Goal: Task Accomplishment & Management: Manage account settings

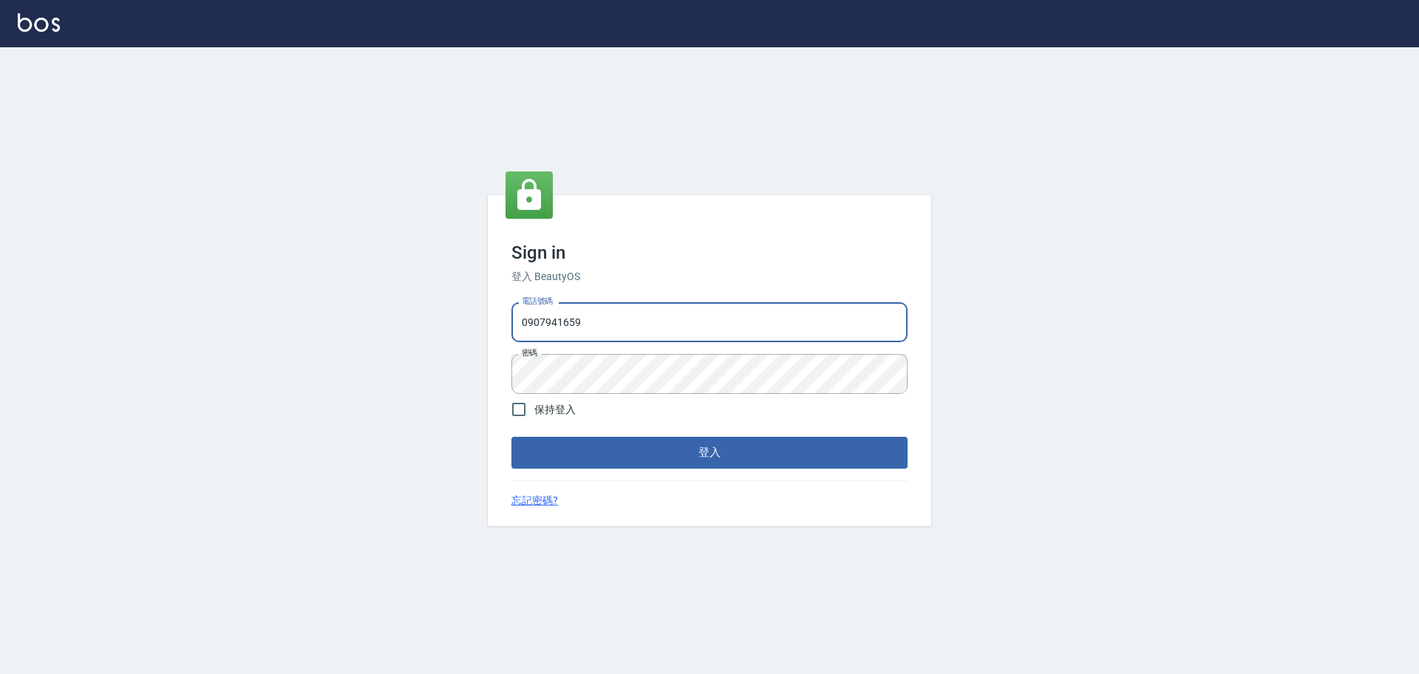
click at [573, 307] on input "0907941659" at bounding box center [709, 322] width 396 height 40
click at [597, 441] on button "登入" at bounding box center [709, 452] width 396 height 31
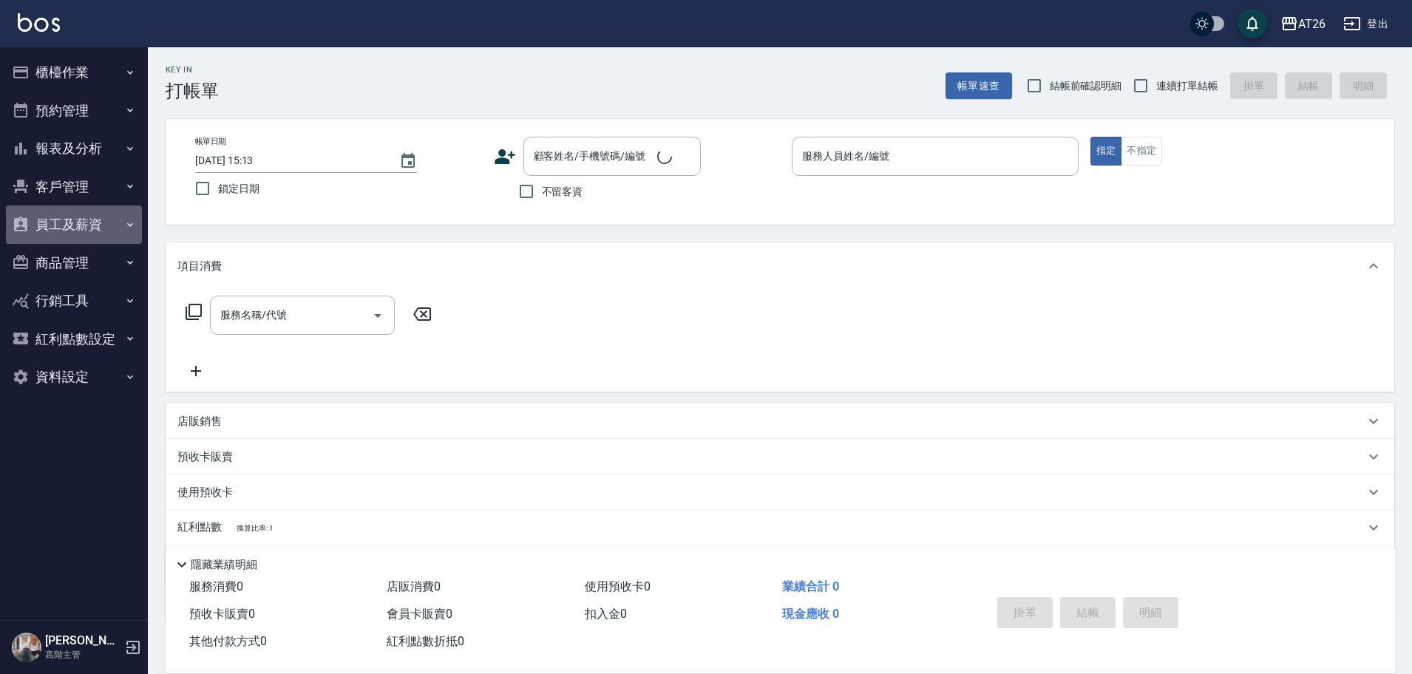
click at [74, 222] on button "員工及薪資" at bounding box center [74, 224] width 136 height 38
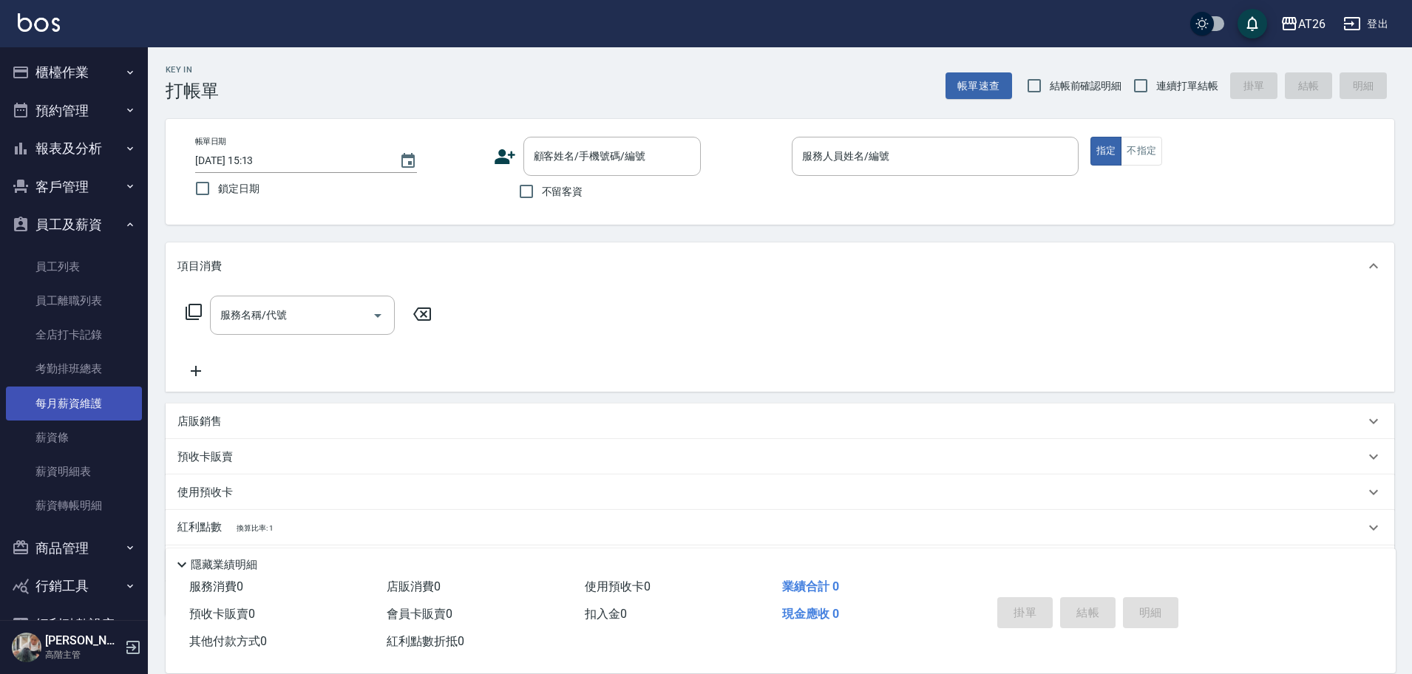
click at [105, 413] on link "每月薪資維護" at bounding box center [74, 404] width 136 height 34
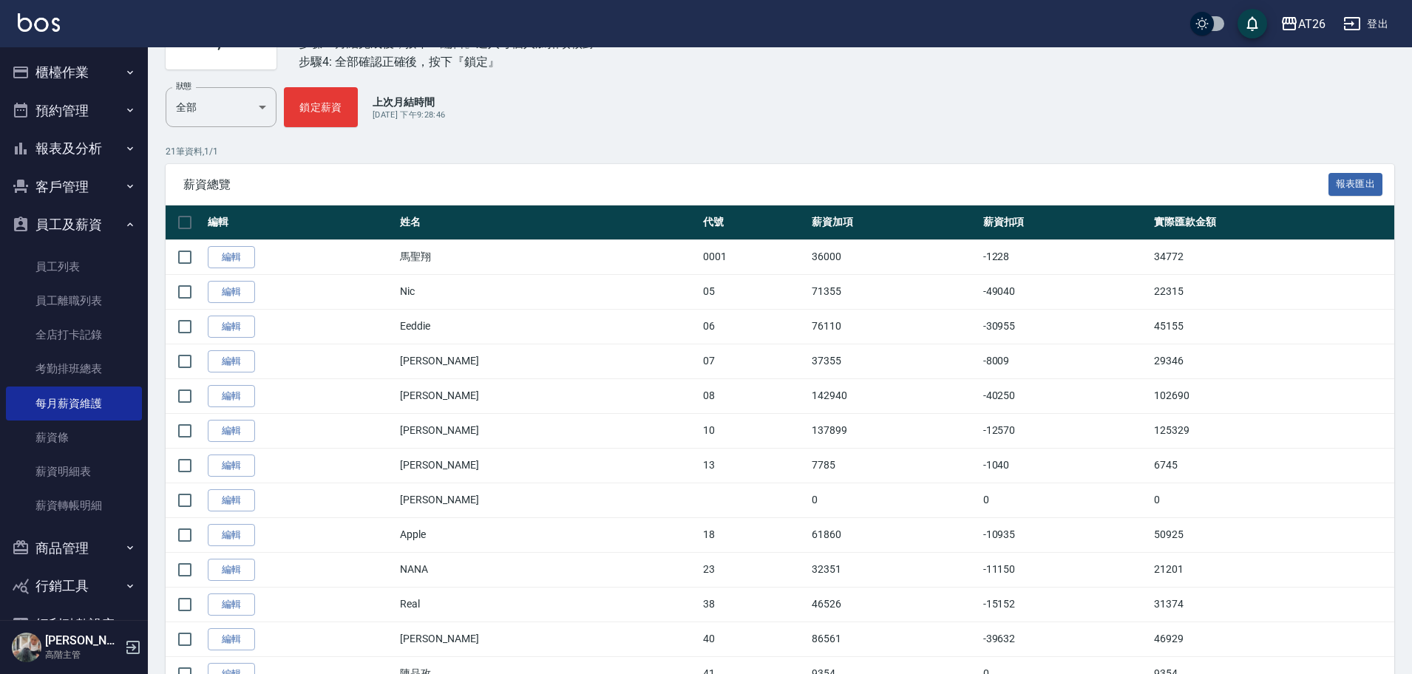
scroll to position [51, 0]
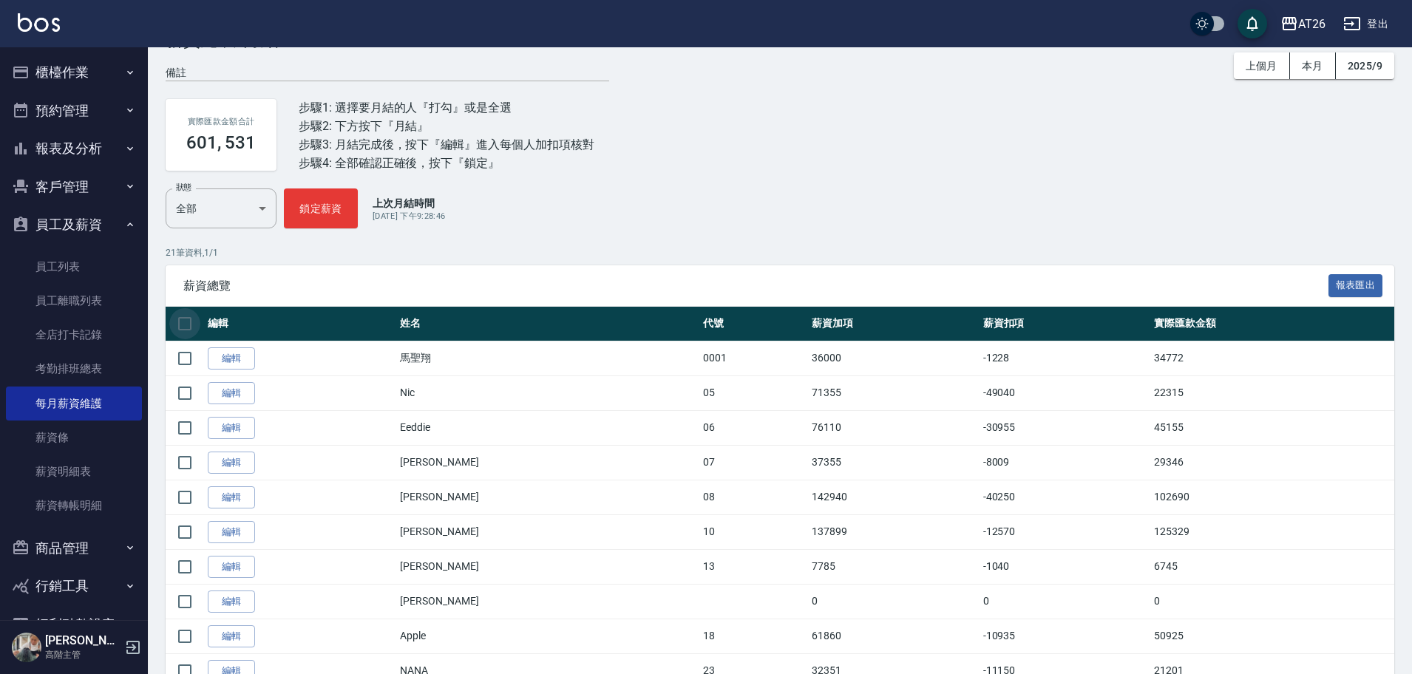
click at [177, 316] on input "checkbox" at bounding box center [184, 323] width 31 height 31
checkbox input "true"
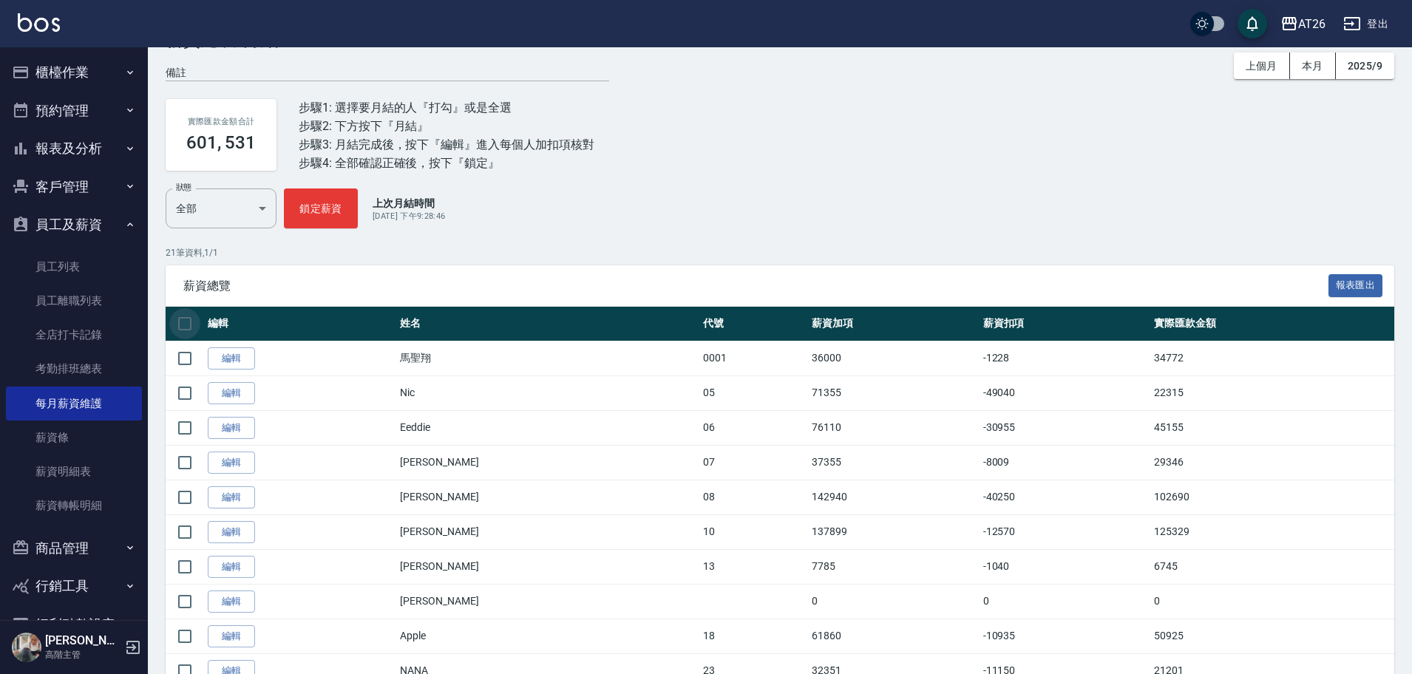
checkbox input "true"
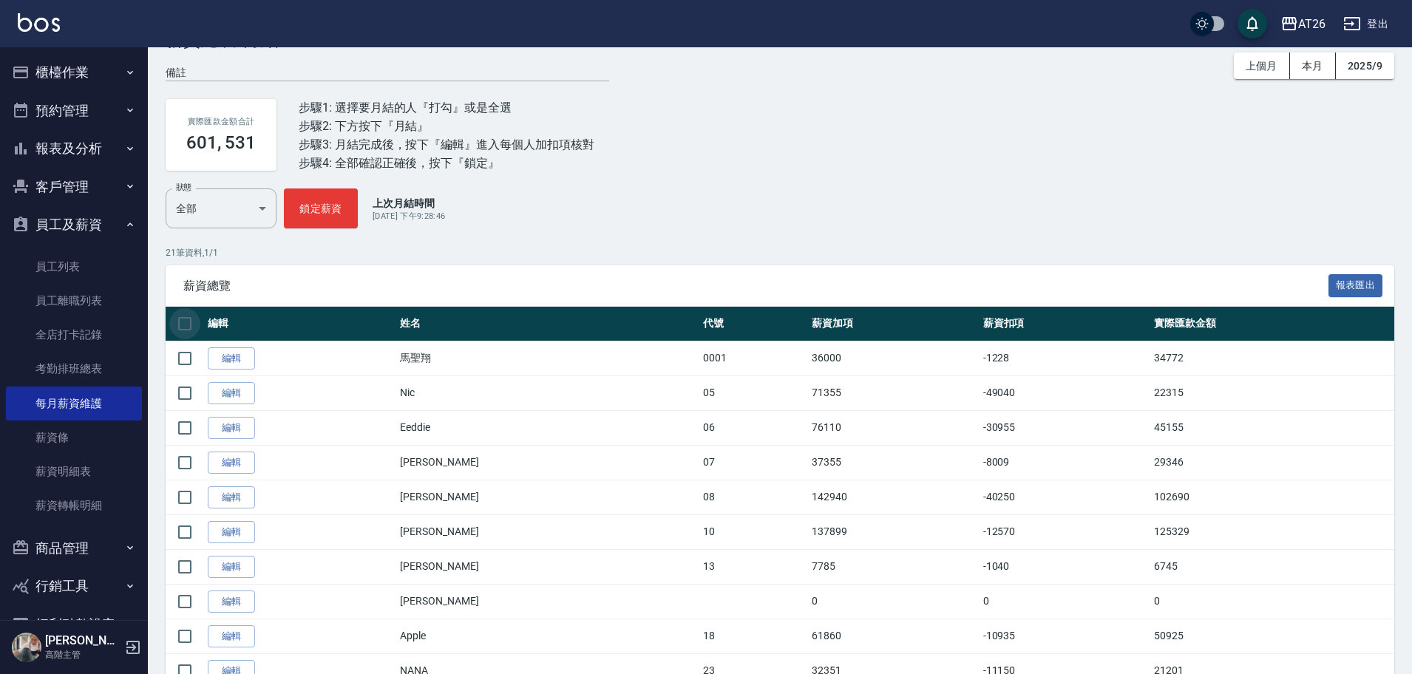
checkbox input "true"
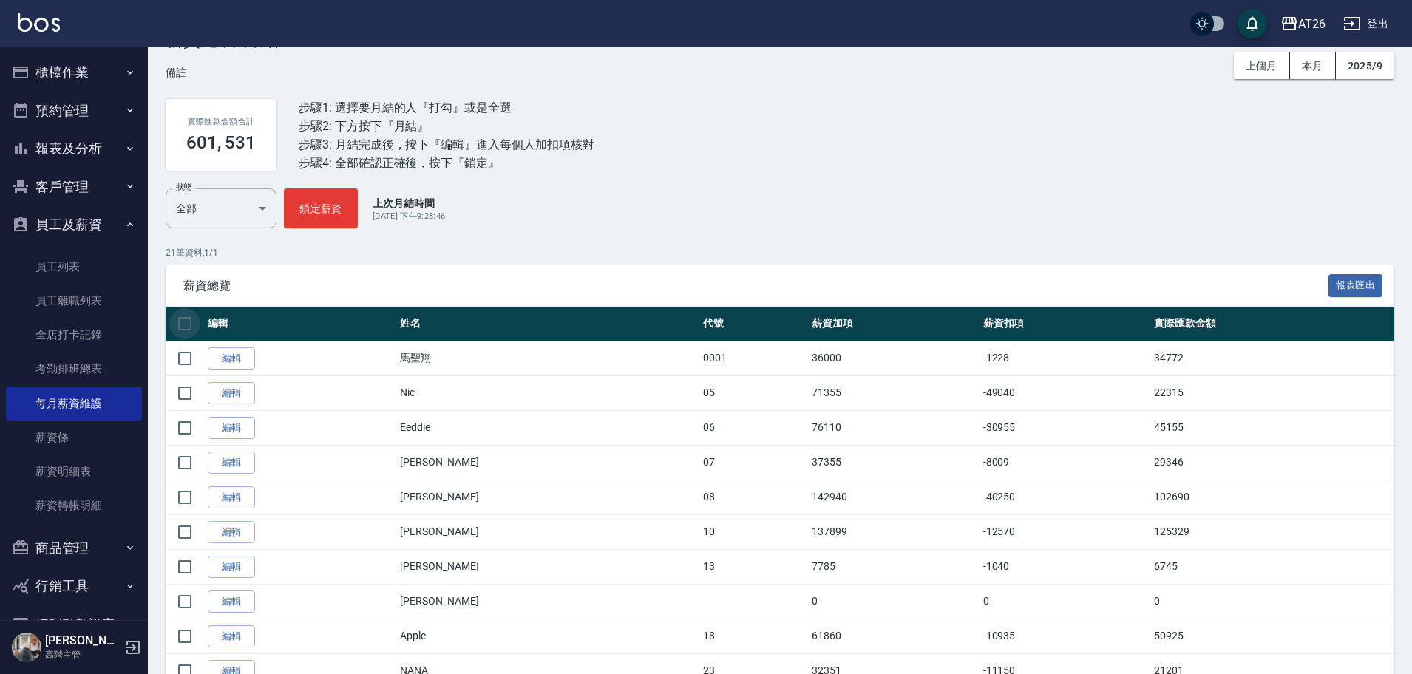
checkbox input "true"
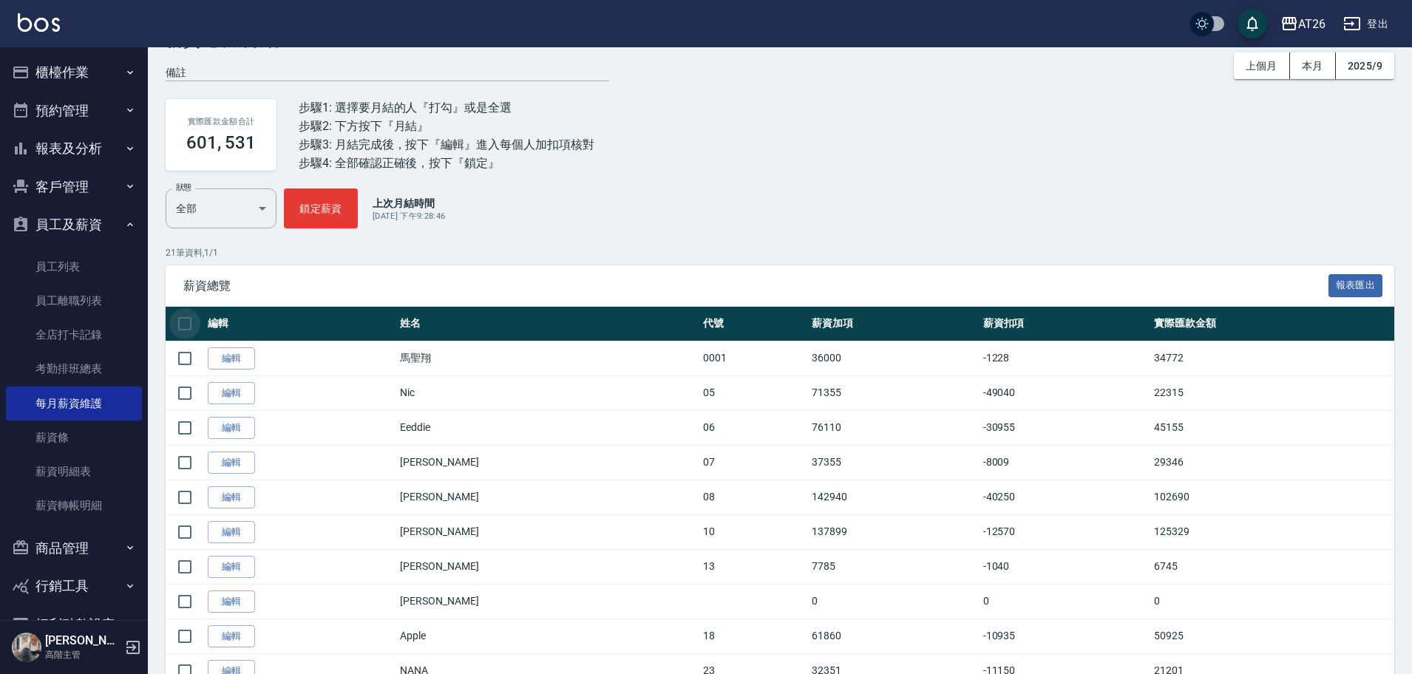
checkbox input "true"
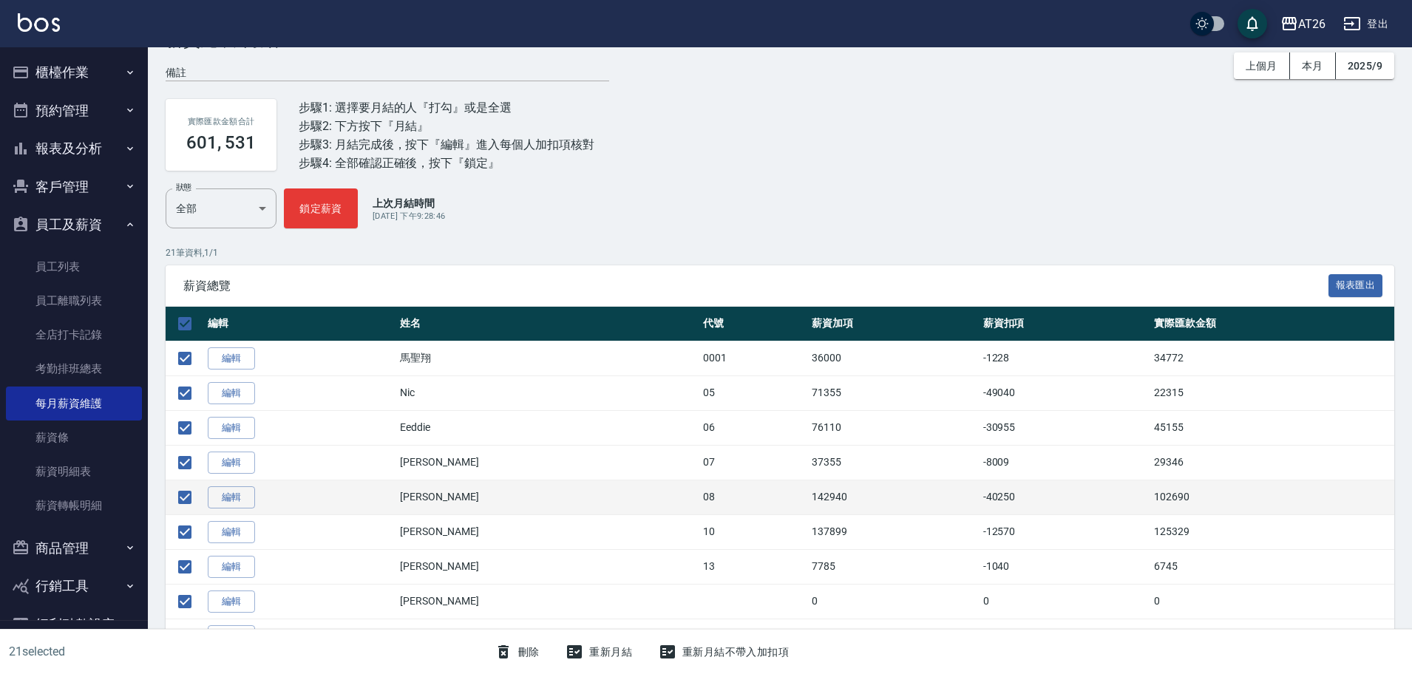
scroll to position [280, 0]
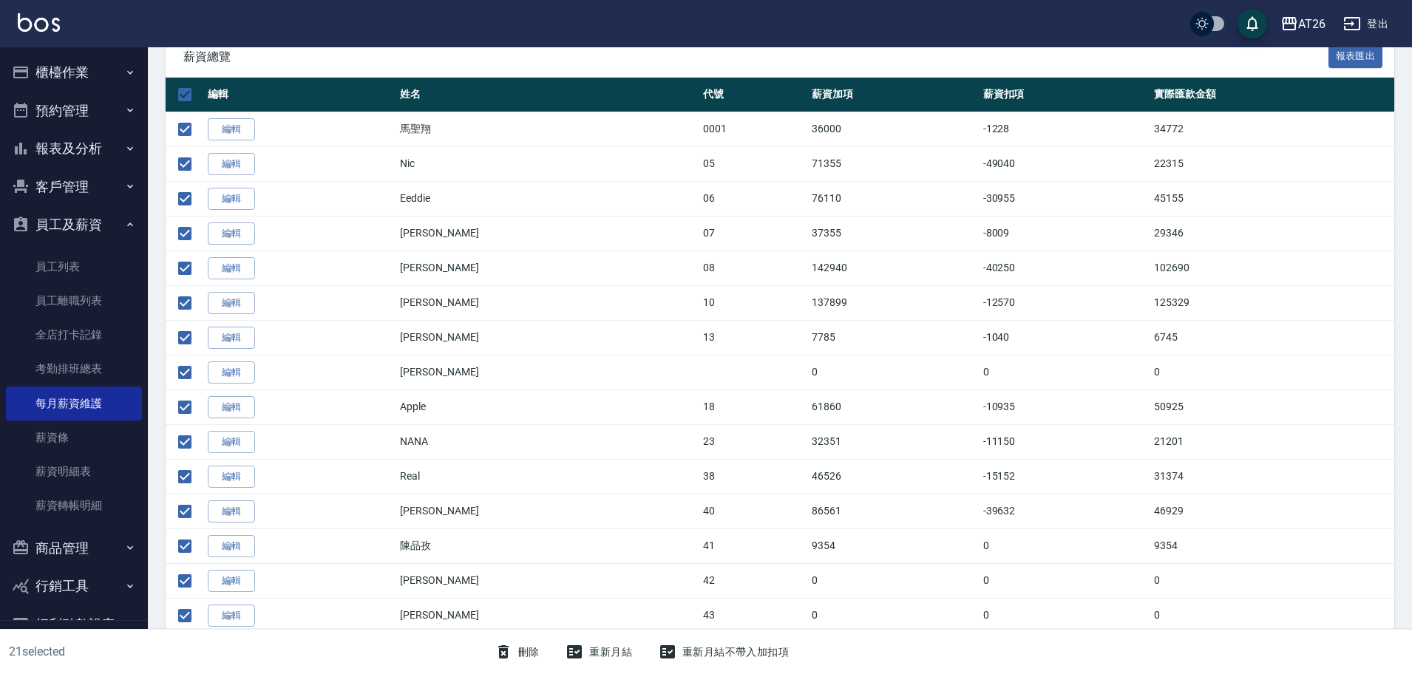
drag, startPoint x: 517, startPoint y: 652, endPoint x: 525, endPoint y: 653, distance: 7.5
click at [525, 653] on button "刪除" at bounding box center [517, 652] width 57 height 27
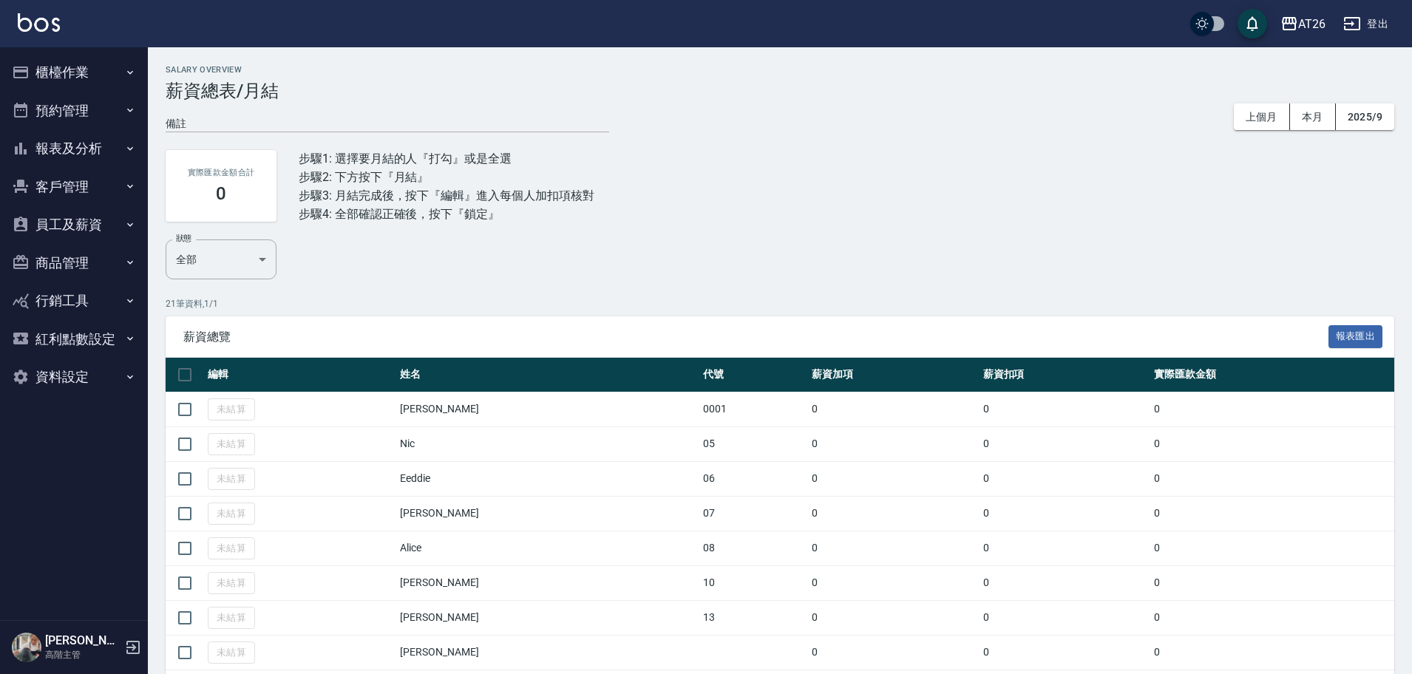
click at [95, 154] on button "報表及分析" at bounding box center [74, 148] width 136 height 38
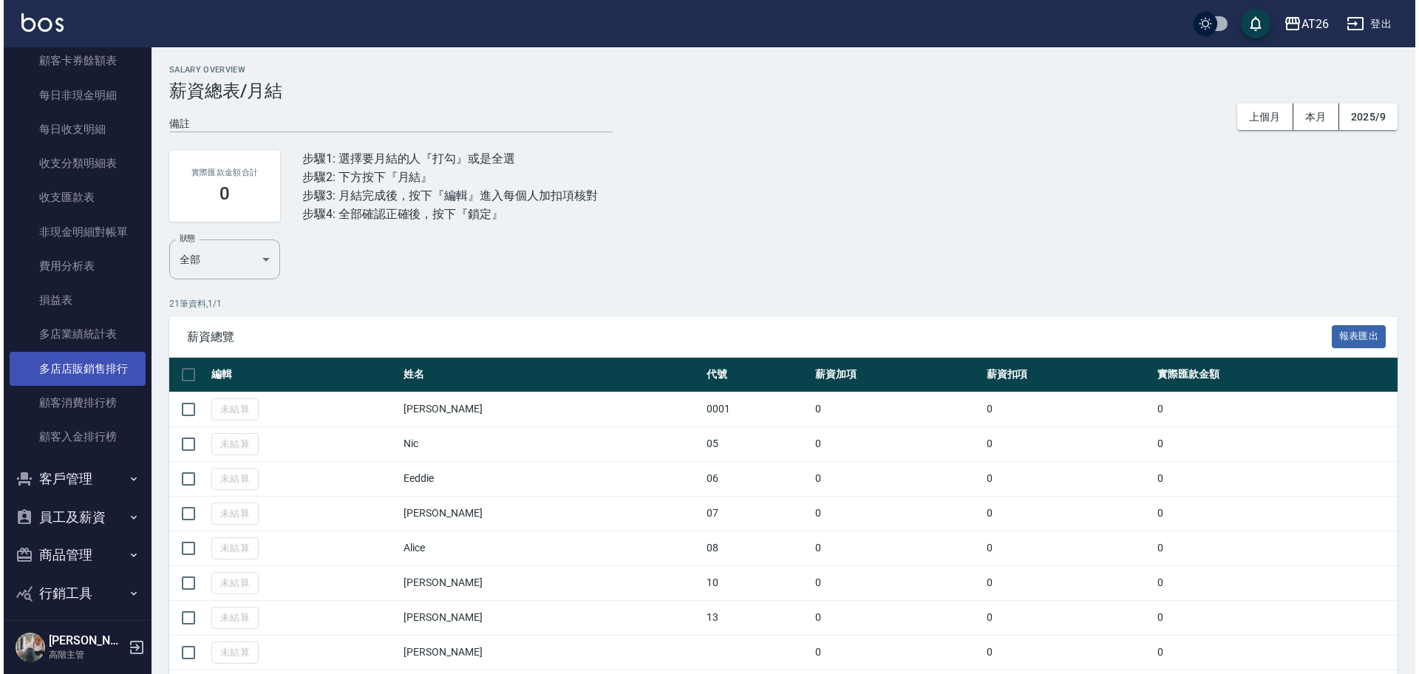
scroll to position [1189, 0]
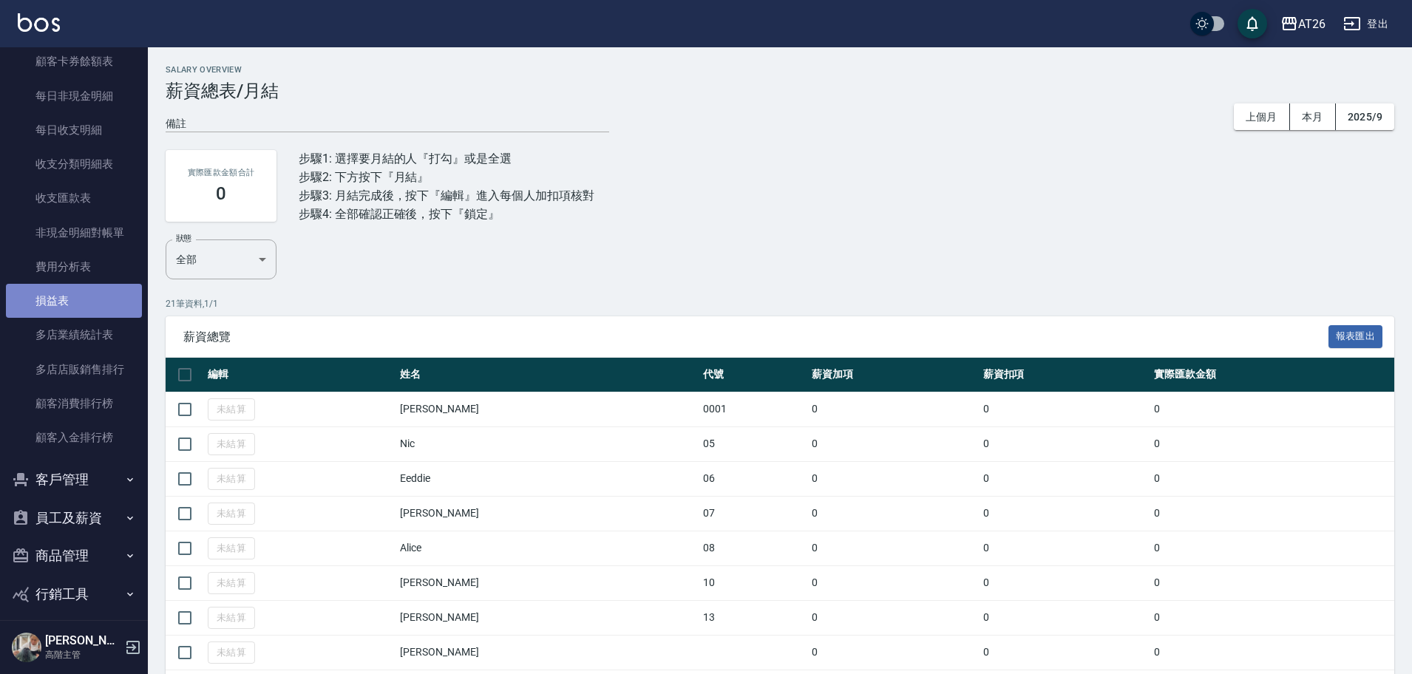
click at [74, 284] on link "損益表" at bounding box center [74, 301] width 136 height 34
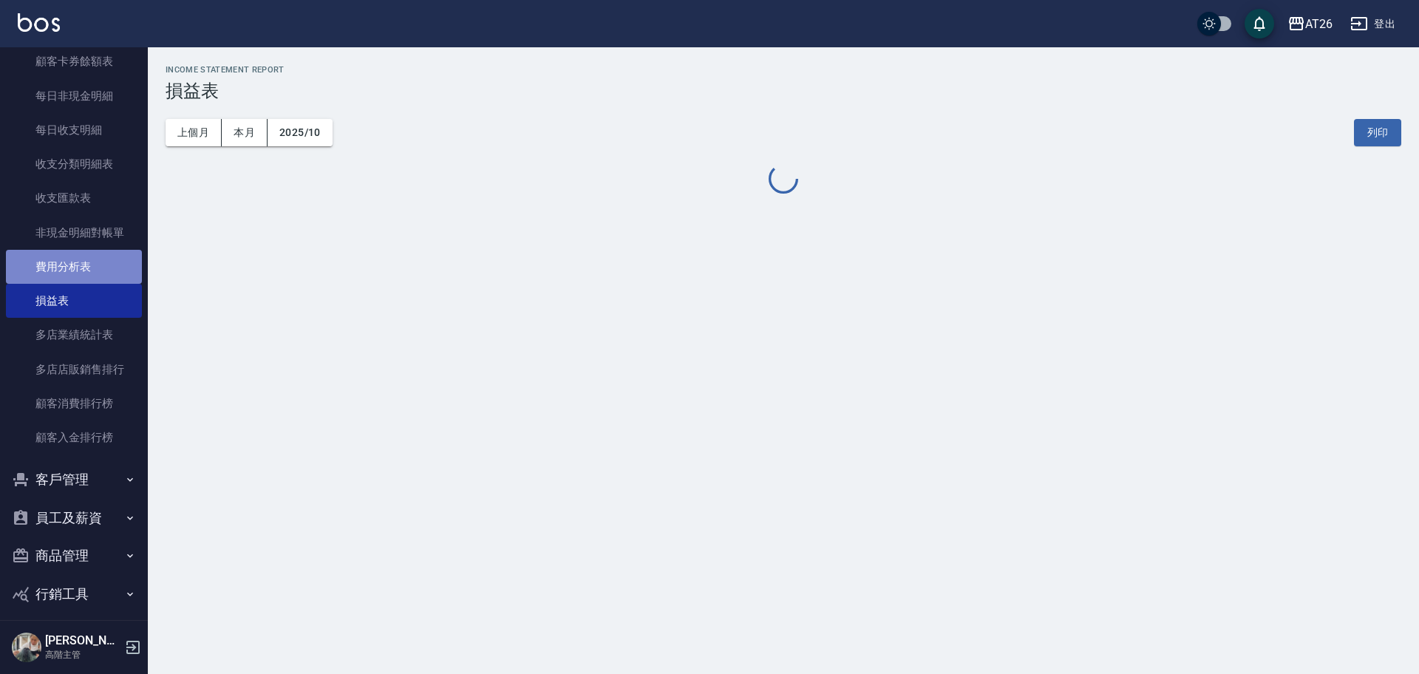
click at [77, 273] on link "費用分析表" at bounding box center [74, 267] width 136 height 34
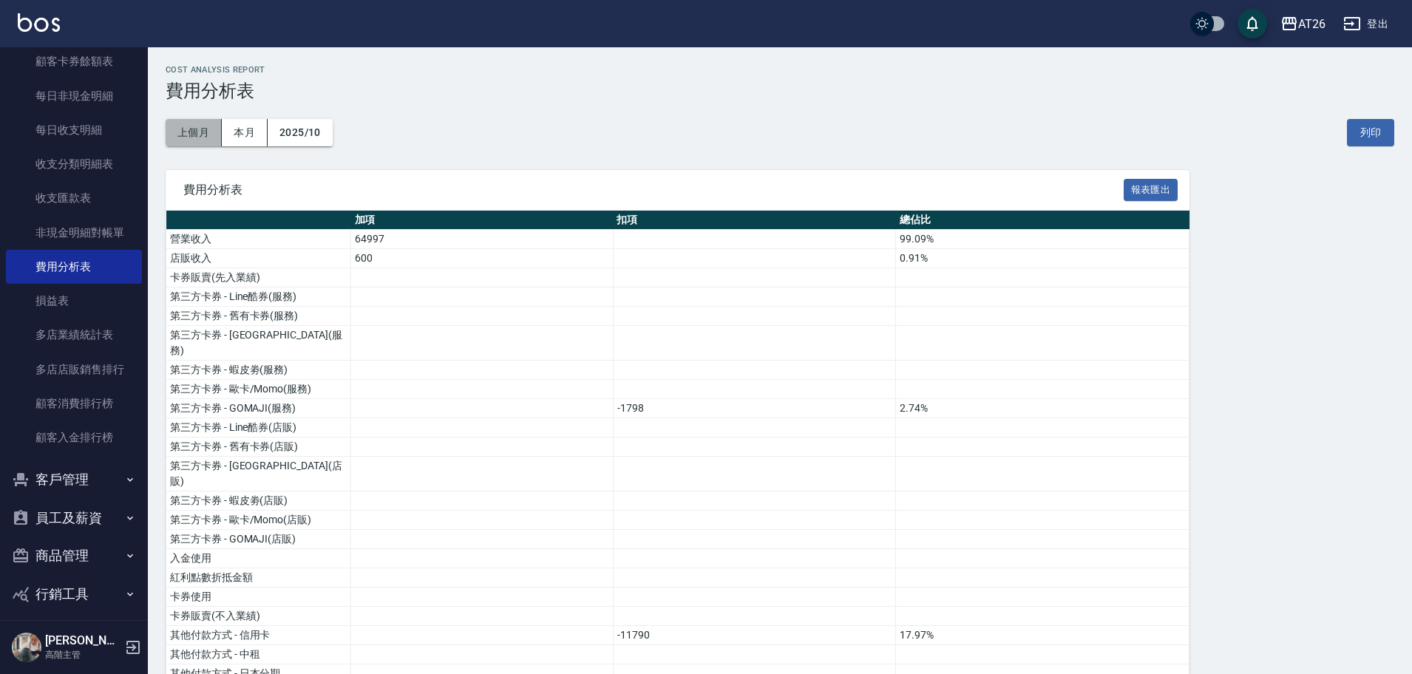
click at [196, 137] on button "上個月" at bounding box center [194, 132] width 56 height 27
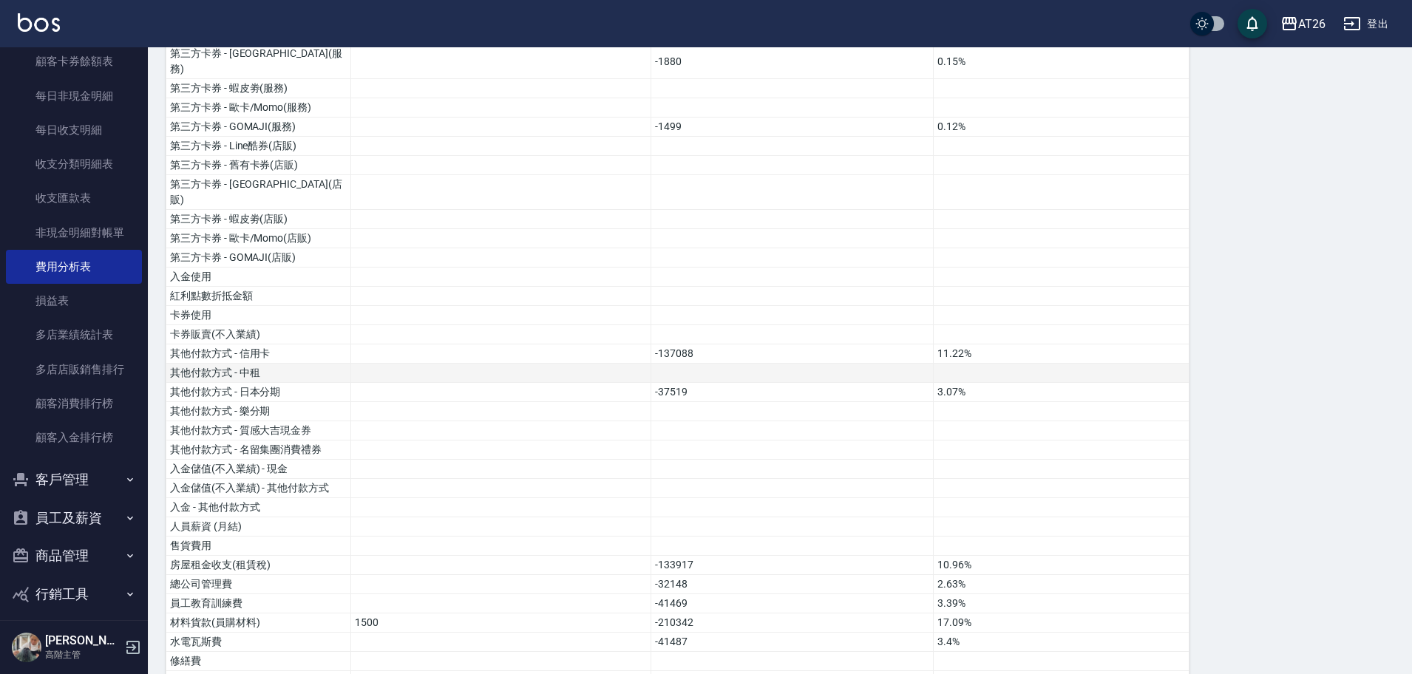
scroll to position [273, 0]
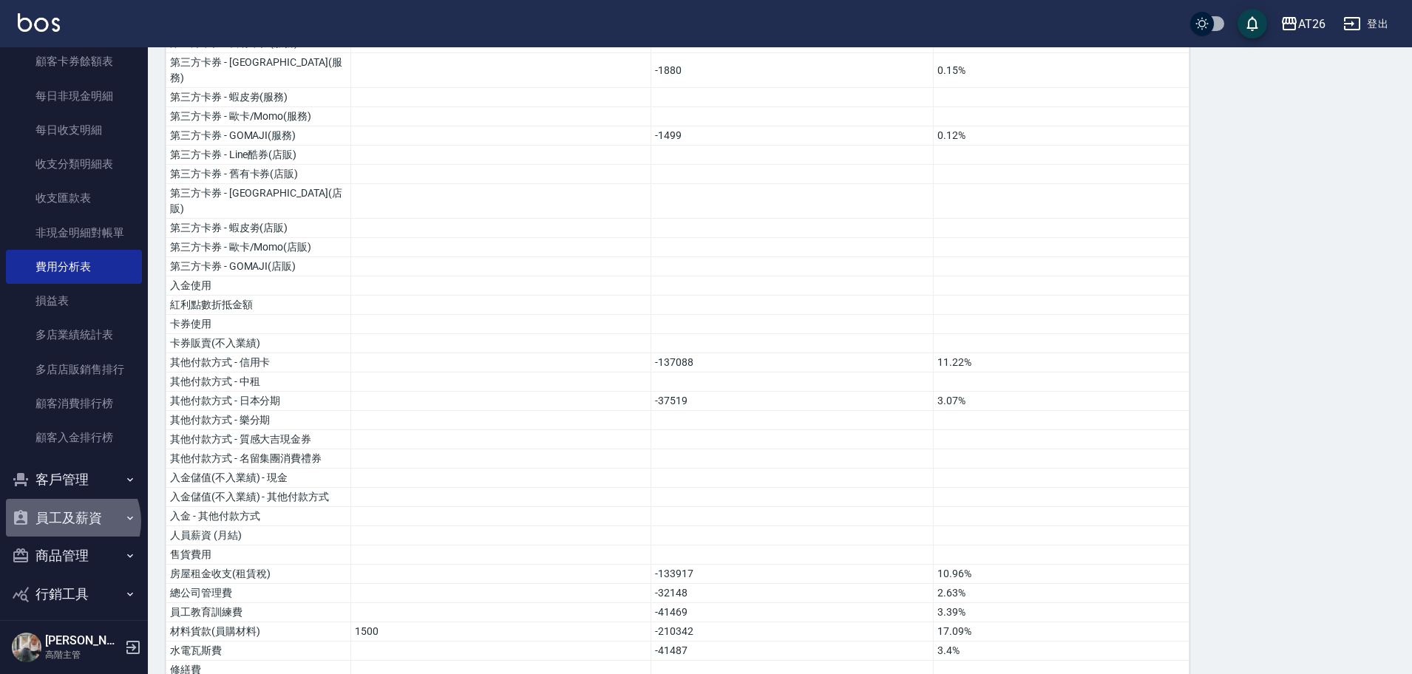
click at [71, 522] on button "員工及薪資" at bounding box center [74, 518] width 136 height 38
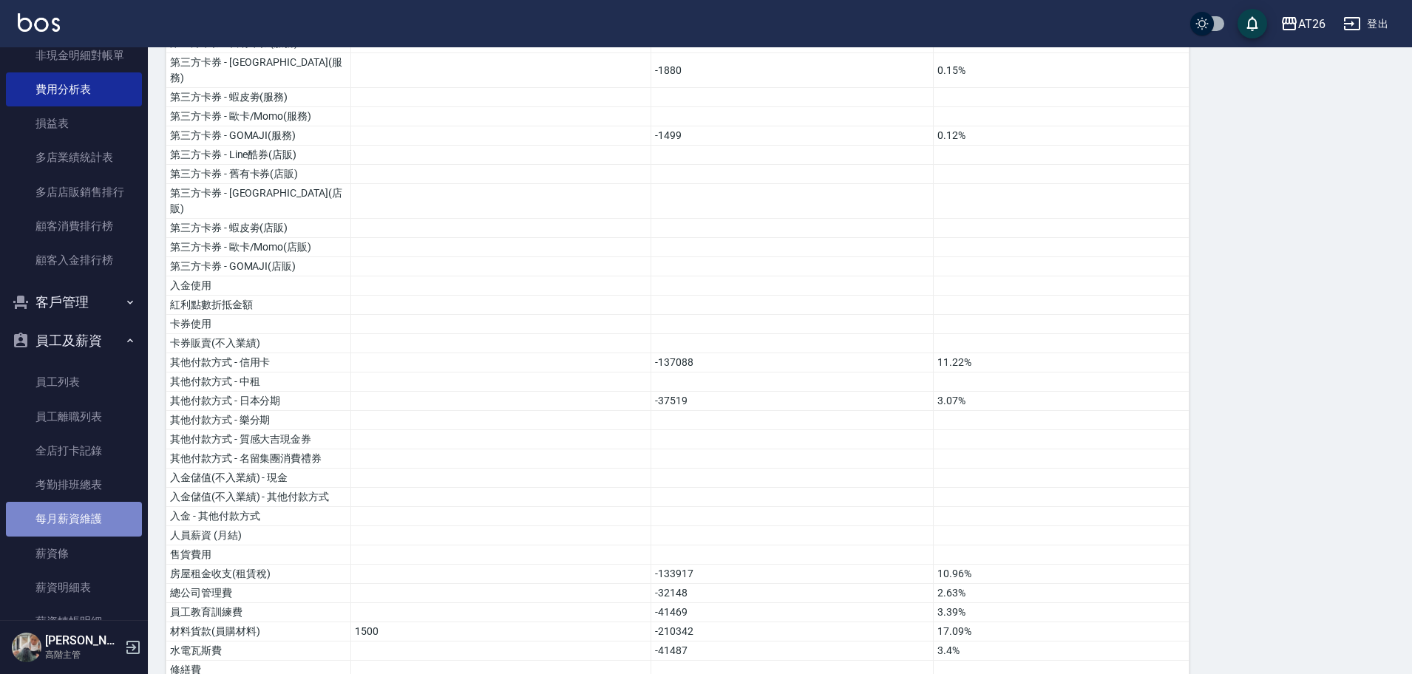
click at [103, 515] on link "每月薪資維護" at bounding box center [74, 519] width 136 height 34
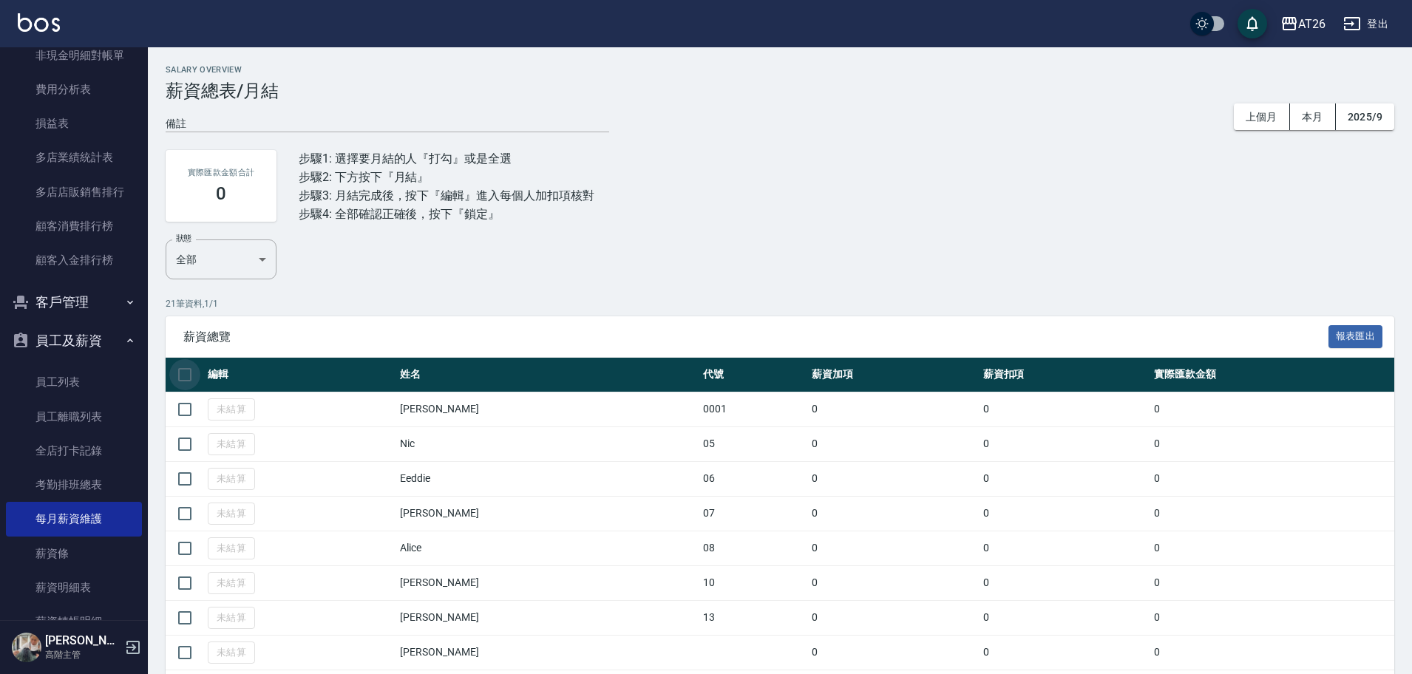
click at [186, 378] on input "checkbox" at bounding box center [184, 374] width 31 height 31
checkbox input "true"
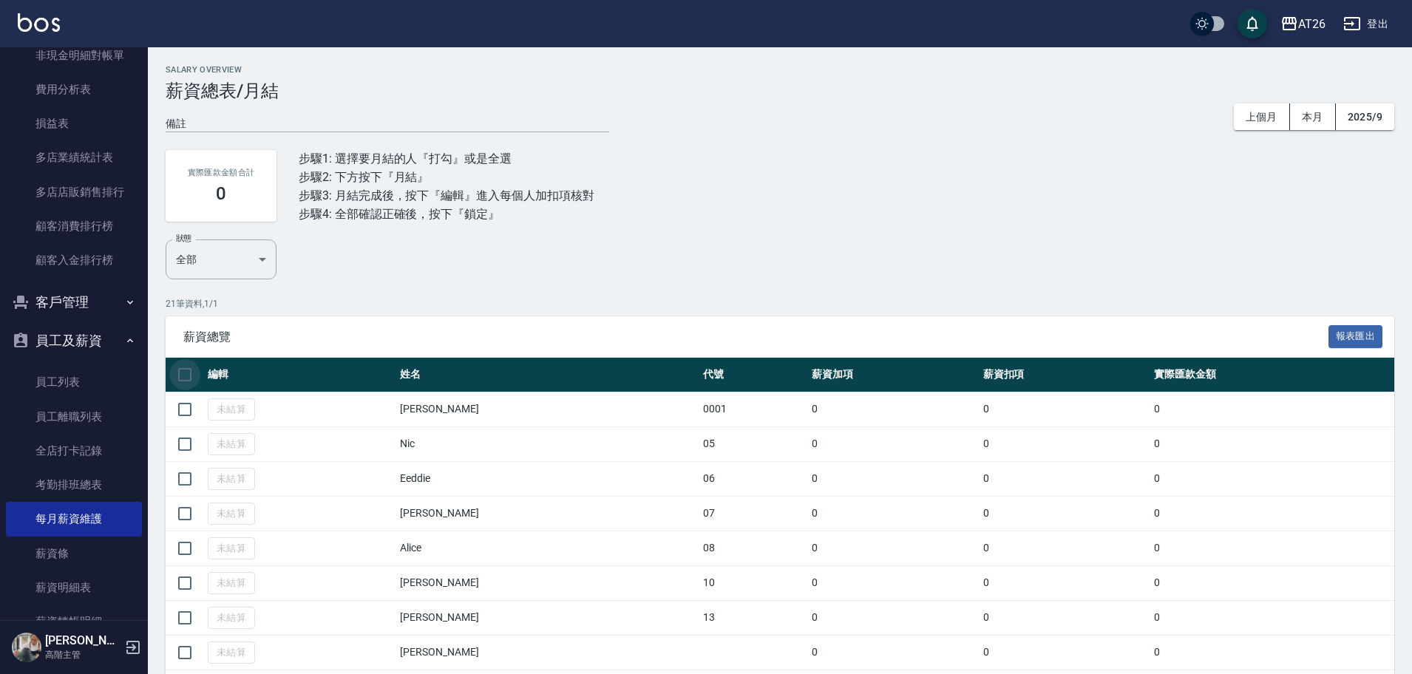
checkbox input "true"
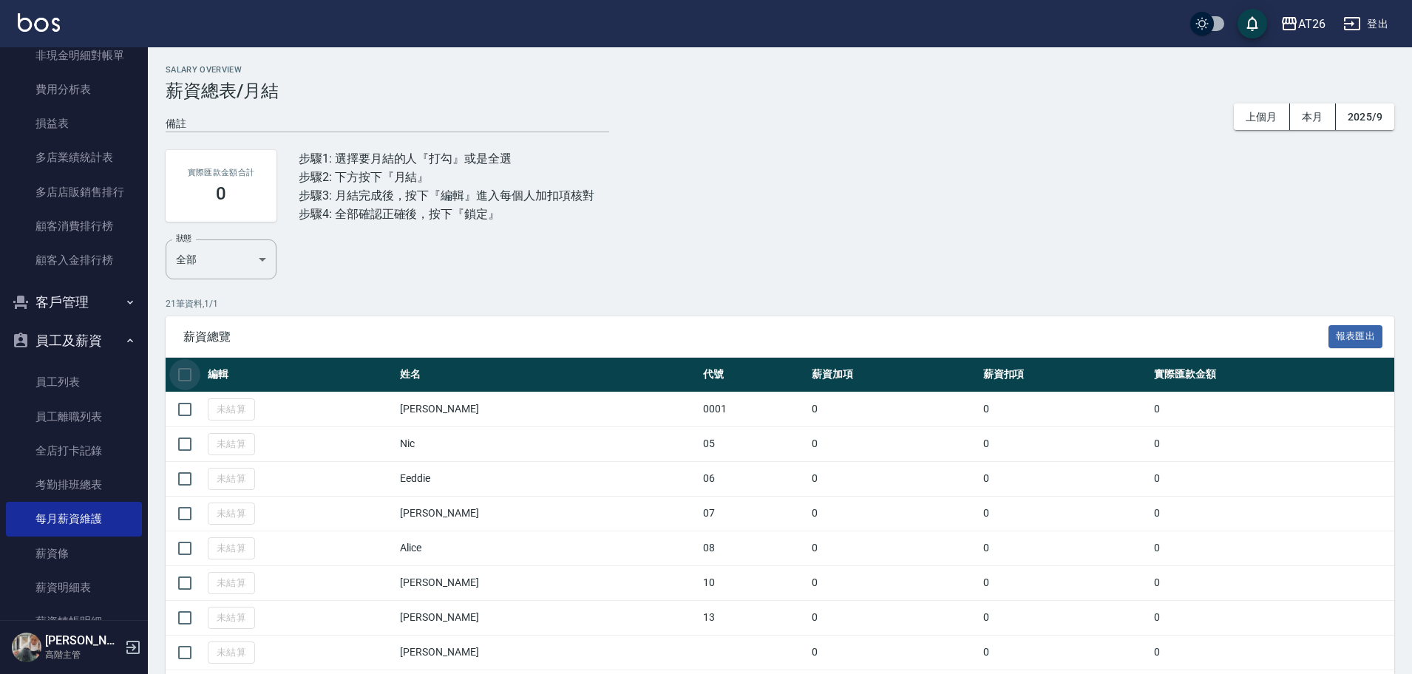
checkbox input "true"
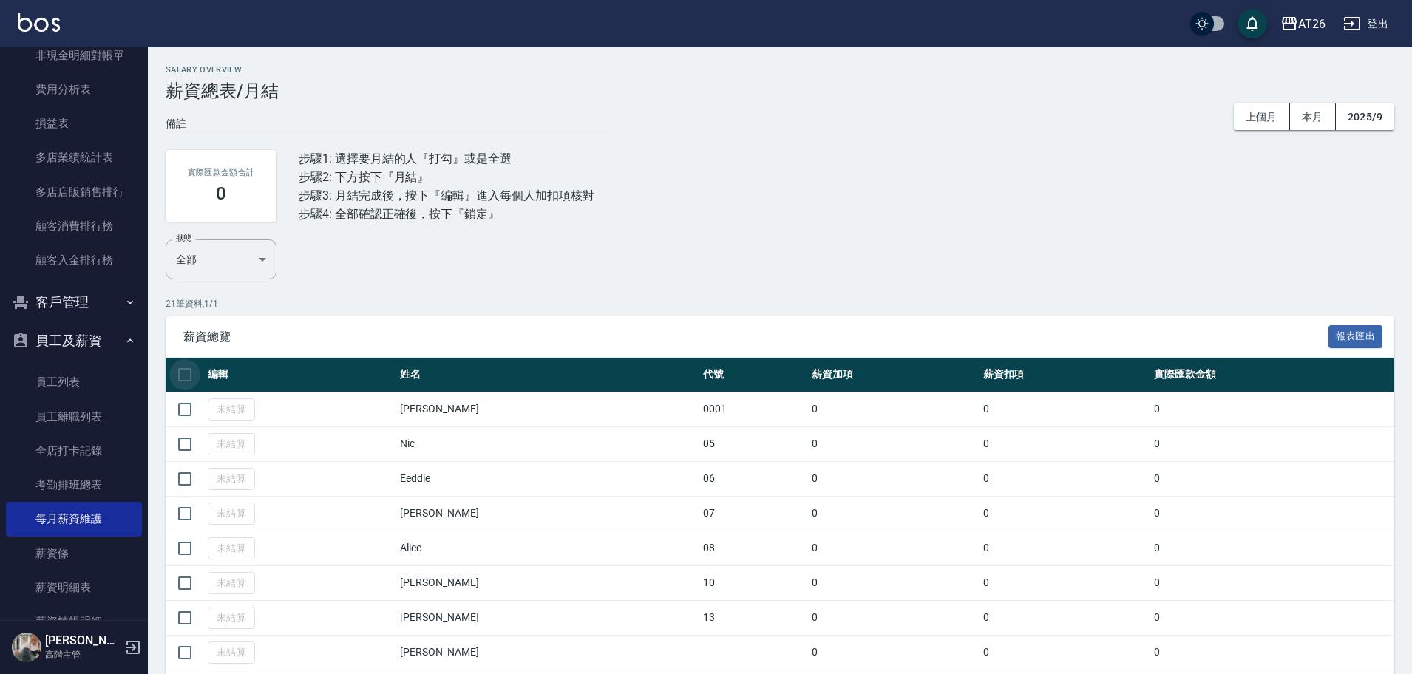
checkbox input "true"
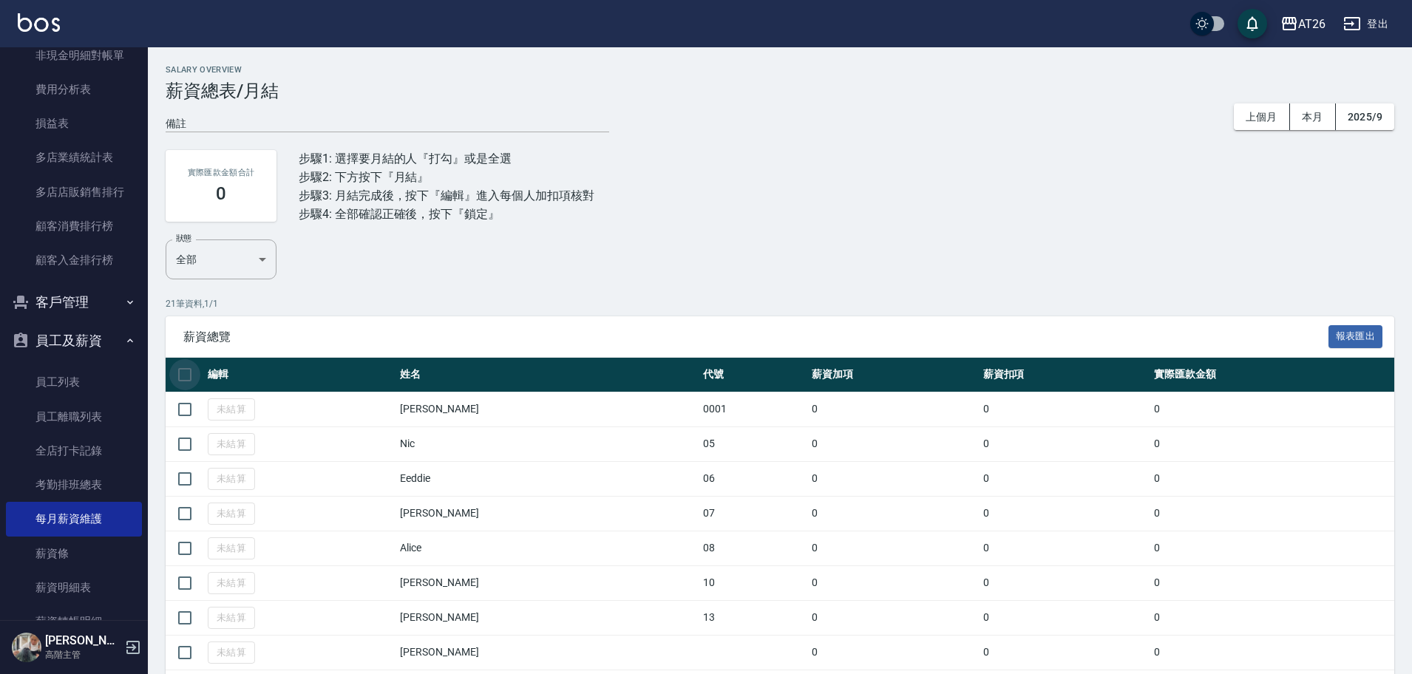
checkbox input "true"
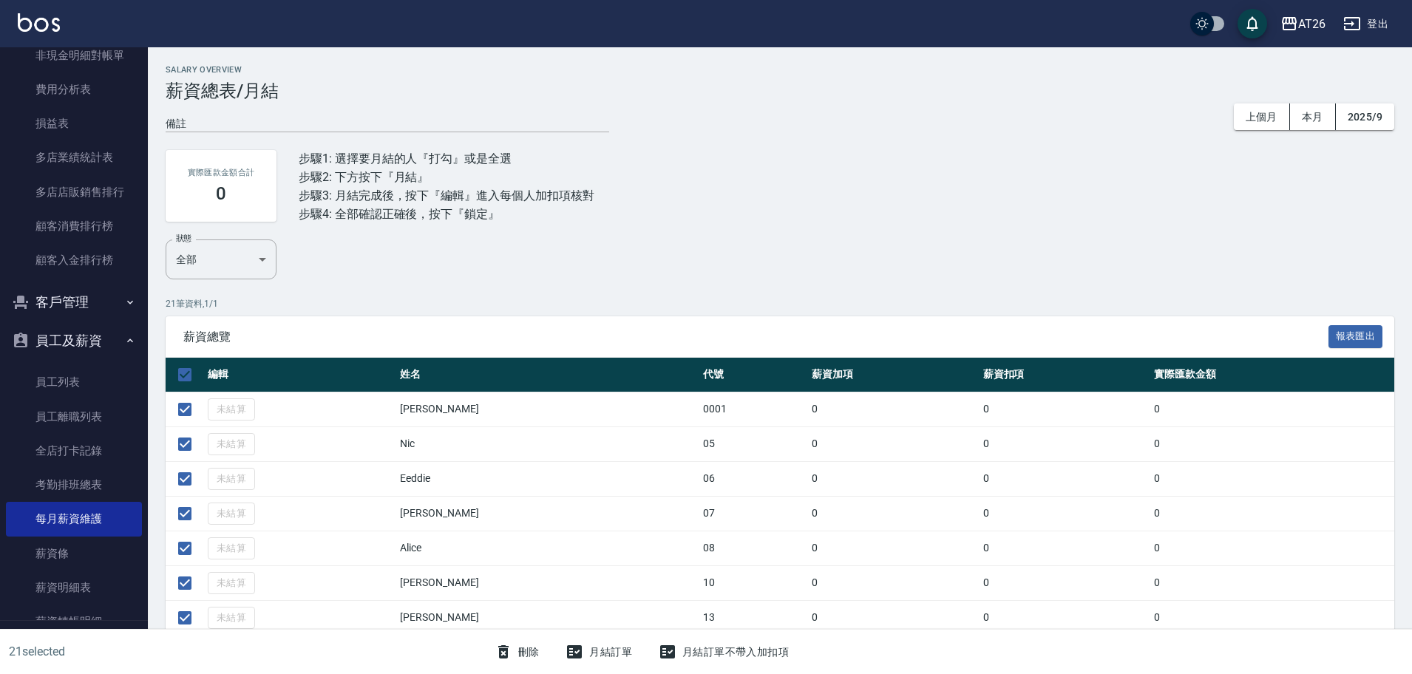
click at [602, 649] on button "月結訂單" at bounding box center [599, 652] width 78 height 27
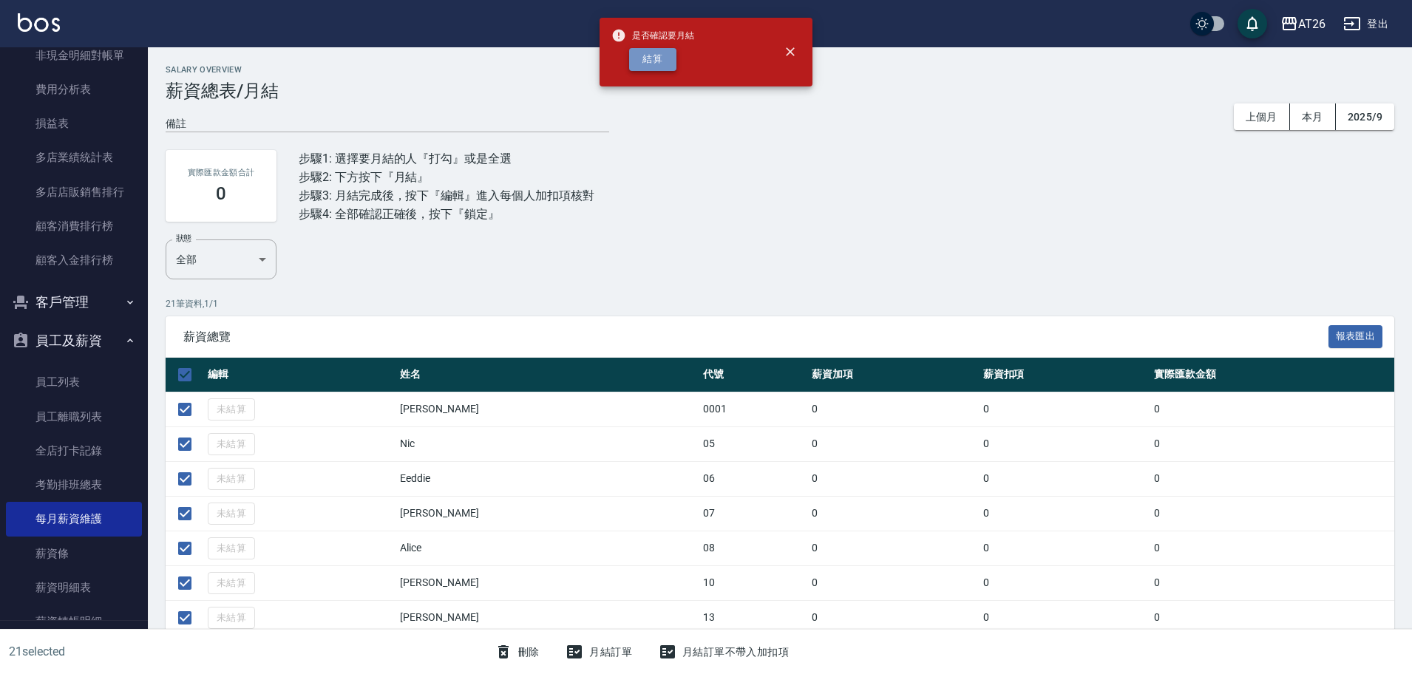
click at [659, 62] on button "結算" at bounding box center [652, 59] width 47 height 23
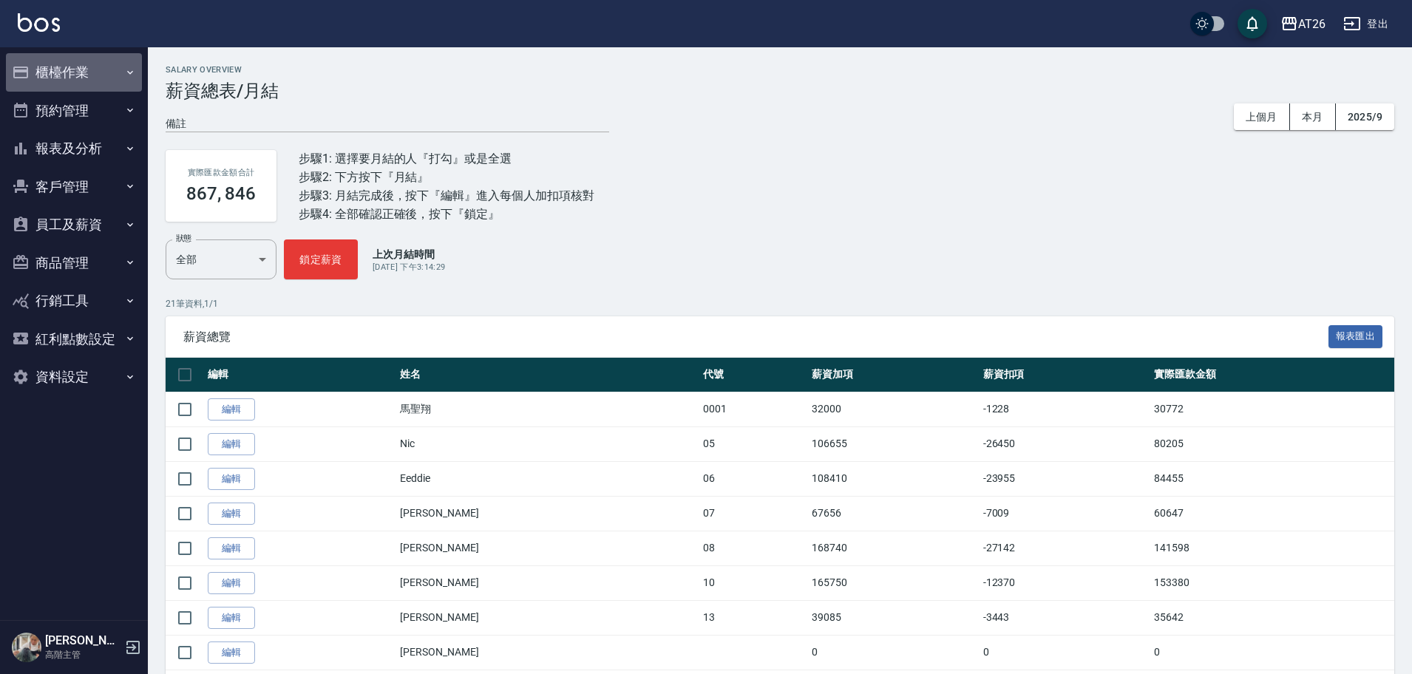
click at [77, 74] on button "櫃檯作業" at bounding box center [74, 72] width 136 height 38
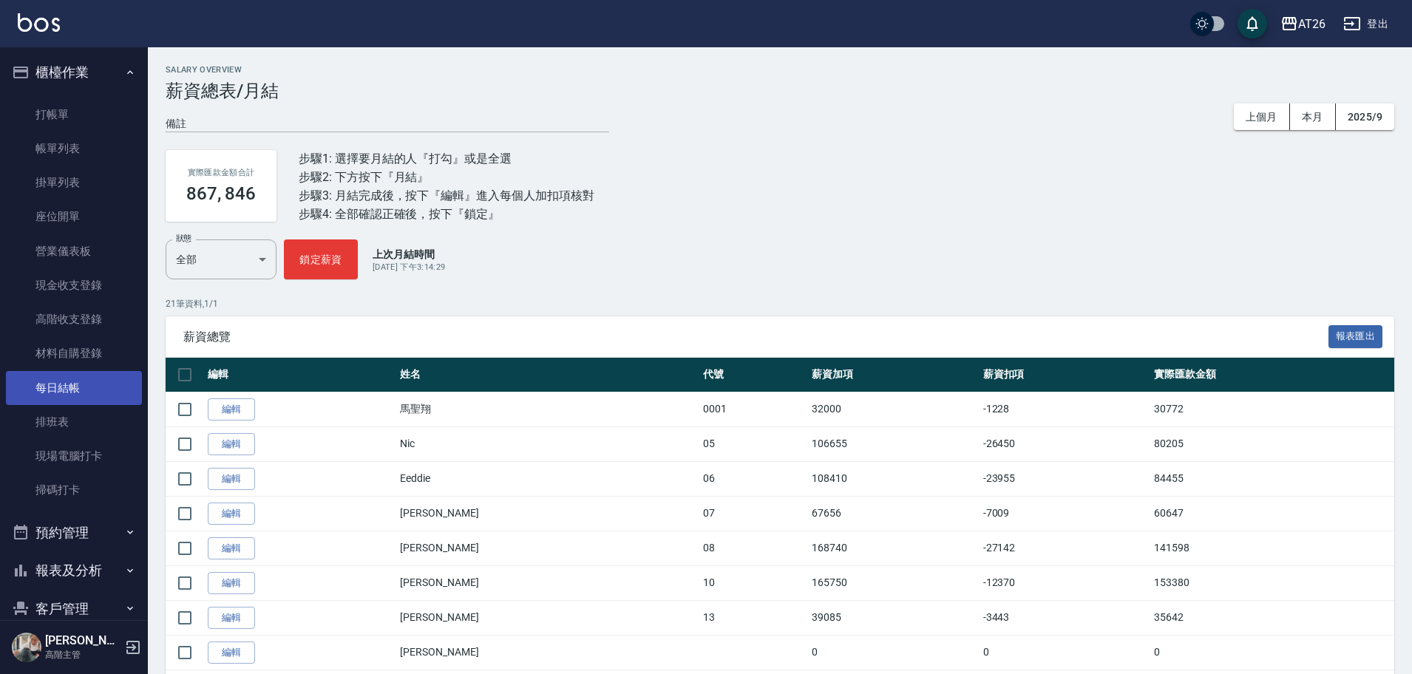
click at [108, 379] on link "每日結帳" at bounding box center [74, 388] width 136 height 34
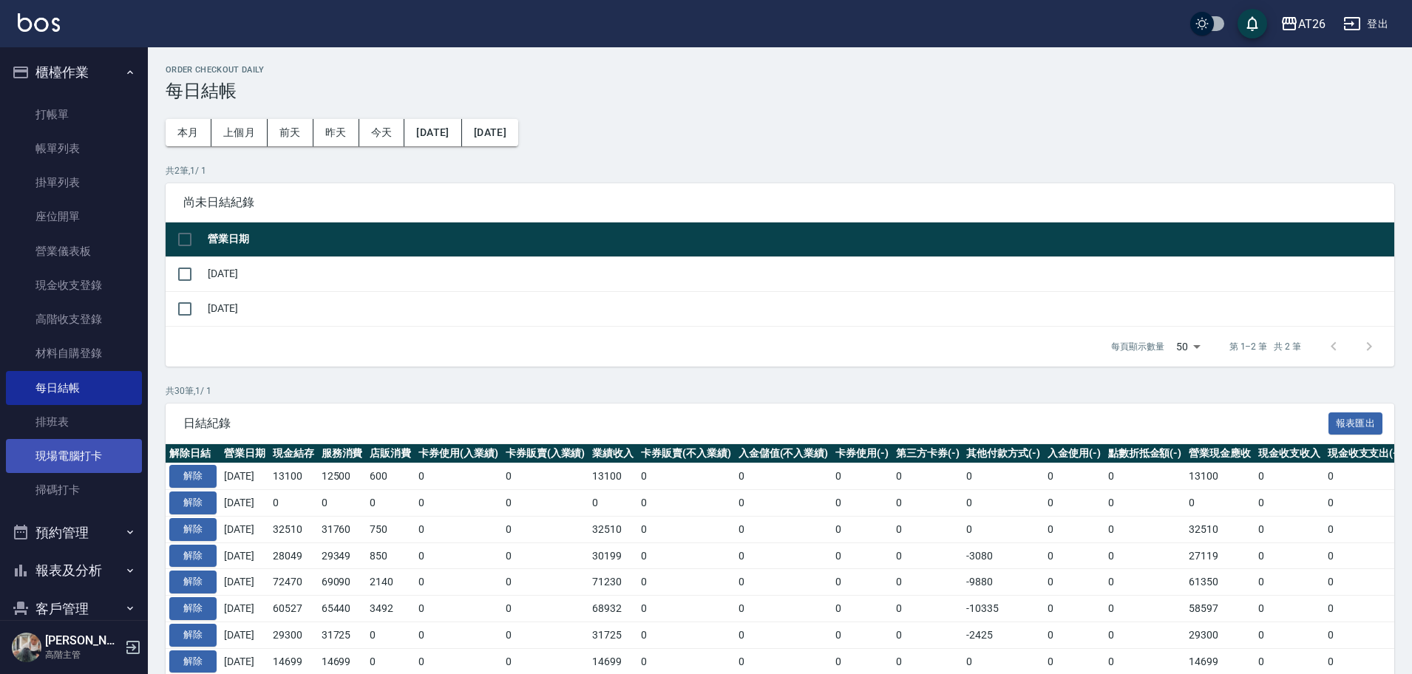
scroll to position [216, 0]
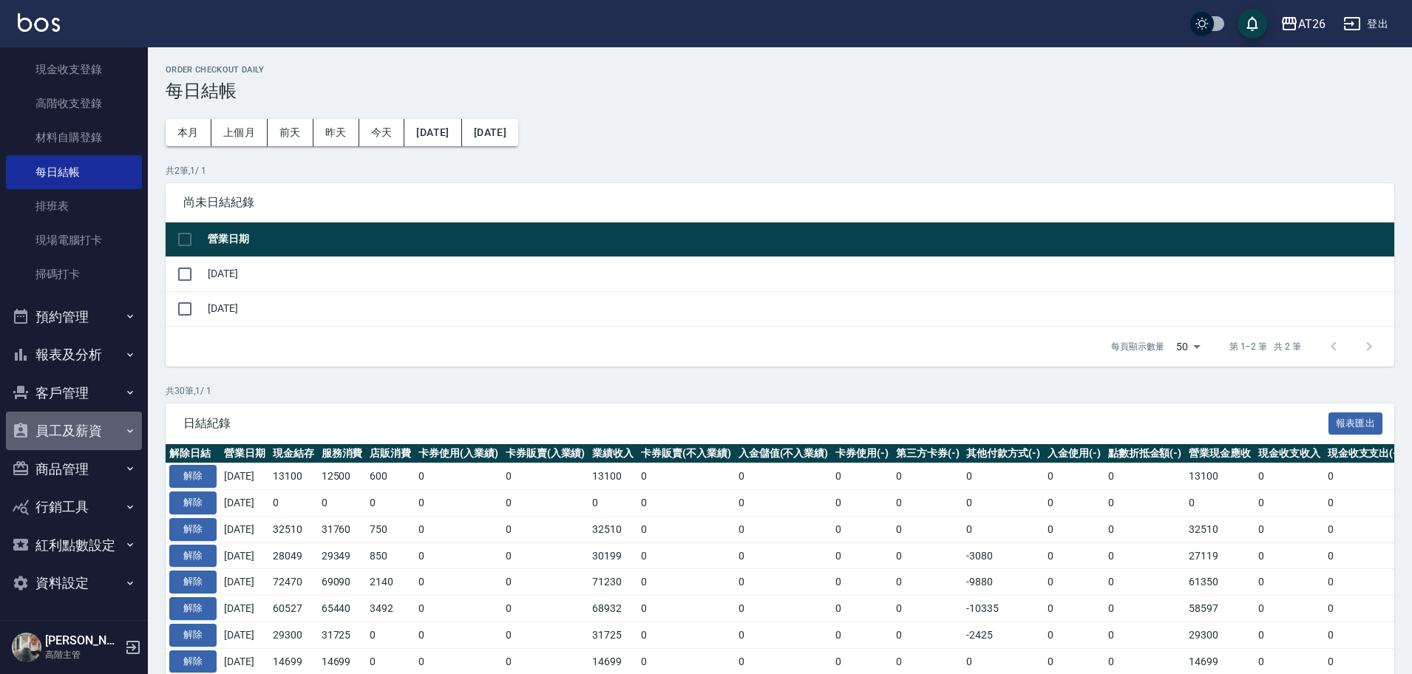
click at [88, 440] on button "員工及薪資" at bounding box center [74, 431] width 136 height 38
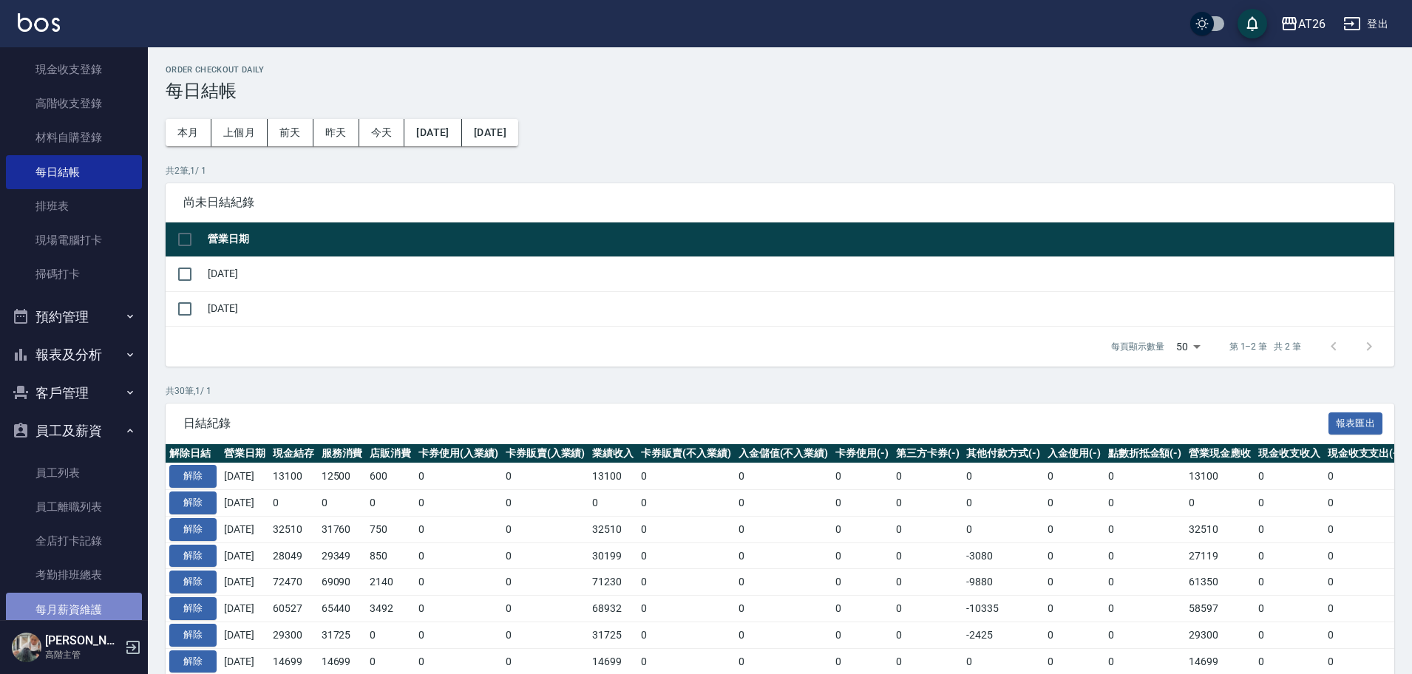
click at [95, 612] on link "每月薪資維護" at bounding box center [74, 610] width 136 height 34
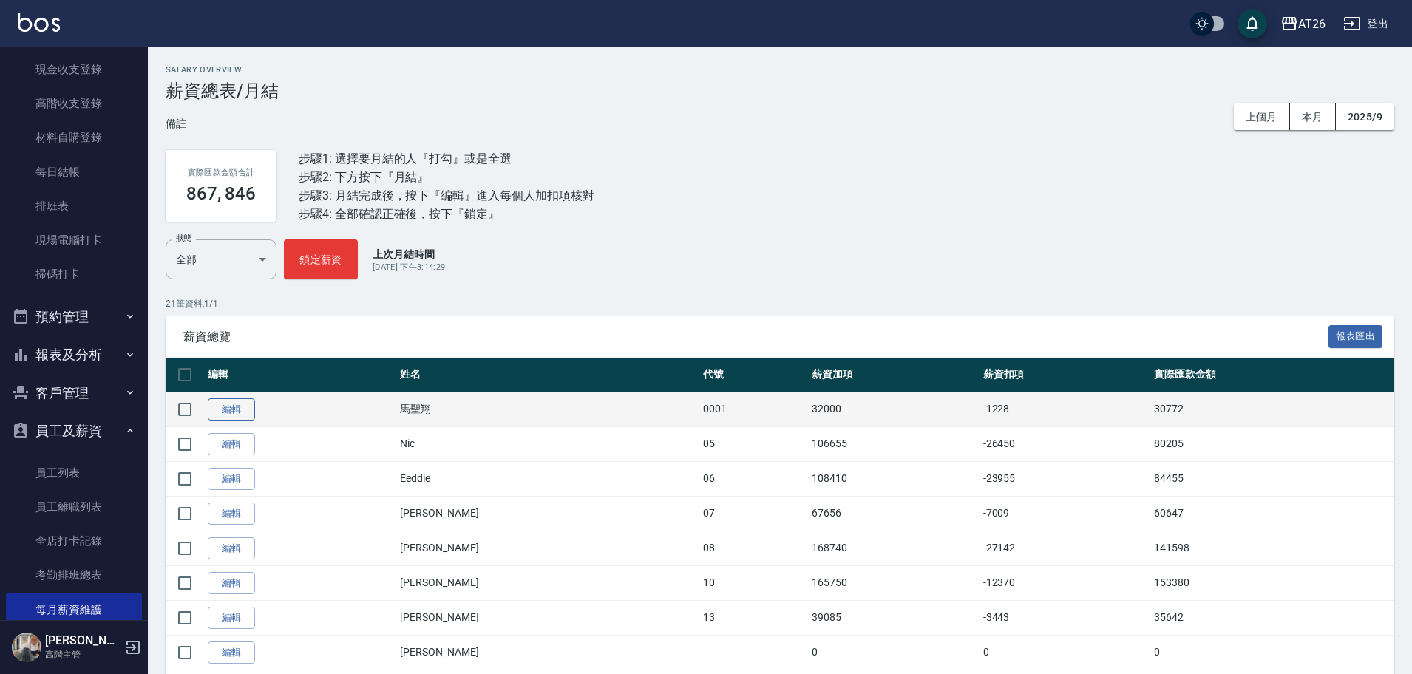
click at [242, 398] on link "編輯" at bounding box center [231, 409] width 47 height 23
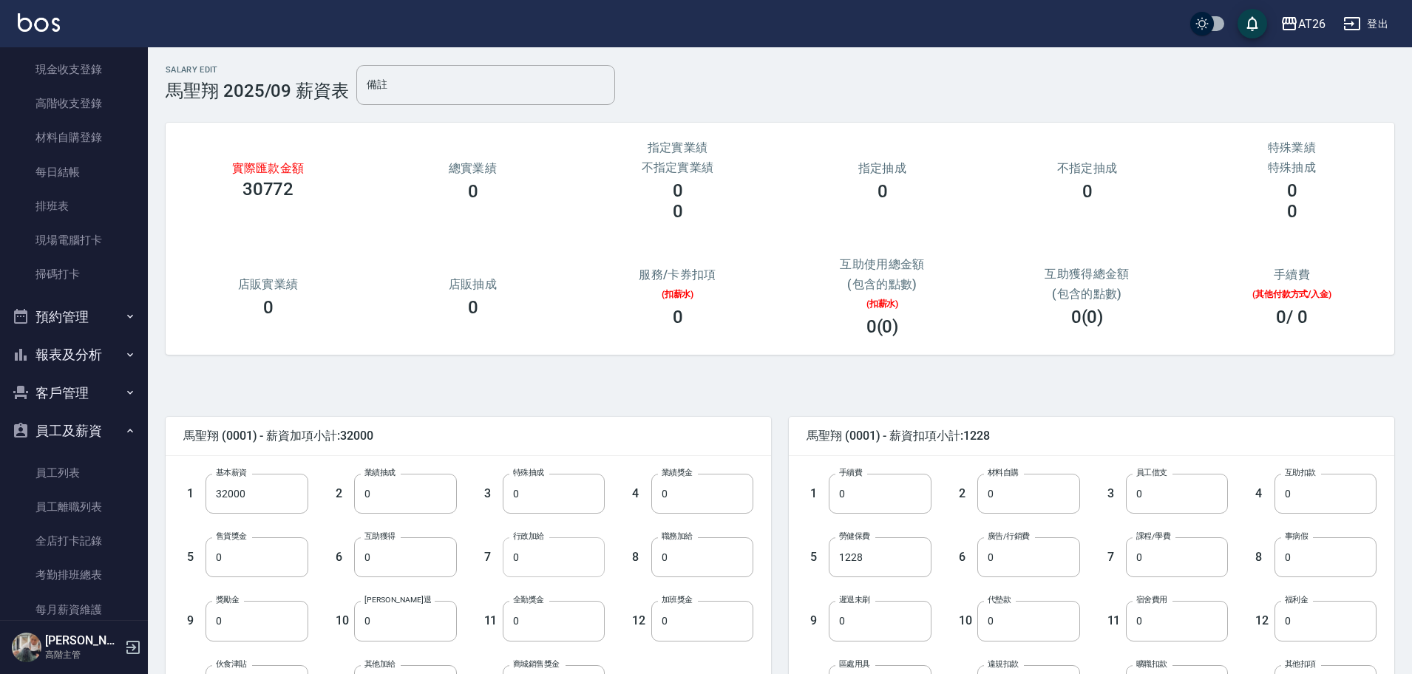
scroll to position [76, 0]
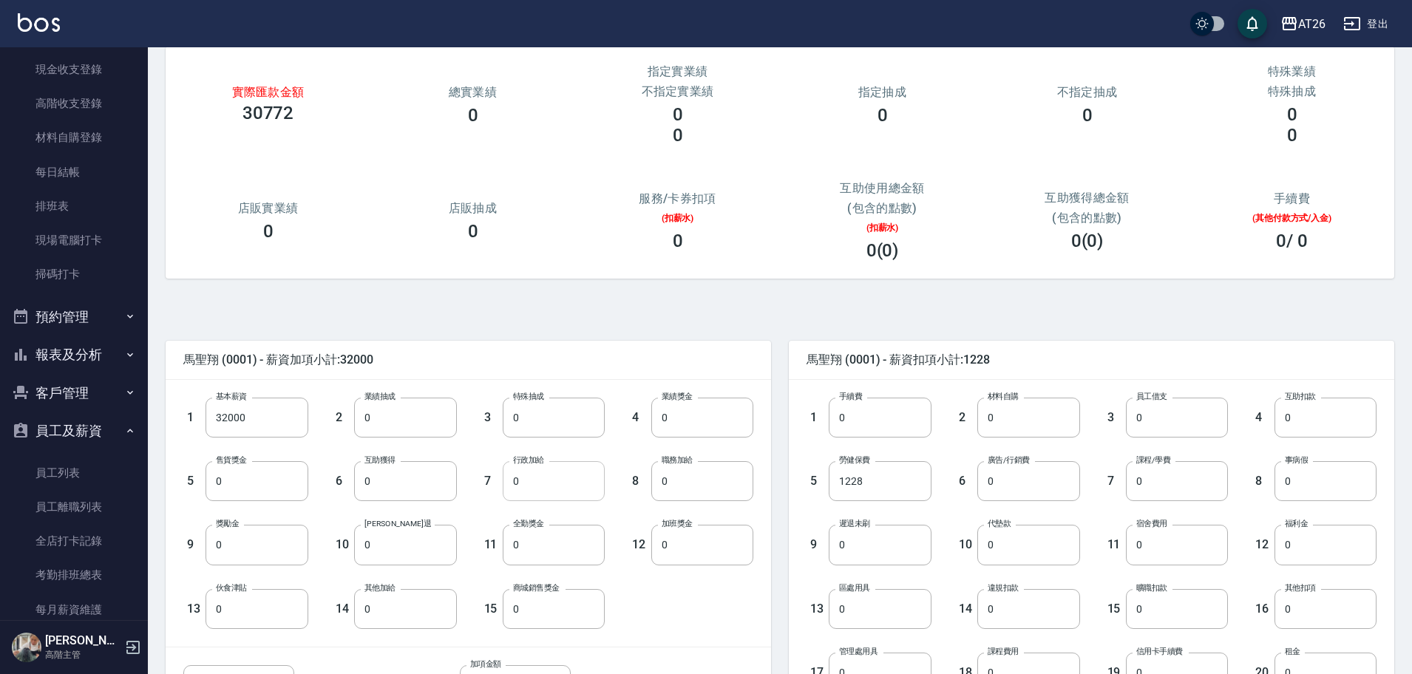
click at [577, 472] on input "0" at bounding box center [554, 481] width 102 height 40
click at [693, 473] on input "0" at bounding box center [702, 481] width 102 height 40
click at [546, 484] on input "0" at bounding box center [554, 481] width 102 height 40
click at [698, 481] on input "0" at bounding box center [702, 481] width 102 height 40
type input "2000"
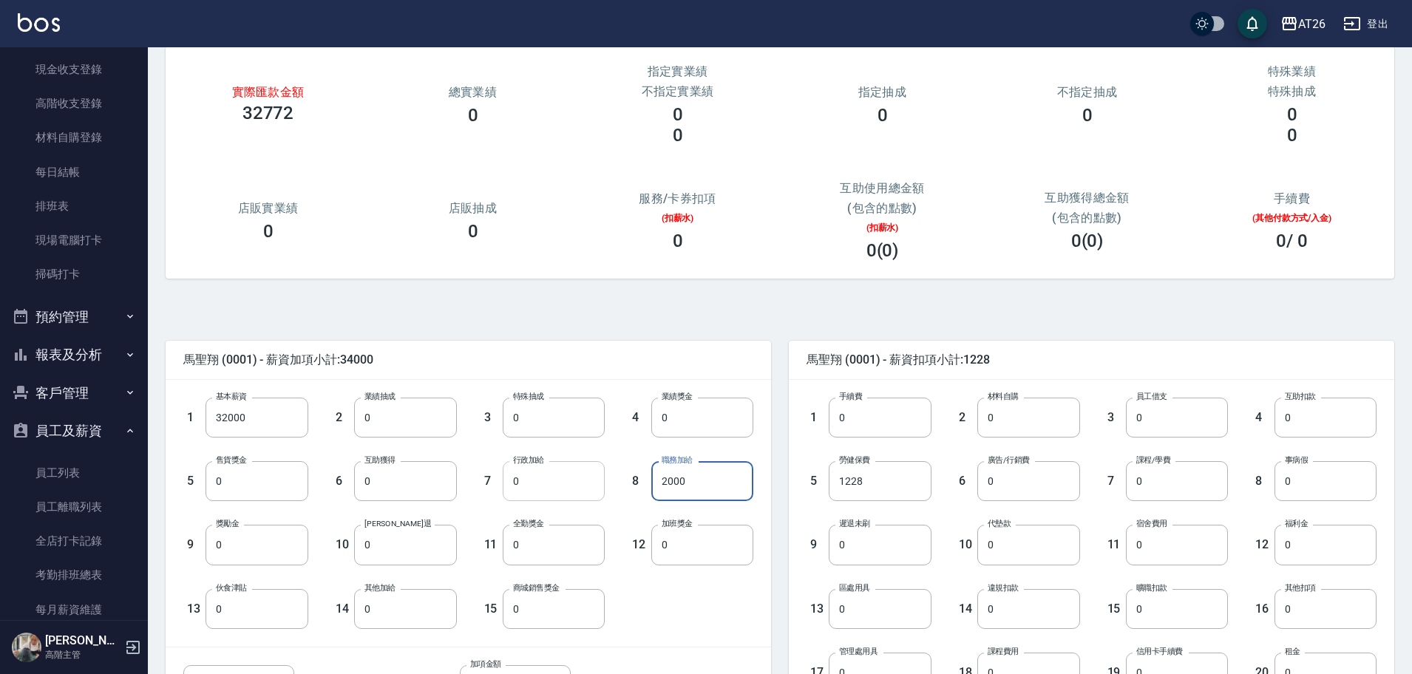
click at [558, 465] on input "0" at bounding box center [554, 481] width 102 height 40
type input "2000"
click at [779, 457] on div "馬聖翔 (0001) - 薪資扣項小計:1228 1 手續費 0 手續費 2 材料自購 0 材料自購 3 員工借支 0 員工借支 4 互助扣款 0 互助扣款 …" at bounding box center [1082, 566] width 623 height 487
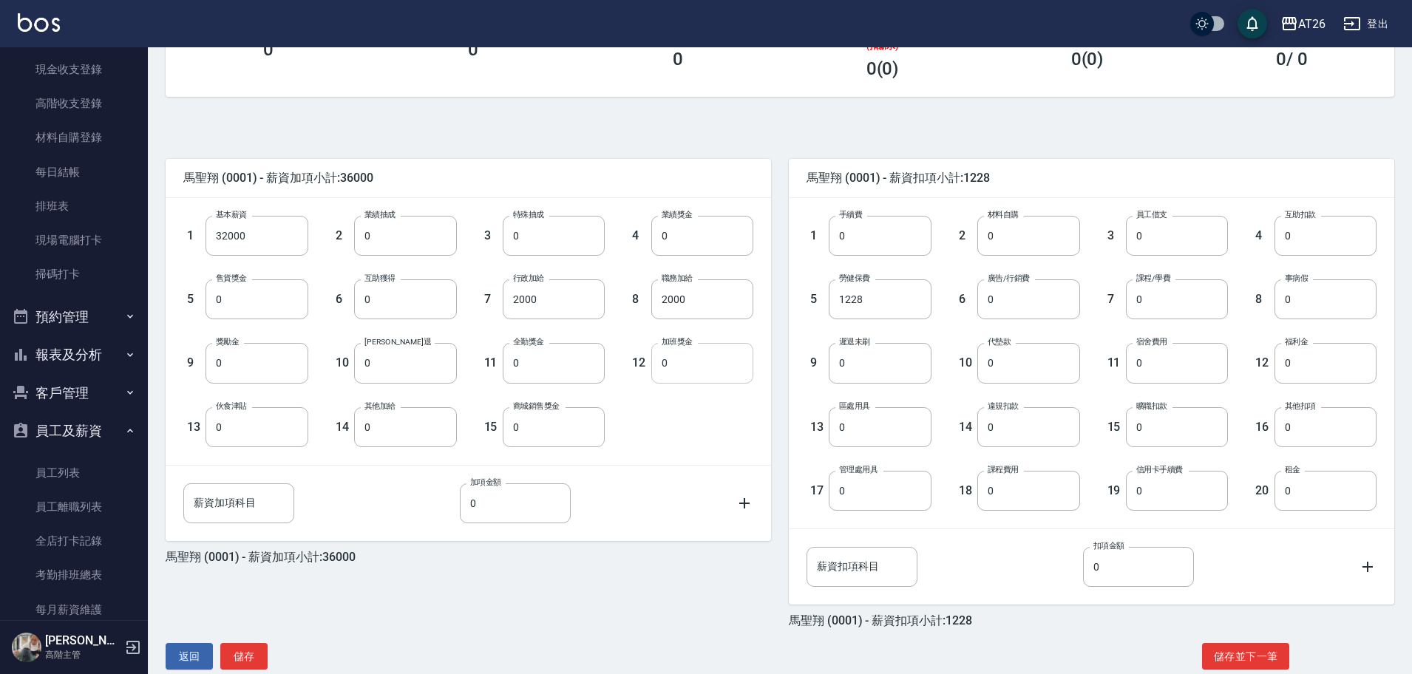
scroll to position [286, 0]
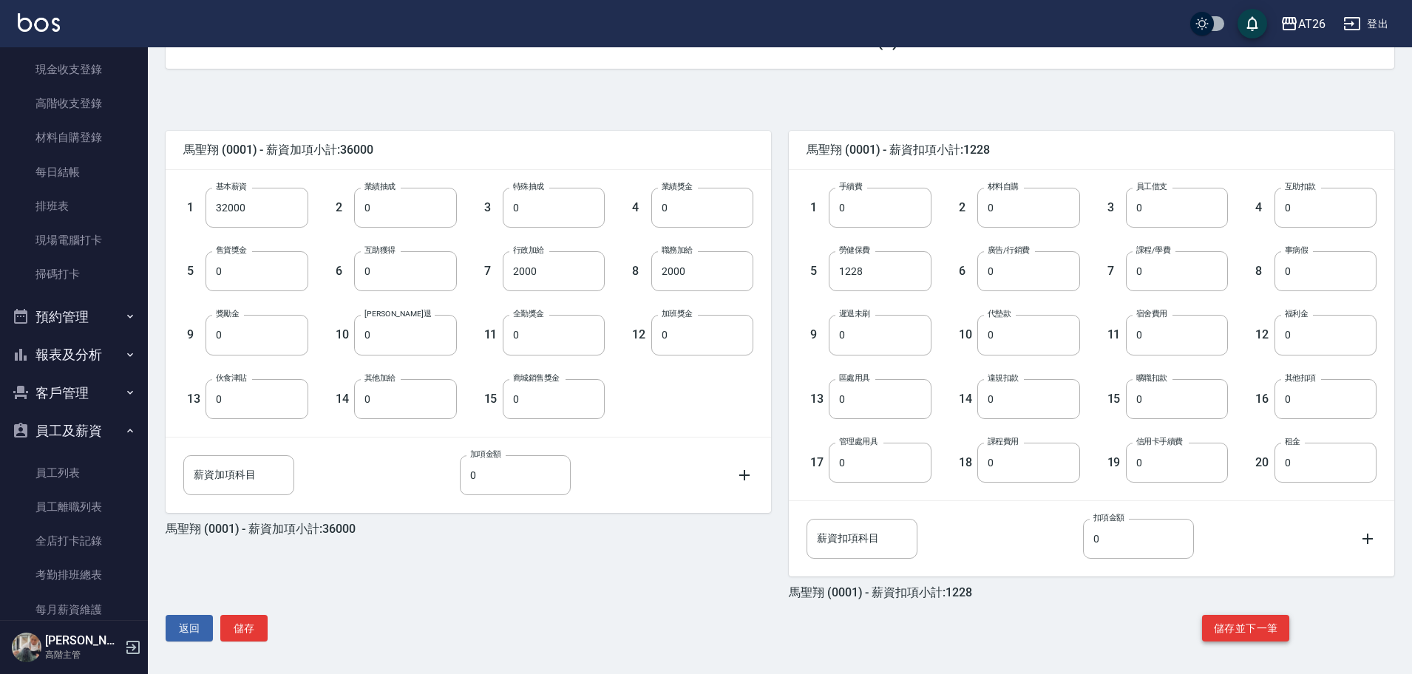
click at [1234, 628] on button "儲存並下一筆" at bounding box center [1245, 628] width 87 height 27
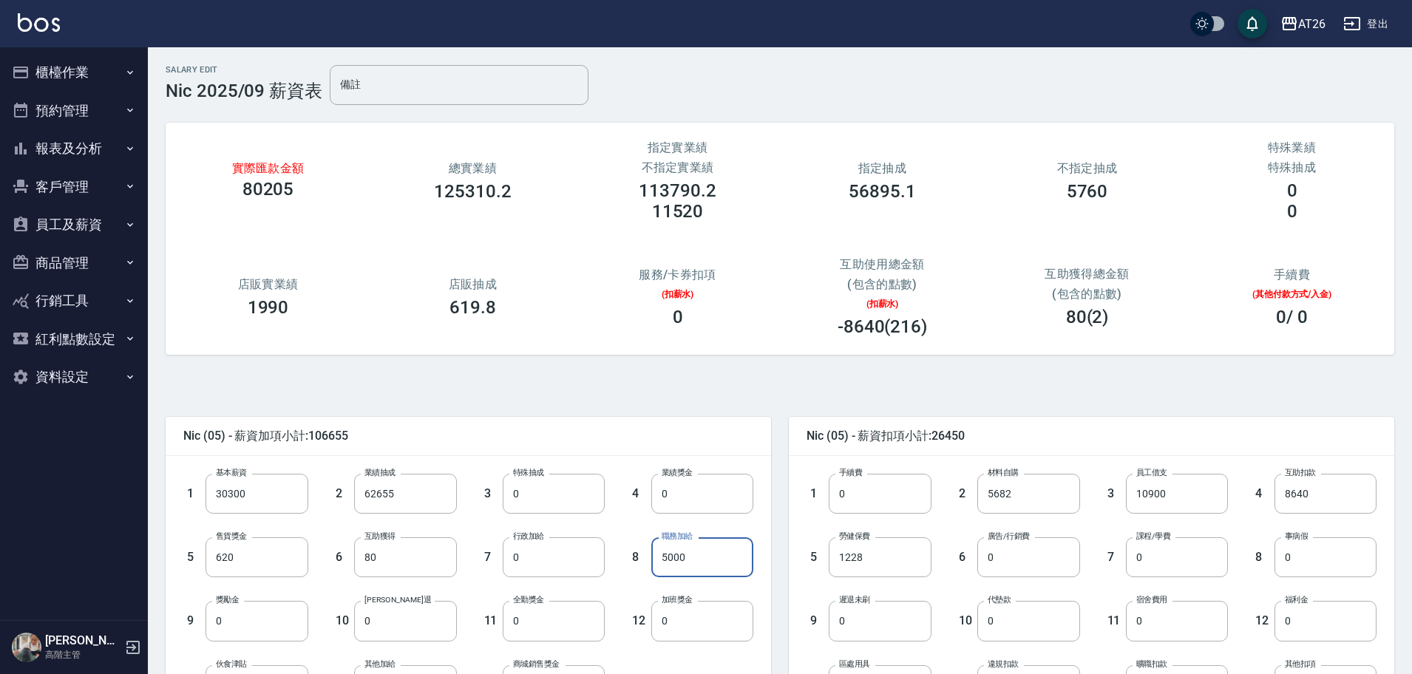
click at [731, 557] on input "5000" at bounding box center [702, 557] width 102 height 40
type input "2000"
click at [435, 497] on input "62655" at bounding box center [405, 494] width 102 height 40
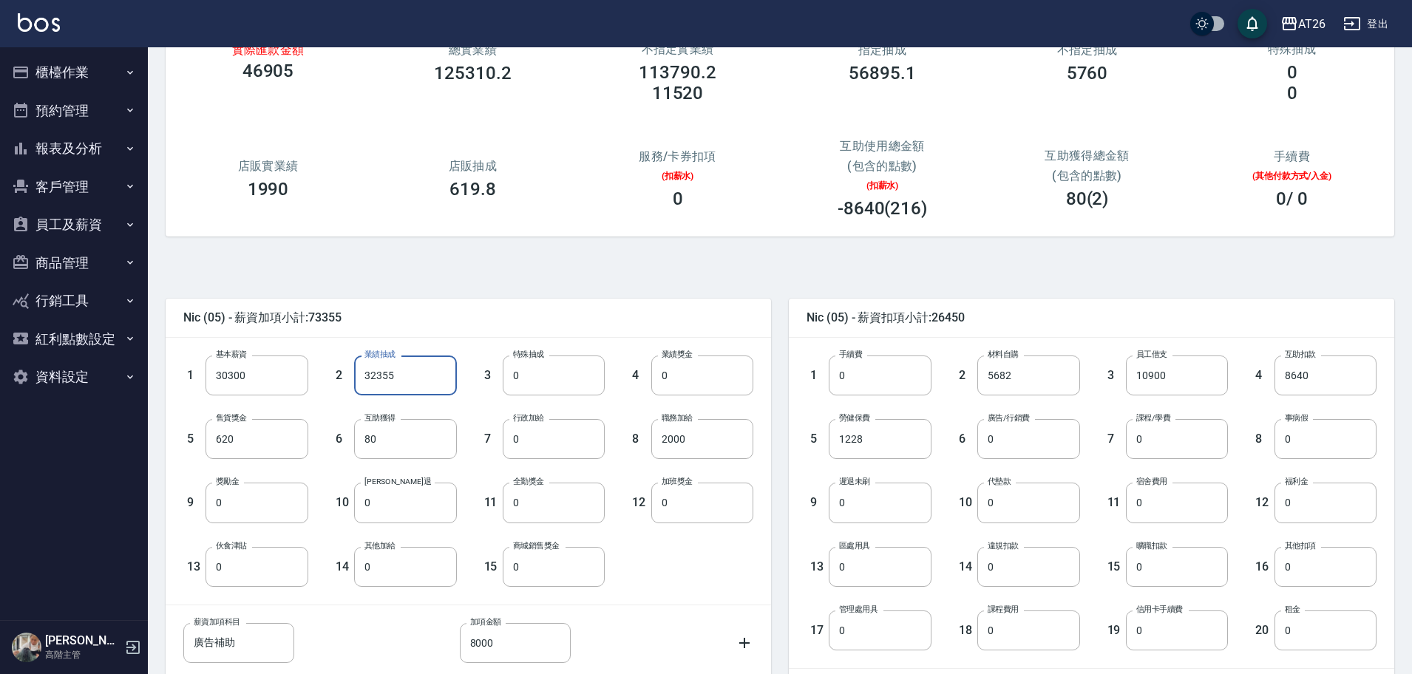
scroll to position [119, 0]
type input "32355"
click at [546, 647] on input "8000" at bounding box center [515, 642] width 111 height 40
type input "05000"
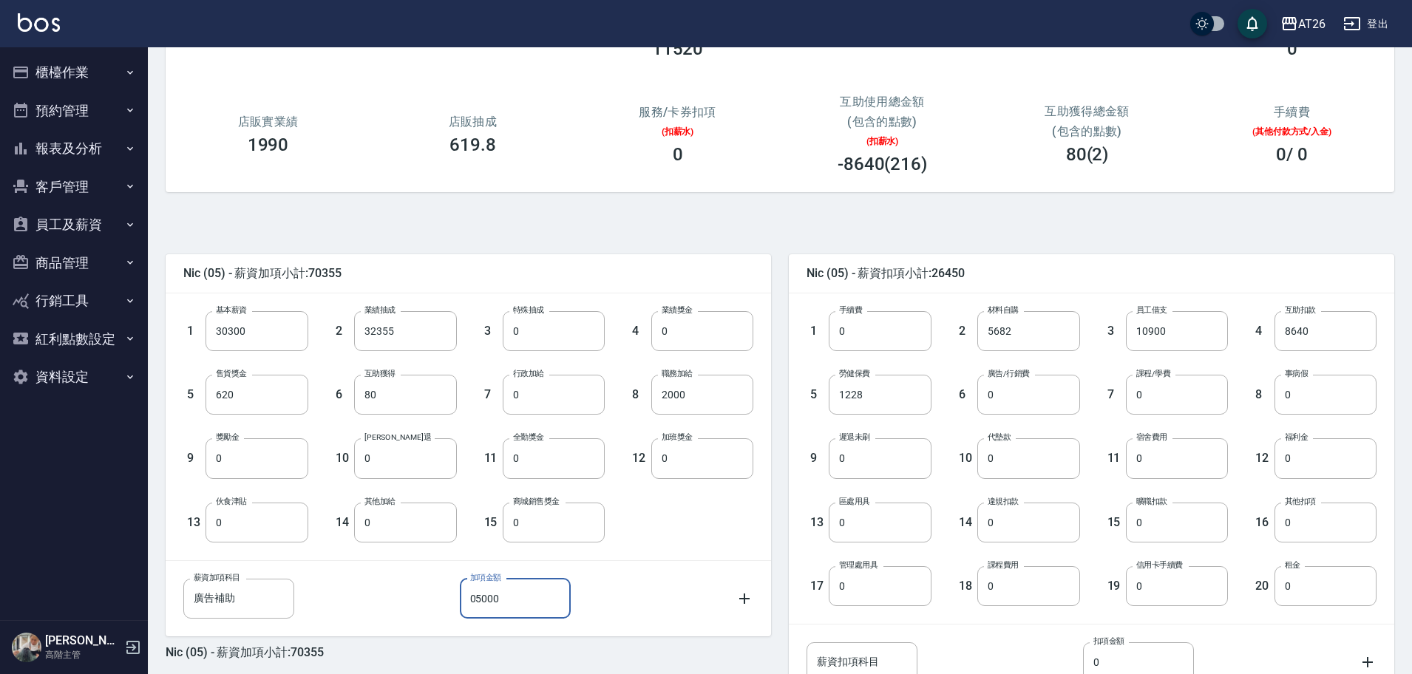
scroll to position [163, 0]
click at [1169, 384] on input "0" at bounding box center [1177, 394] width 102 height 40
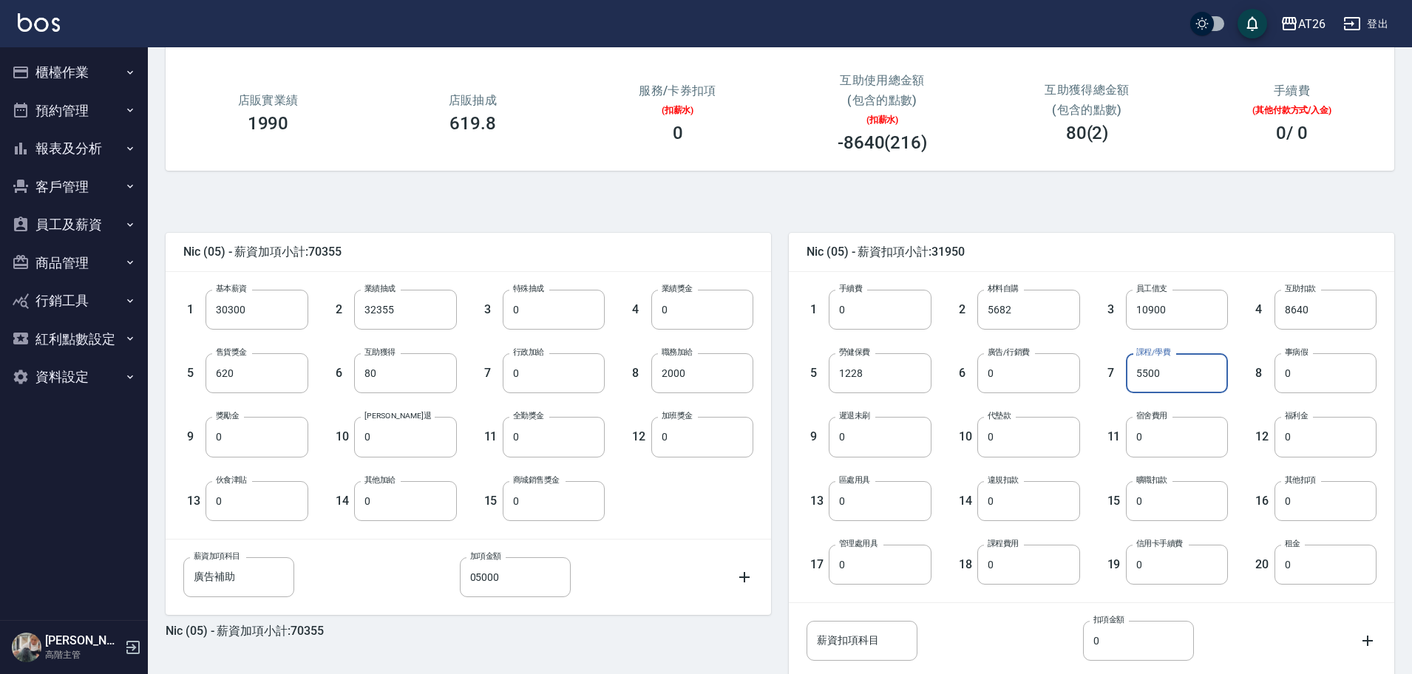
scroll to position [185, 0]
type input "5500"
click at [1124, 225] on div "Nic (05) - 薪資扣項小計:31950 1 手續費 0 手續費 2 材料自購 5682 材料自購 3 員工借支 10900 員工借支 4 互助扣款 8…" at bounding box center [1082, 457] width 623 height 487
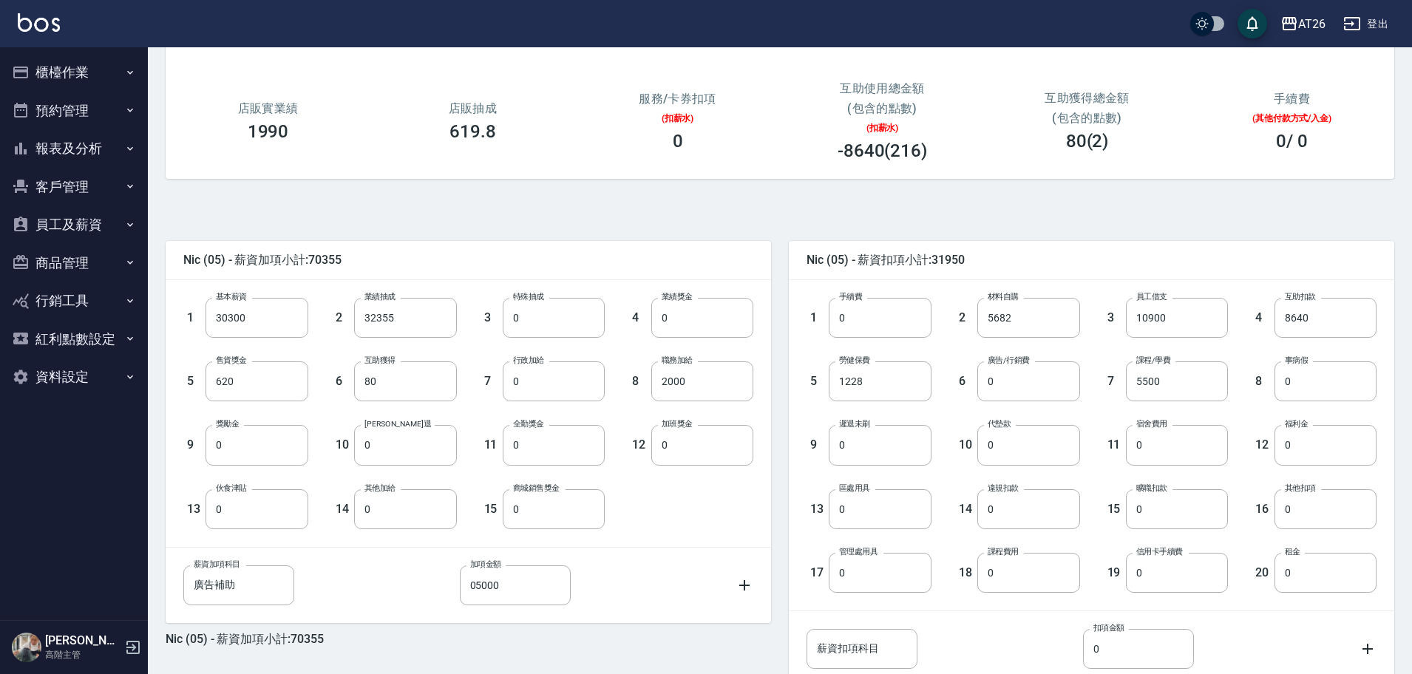
scroll to position [286, 0]
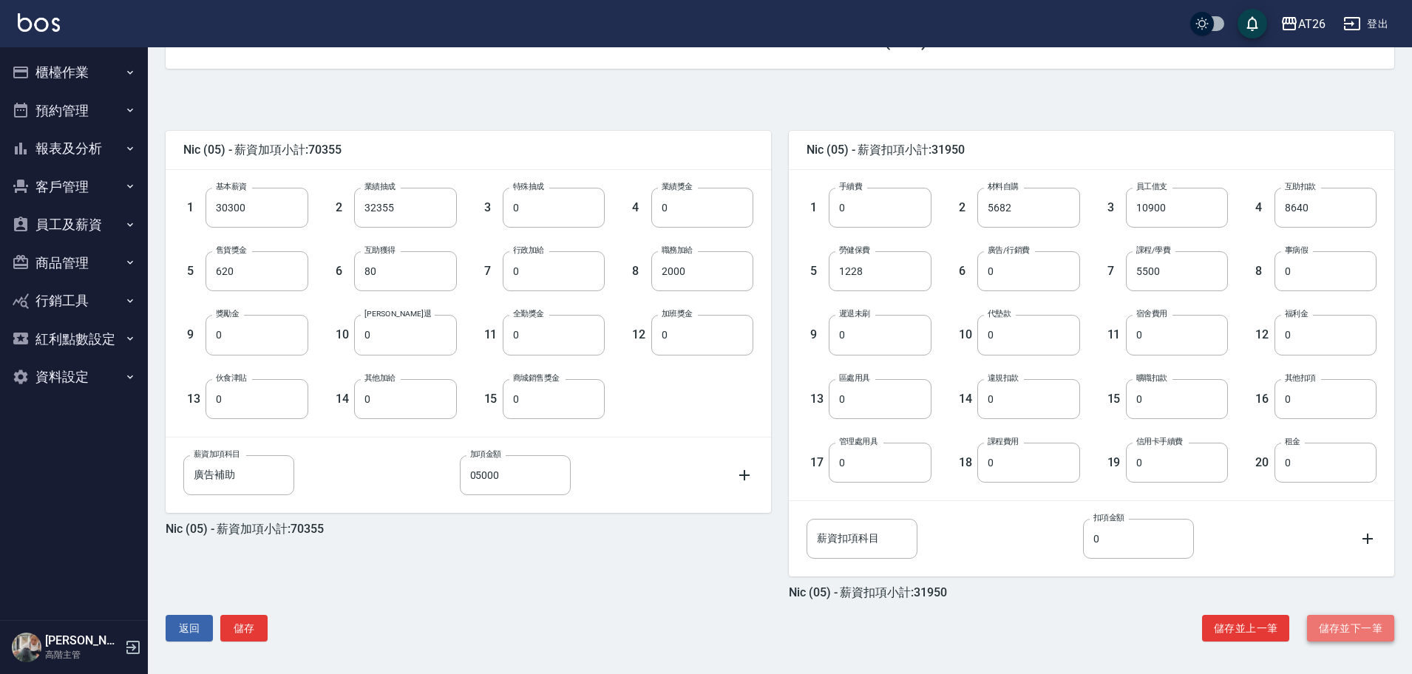
click at [1370, 623] on button "儲存並下一筆" at bounding box center [1350, 628] width 87 height 27
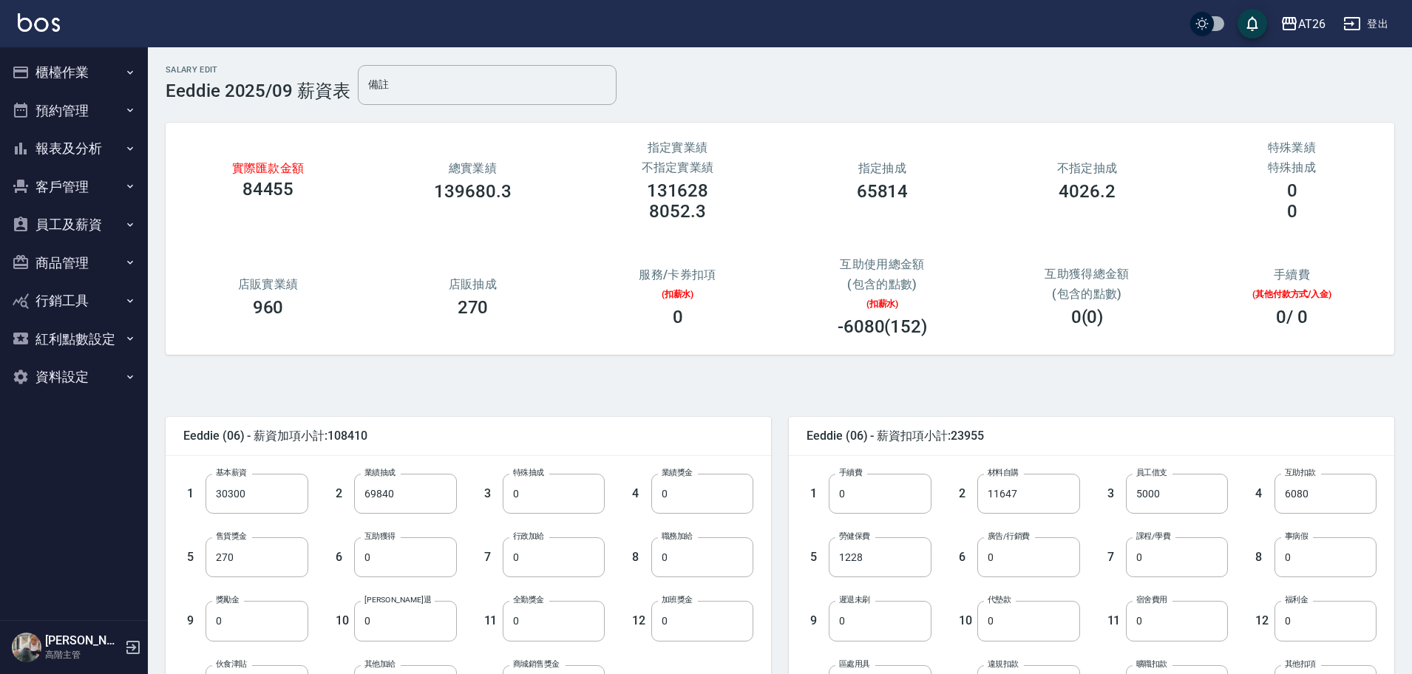
click at [1265, 535] on div "8 事病假 0 事病假" at bounding box center [1302, 546] width 149 height 64
click at [396, 496] on input "69840" at bounding box center [405, 494] width 102 height 40
type input "39540"
click at [724, 375] on div "Eeddie (06) - 薪資加項小計:78110 1 基本薪資 30300 基本薪資 2 業績抽成 39540 業績抽成 3 特殊抽成 0 特殊抽成 4 …" at bounding box center [774, 658] width 1240 height 570
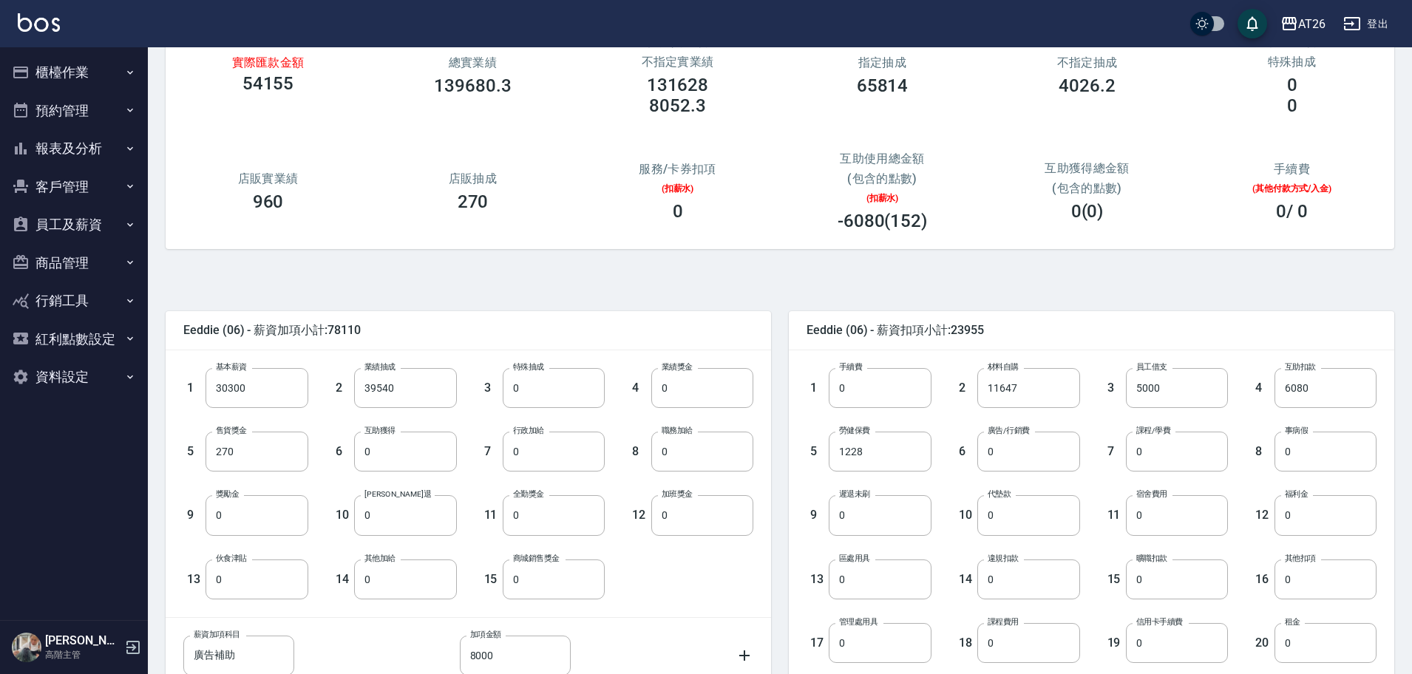
scroll to position [118, 0]
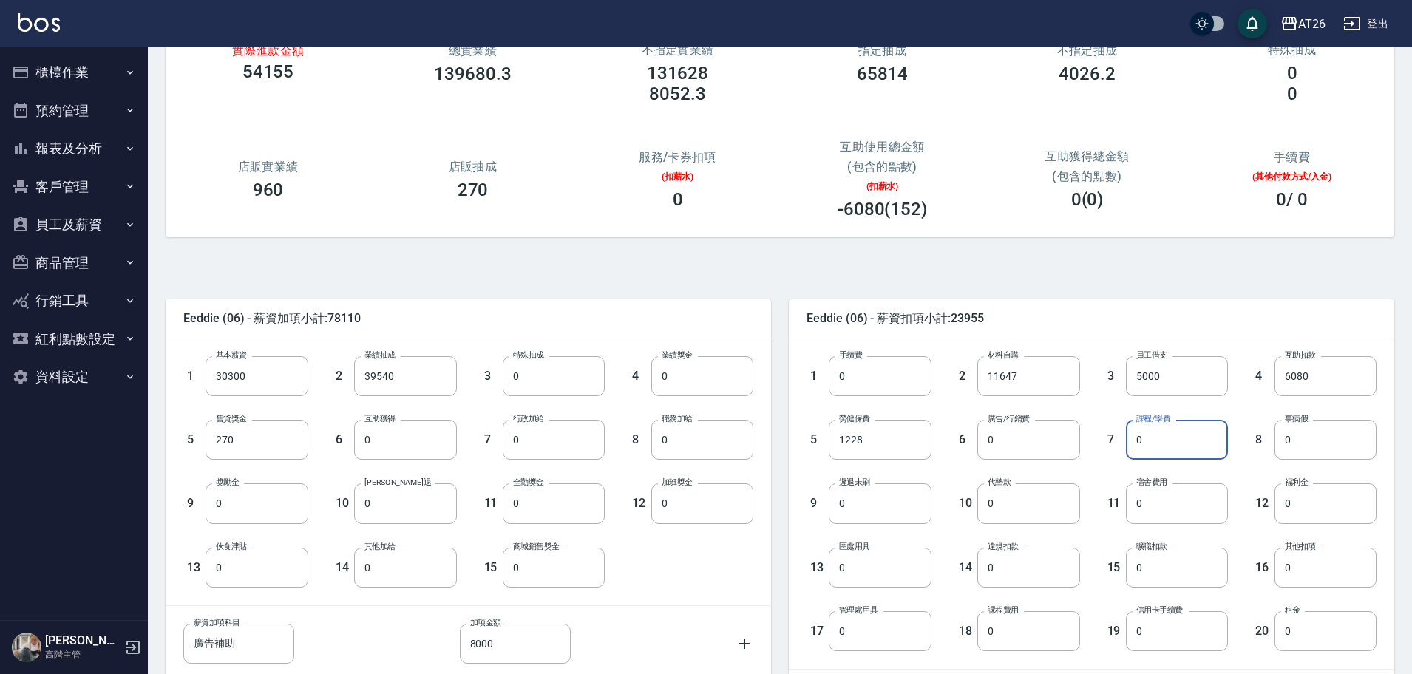
click at [1166, 429] on input "0" at bounding box center [1177, 440] width 102 height 40
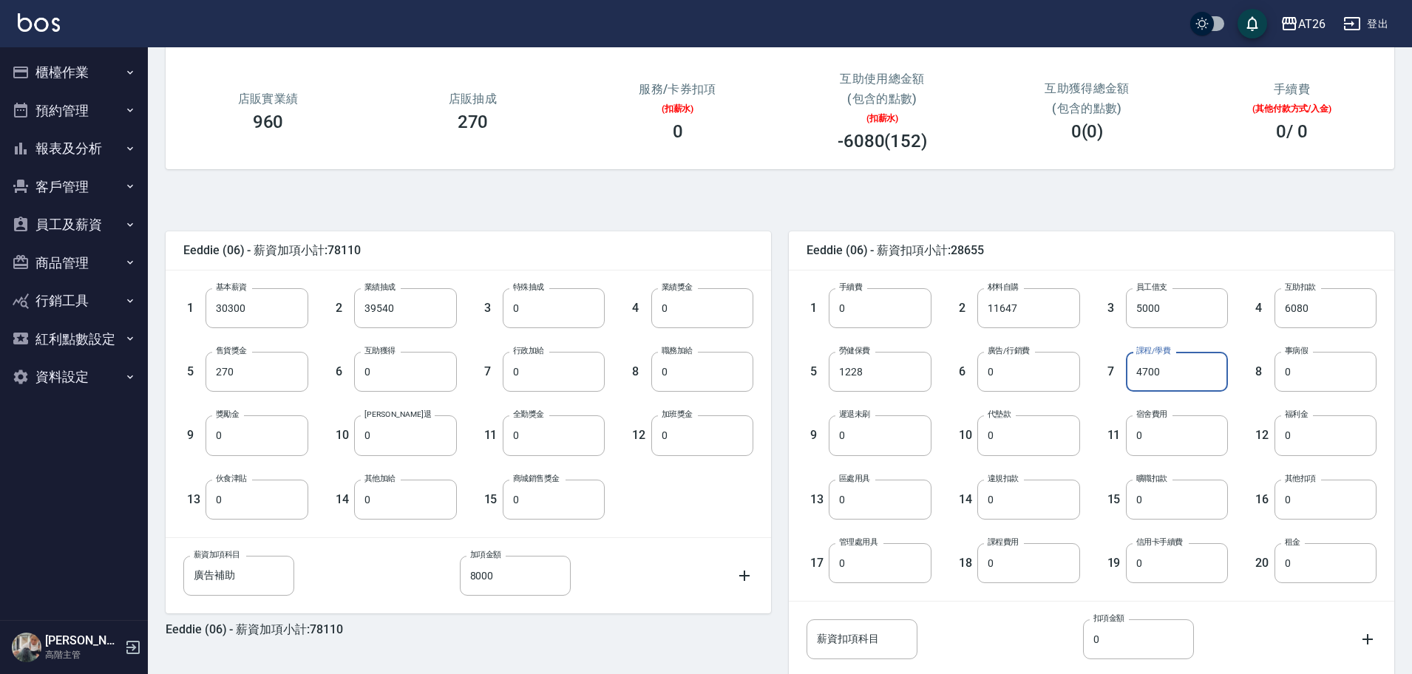
scroll to position [110, 0]
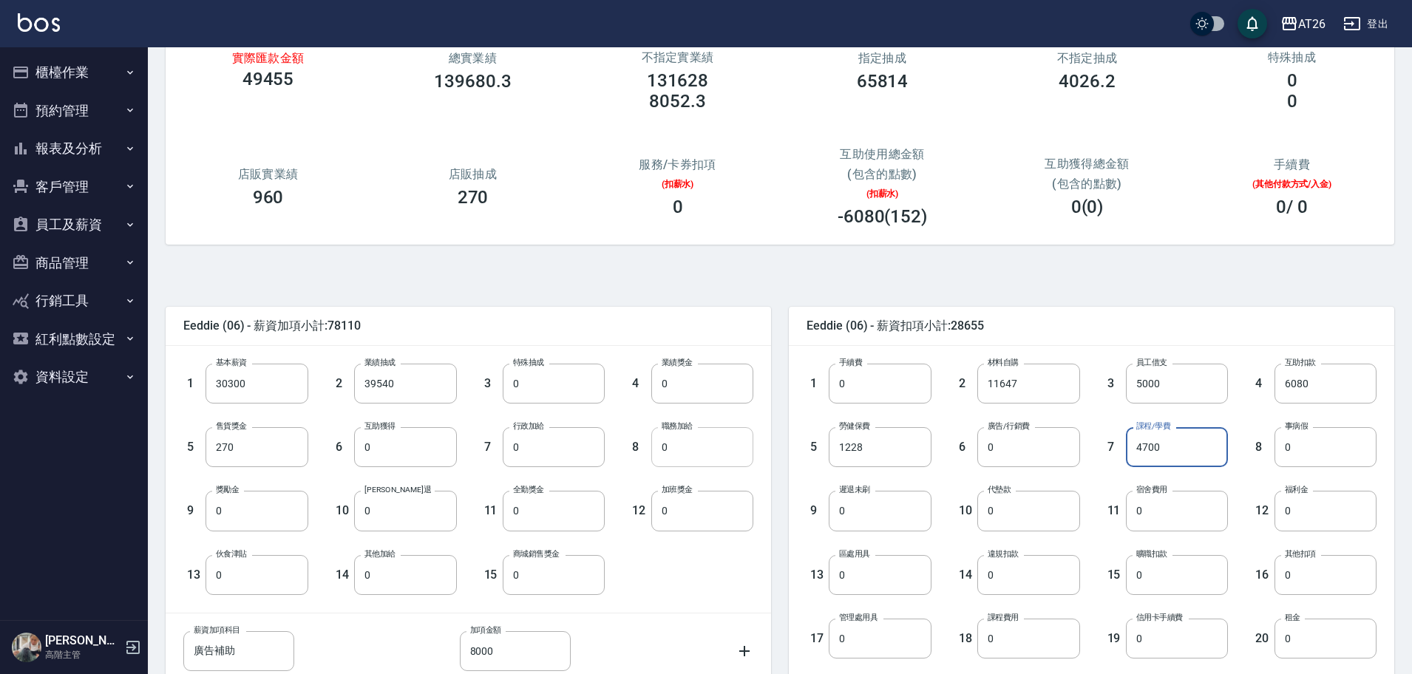
type input "4700"
click at [684, 453] on input "0" at bounding box center [702, 447] width 102 height 40
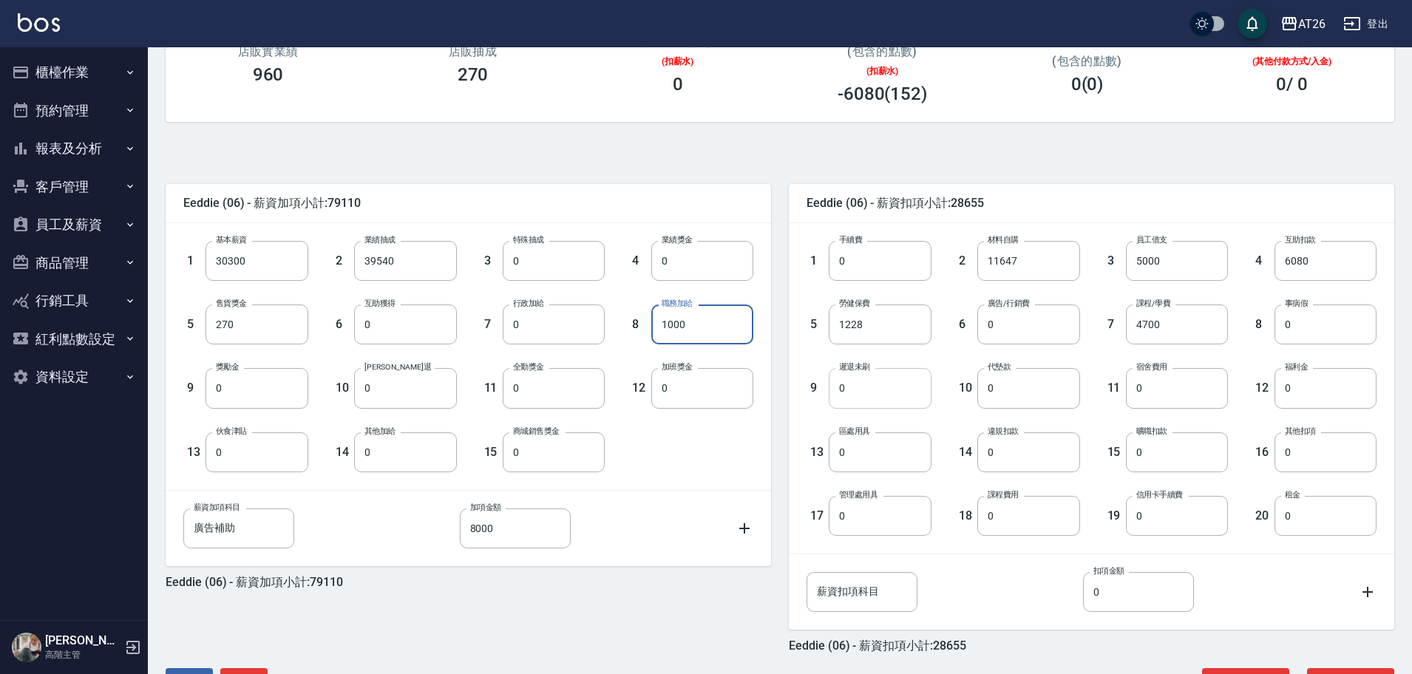
scroll to position [286, 0]
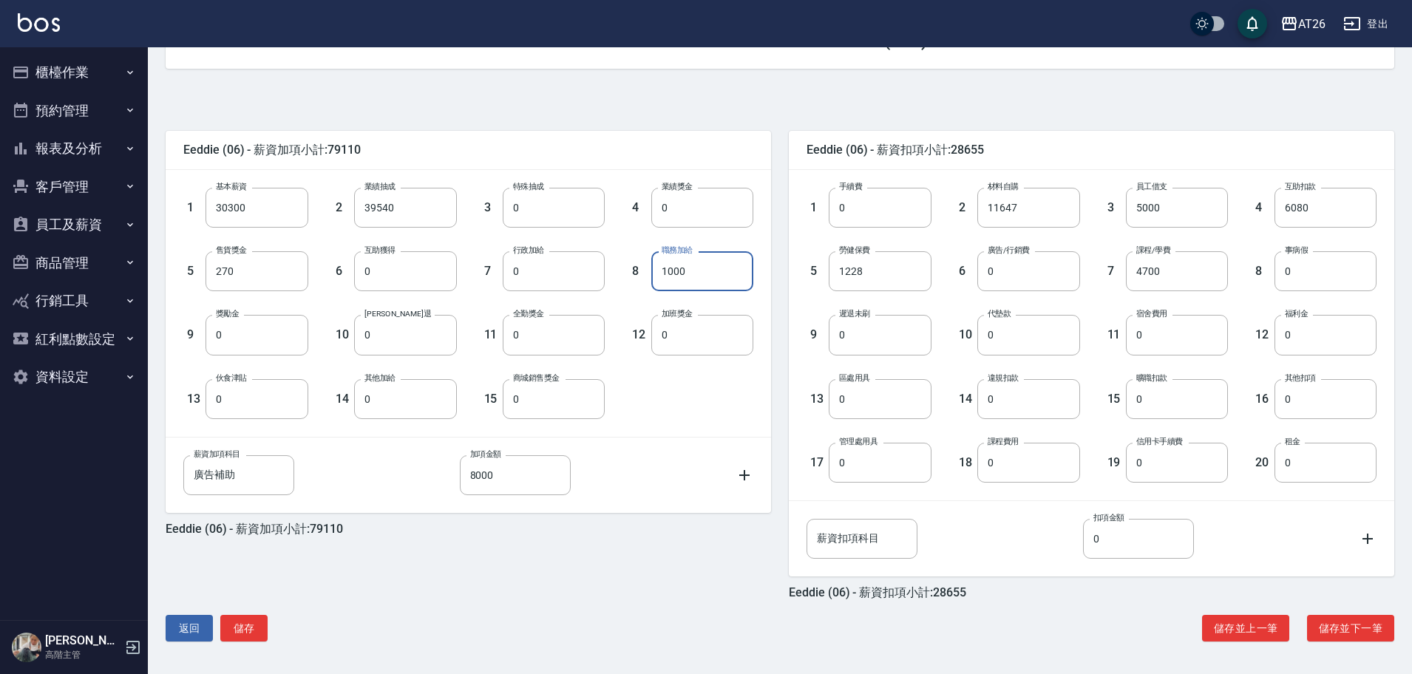
type input "1000"
click at [1353, 608] on div "Eeddie (06) - 薪資加項小計:79110 1 基本薪資 30300 基本薪資 2 業績抽成 39540 業績抽成 3 特殊抽成 0 特殊抽成 4 …" at bounding box center [774, 371] width 1240 height 570
click at [1370, 631] on button "儲存並下一筆" at bounding box center [1350, 628] width 87 height 27
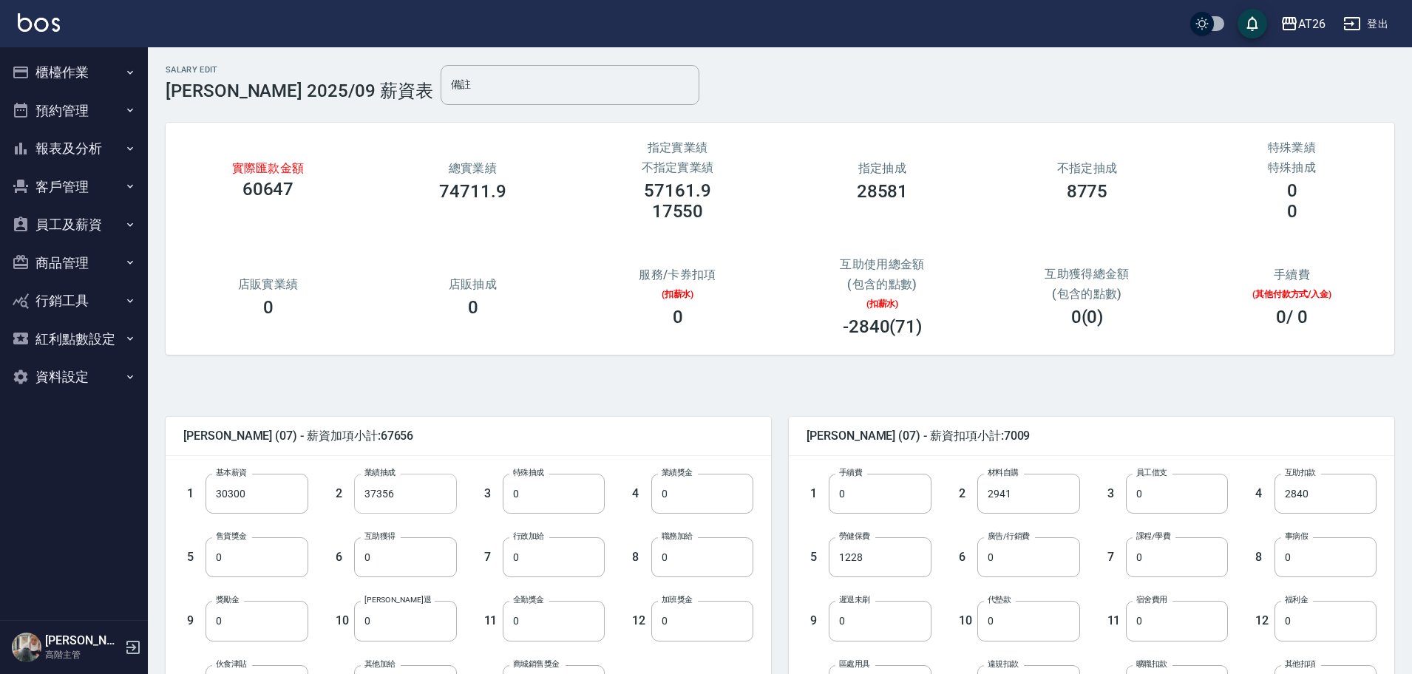
click at [394, 479] on input "37356" at bounding box center [405, 494] width 102 height 40
type input "7055"
click at [777, 443] on div "Adam (07) - 薪資扣項小計:7009 1 手續費 0 手續費 2 材料自購 2941 材料自購 3 員工借支 0 員工借支 4 互助扣款 2840 …" at bounding box center [1082, 642] width 623 height 487
click at [880, 607] on input "0" at bounding box center [880, 621] width 102 height 40
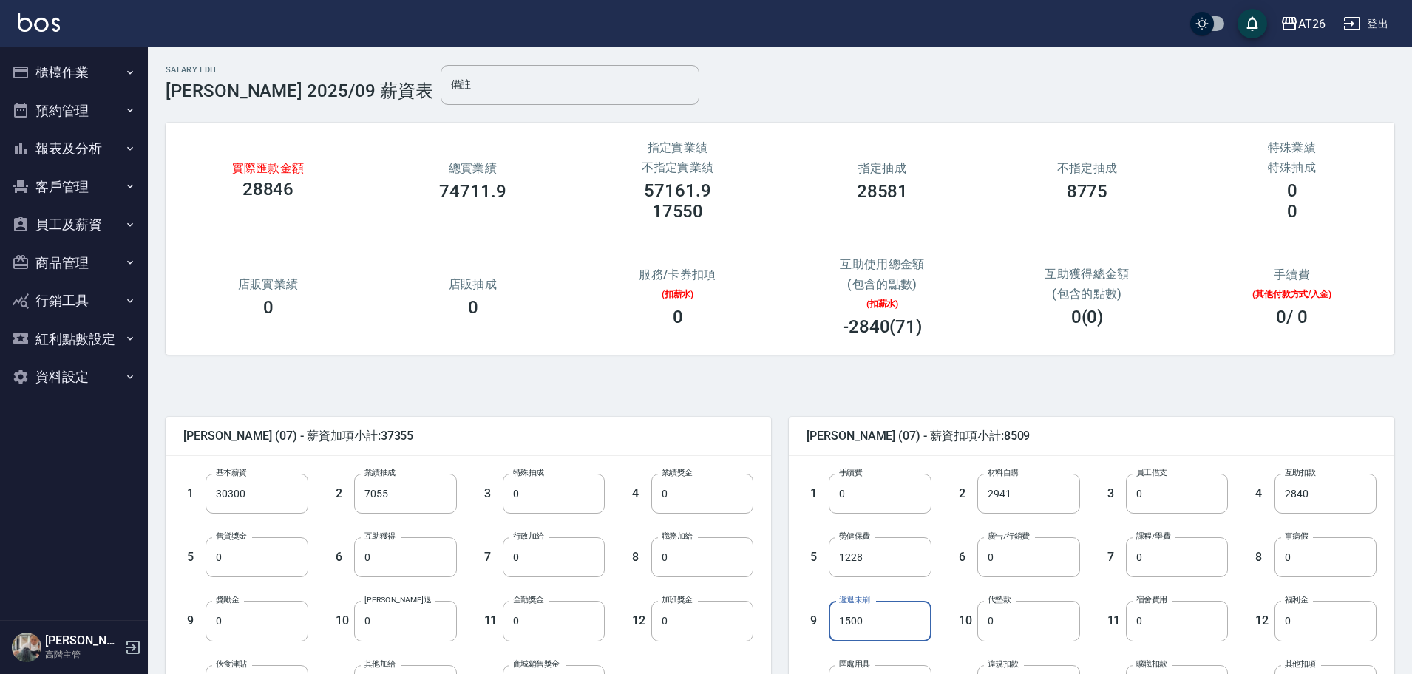
type input "1500"
click at [958, 582] on div "10 代墊款 0 代墊款" at bounding box center [1005, 609] width 149 height 64
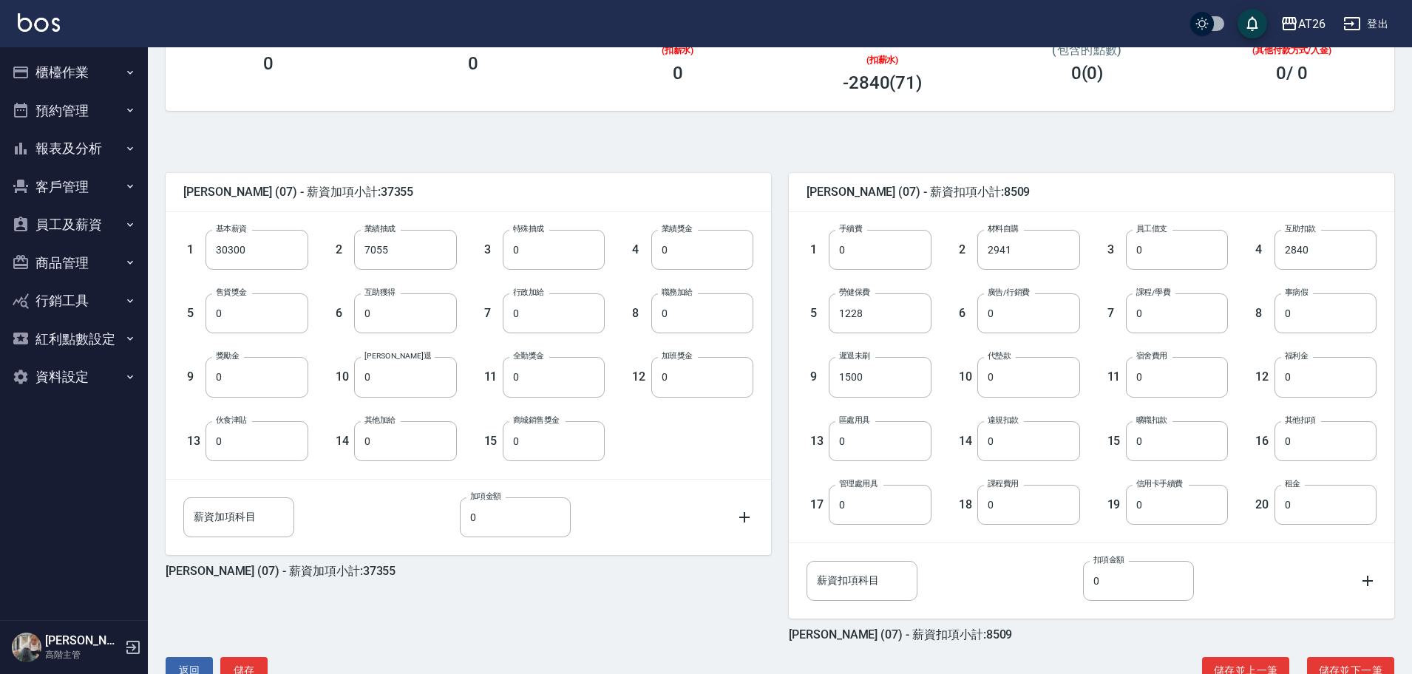
scroll to position [286, 0]
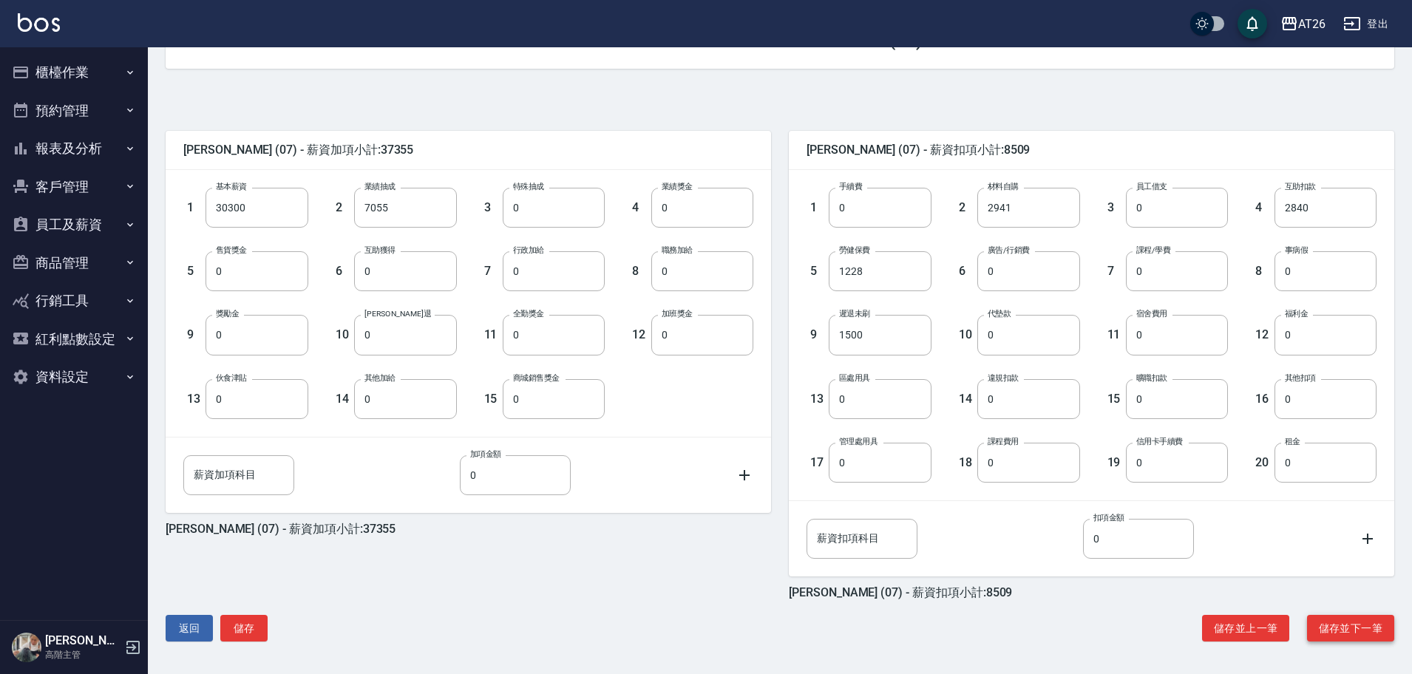
click at [1349, 637] on button "儲存並下一筆" at bounding box center [1350, 628] width 87 height 27
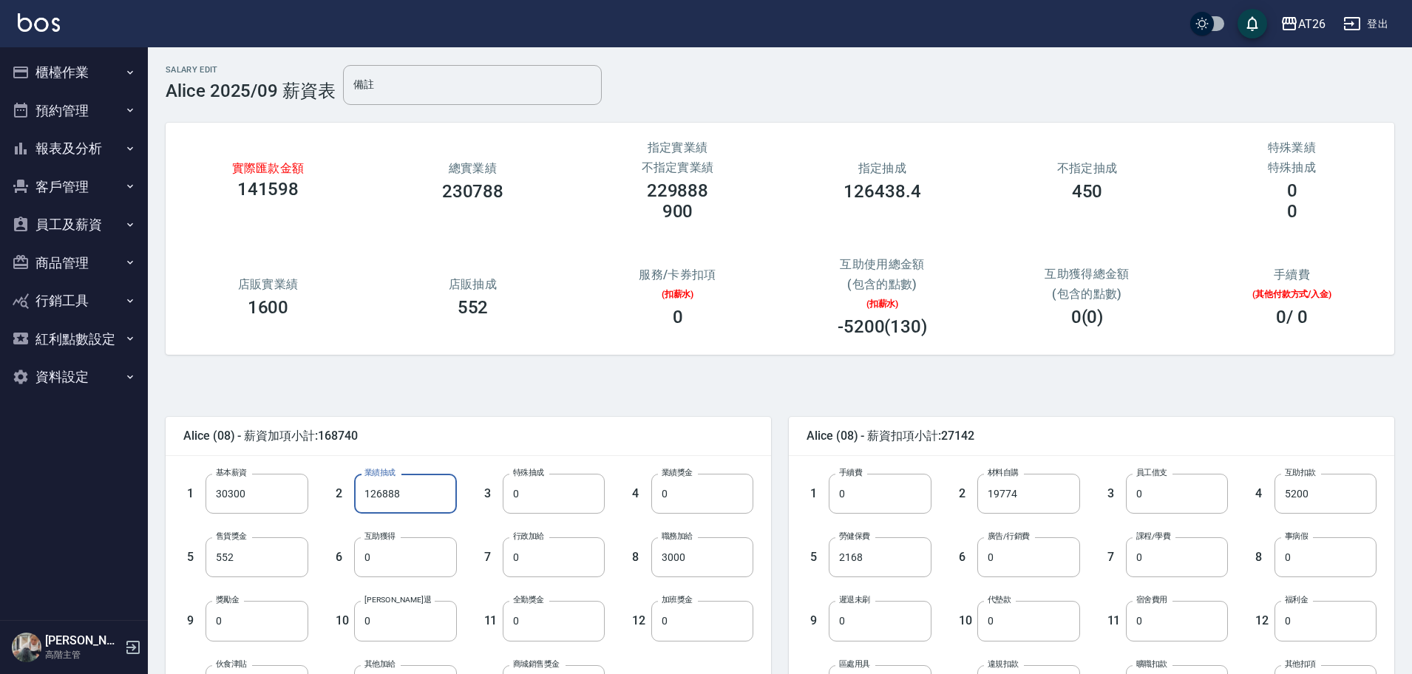
click at [392, 494] on input "126888" at bounding box center [405, 494] width 102 height 40
type input "96588"
click at [716, 554] on input "3000" at bounding box center [702, 557] width 102 height 40
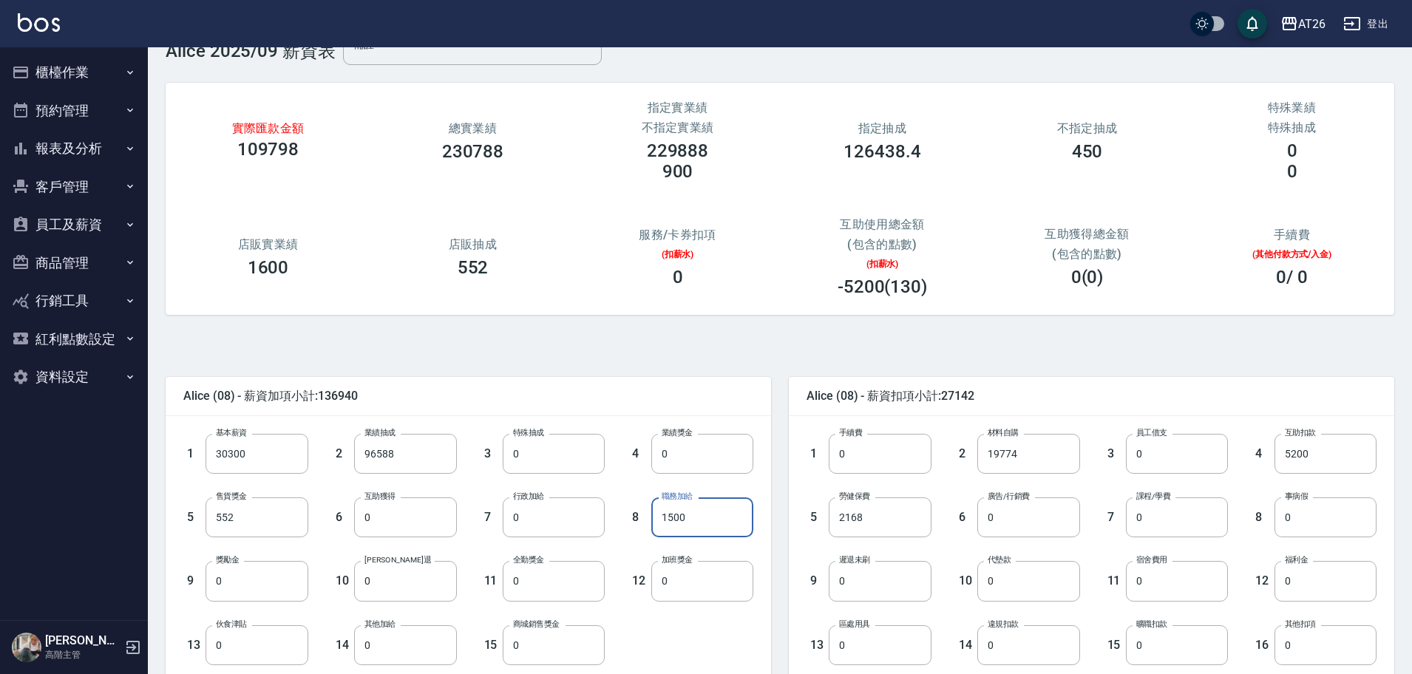
scroll to position [41, 0]
type input "1500"
click at [1001, 452] on input "19774" at bounding box center [1028, 453] width 102 height 40
click at [56, 72] on button "櫃檯作業" at bounding box center [74, 72] width 136 height 38
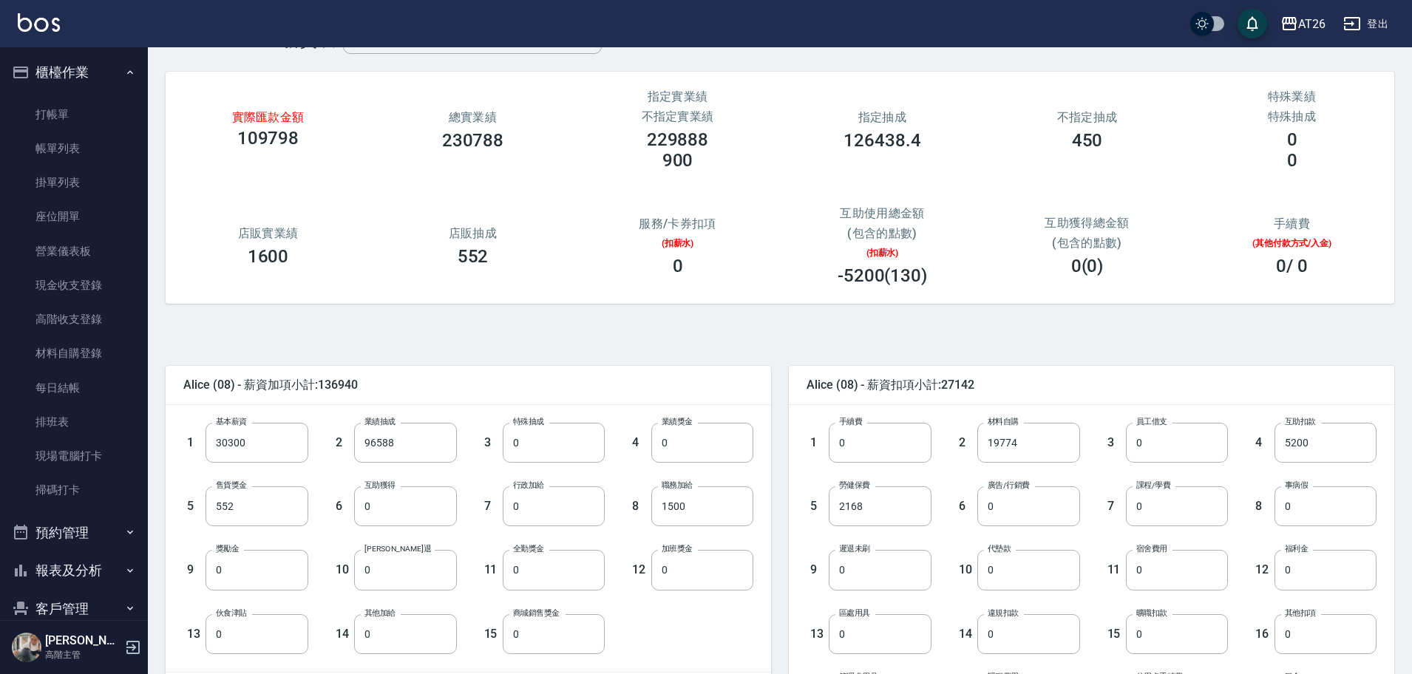
scroll to position [52, 0]
click at [1031, 491] on input "0" at bounding box center [1028, 506] width 102 height 40
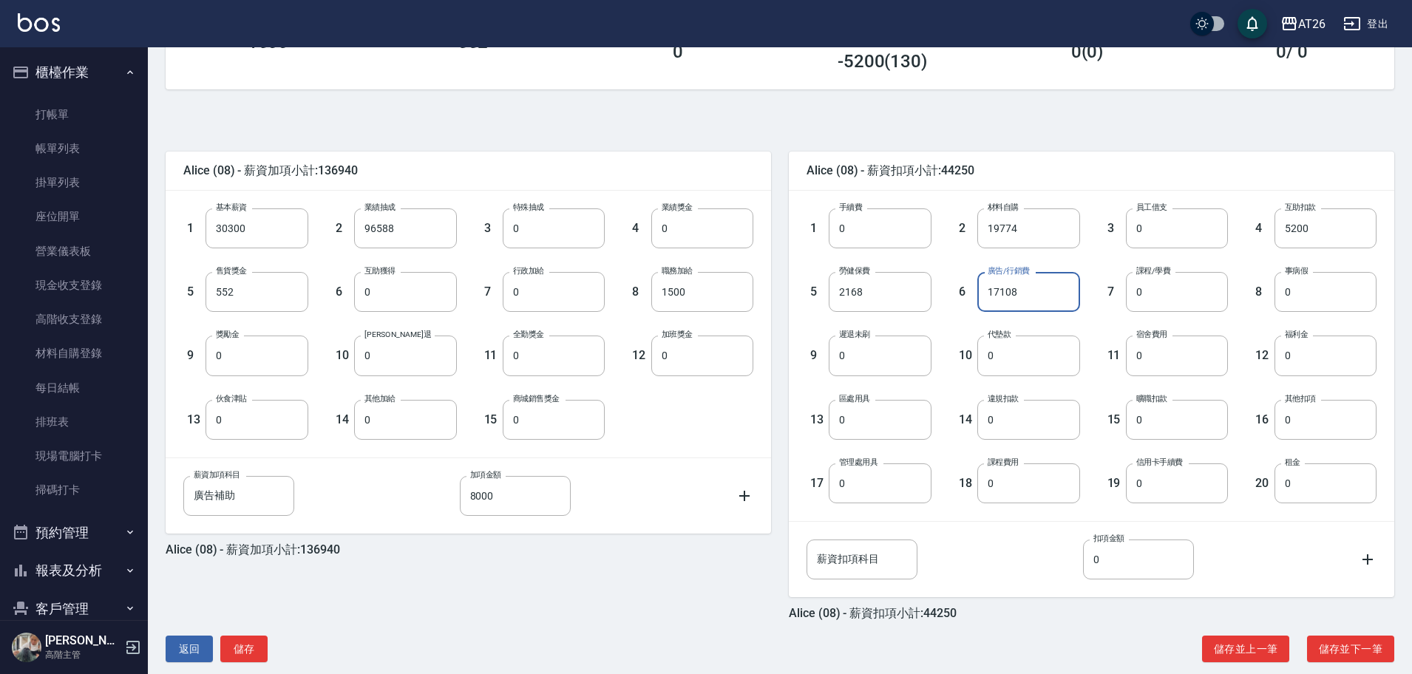
scroll to position [266, 0]
type input "17108"
click at [523, 494] on input "8000" at bounding box center [515, 495] width 111 height 40
type input "10000"
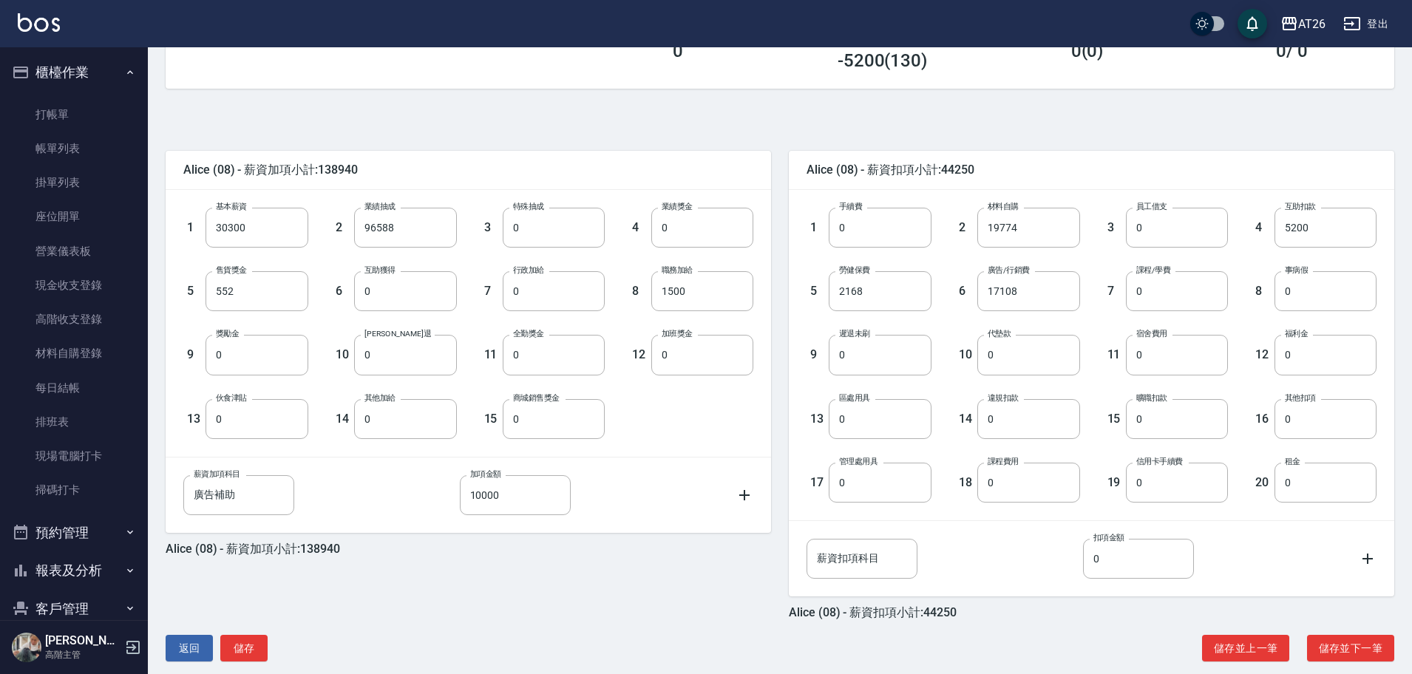
click at [636, 496] on div "薪資加項科目 廣告補助 薪資加項科目 加項金額 10000 加項金額" at bounding box center [468, 495] width 570 height 40
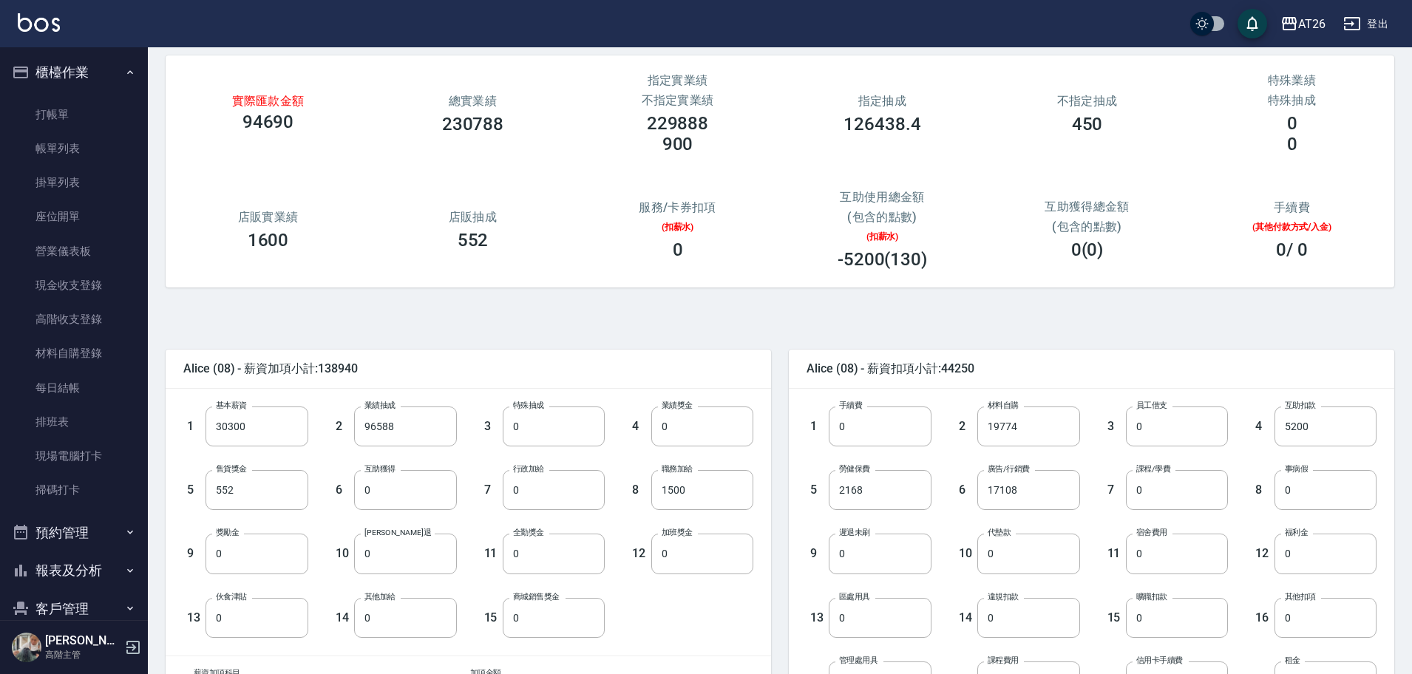
scroll to position [66, 0]
click at [636, 383] on div "Alice (08) - 薪資加項小計:138940" at bounding box center [468, 370] width 605 height 38
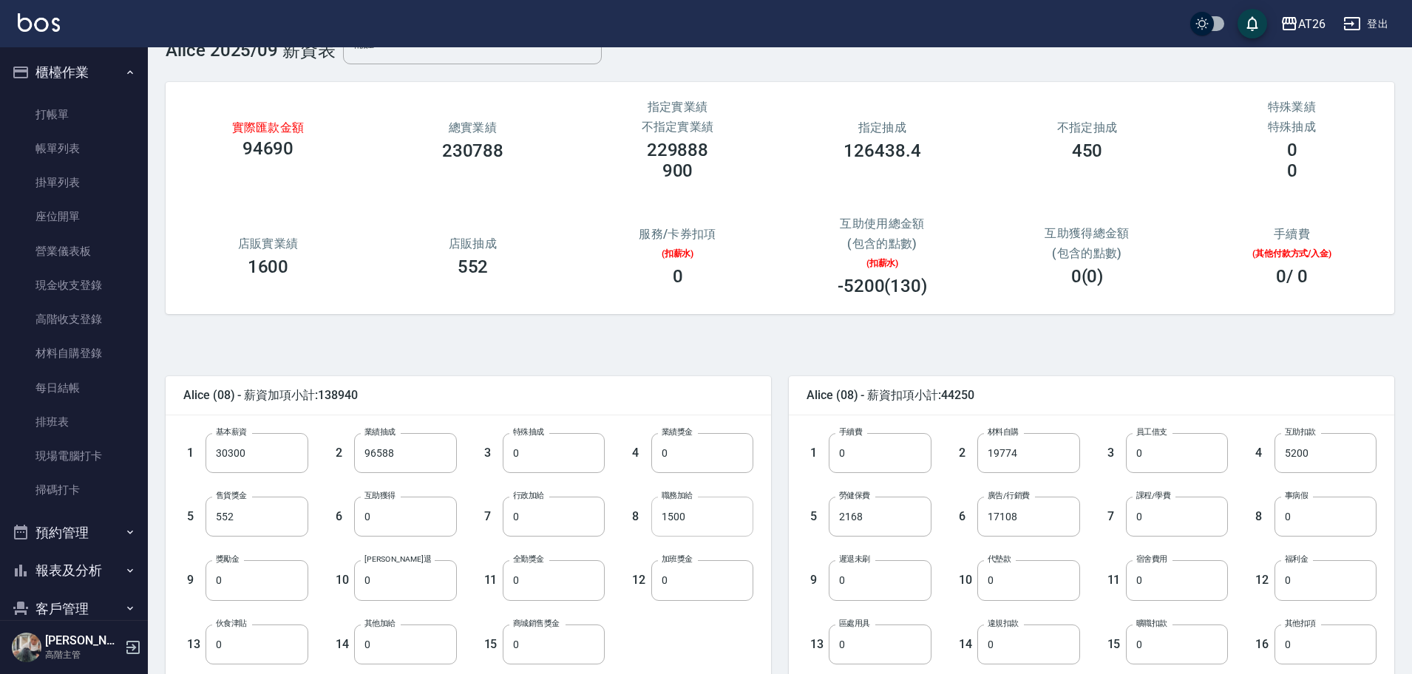
click at [713, 512] on input "1500" at bounding box center [702, 517] width 102 height 40
click at [1028, 443] on input "19774" at bounding box center [1028, 453] width 102 height 40
type input "1552"
type input "4"
click at [1010, 462] on input "1552" at bounding box center [1028, 453] width 102 height 40
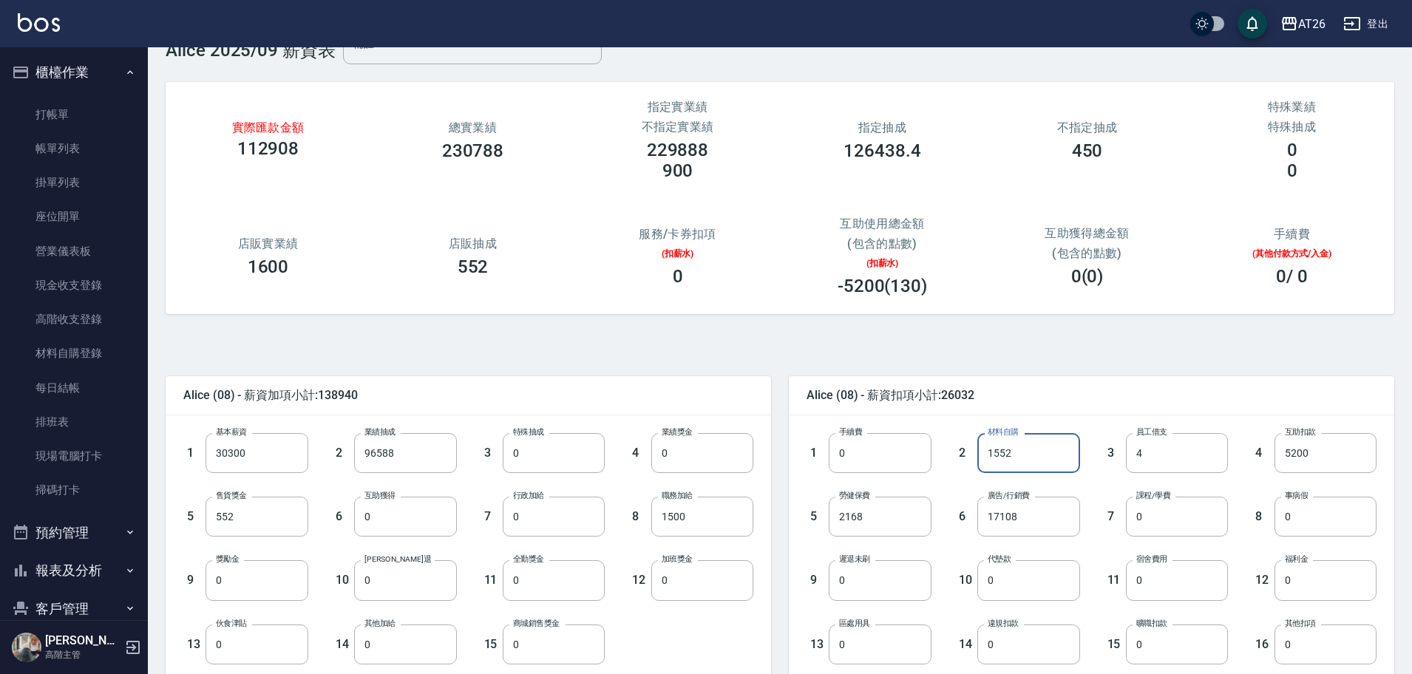
click at [1010, 462] on input "1552" at bounding box center [1028, 453] width 102 height 40
type input "15524"
click at [1211, 444] on input "4" at bounding box center [1177, 453] width 102 height 40
type input "0"
click at [1273, 376] on div "Alice (08) - 薪資扣項小計:40000" at bounding box center [1091, 395] width 605 height 38
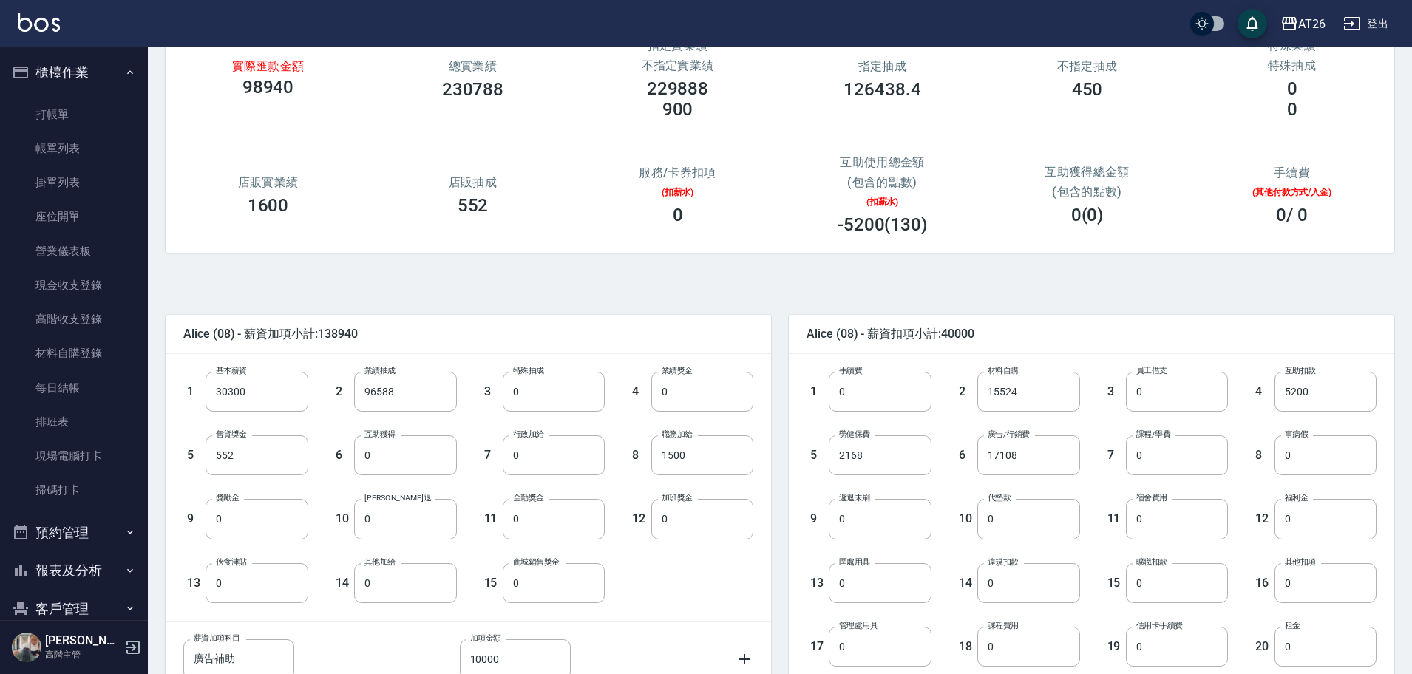
scroll to position [103, 0]
click at [290, 525] on input "0" at bounding box center [256, 518] width 102 height 40
type input "5000"
click at [489, 274] on div "Alice (08) - 薪資加項小計:143940 1 基本薪資 30300 基本薪資 2 業績抽成 96588 業績抽成 3 特殊抽成 0 特殊抽成 4 …" at bounding box center [774, 555] width 1240 height 570
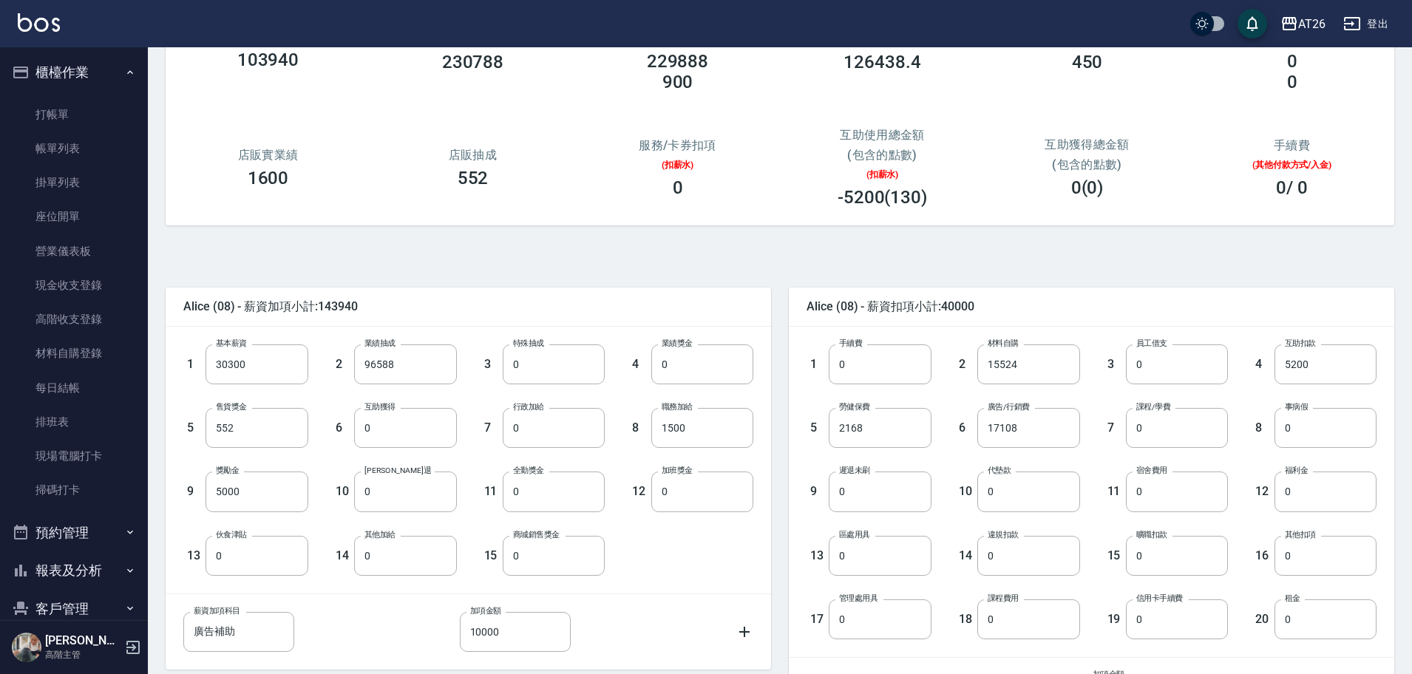
scroll to position [130, 0]
click at [590, 480] on input "0" at bounding box center [554, 491] width 102 height 40
type input "1000"
click at [580, 333] on div "3 特殊抽成 0 特殊抽成" at bounding box center [531, 352] width 149 height 64
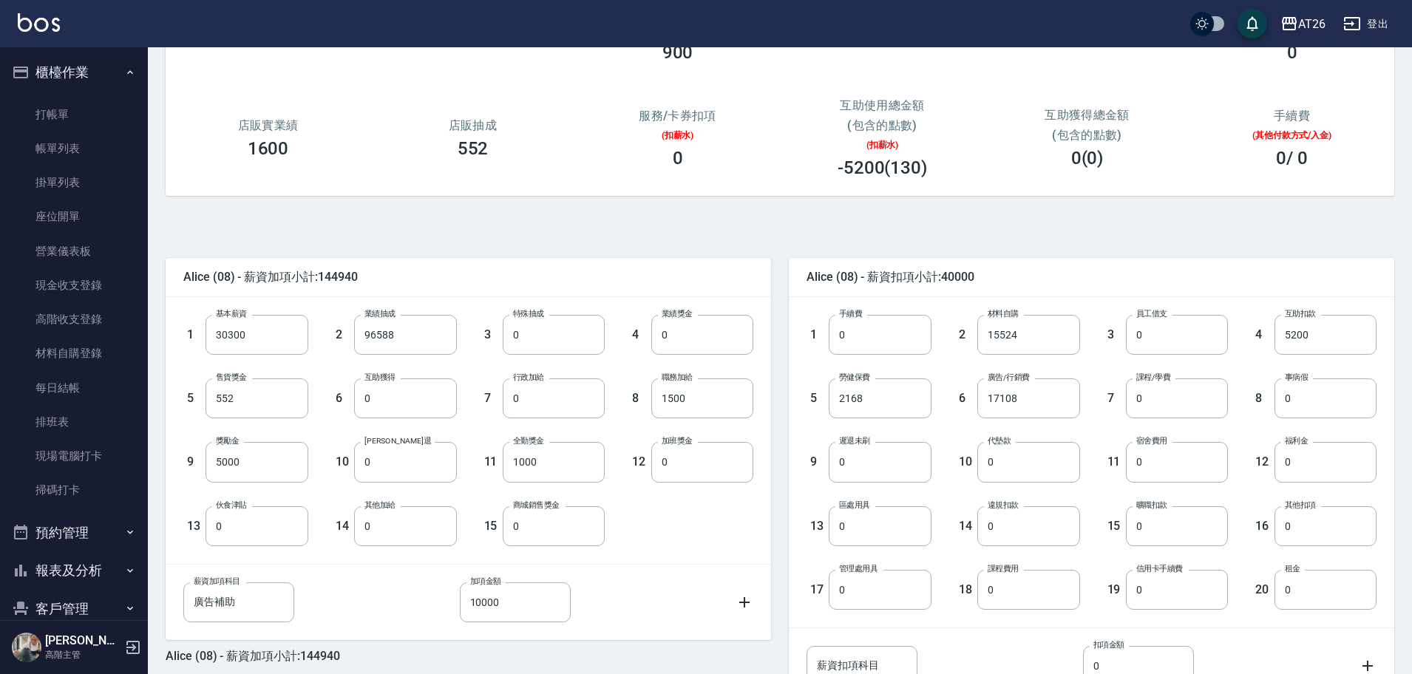
scroll to position [286, 0]
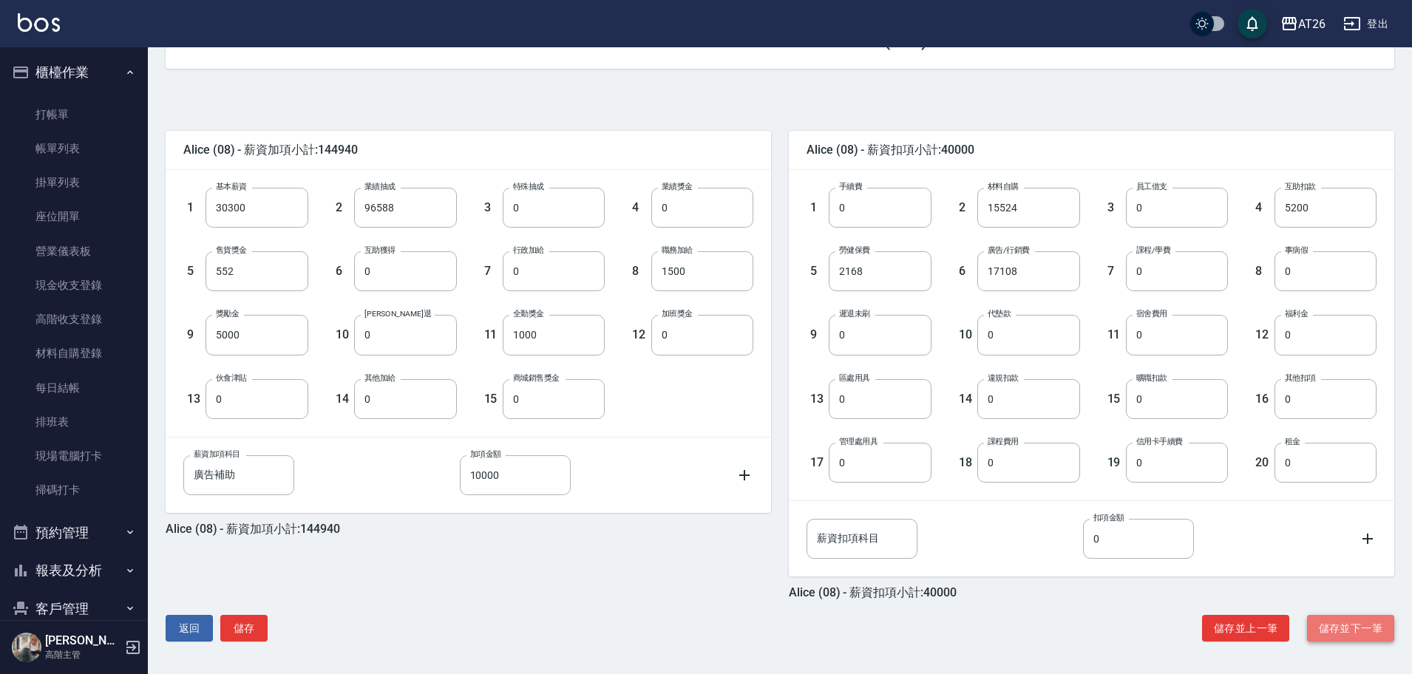
click at [1336, 633] on button "儲存並下一筆" at bounding box center [1350, 628] width 87 height 27
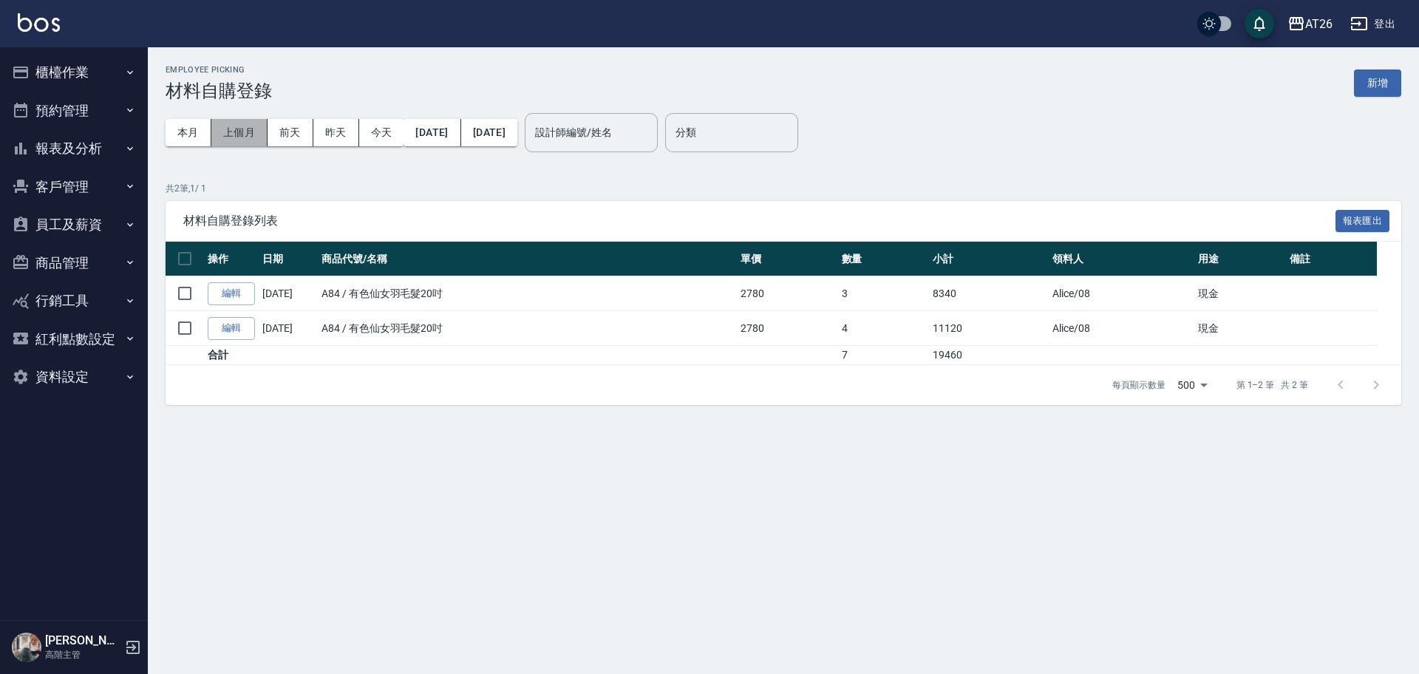
click at [246, 127] on button "上個月" at bounding box center [239, 132] width 56 height 27
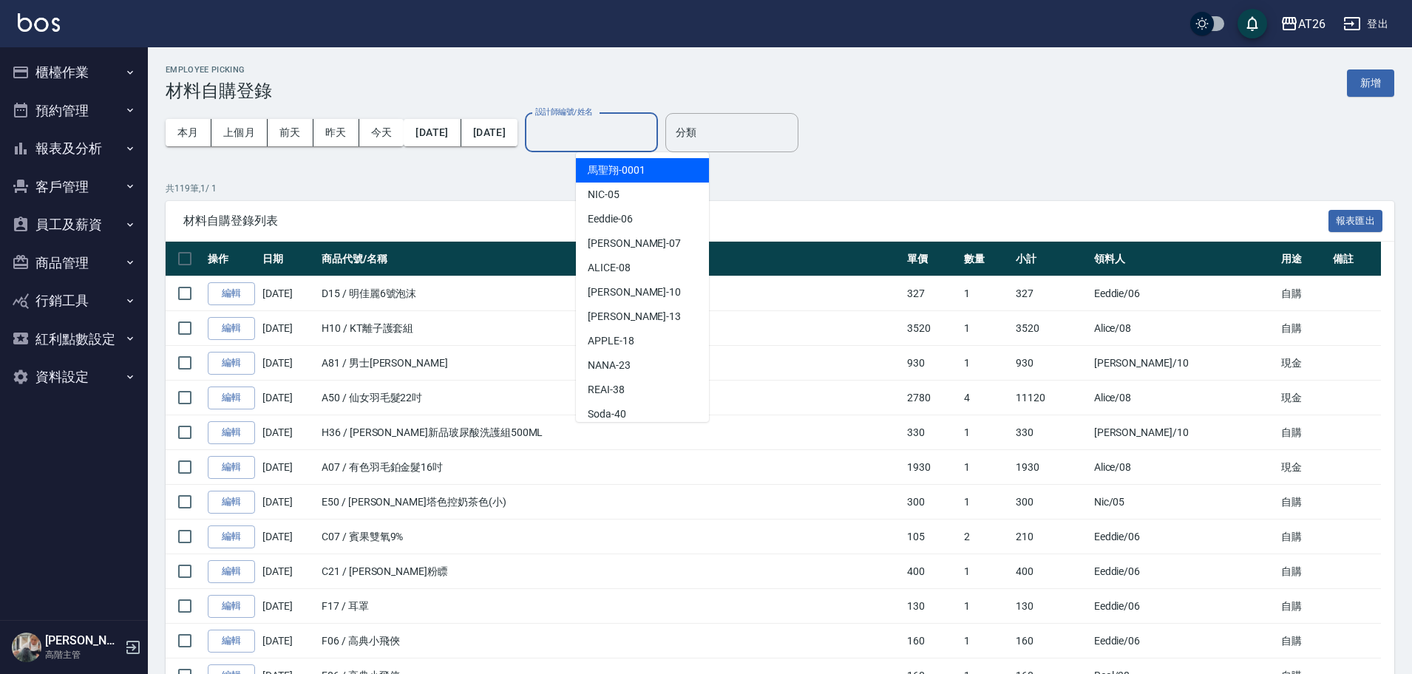
click at [615, 132] on input "設計師編號/姓名" at bounding box center [591, 133] width 120 height 26
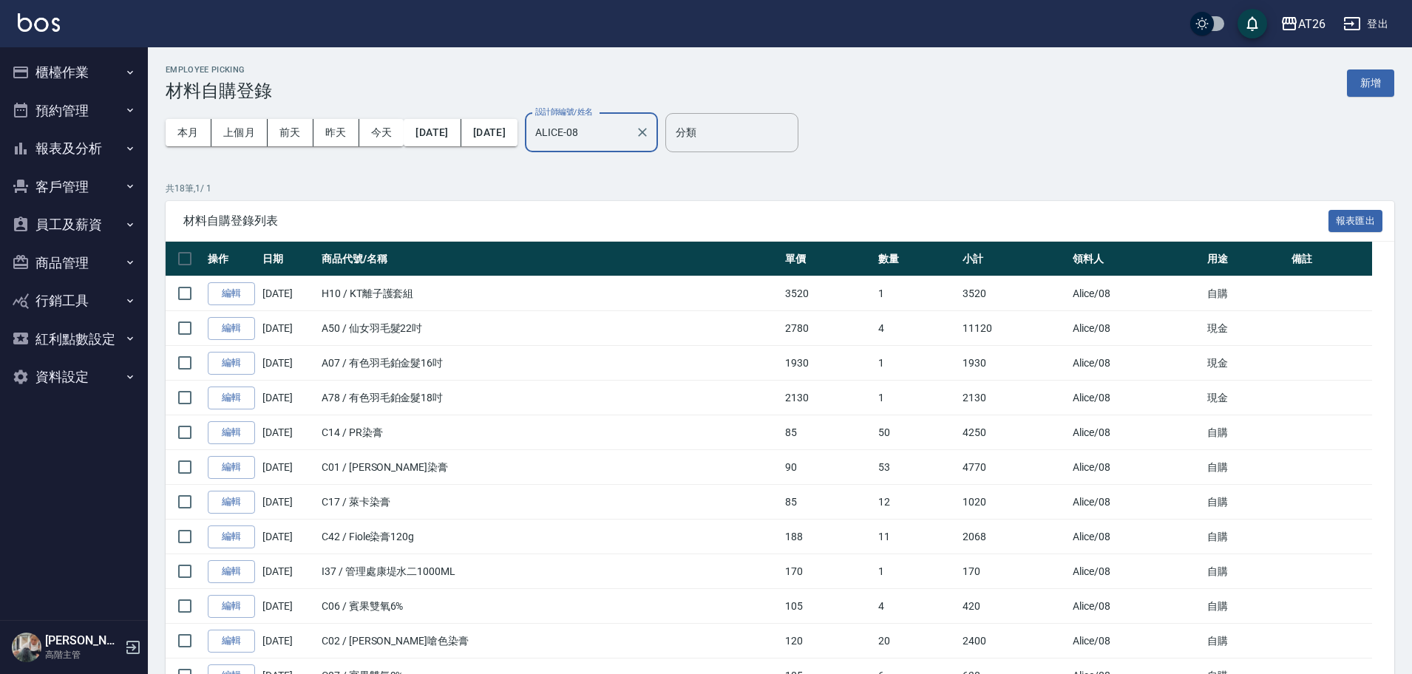
type input "ALICE-08"
click at [91, 130] on button "報表及分析" at bounding box center [74, 148] width 136 height 38
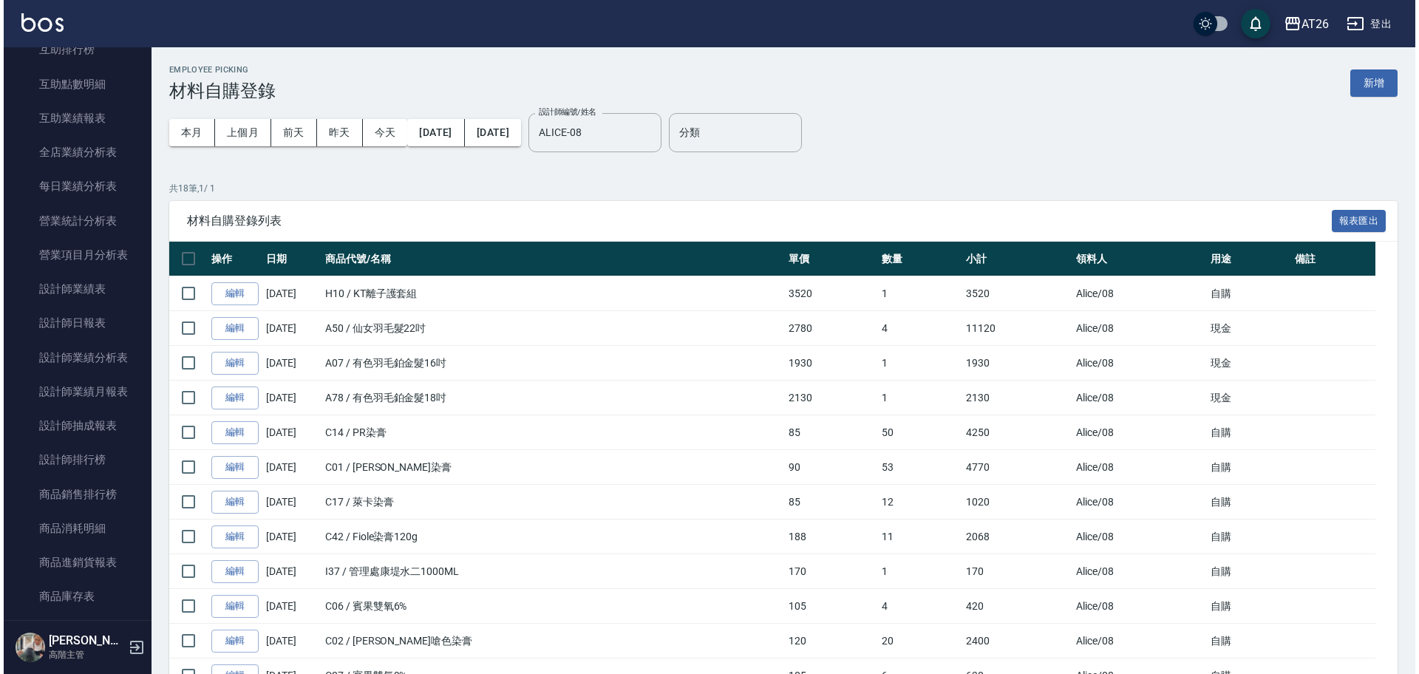
scroll to position [443, 0]
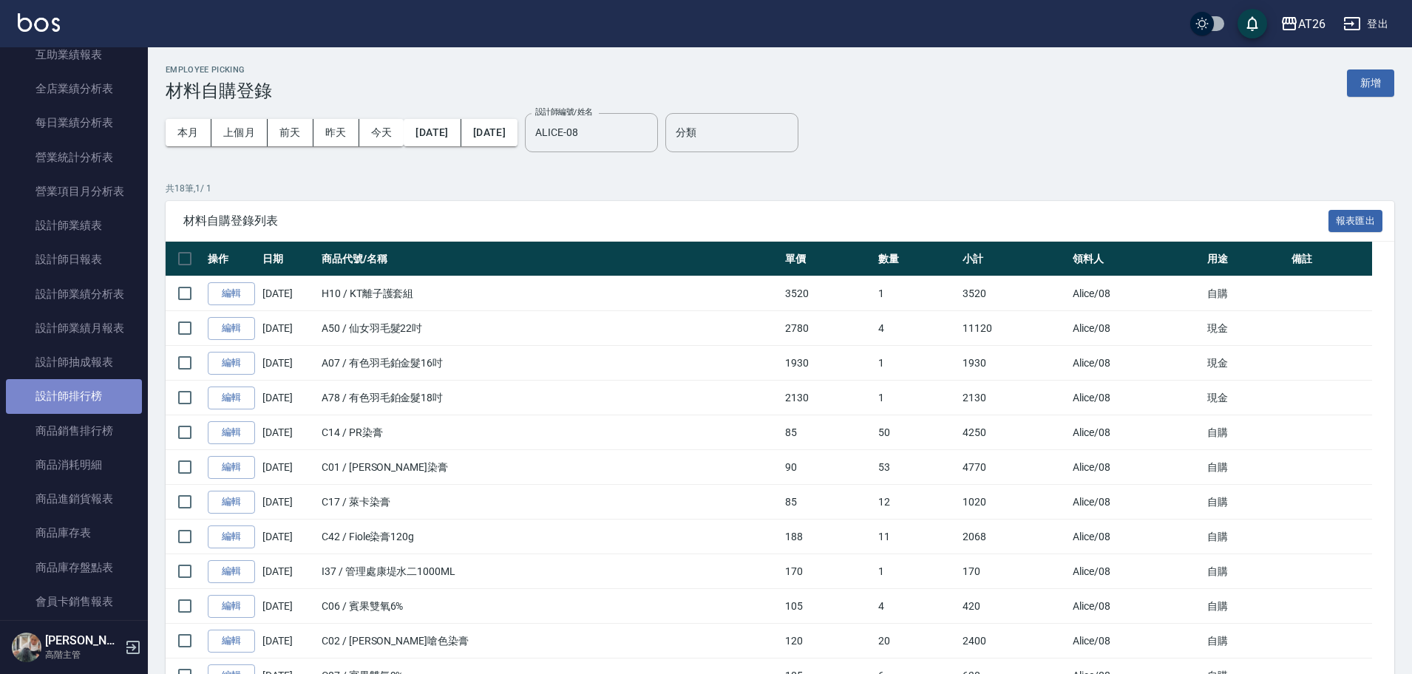
click at [107, 398] on link "設計師排行榜" at bounding box center [74, 396] width 136 height 34
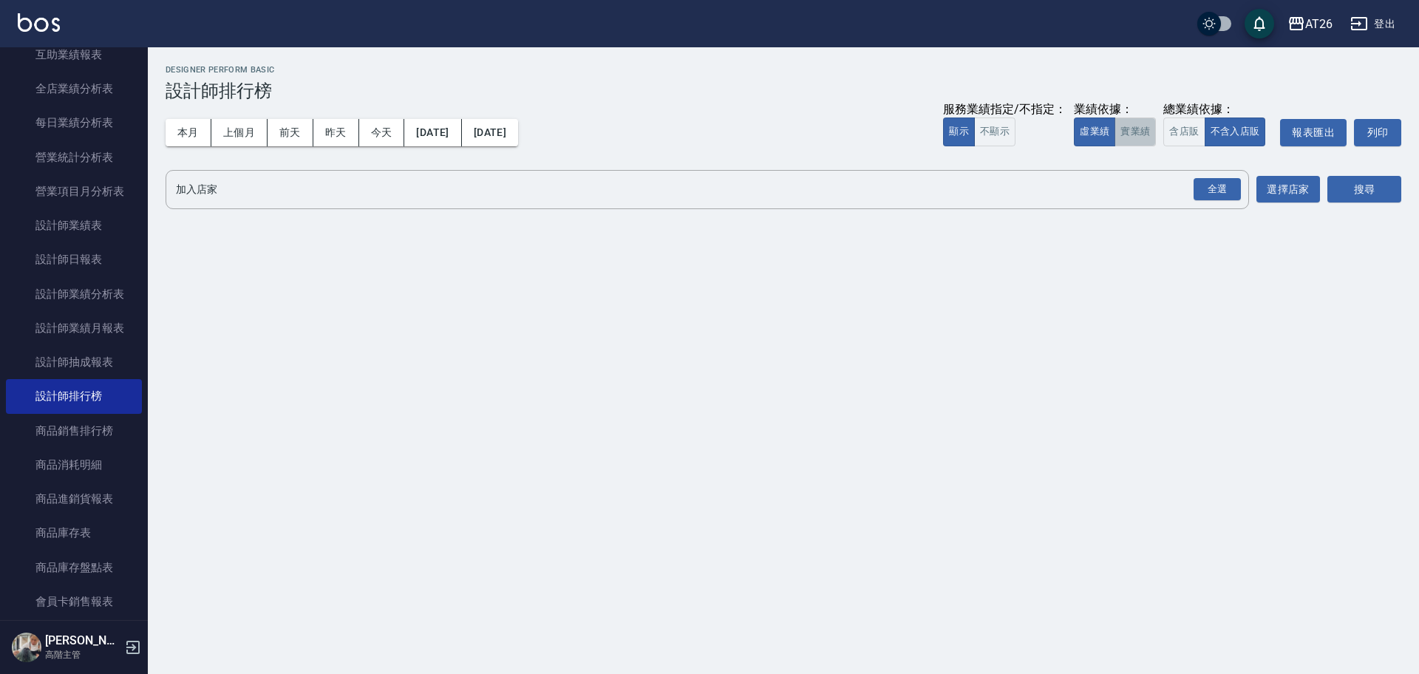
click at [1134, 118] on button "實業績" at bounding box center [1135, 132] width 41 height 29
click at [1229, 187] on div "全選" at bounding box center [1217, 189] width 47 height 23
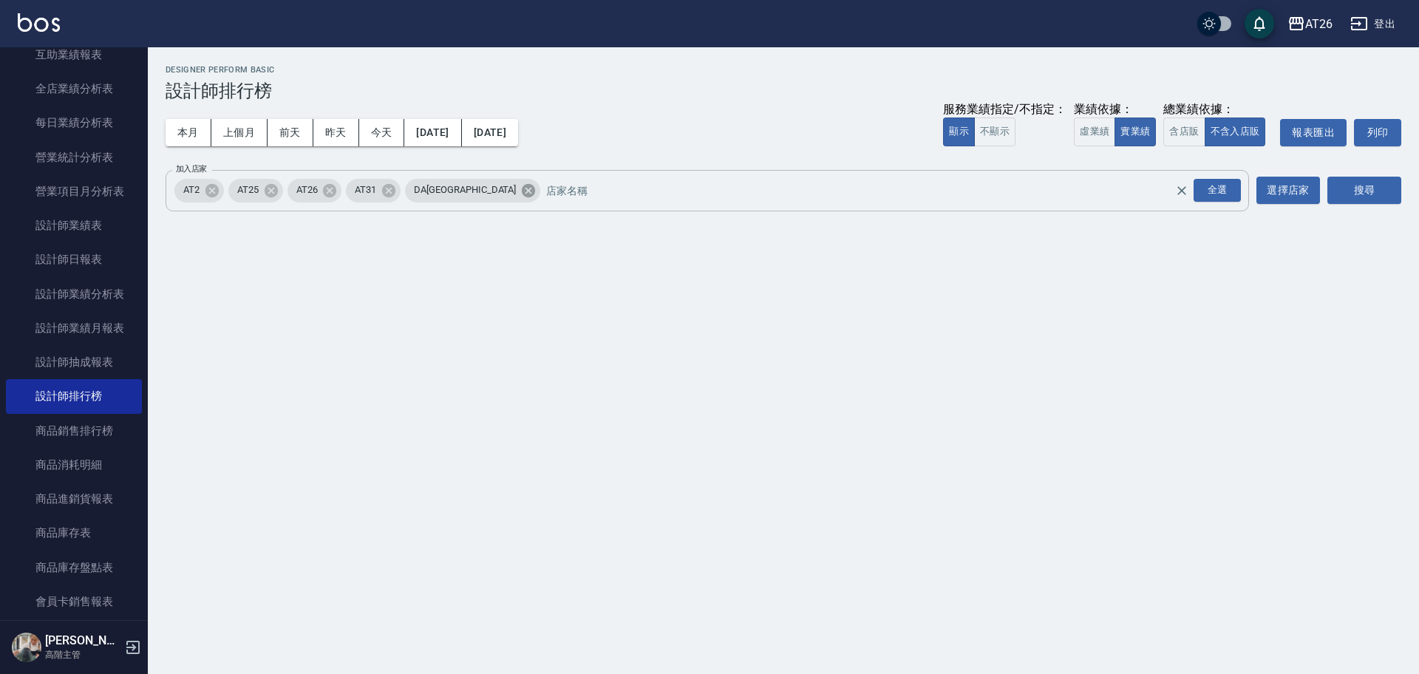
click at [520, 192] on icon at bounding box center [528, 191] width 16 height 16
click at [397, 190] on icon at bounding box center [389, 191] width 16 height 16
click at [276, 194] on icon at bounding box center [271, 189] width 13 height 13
click at [215, 189] on icon at bounding box center [211, 189] width 13 height 13
click at [1379, 190] on button "搜尋" at bounding box center [1365, 190] width 74 height 27
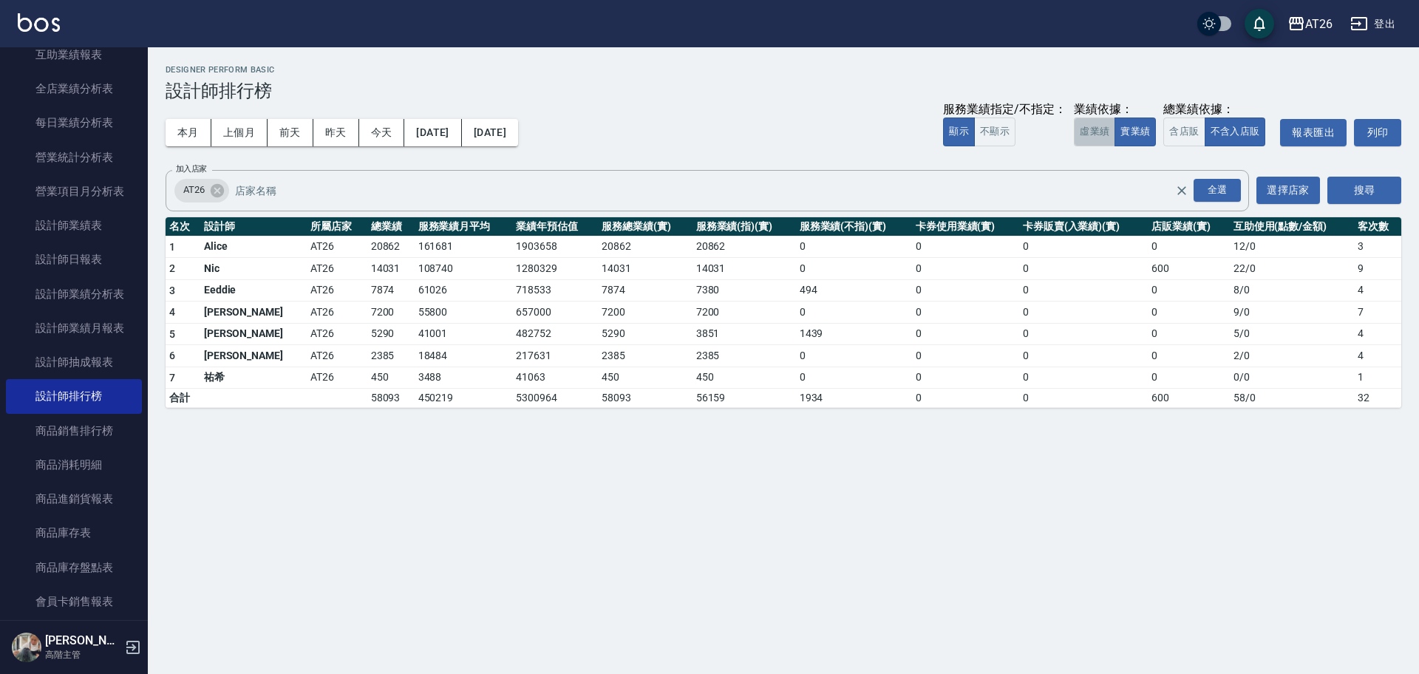
click at [1102, 130] on button "虛業績" at bounding box center [1094, 132] width 41 height 29
click at [1364, 187] on button "搜尋" at bounding box center [1365, 190] width 74 height 27
click at [245, 132] on button "上個月" at bounding box center [239, 132] width 56 height 27
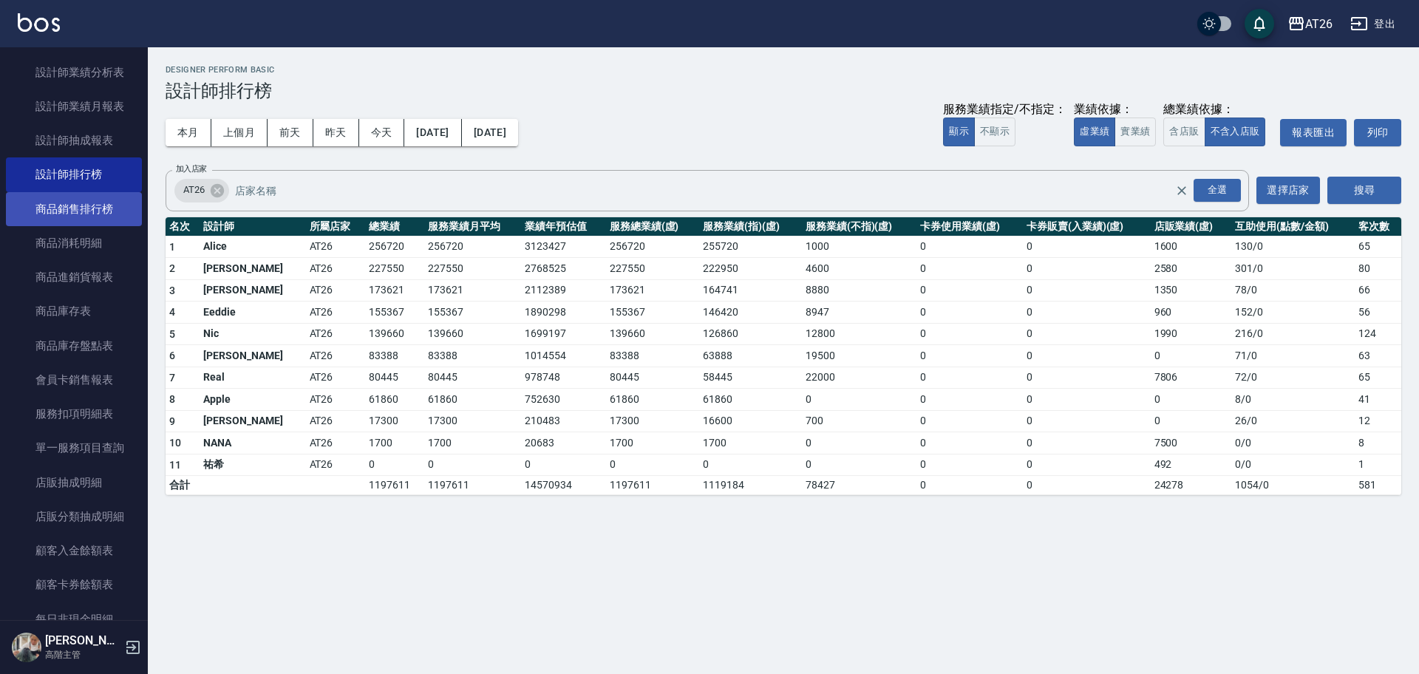
scroll to position [1275, 0]
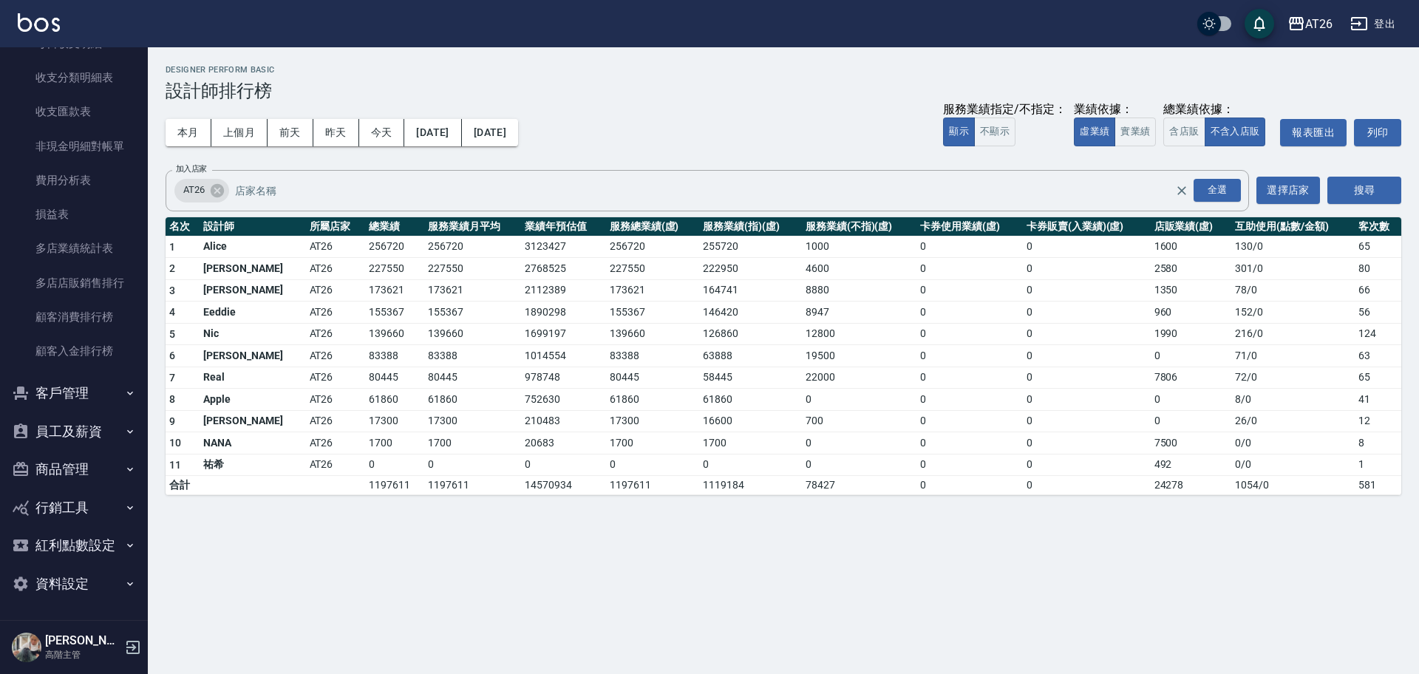
click at [92, 438] on button "員工及薪資" at bounding box center [74, 431] width 136 height 38
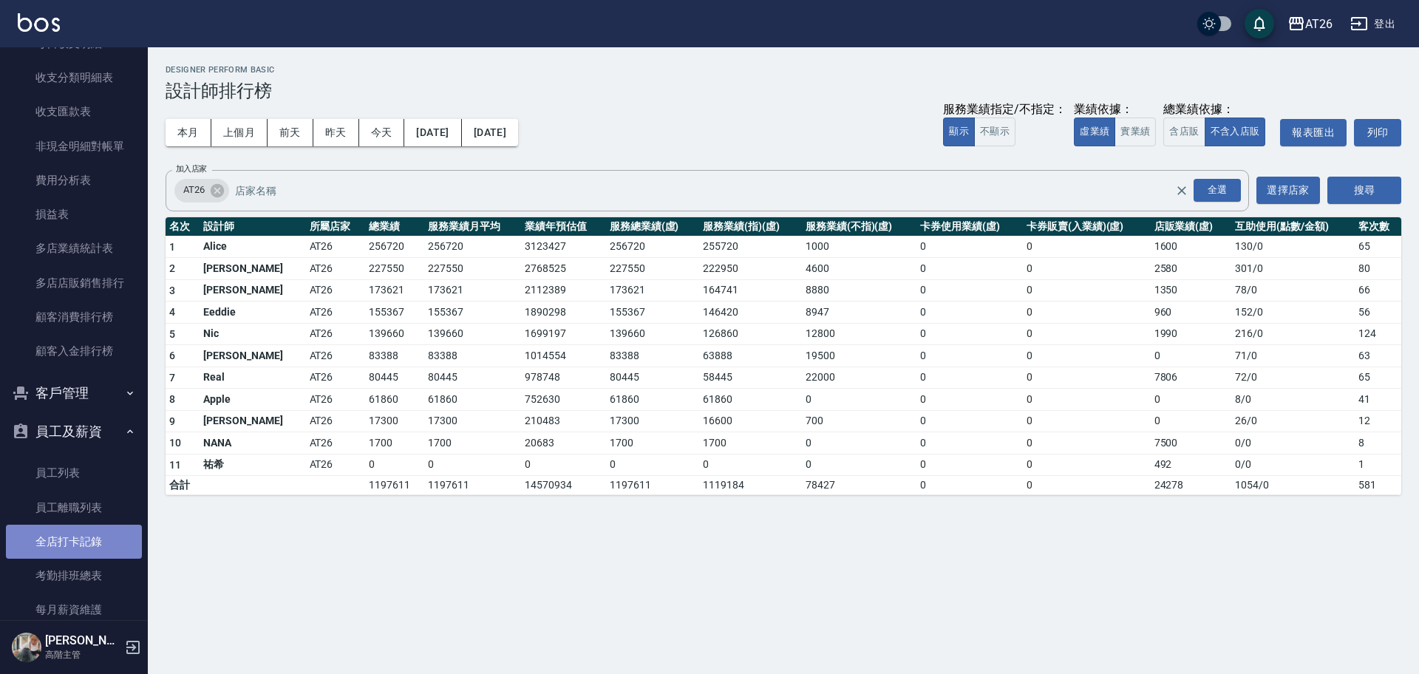
click at [101, 534] on link "全店打卡記錄" at bounding box center [74, 542] width 136 height 34
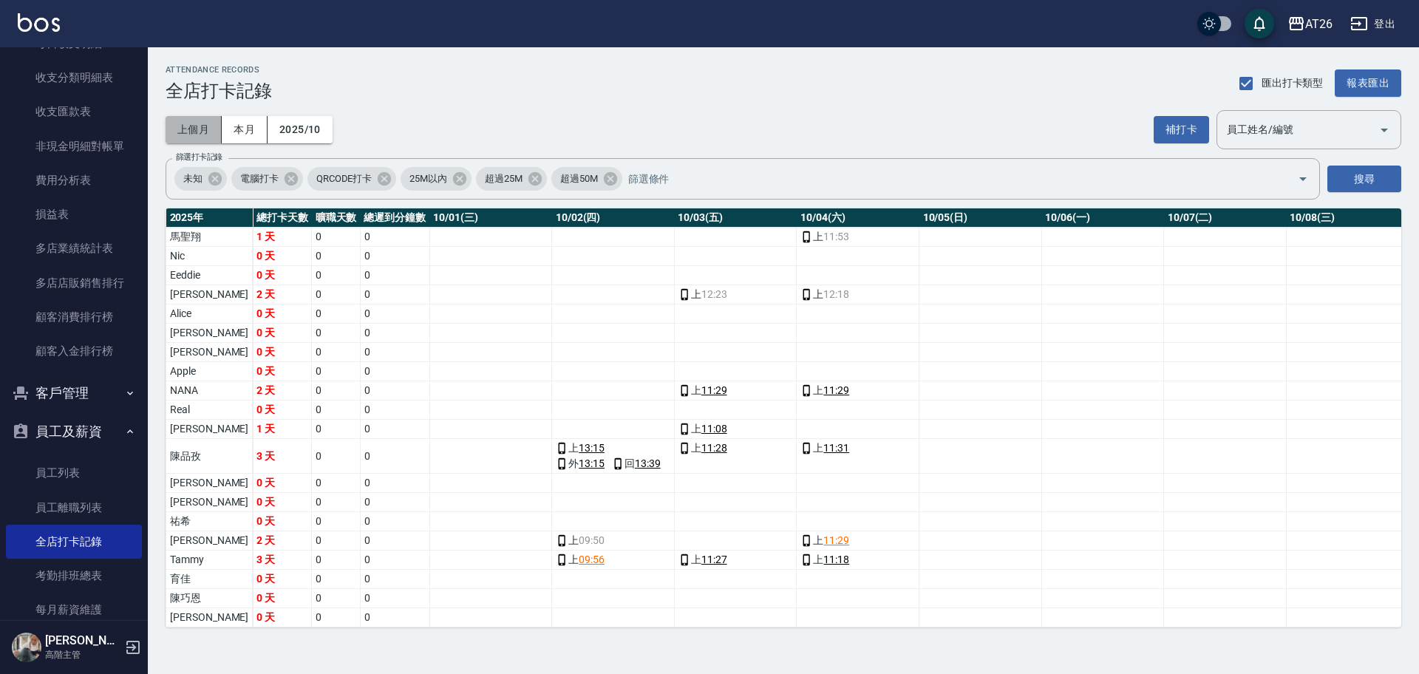
click at [203, 129] on button "上個月" at bounding box center [194, 129] width 56 height 27
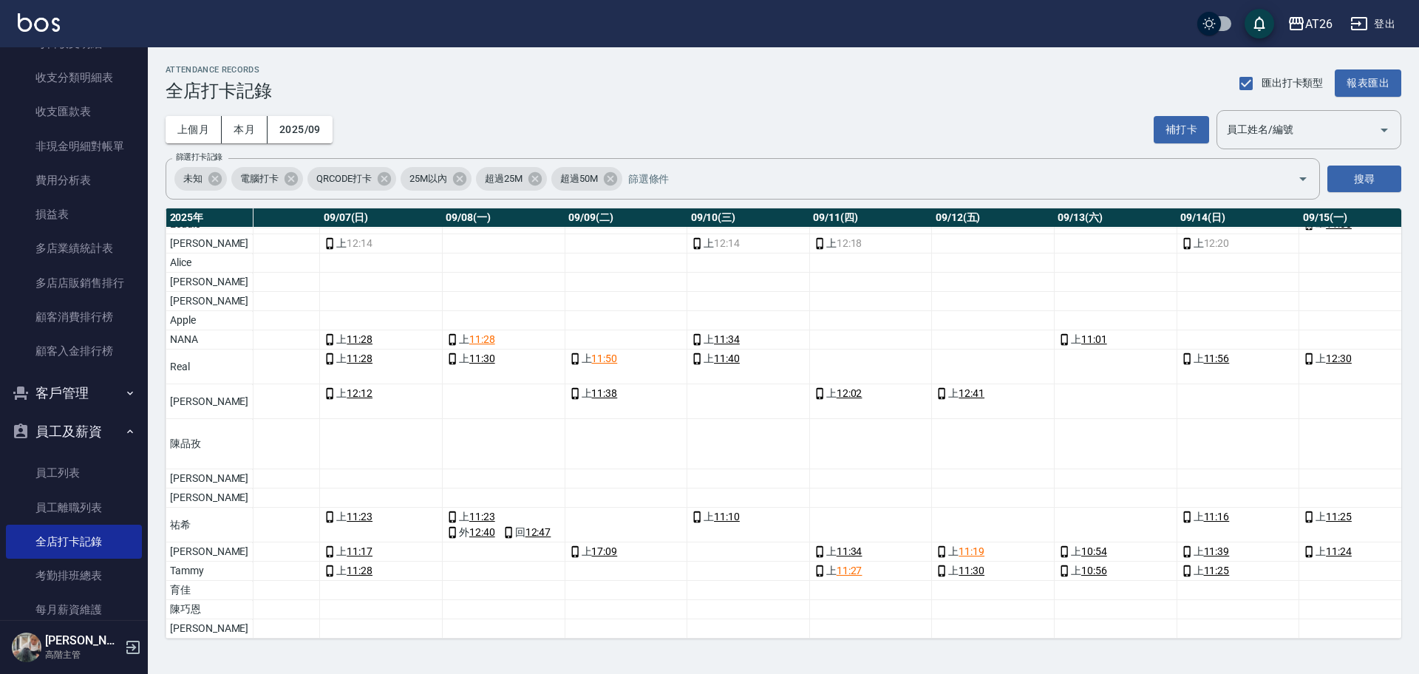
scroll to position [81, 758]
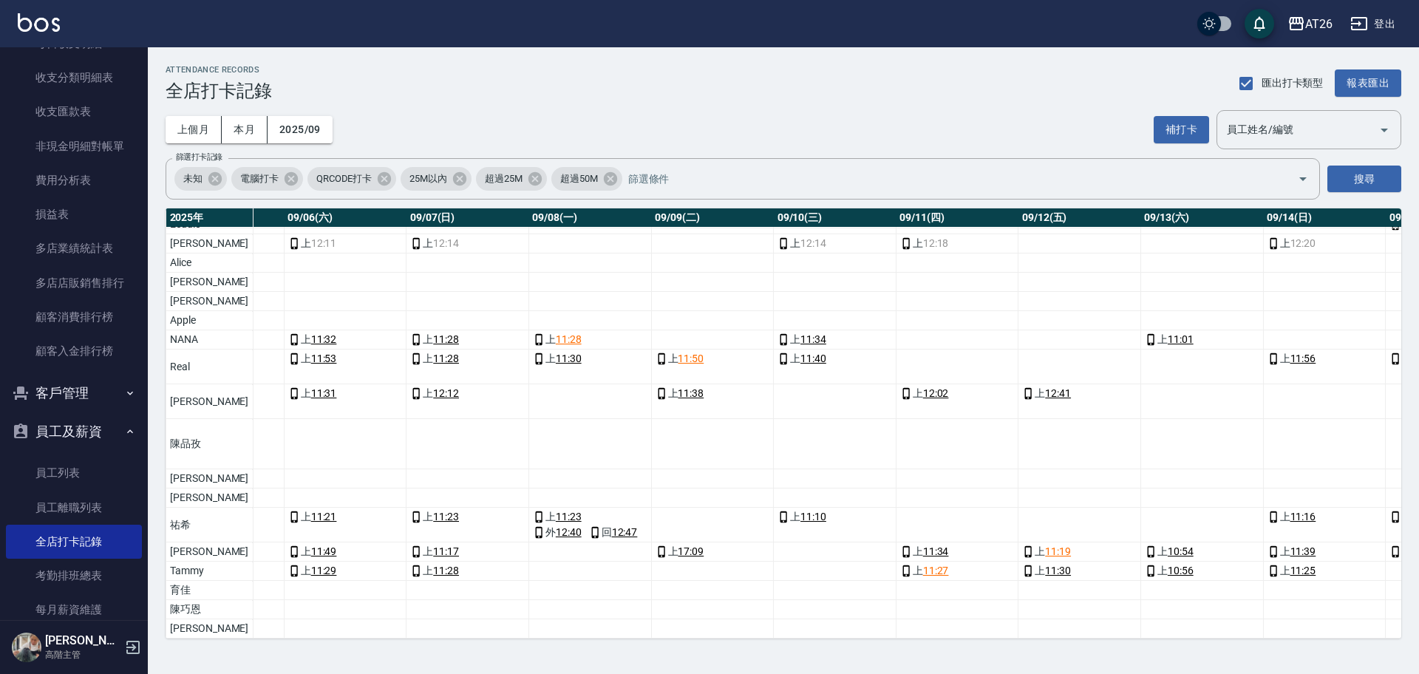
click at [343, 386] on div "上 11:31" at bounding box center [345, 394] width 115 height 16
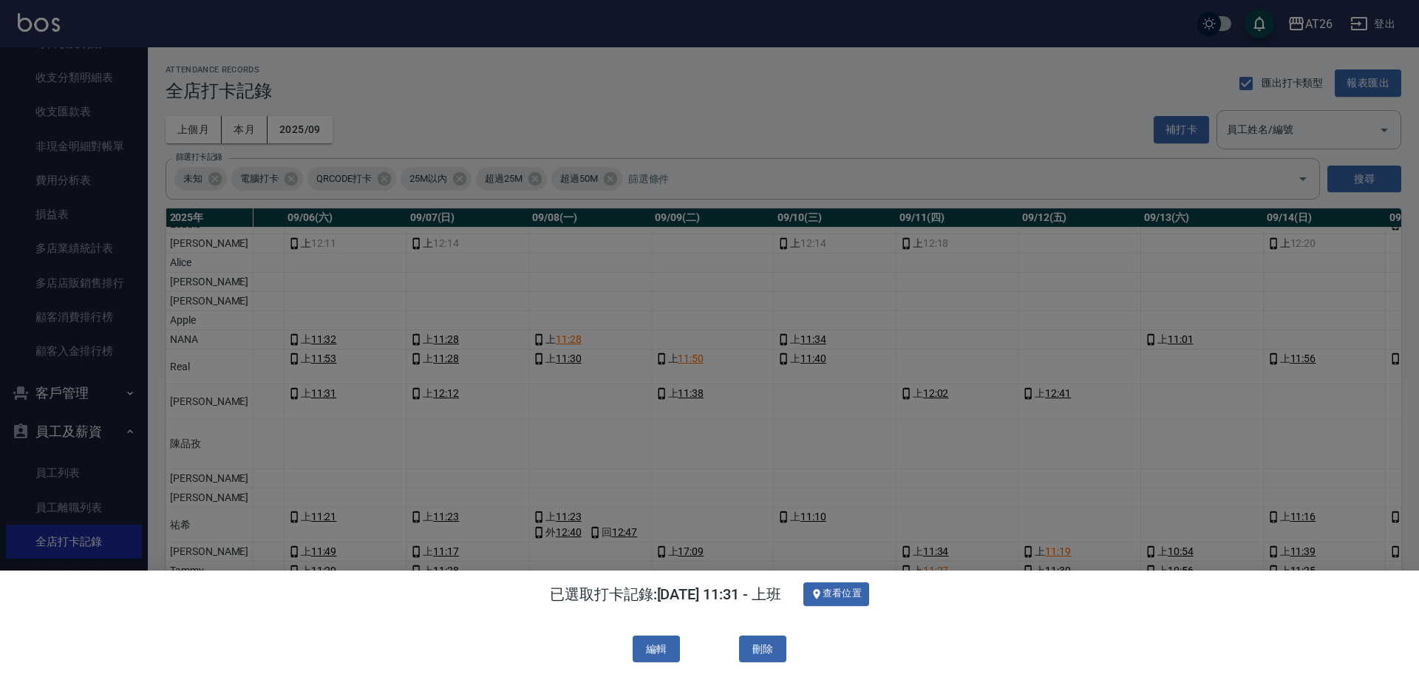
click at [343, 373] on div at bounding box center [709, 337] width 1419 height 674
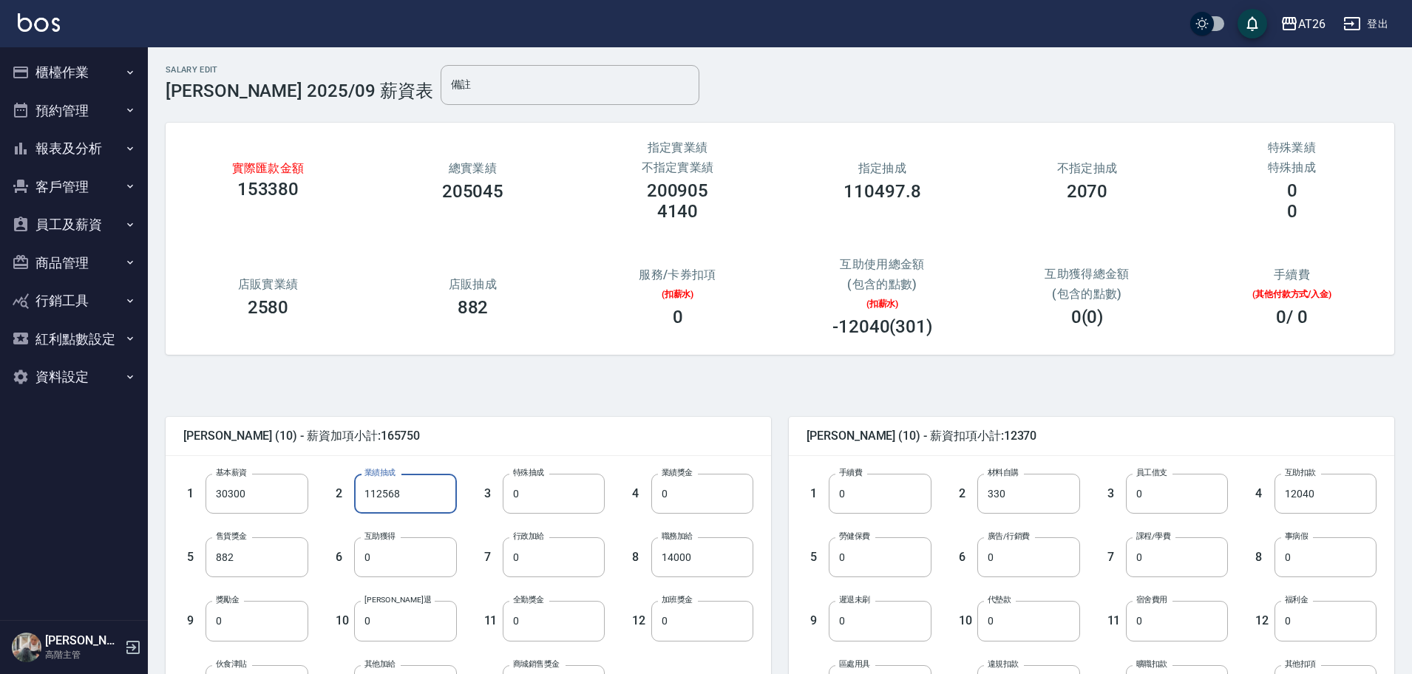
click at [411, 501] on input "112568" at bounding box center [405, 494] width 102 height 40
type input "80197"
click at [522, 514] on div "7 行政加給 0 行政加給" at bounding box center [531, 546] width 149 height 64
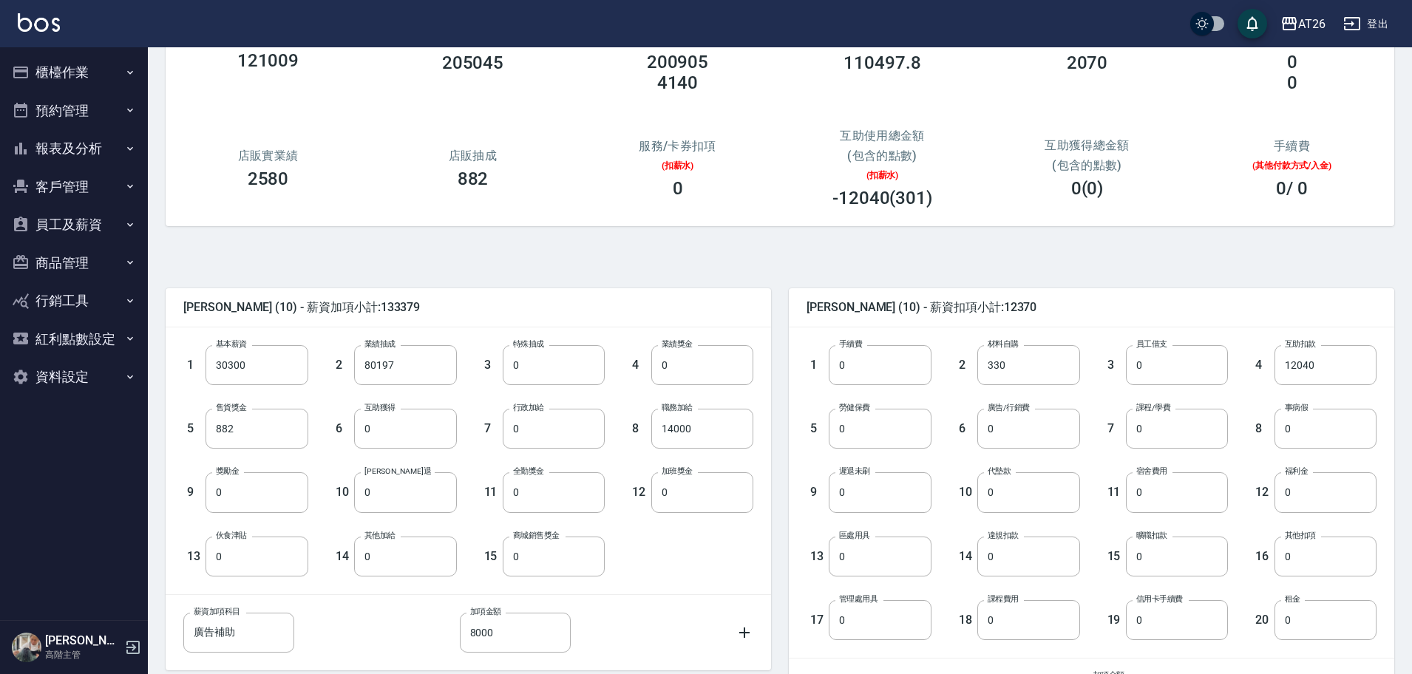
scroll to position [129, 0]
click at [531, 621] on input "8000" at bounding box center [515, 632] width 111 height 40
click at [711, 541] on div "1 基本薪資 30300 基本薪資 2 業績抽成 80197 業績抽成 3 特殊抽成 0 特殊抽成 4 業績獎金 0 業績獎金 5 售貨獎金 882 售貨獎金…" at bounding box center [457, 448] width 594 height 255
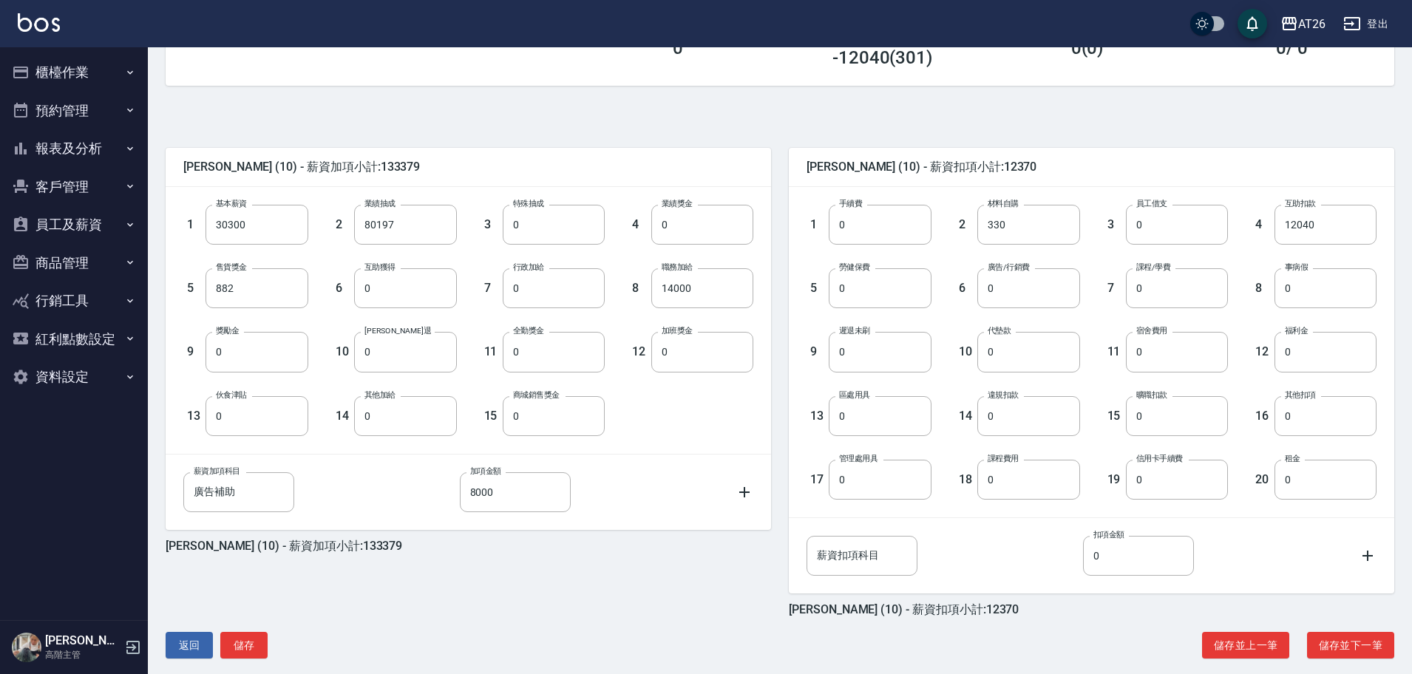
scroll to position [270, 0]
click at [1364, 647] on button "儲存並下一筆" at bounding box center [1350, 644] width 87 height 27
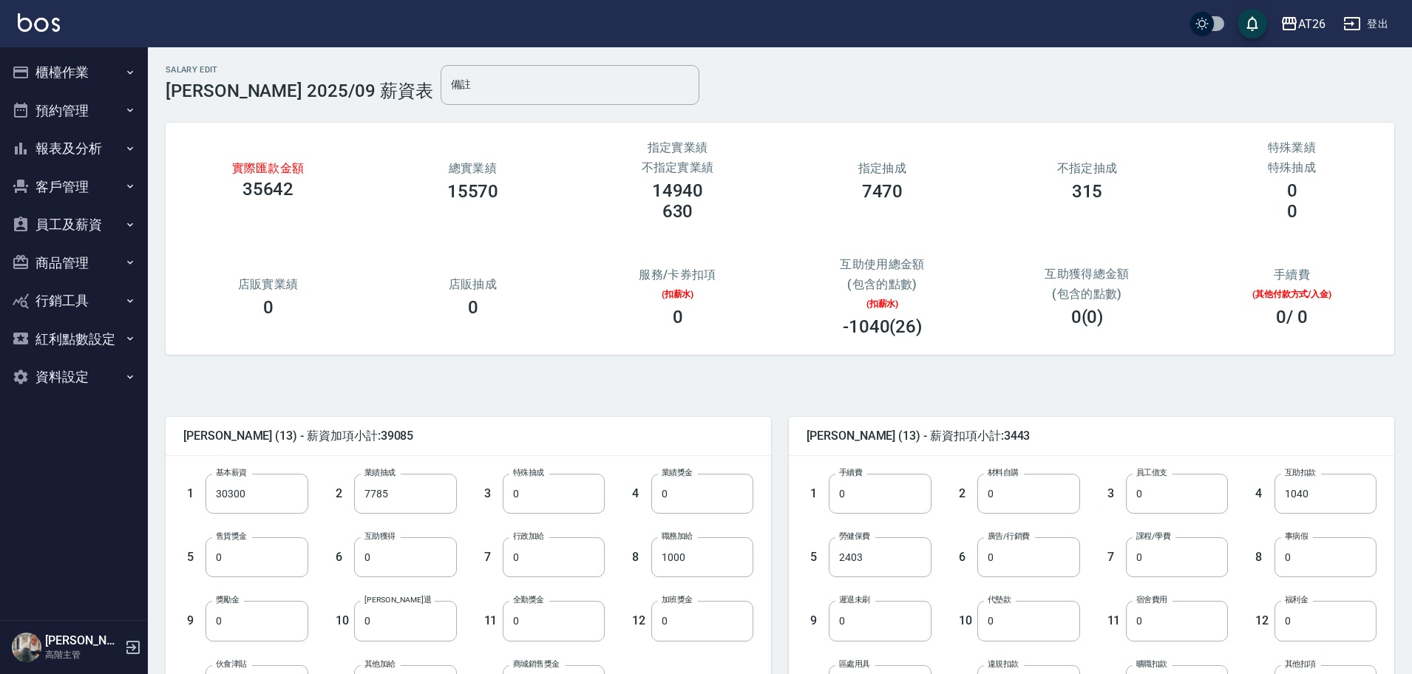
click at [650, 560] on div "8 職務加給 1000 職務加給" at bounding box center [679, 546] width 149 height 64
click at [709, 541] on input "1000" at bounding box center [702, 557] width 102 height 40
type input "0"
click at [282, 490] on input "30300" at bounding box center [256, 494] width 102 height 40
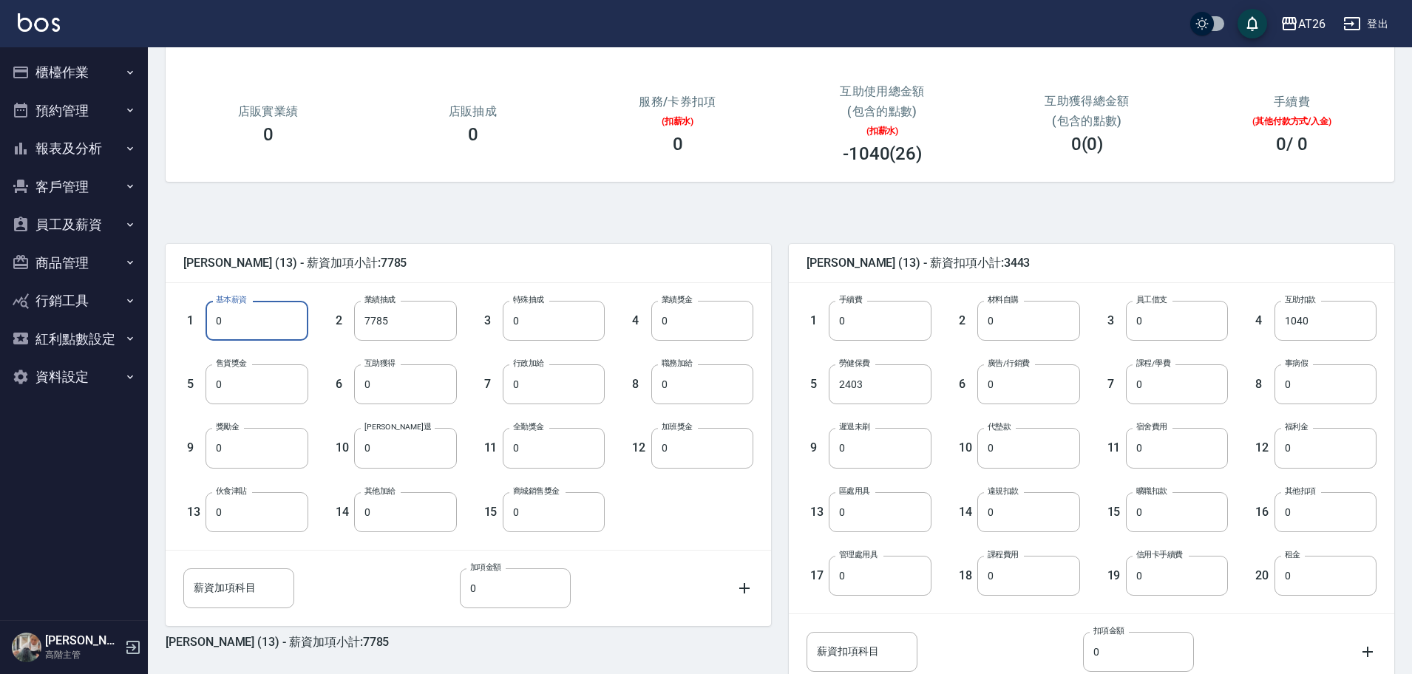
scroll to position [174, 0]
type input "0"
click at [850, 379] on input "2403" at bounding box center [880, 384] width 102 height 40
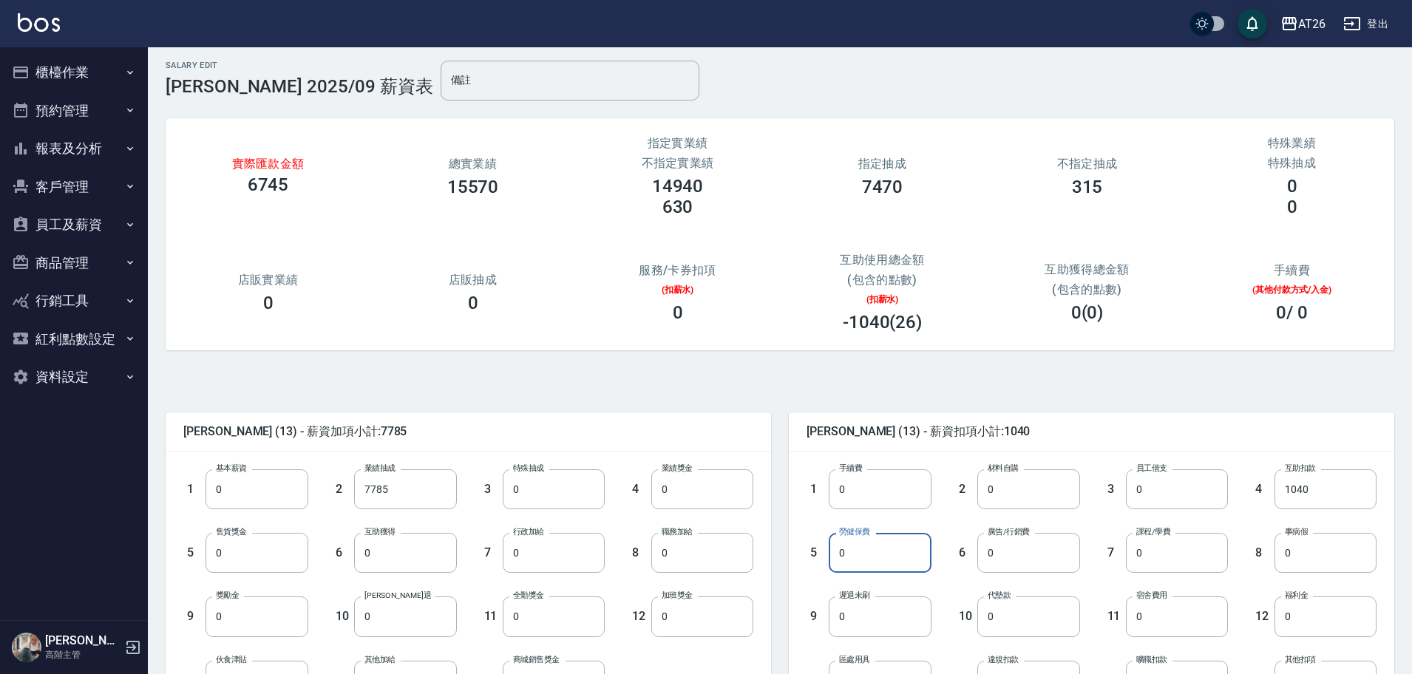
scroll to position [286, 0]
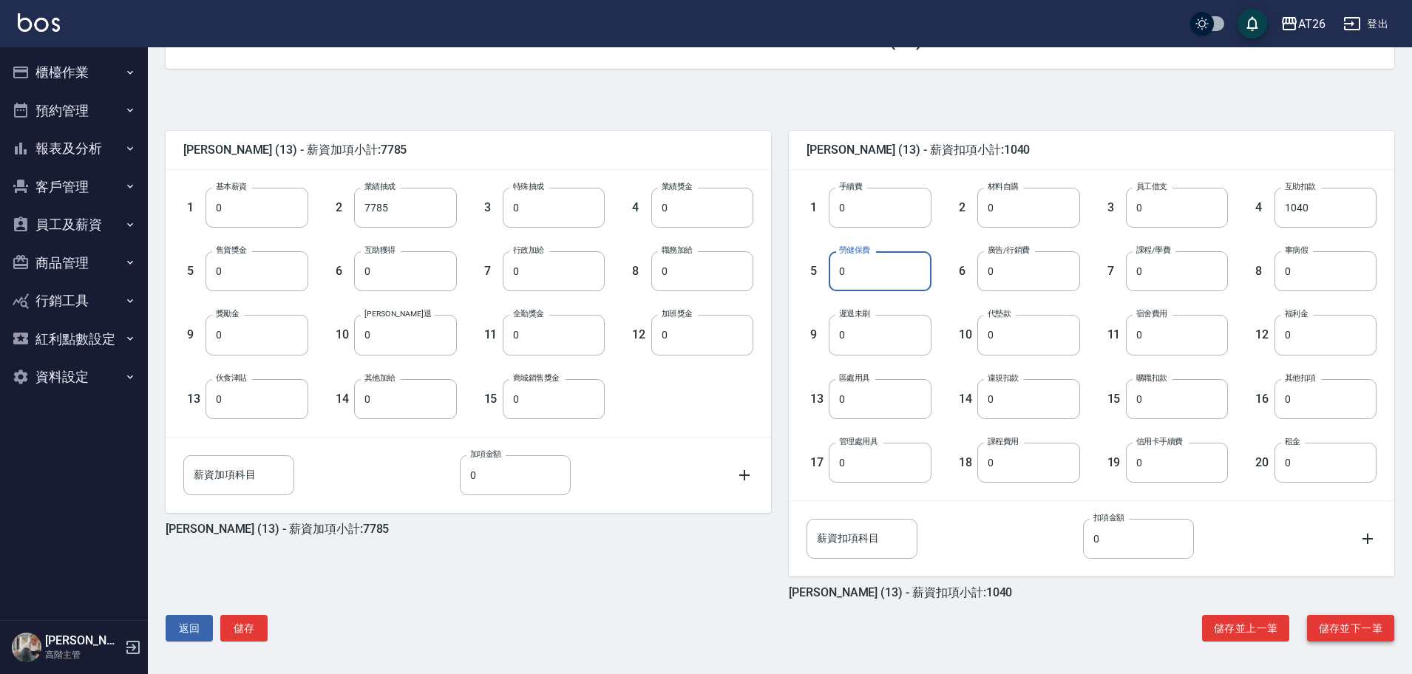
type input "0"
click at [1325, 630] on button "儲存並下一筆" at bounding box center [1350, 628] width 87 height 27
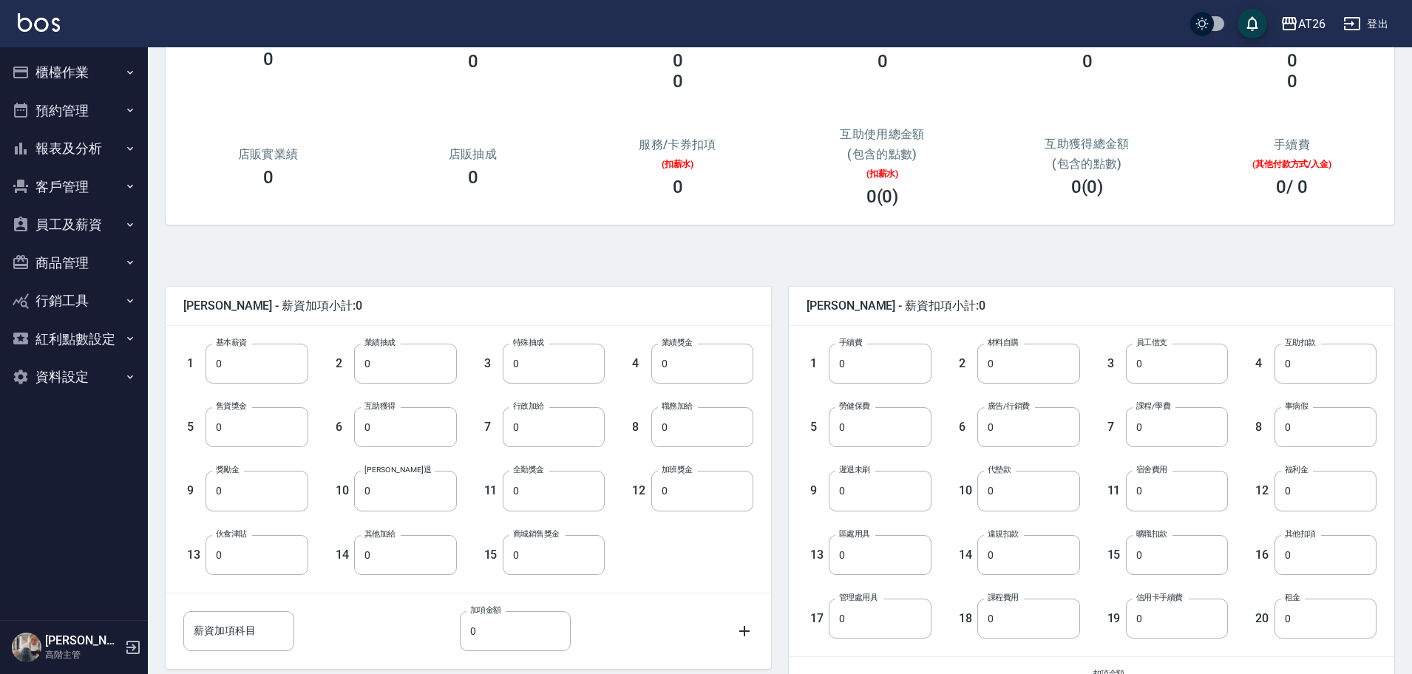
scroll to position [286, 0]
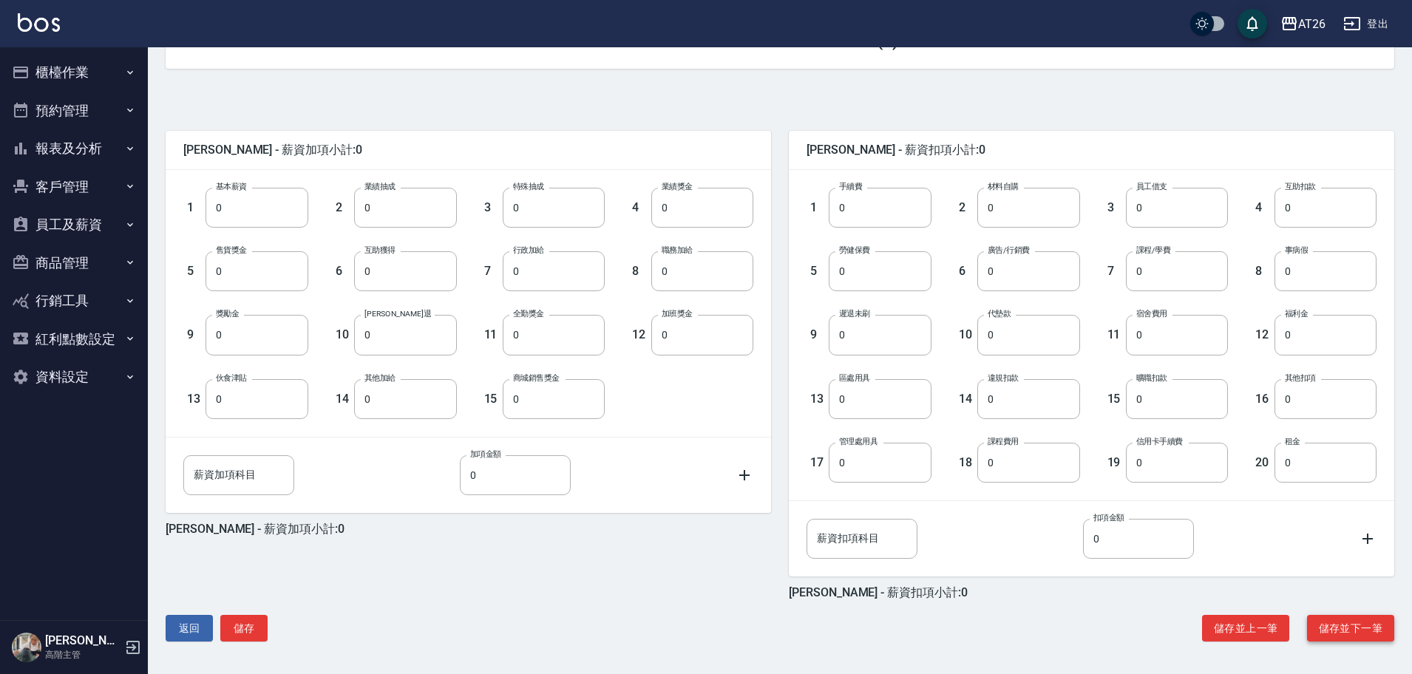
click at [1350, 616] on button "儲存並下一筆" at bounding box center [1350, 628] width 87 height 27
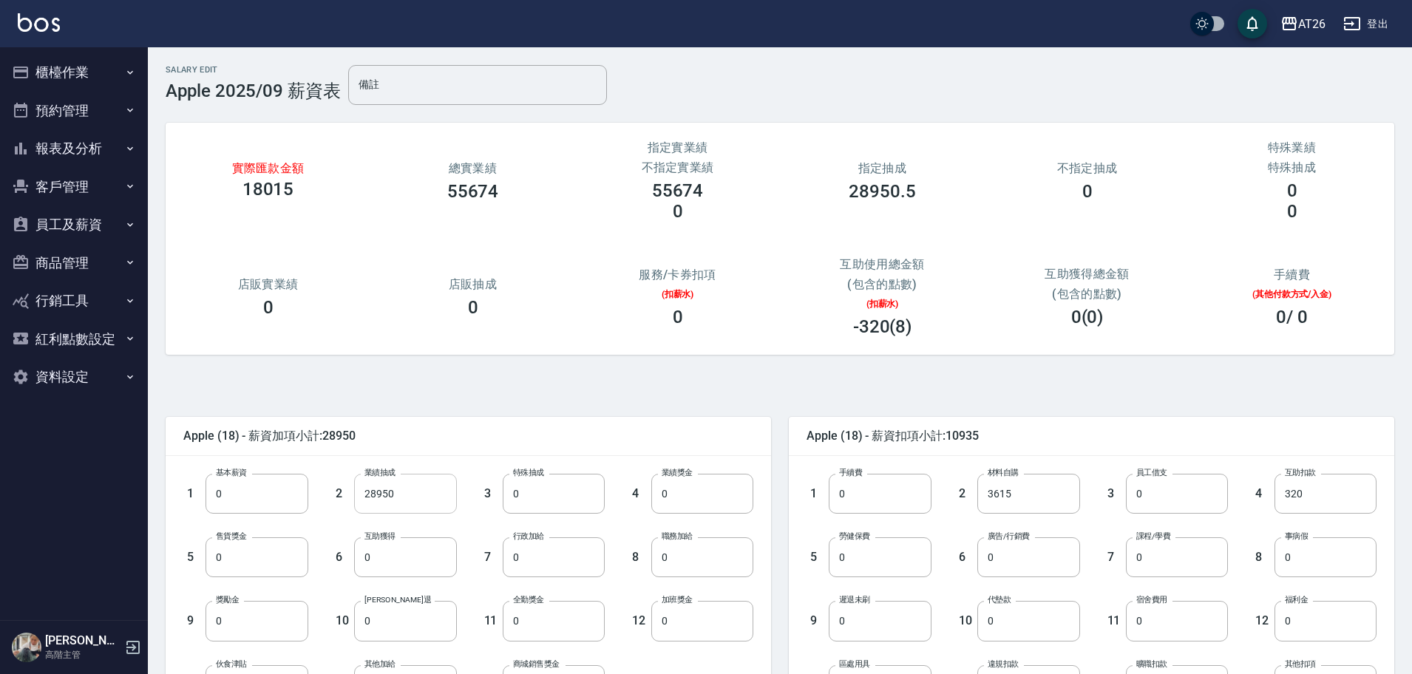
click at [423, 485] on input "28950" at bounding box center [405, 494] width 102 height 40
type input "61860"
click at [291, 480] on input "0" at bounding box center [256, 494] width 102 height 40
type input "0"
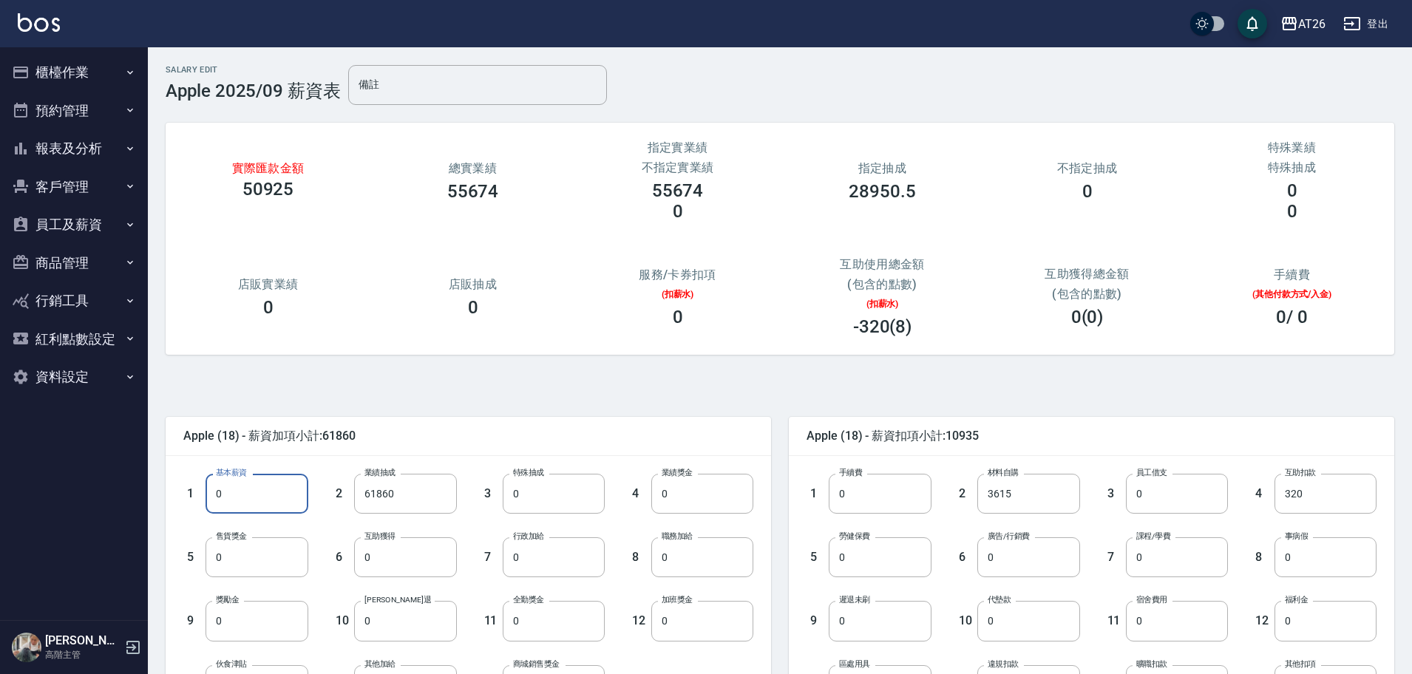
click at [472, 432] on span "Apple (18) - 薪資加項小計:61860" at bounding box center [468, 436] width 570 height 15
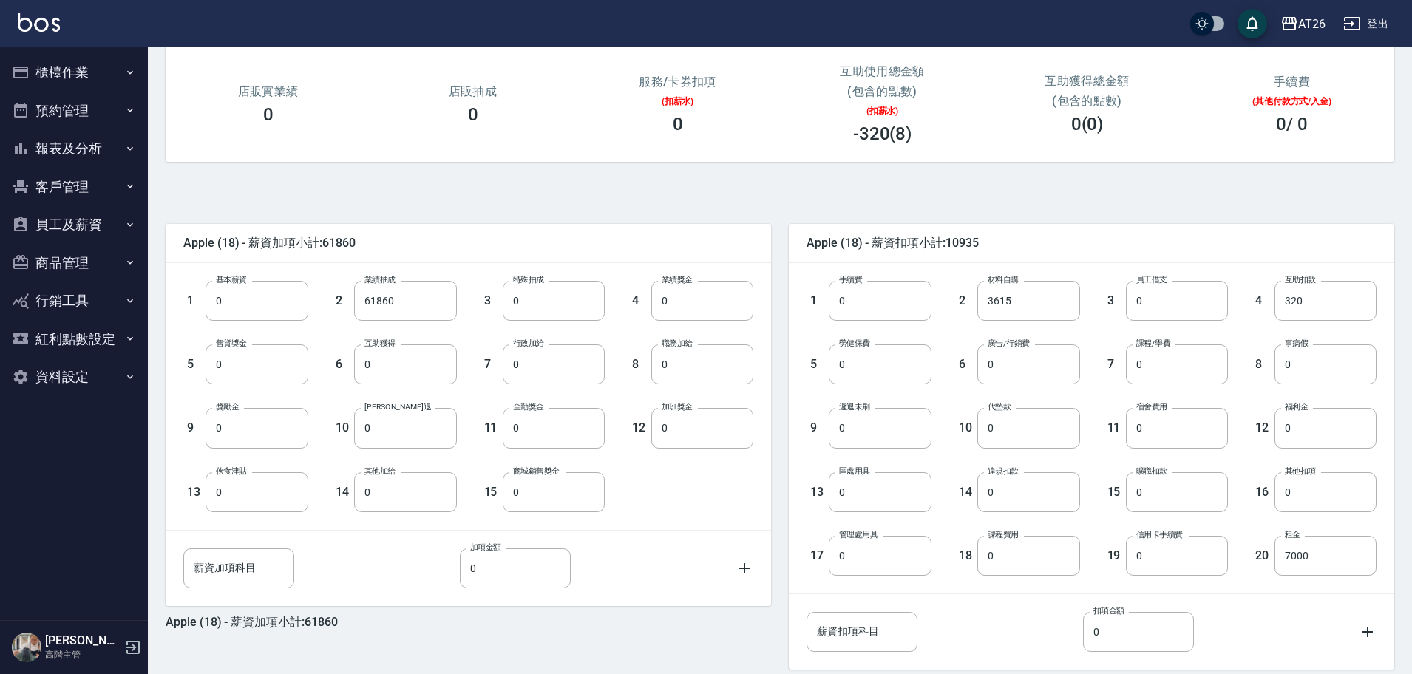
scroll to position [286, 0]
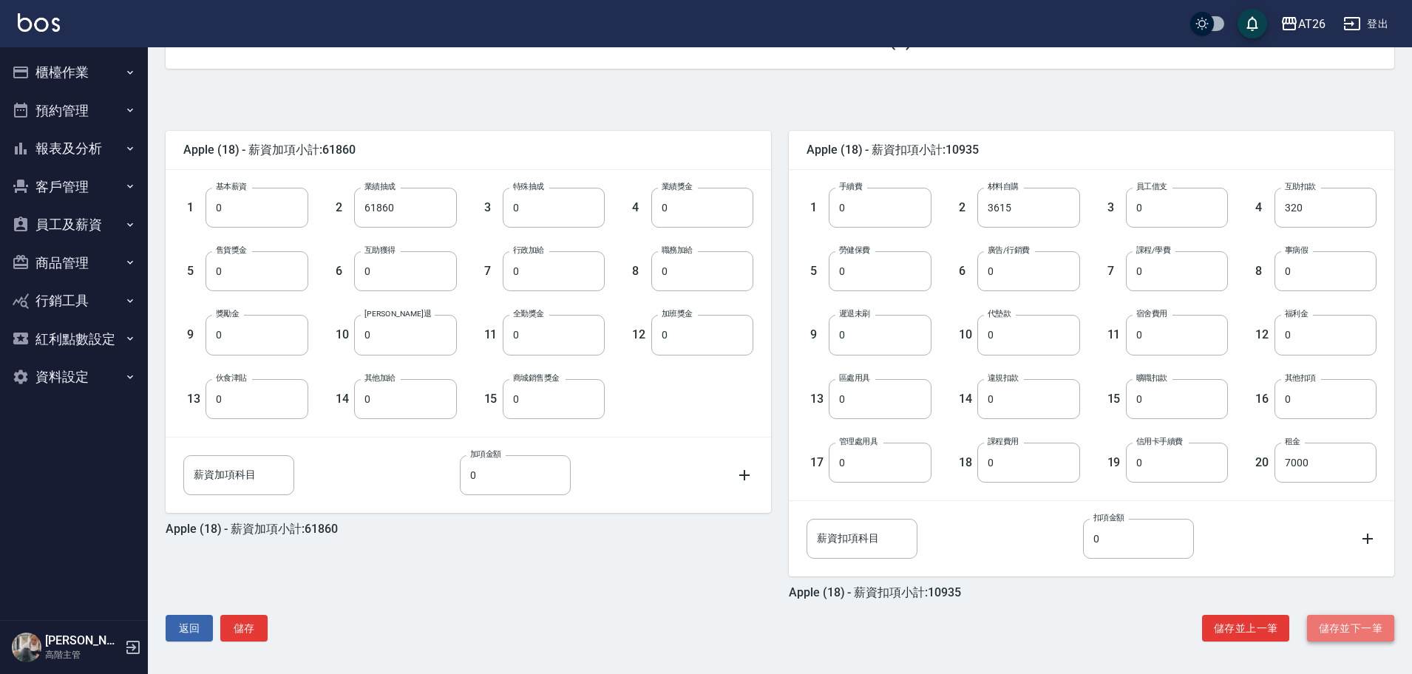
click at [1356, 624] on button "儲存並下一筆" at bounding box center [1350, 628] width 87 height 27
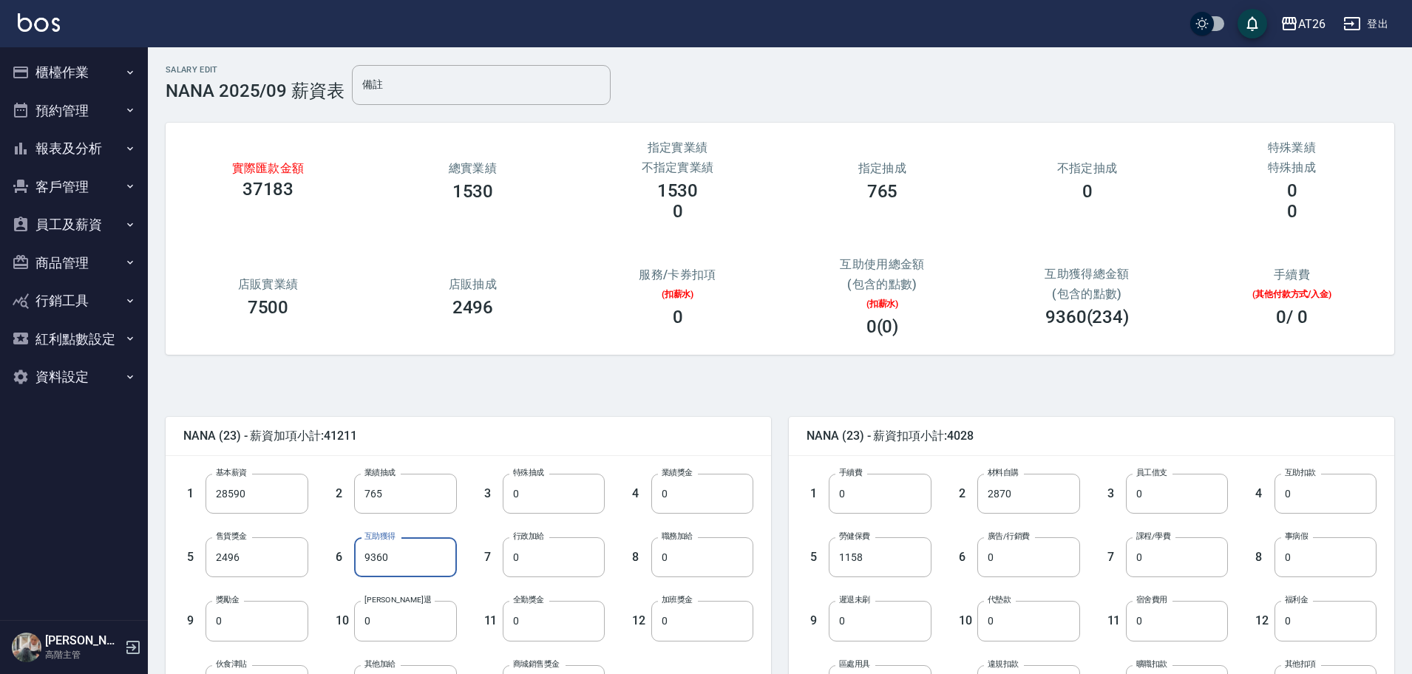
click at [392, 545] on input "9360" at bounding box center [405, 557] width 102 height 40
type input "0"
click at [265, 486] on input "28590" at bounding box center [256, 494] width 102 height 40
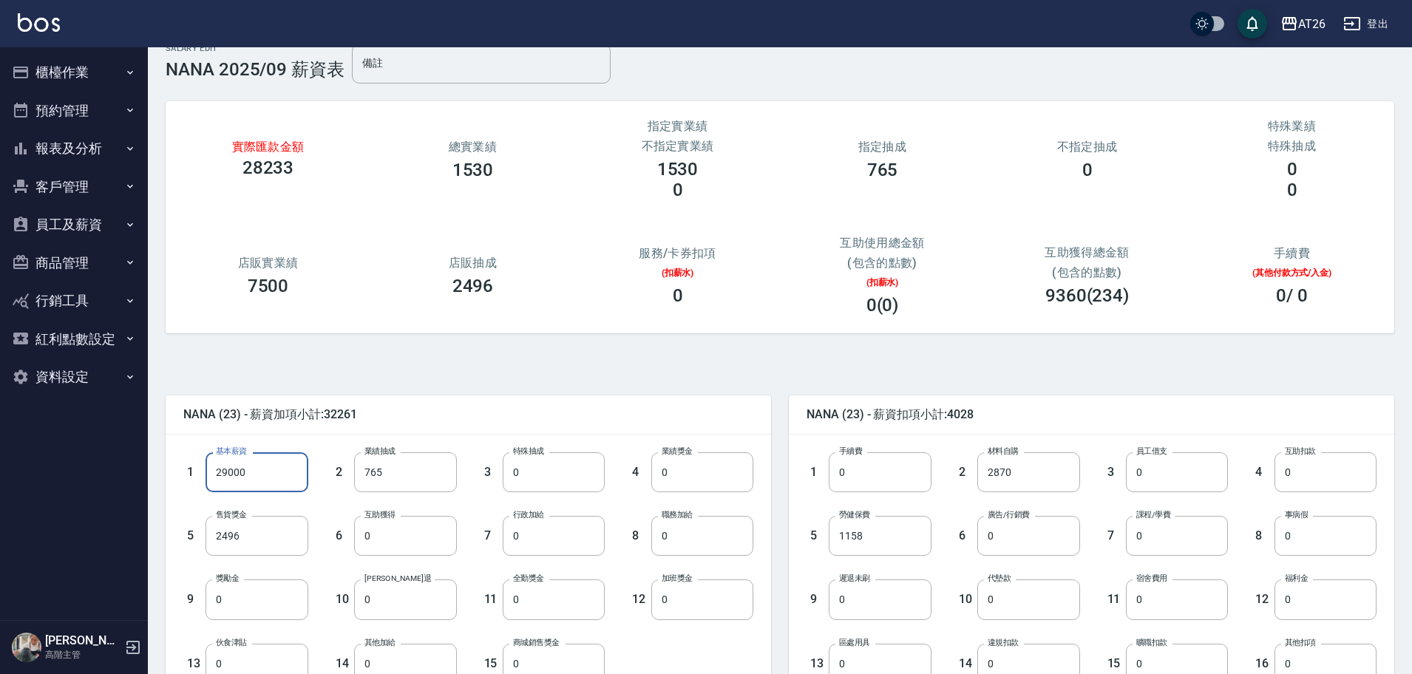
scroll to position [22, 0]
type input "29000"
click at [861, 590] on input "0" at bounding box center [880, 599] width 102 height 40
type input "1000"
click at [708, 514] on div "8 職務加給 0 職務加給" at bounding box center [679, 524] width 149 height 64
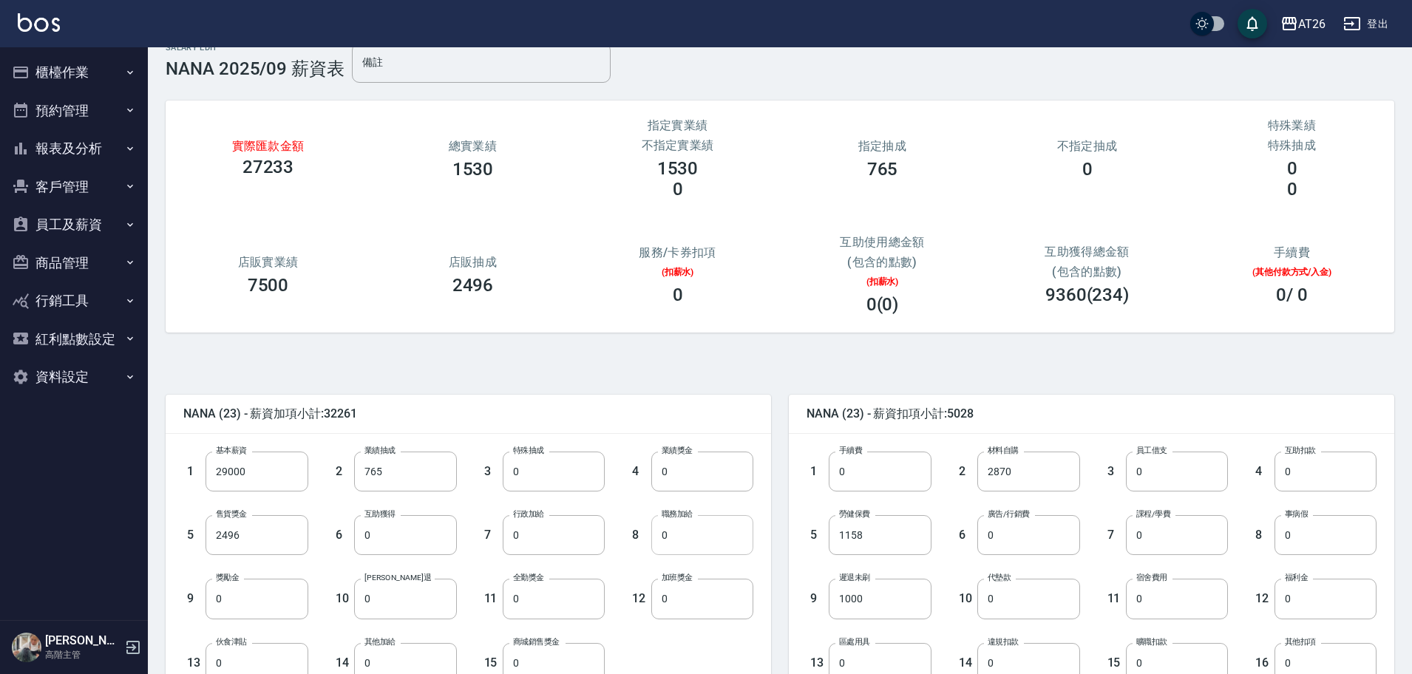
click at [705, 529] on input "0" at bounding box center [702, 535] width 102 height 40
type input "500"
click at [1157, 542] on input "0" at bounding box center [1177, 535] width 102 height 40
click at [1281, 392] on div "NANA (23) - 薪資扣項小計:10028 1 手續費 0 手續費 2 材料自購 2870 材料自購 3 員工借支 0 員工借支 4 互助扣款 0 互助…" at bounding box center [1082, 620] width 623 height 487
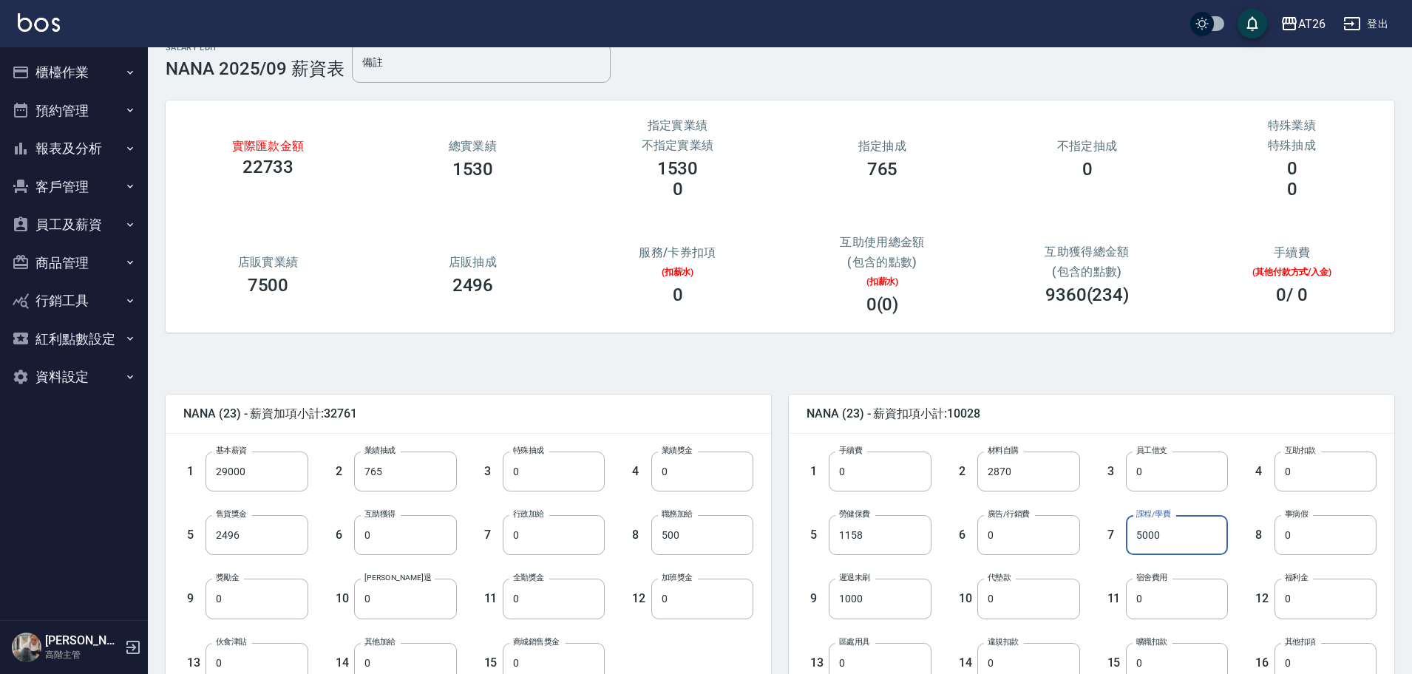
click at [1196, 541] on input "5000" at bounding box center [1177, 535] width 102 height 40
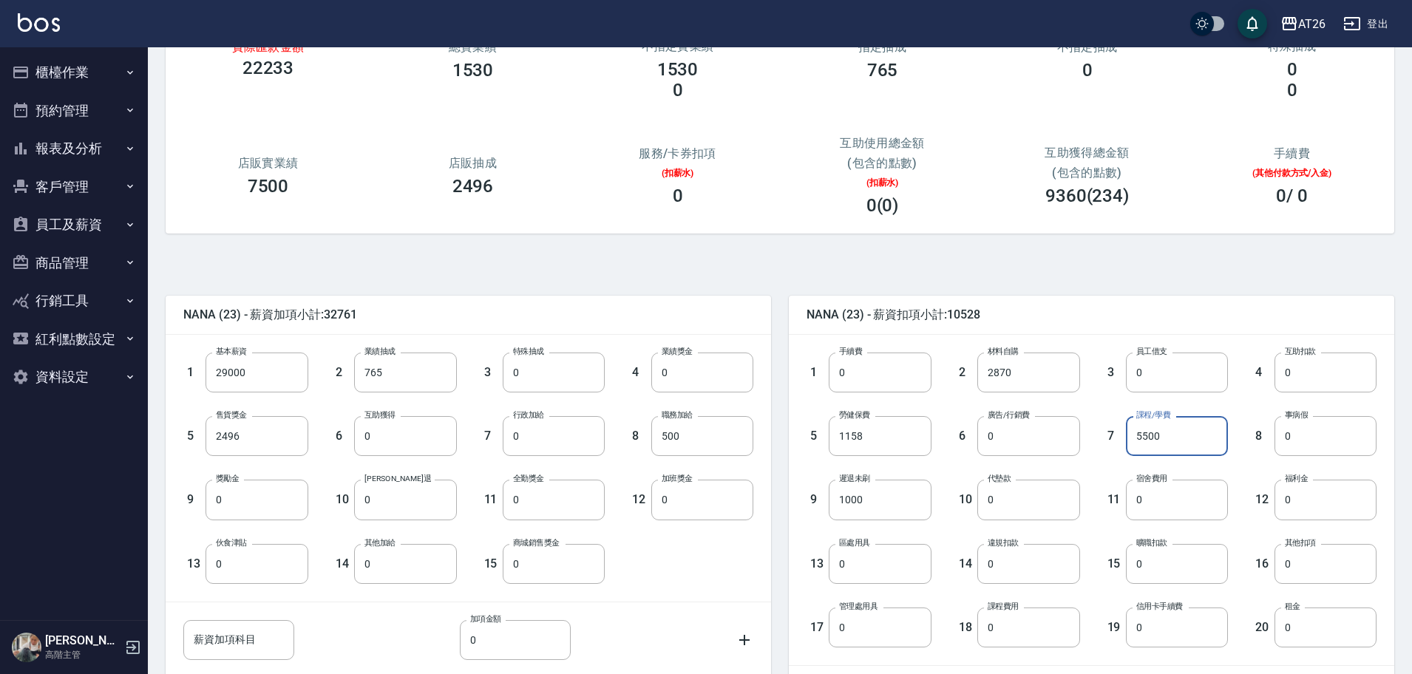
scroll to position [129, 0]
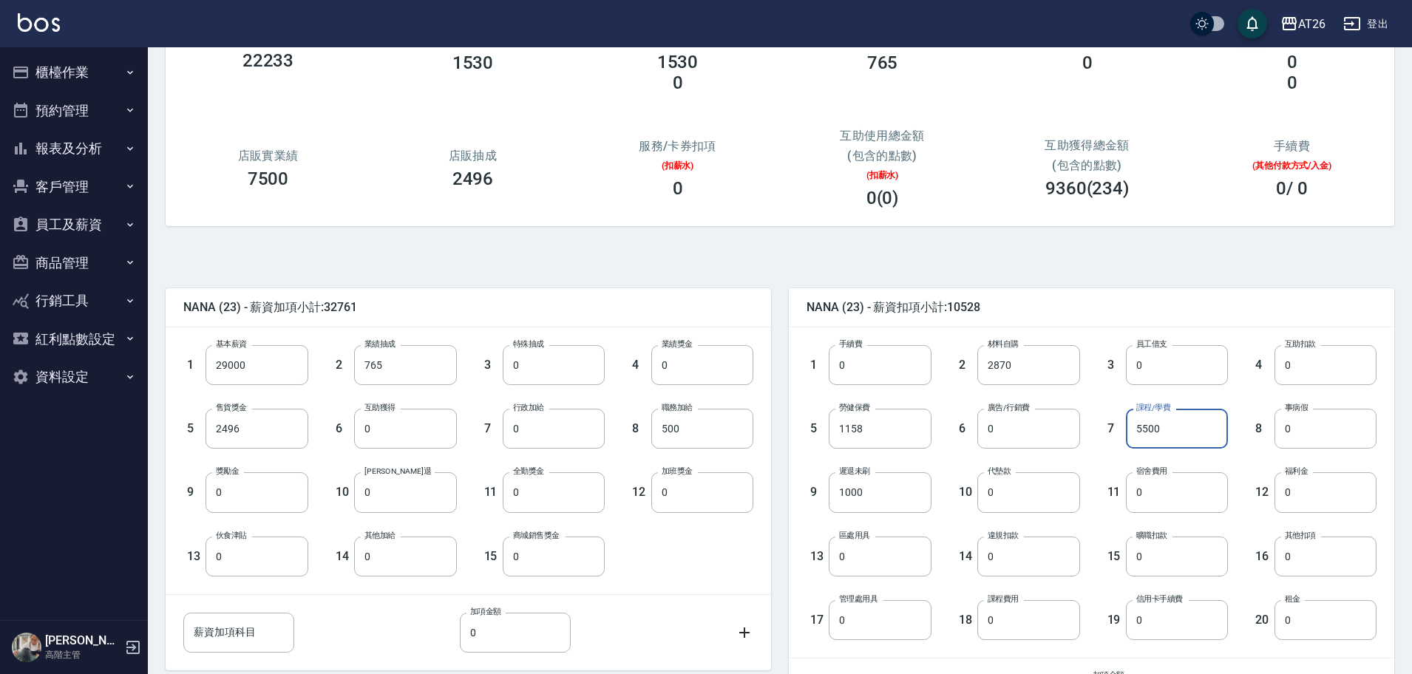
type input "5500"
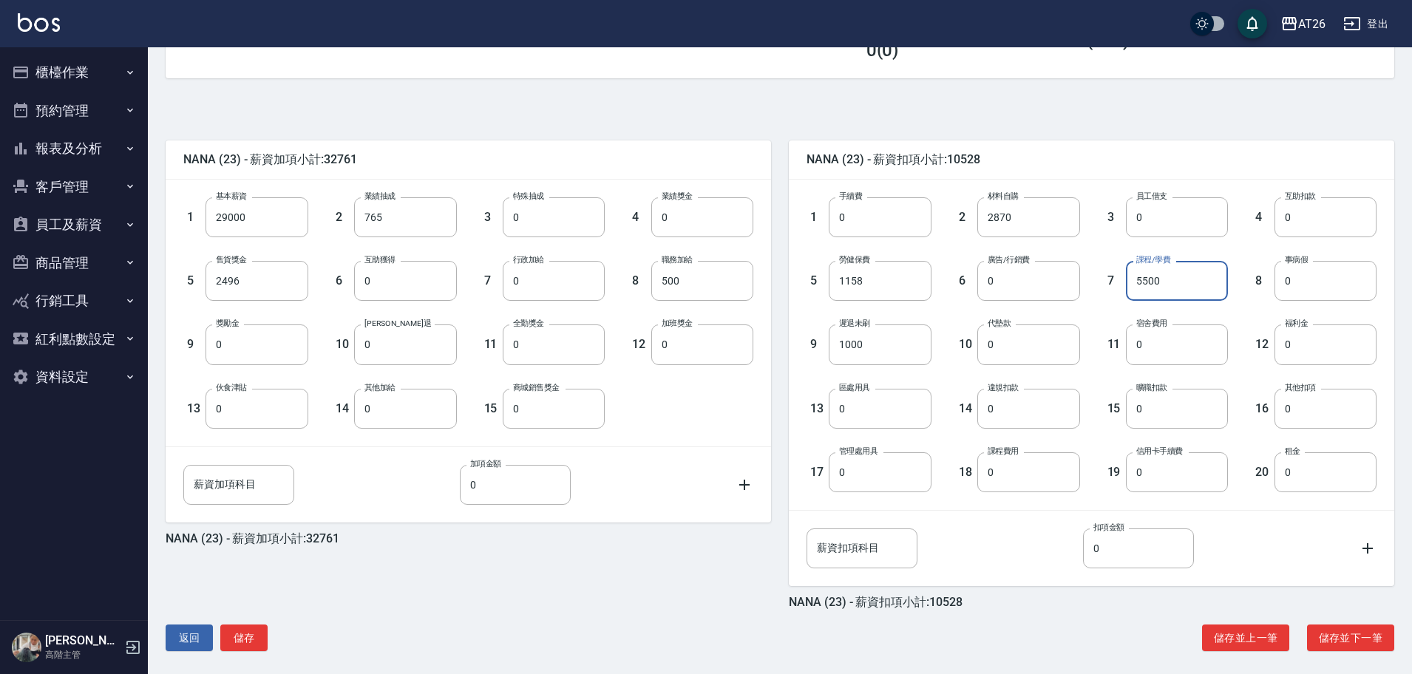
scroll to position [286, 0]
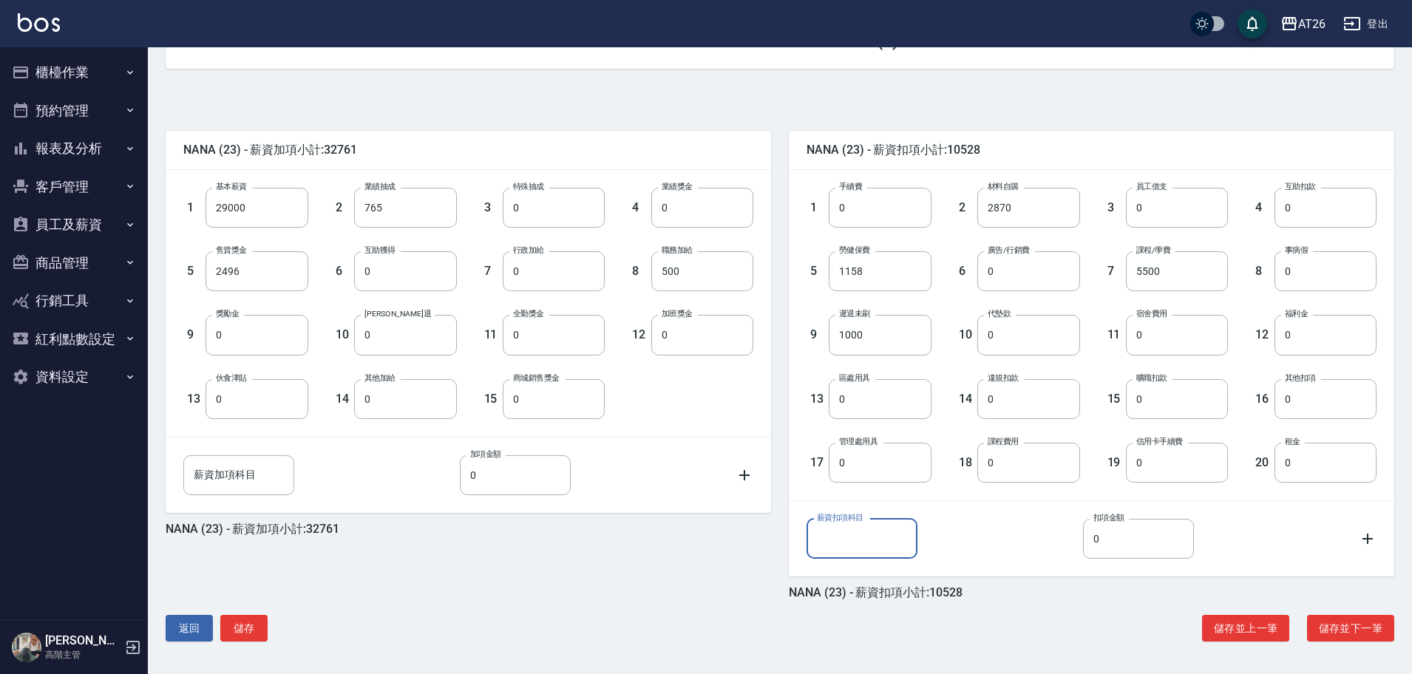
click at [871, 542] on input "薪資扣項科目" at bounding box center [861, 539] width 111 height 40
type input "r"
type input "ㄑ"
type input "自購接髮工具"
type input "122"
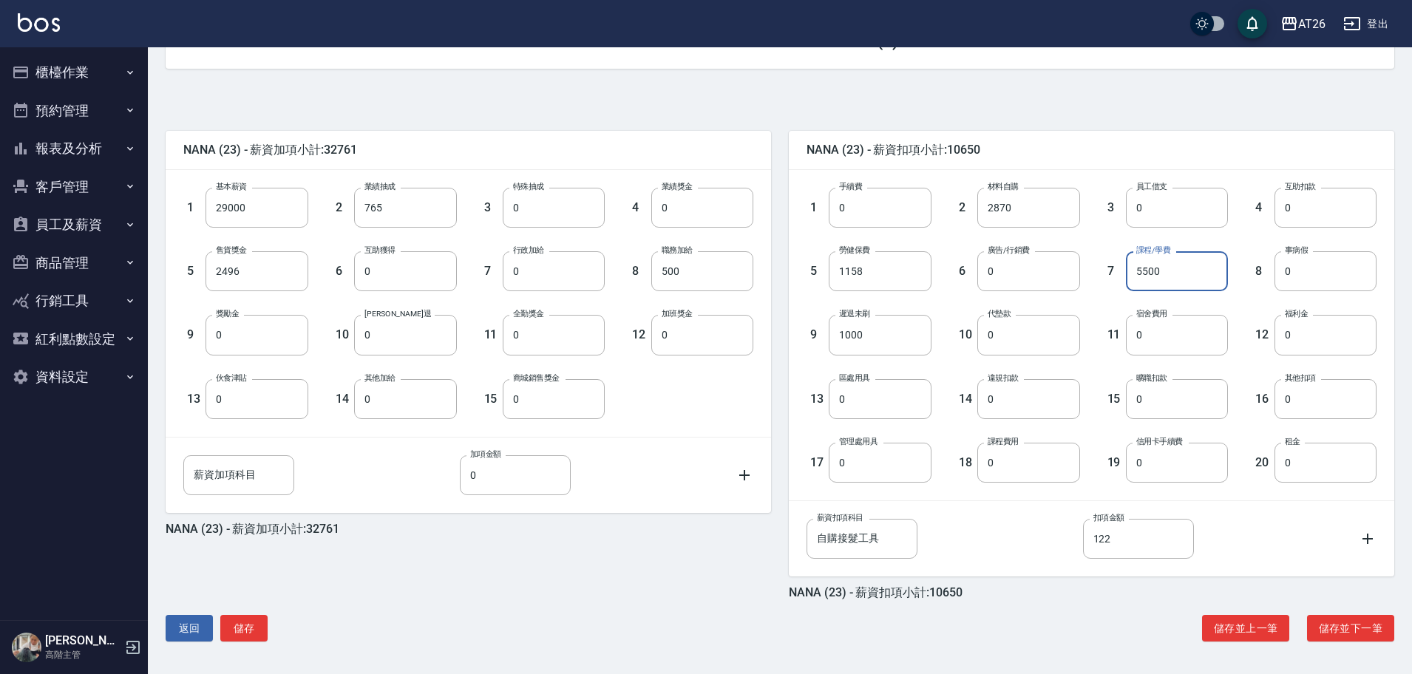
click at [1149, 256] on input "5500" at bounding box center [1177, 271] width 102 height 40
type input "0"
click at [1370, 532] on icon at bounding box center [1368, 539] width 18 height 18
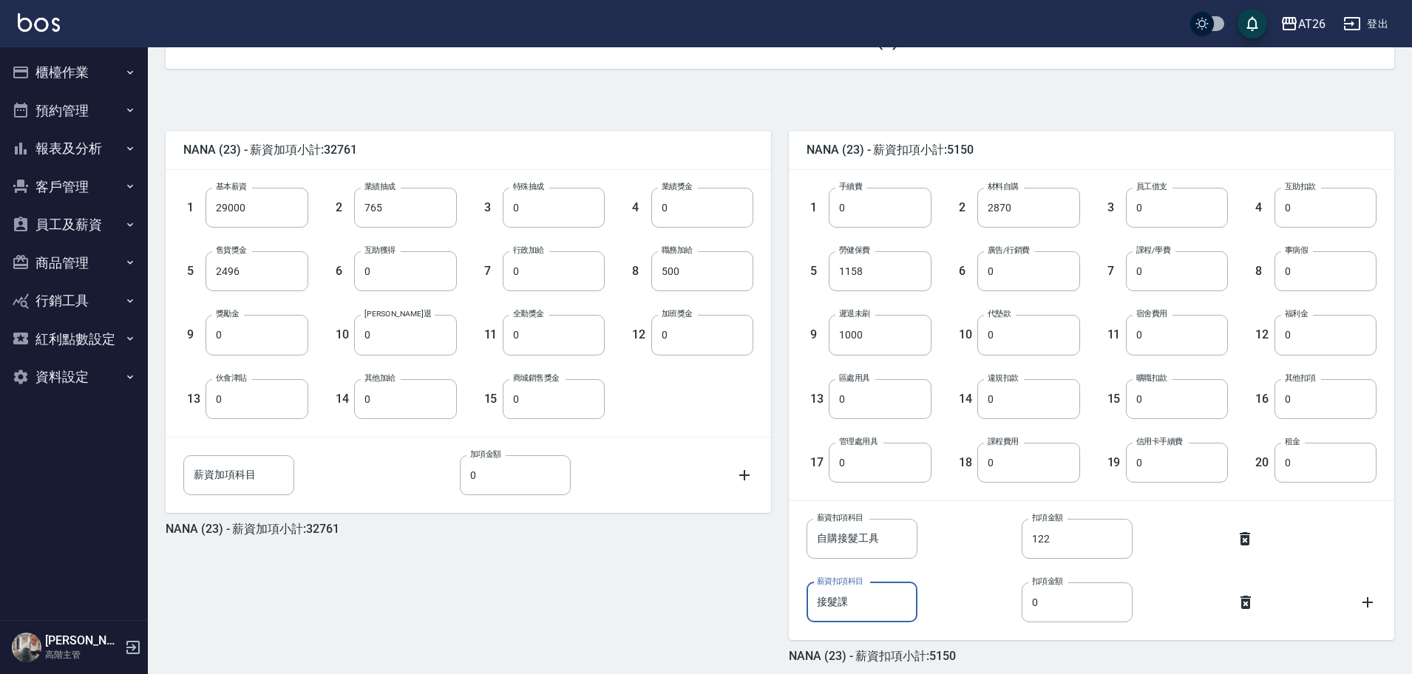
type input "接髮課"
type input "500"
click at [1370, 602] on icon at bounding box center [1367, 602] width 10 height 10
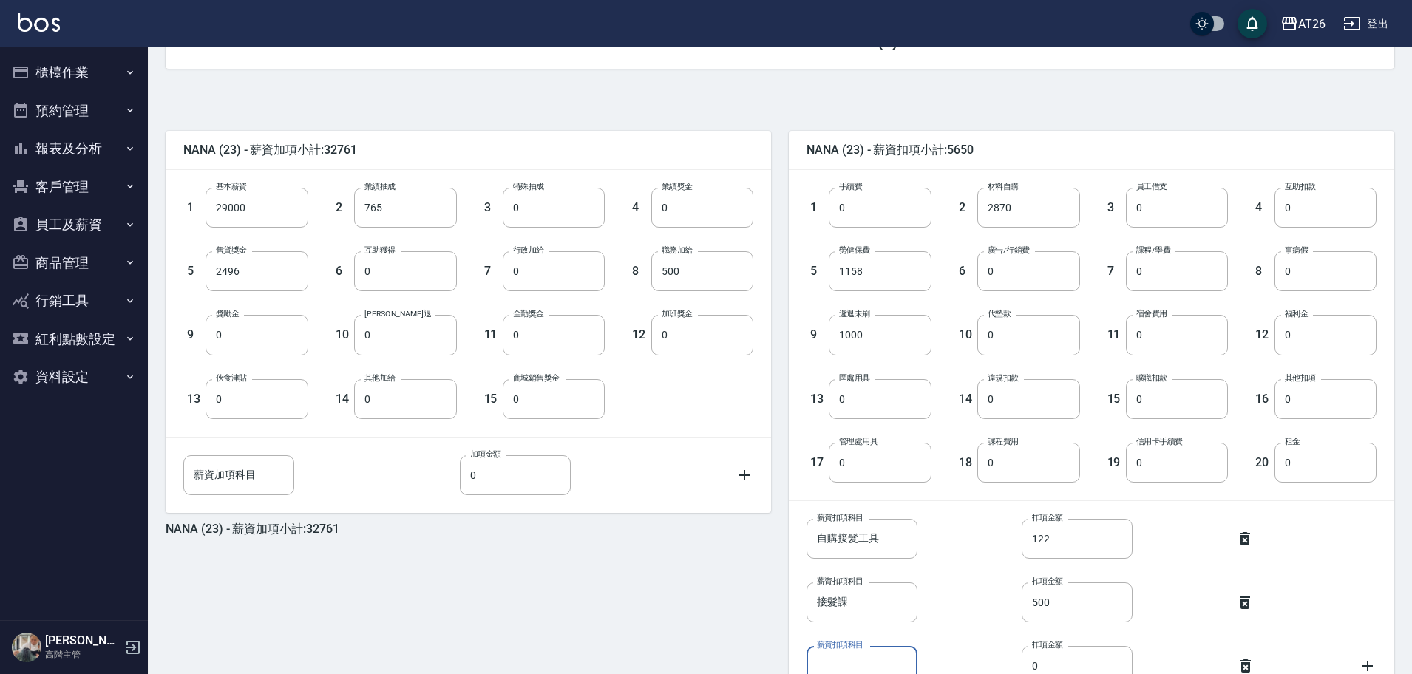
scroll to position [298, 0]
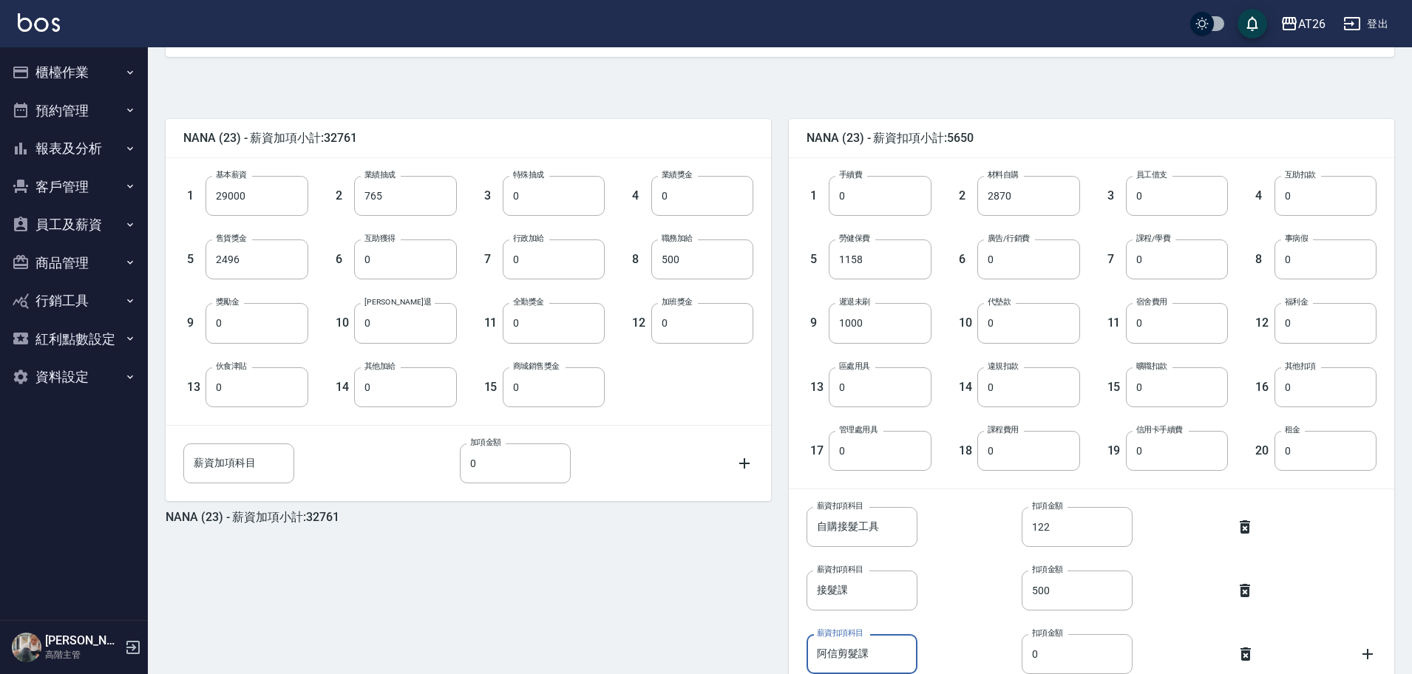
type input "阿信剪髮課"
type input "5000"
click at [1319, 555] on div "薪資扣項科目 接髮課 薪資扣項科目 扣項金額 500 扣項金額" at bounding box center [1080, 579] width 594 height 64
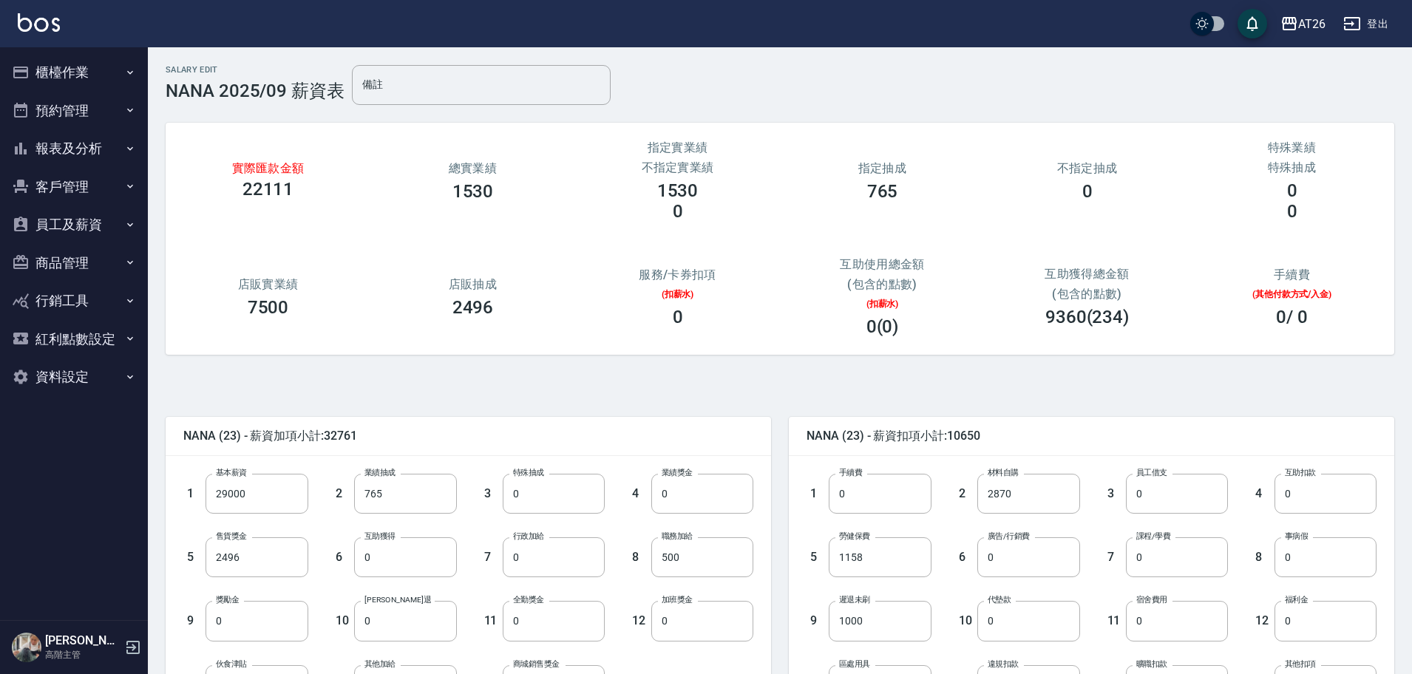
scroll to position [414, 0]
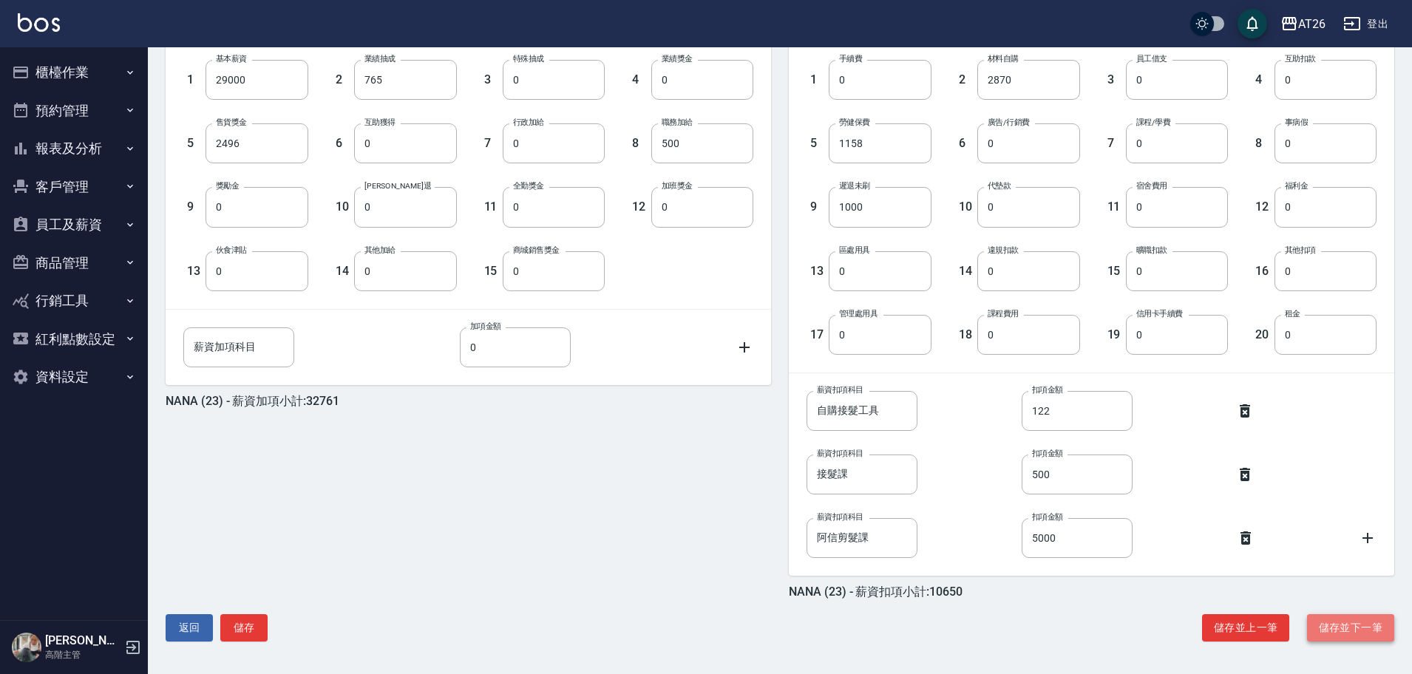
click at [1350, 621] on button "儲存並下一筆" at bounding box center [1350, 627] width 87 height 27
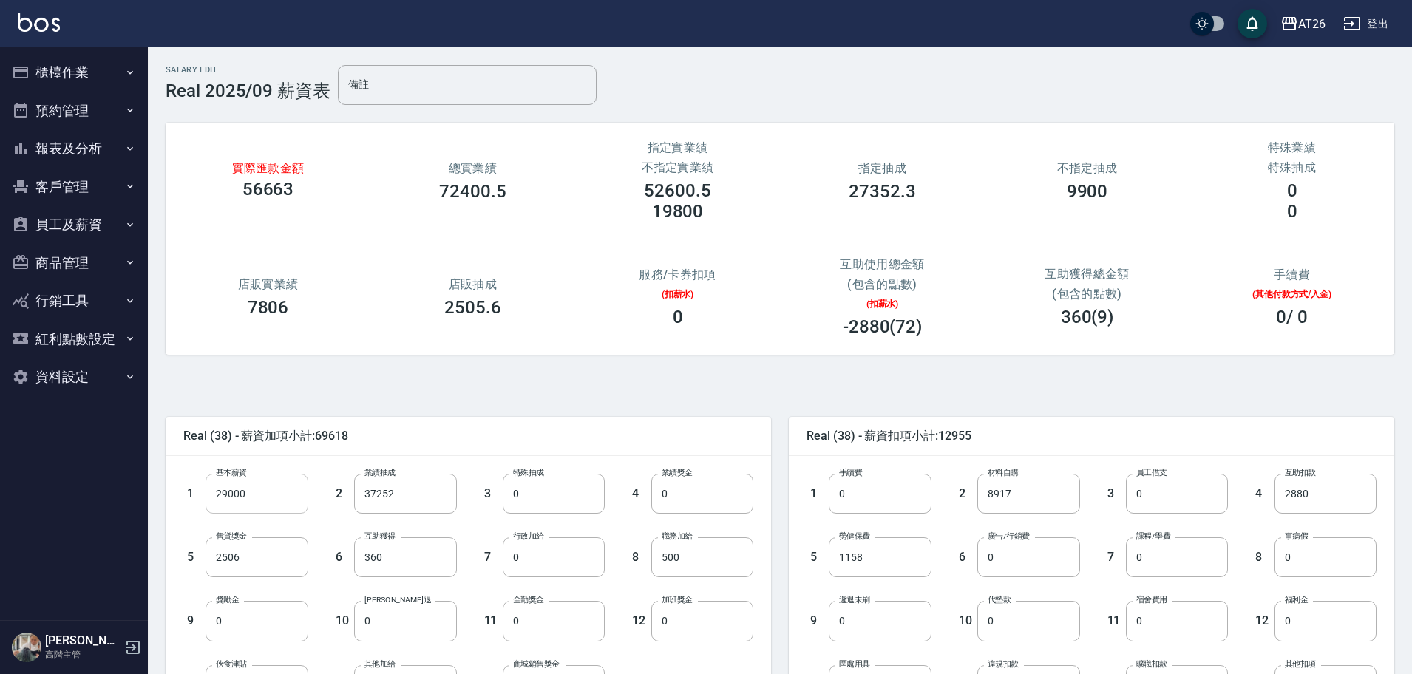
click at [244, 499] on input "29000" at bounding box center [256, 494] width 102 height 40
type input "15000"
click at [389, 495] on input "37252" at bounding box center [405, 494] width 102 height 40
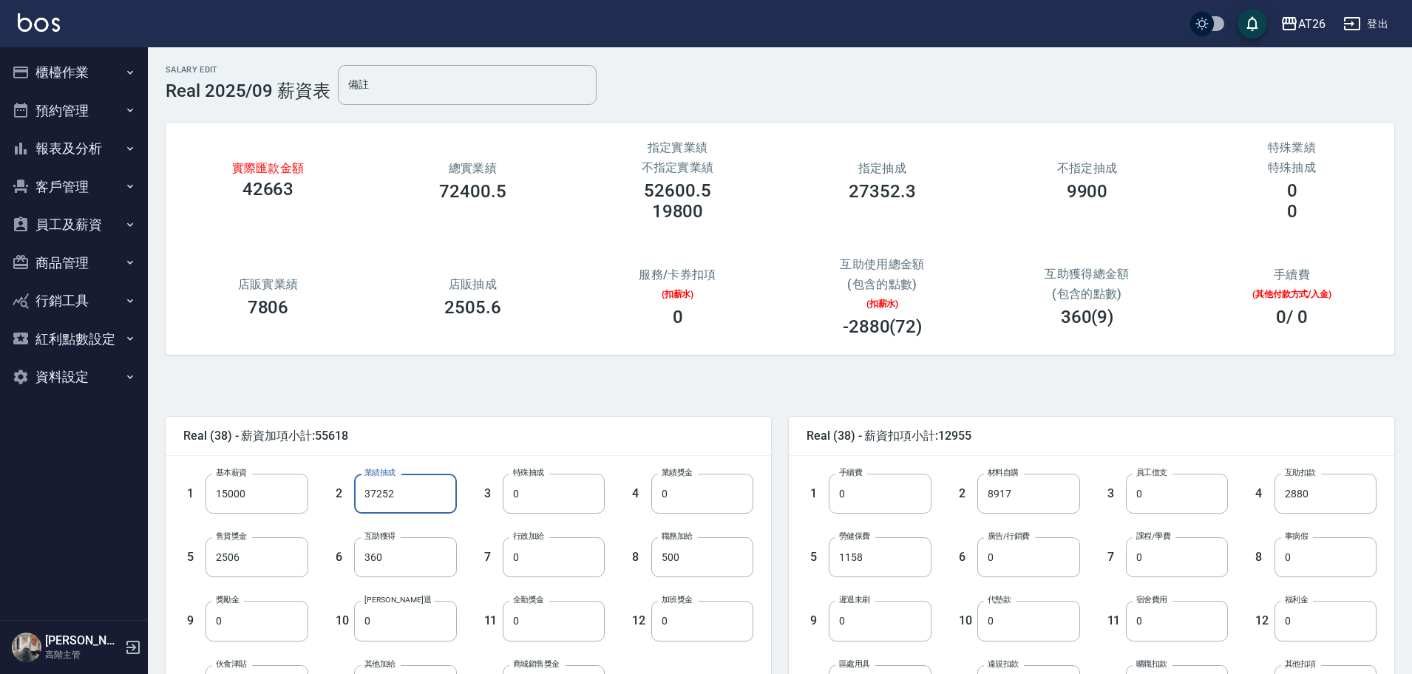
click at [389, 495] on input "37252" at bounding box center [405, 494] width 102 height 40
type input "39480"
click at [78, 228] on button "員工及薪資" at bounding box center [74, 224] width 136 height 38
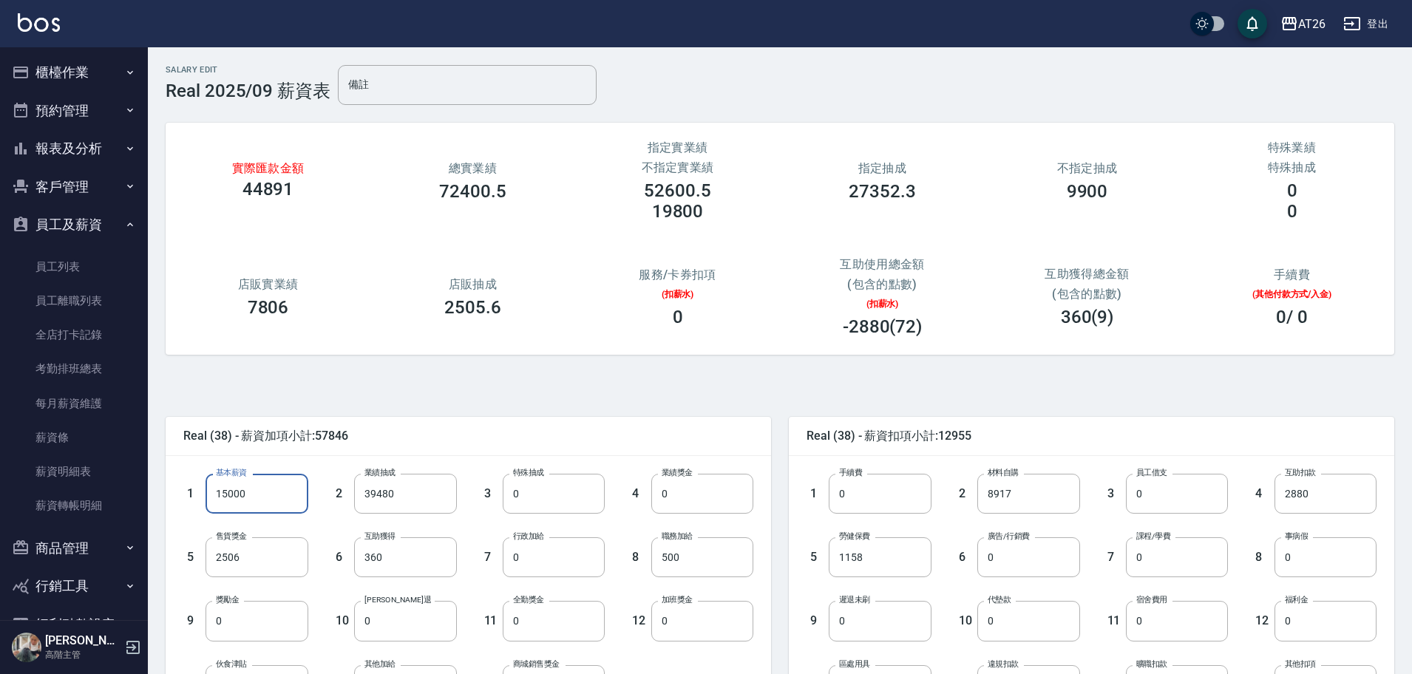
click at [241, 480] on input "15000" at bounding box center [256, 494] width 102 height 40
type input "30300"
click at [396, 506] on input "39480" at bounding box center [405, 494] width 102 height 40
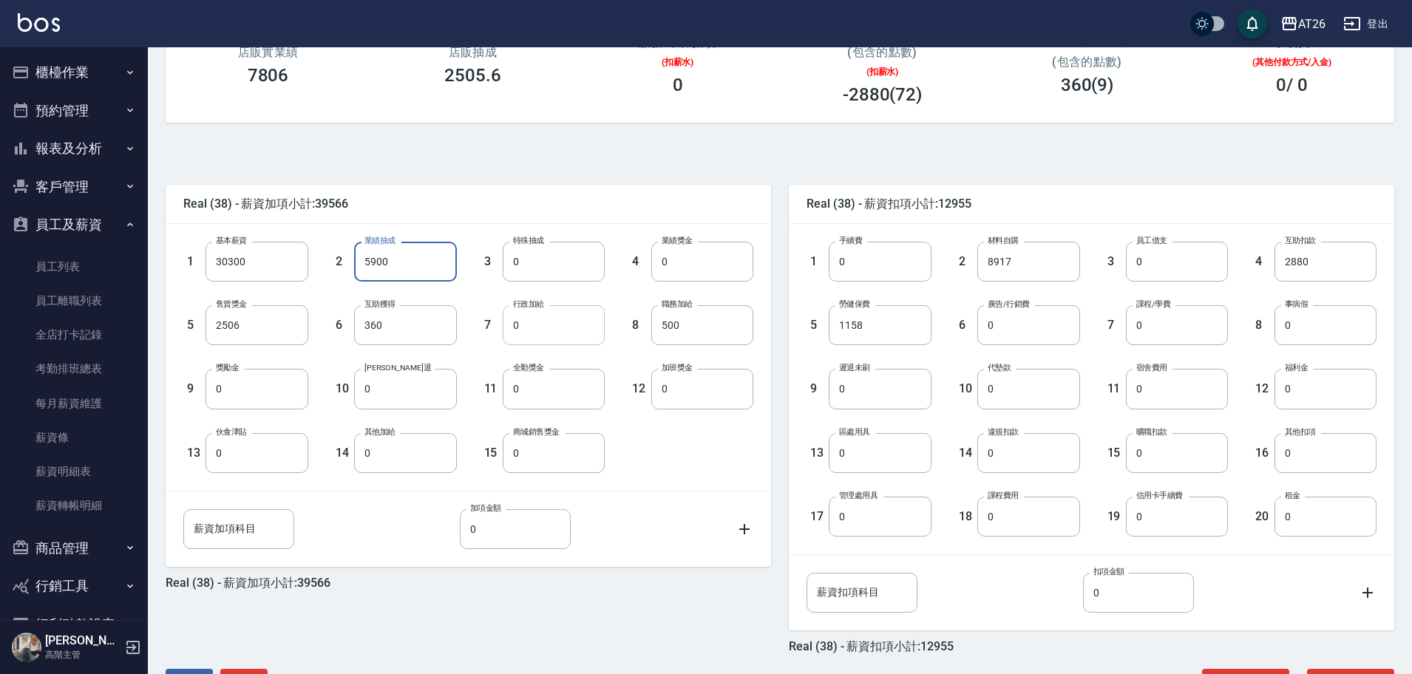
scroll to position [286, 0]
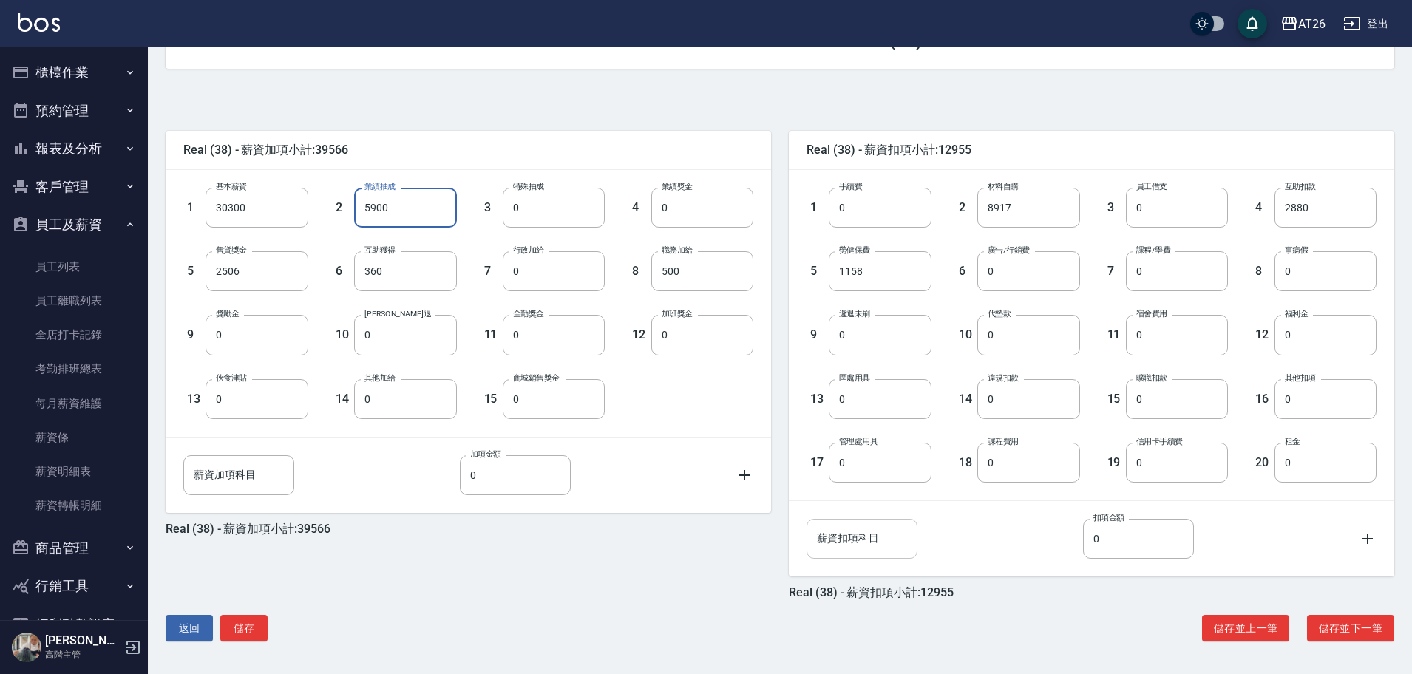
type input "5900"
click at [864, 535] on input "薪資扣項科目" at bounding box center [861, 539] width 111 height 40
type input "接髮課"
type input "500"
click at [1363, 534] on icon at bounding box center [1368, 539] width 18 height 18
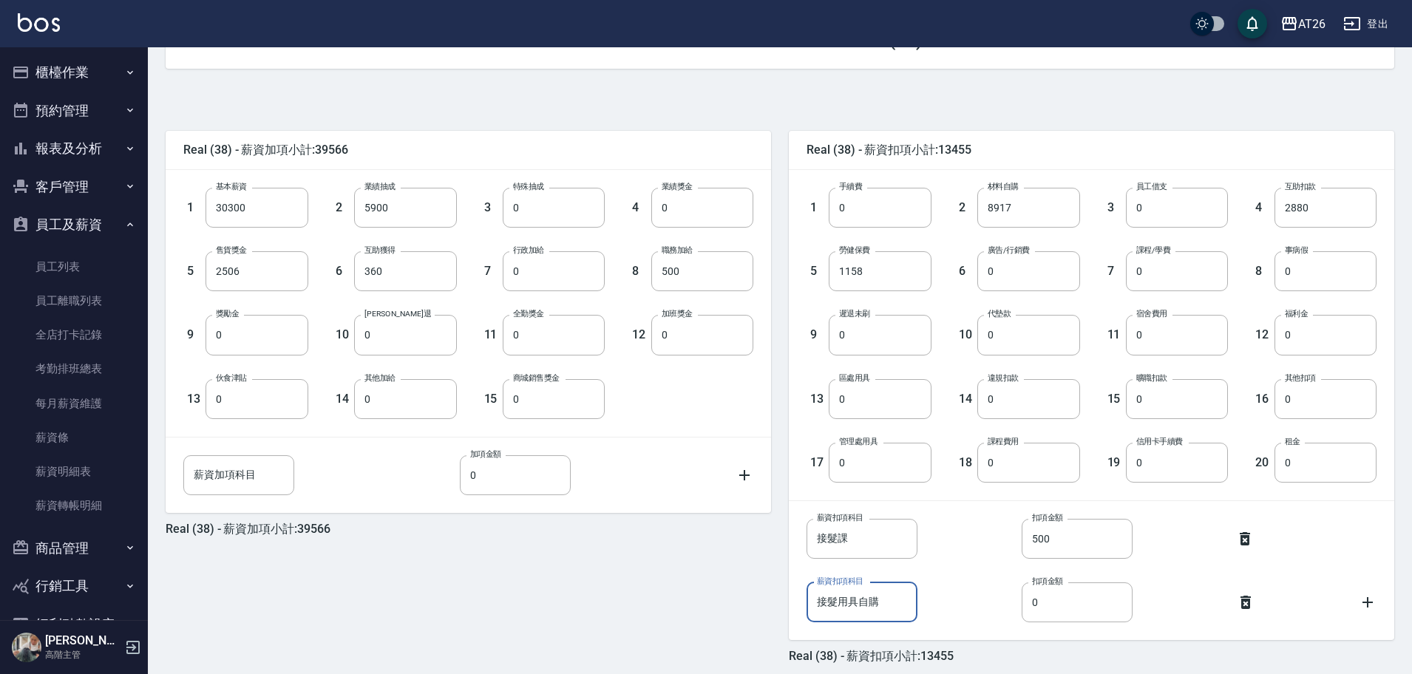
type input "接髮用具自購"
type input "122"
click at [903, 353] on input "0" at bounding box center [880, 335] width 102 height 40
type input "1000"
click at [750, 275] on input "500" at bounding box center [702, 271] width 102 height 40
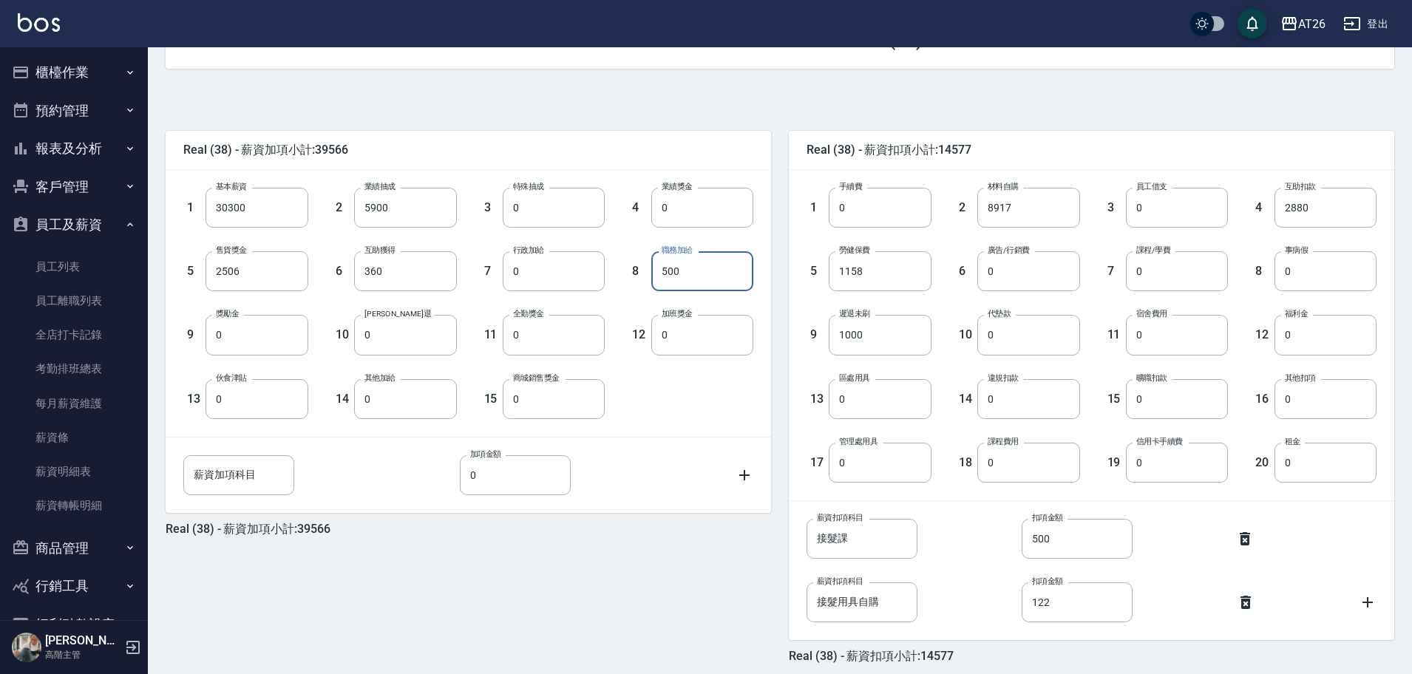
click at [832, 64] on div "互助使用總金額 (包含的點數) (扣薪水) -2880(72)" at bounding box center [882, 10] width 205 height 115
click at [251, 462] on input "薪資加項科目" at bounding box center [238, 475] width 111 height 40
type input "廣告補助"
type input "3000"
click at [574, 571] on div "Real (38) - 薪資加項小計:42566 1 基本薪資 30300 基本薪資 2 業績抽成 5900 業績抽成 3 特殊抽成 0 特殊抽成 4 業績獎…" at bounding box center [459, 388] width 623 height 551
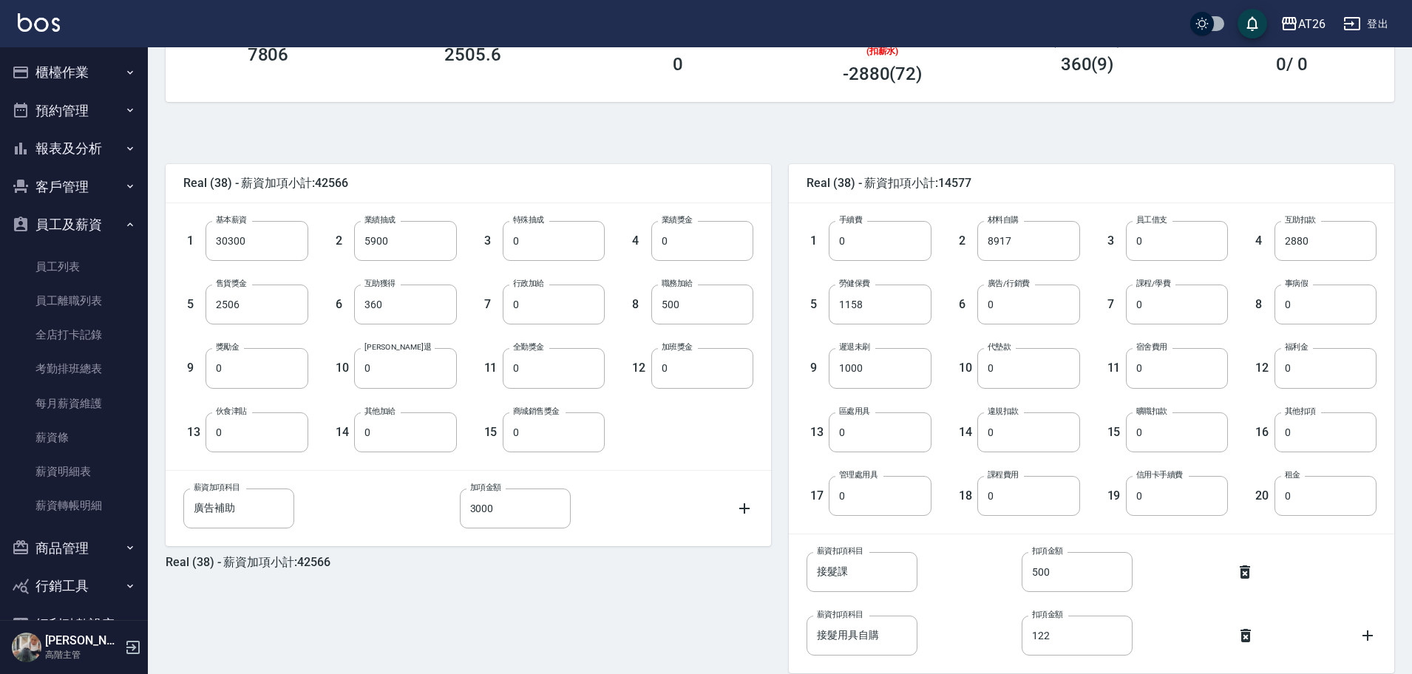
scroll to position [324, 0]
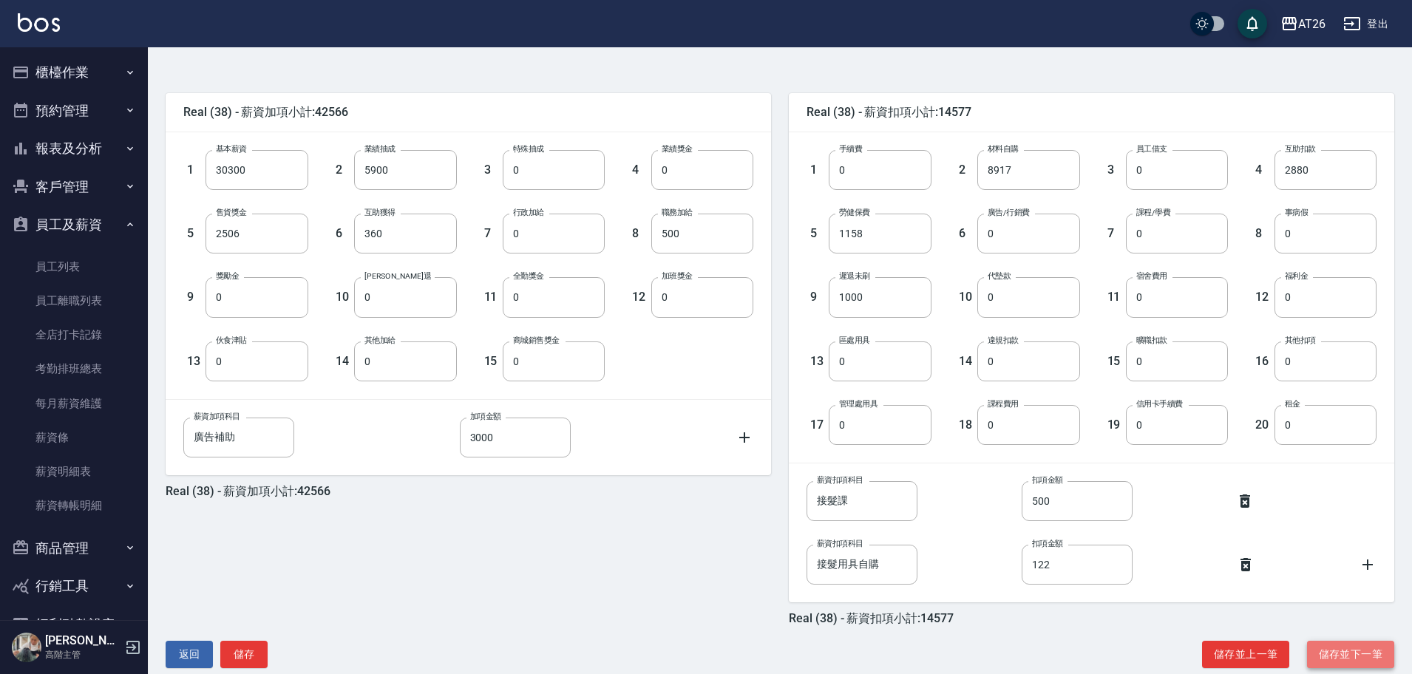
click at [1339, 663] on button "儲存並下一筆" at bounding box center [1350, 654] width 87 height 27
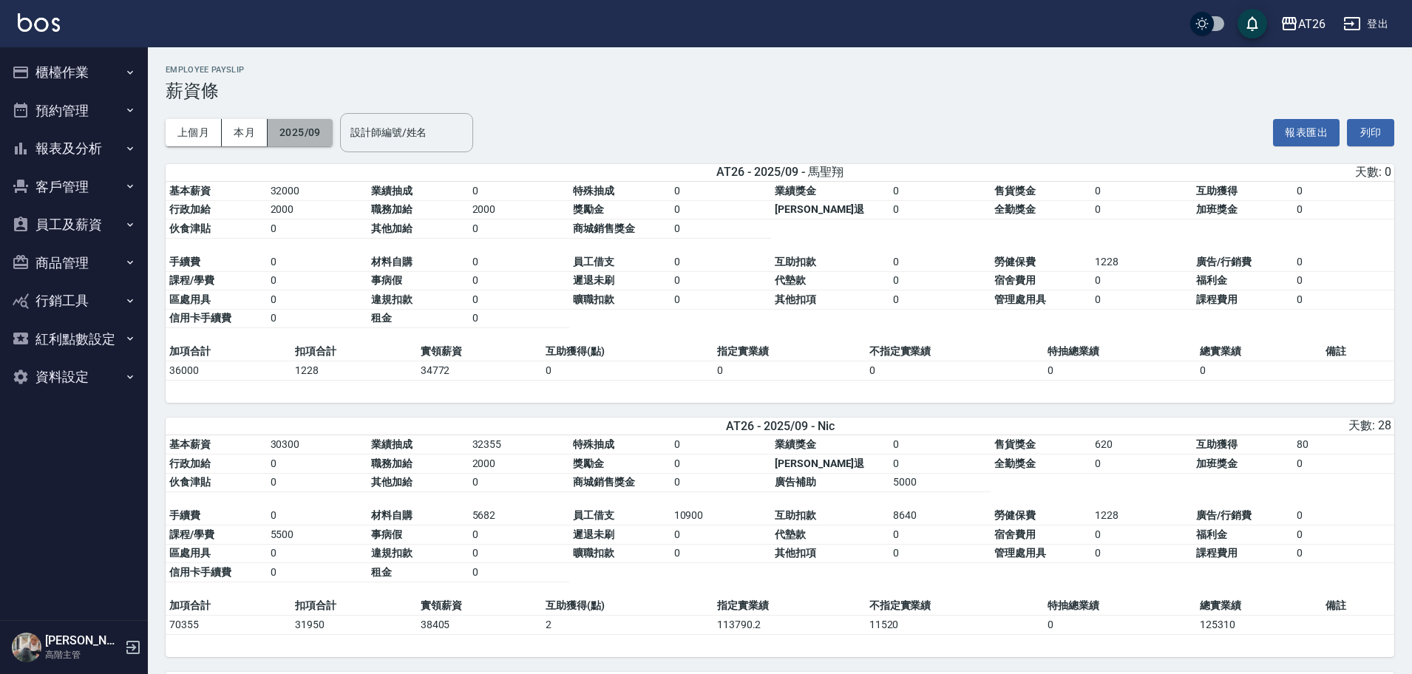
click at [301, 119] on button "2025/09" at bounding box center [300, 132] width 65 height 27
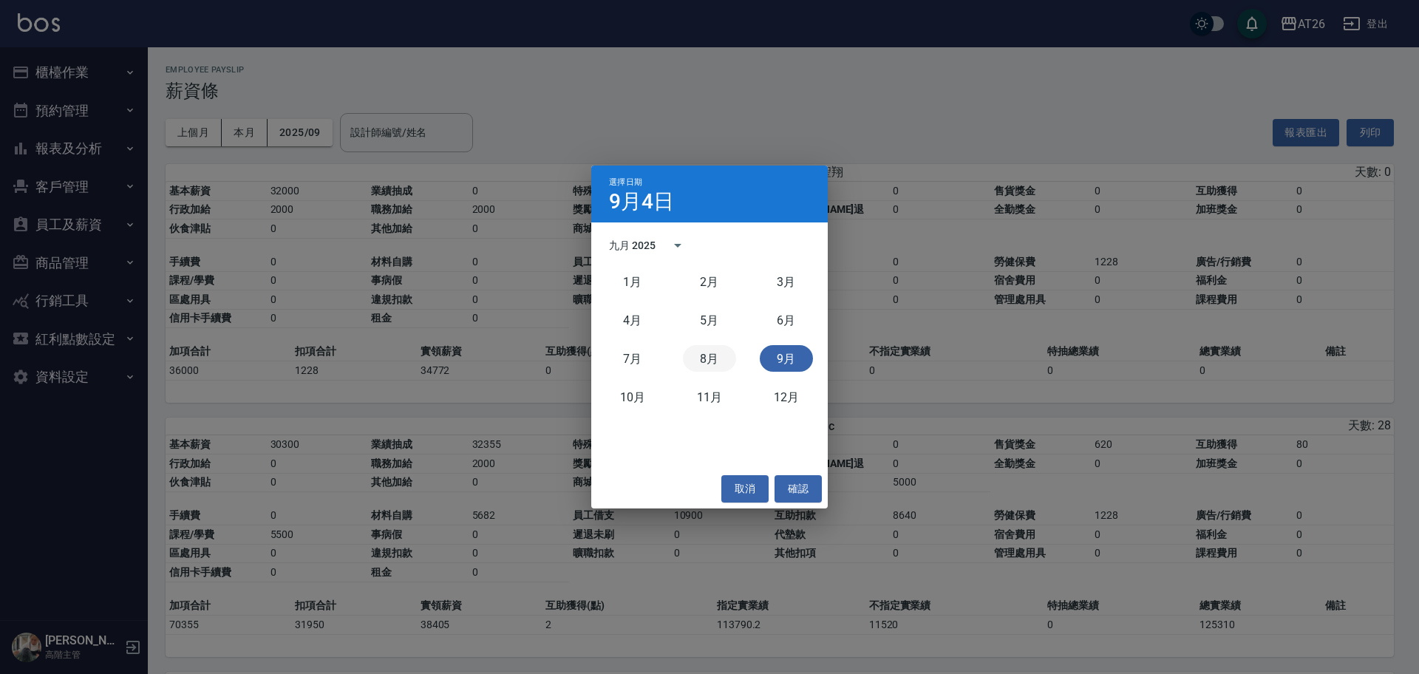
click at [707, 360] on button "8月" at bounding box center [709, 358] width 53 height 27
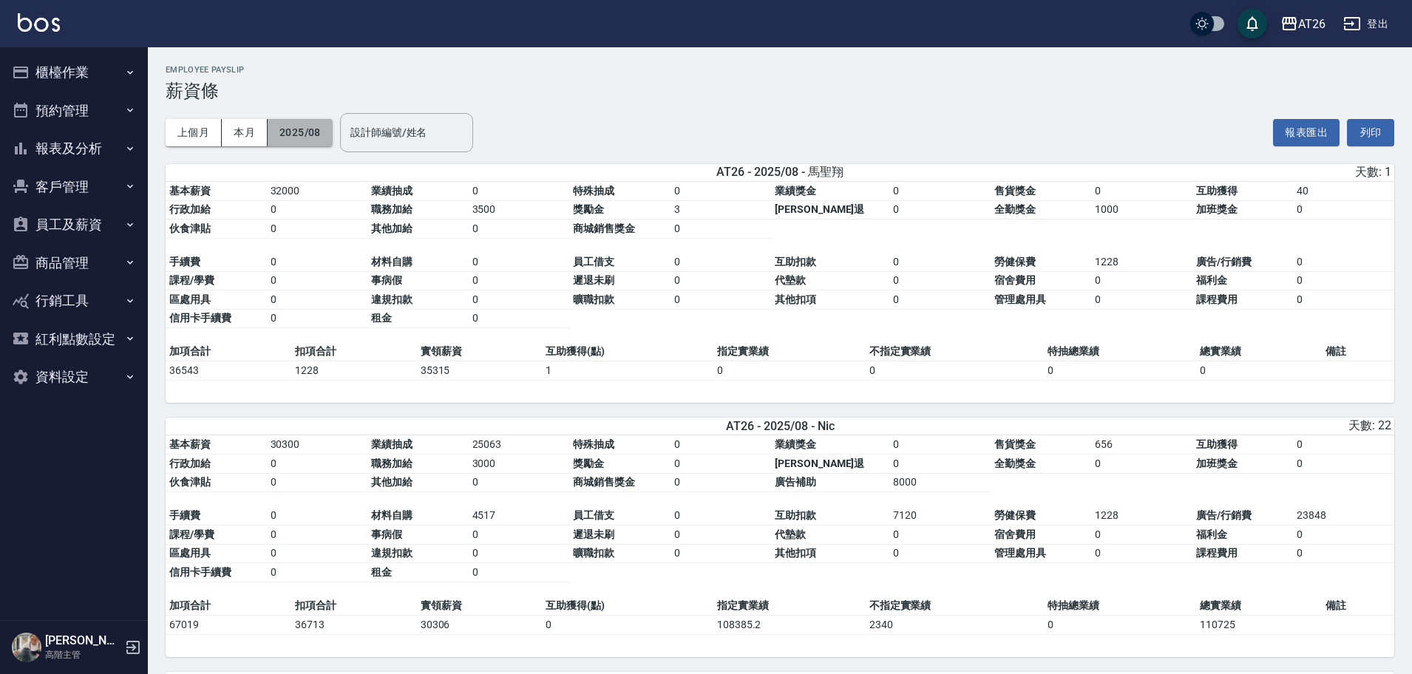
click at [316, 125] on button "2025/08" at bounding box center [300, 132] width 65 height 27
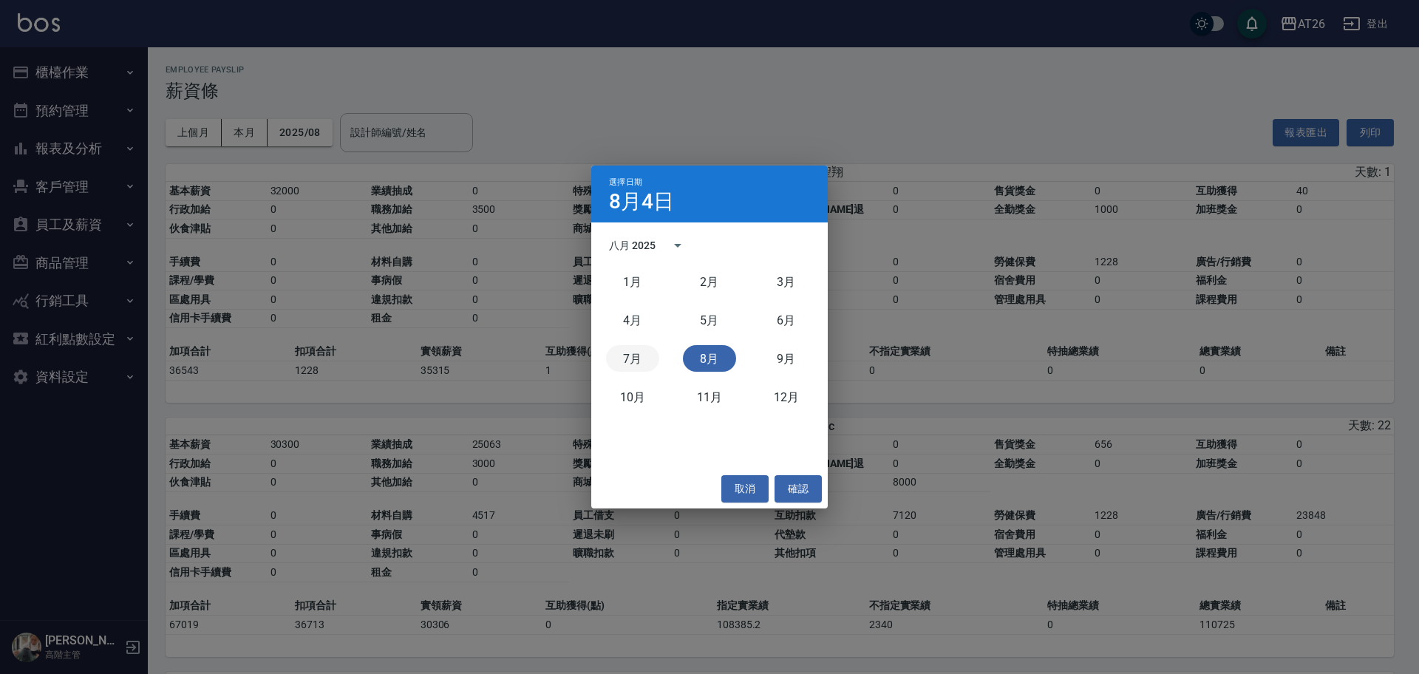
click at [617, 344] on div "7月" at bounding box center [632, 358] width 77 height 38
click at [643, 364] on button "7月" at bounding box center [632, 358] width 53 height 27
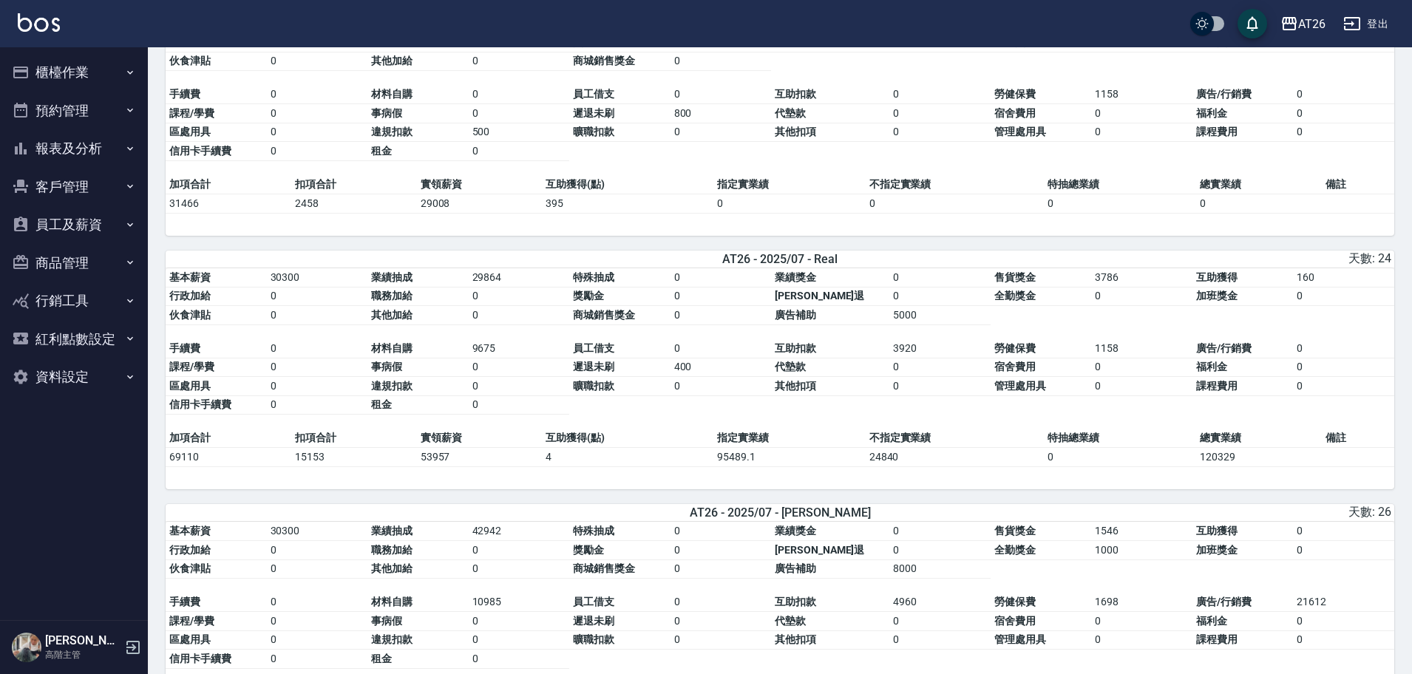
scroll to position [2490, 0]
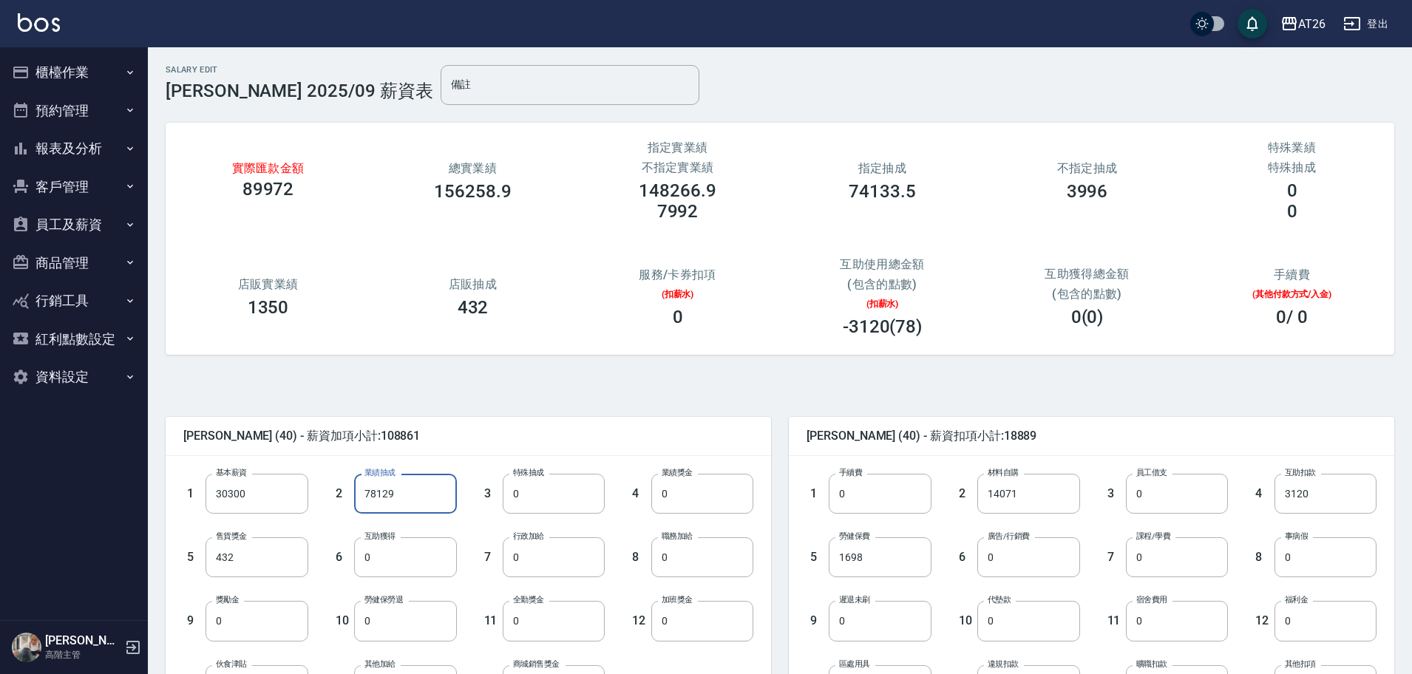
click at [409, 495] on input "78129" at bounding box center [405, 494] width 102 height 40
type input "47829"
click at [792, 354] on div "互助使用總金額 (包含的點數) (扣薪水) -3120(78)" at bounding box center [882, 296] width 205 height 115
click at [1002, 560] on input "0" at bounding box center [1028, 557] width 102 height 40
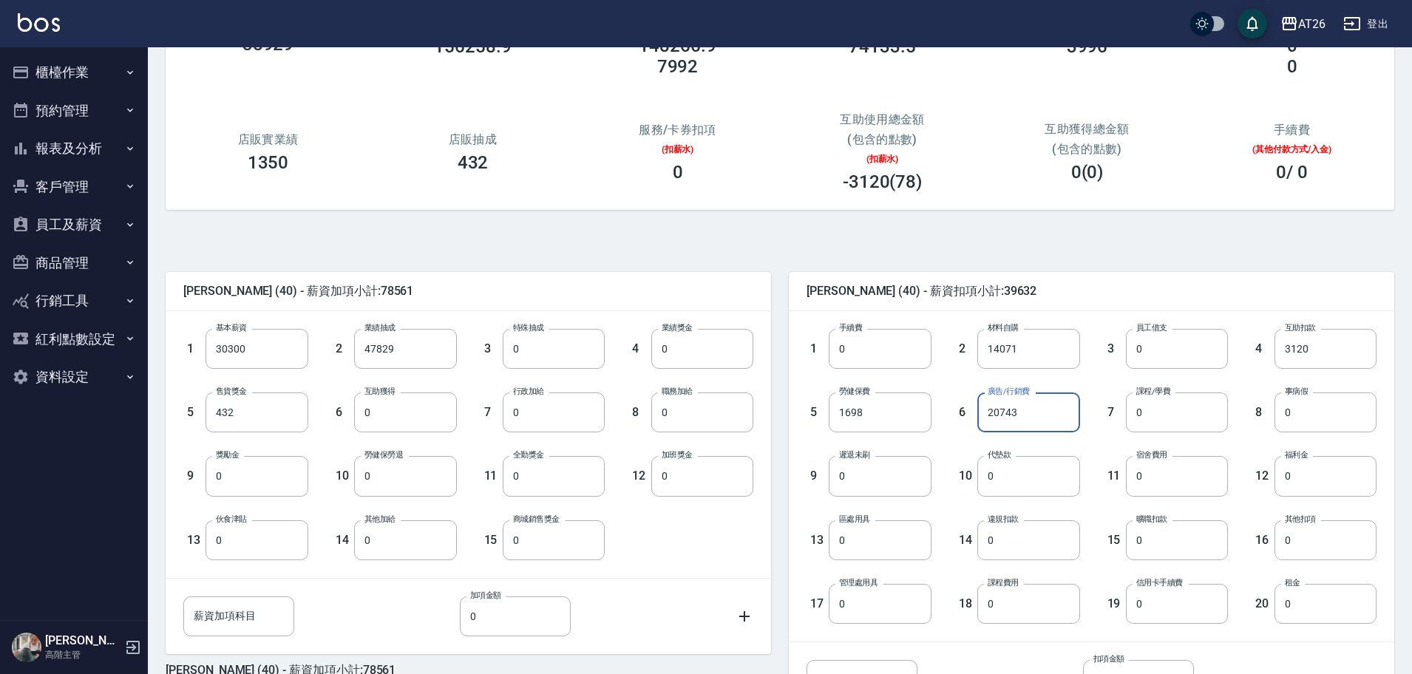
scroll to position [144, 0]
type input "20743"
click at [268, 616] on input "薪資加項科目" at bounding box center [238, 617] width 111 height 40
type input "e"
type input "廣告補助"
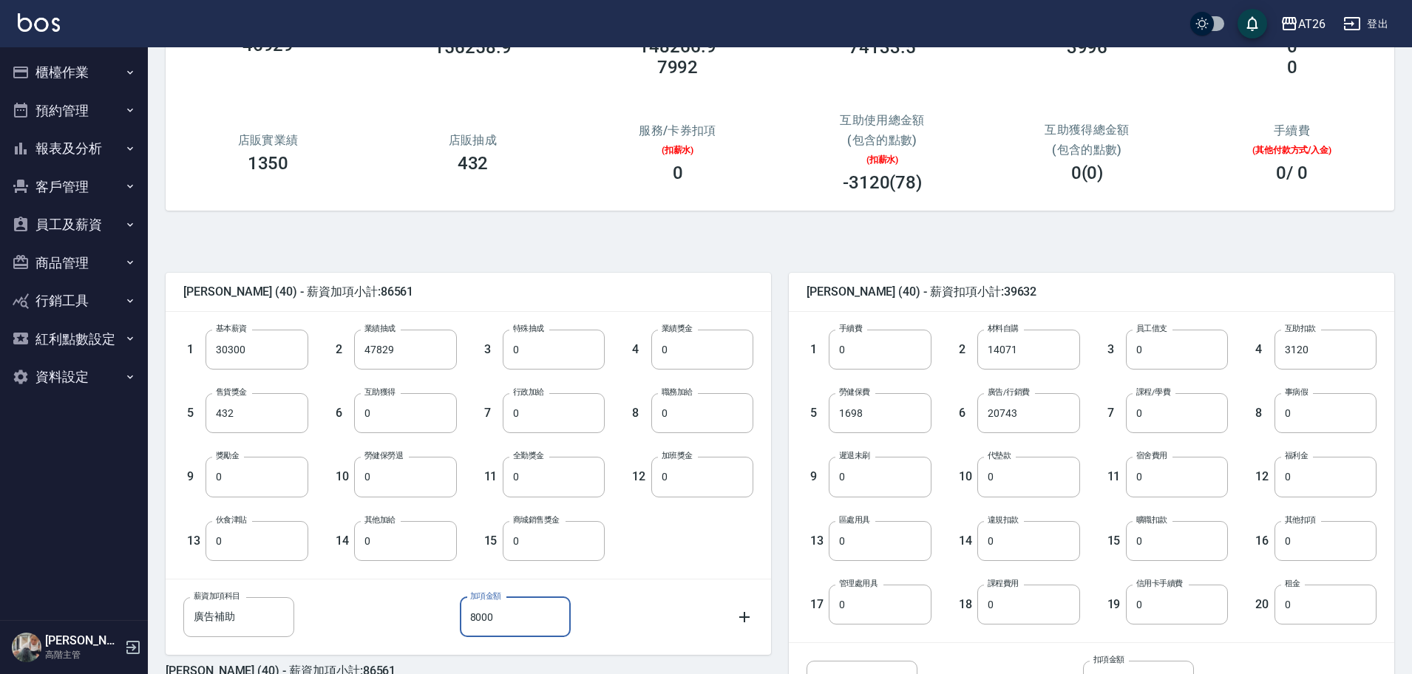
type input "8000"
click at [691, 527] on div "1 基本薪資 30300 基本薪資 2 業績抽成 47829 業績抽成 3 特殊抽成 0 特殊抽成 4 業績獎金 0 業績獎金 5 售貨獎金 432 售貨獎金…" at bounding box center [457, 433] width 594 height 255
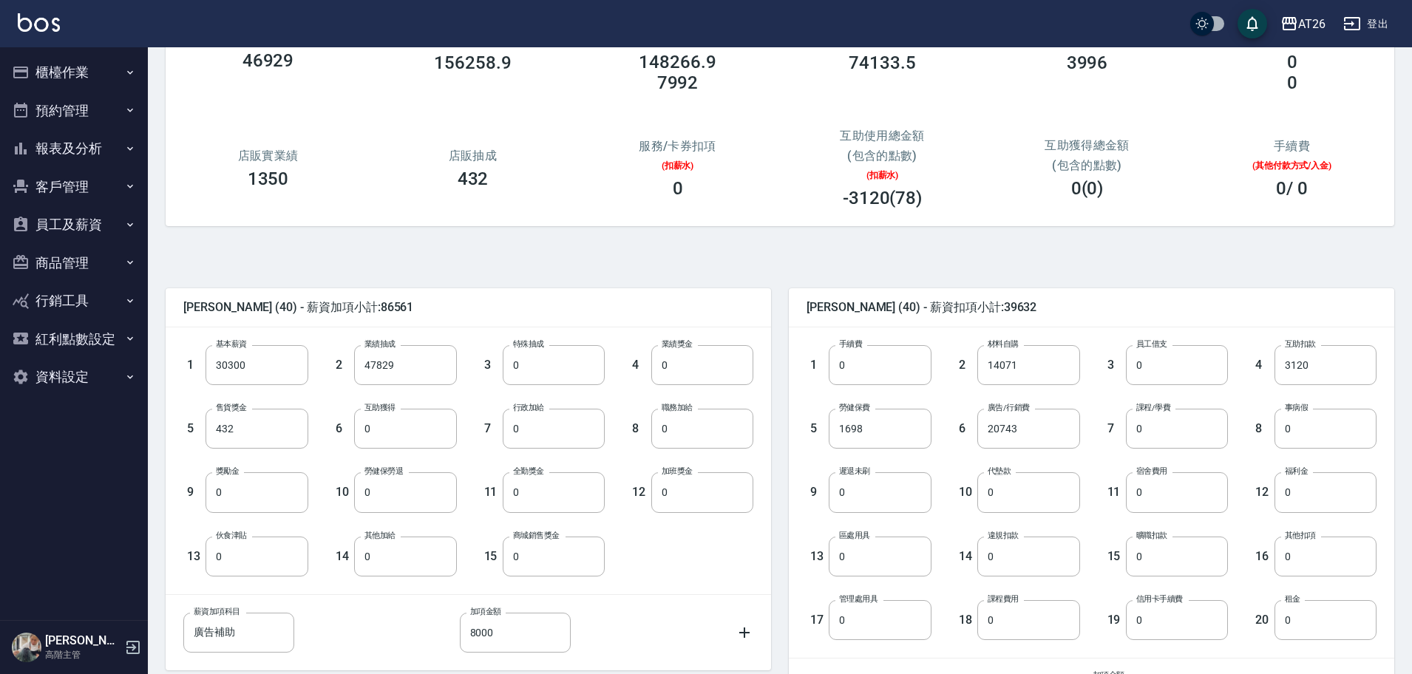
scroll to position [129, 0]
click at [560, 492] on input "0" at bounding box center [554, 492] width 102 height 40
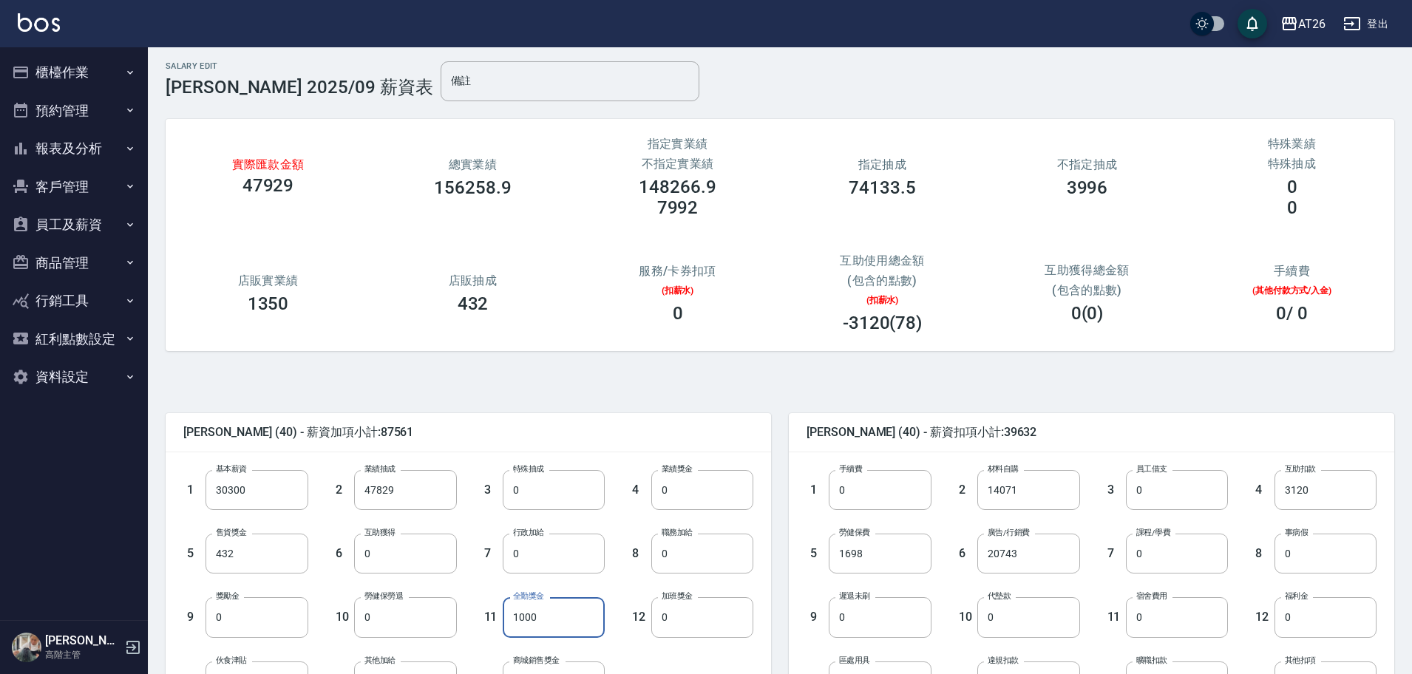
scroll to position [6, 0]
click at [605, 445] on div "4 業績獎金 0 業績獎金" at bounding box center [679, 476] width 149 height 64
click at [551, 614] on input "1000" at bounding box center [554, 615] width 102 height 40
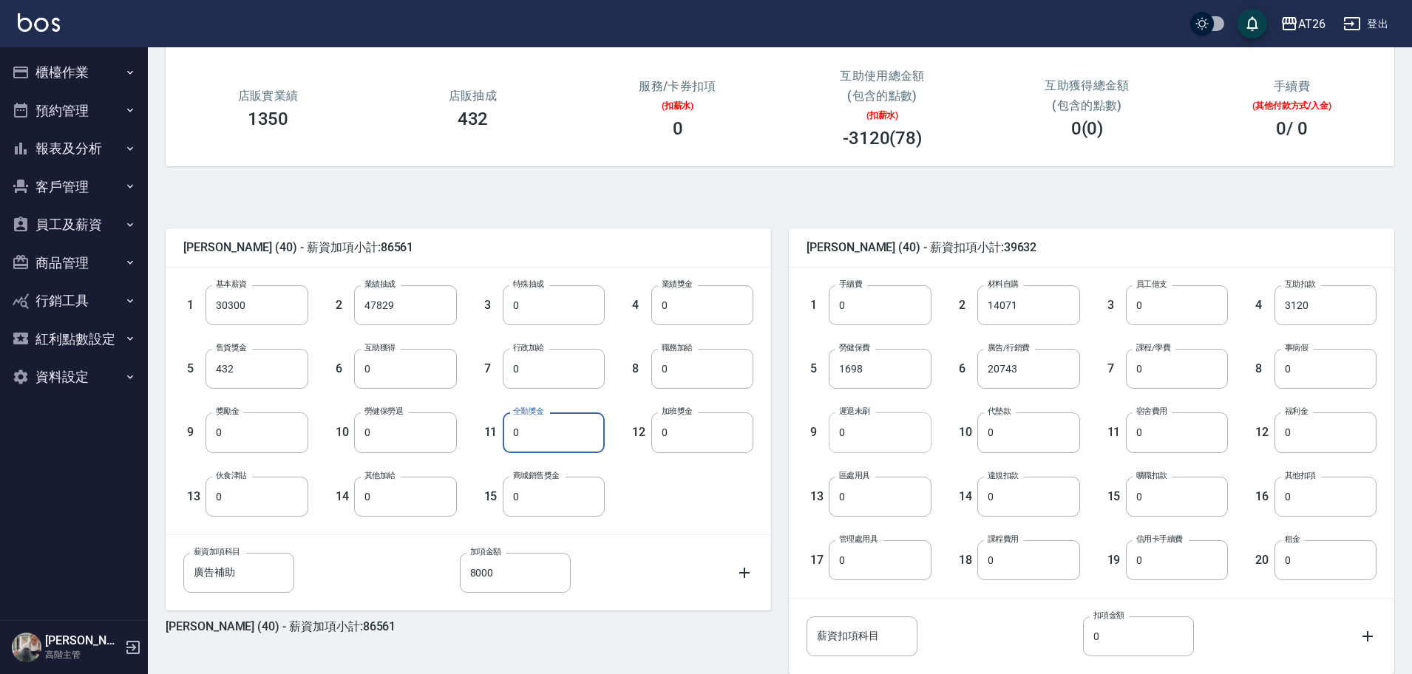
scroll to position [286, 0]
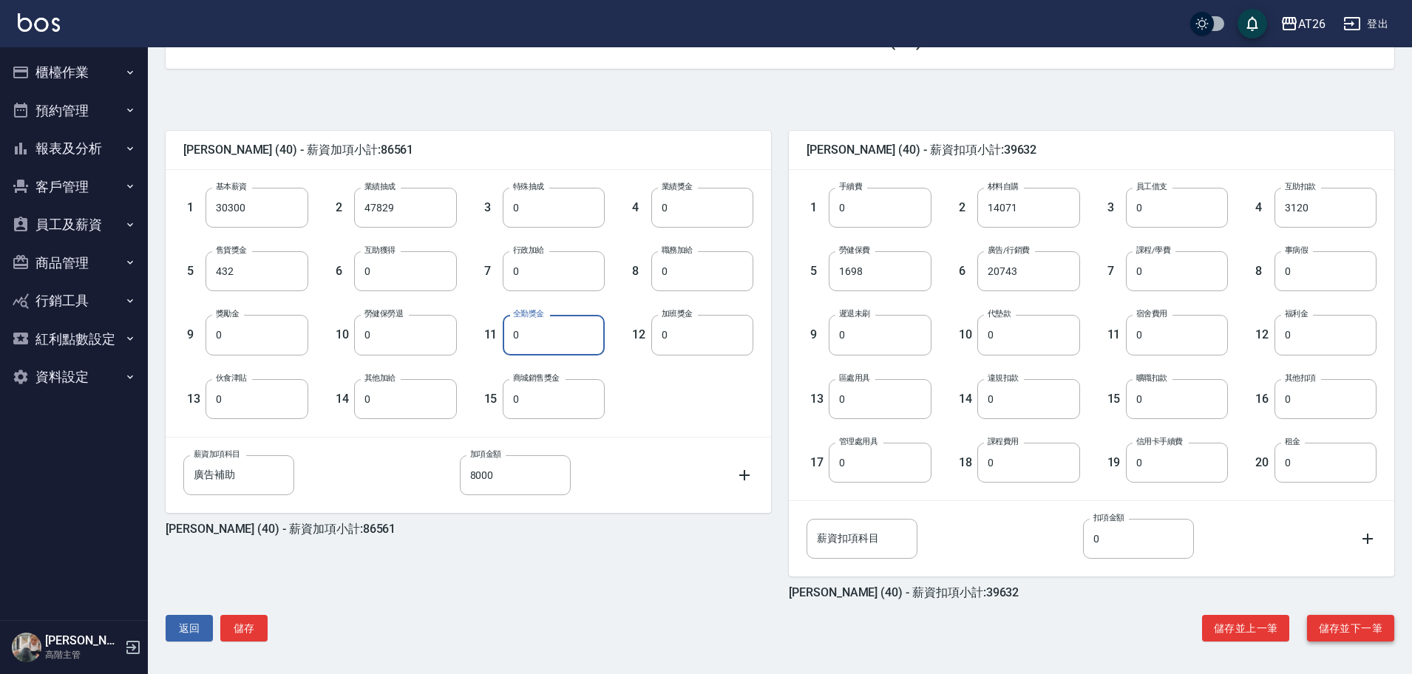
type input "0"
click at [1336, 630] on button "儲存並下一筆" at bounding box center [1350, 628] width 87 height 27
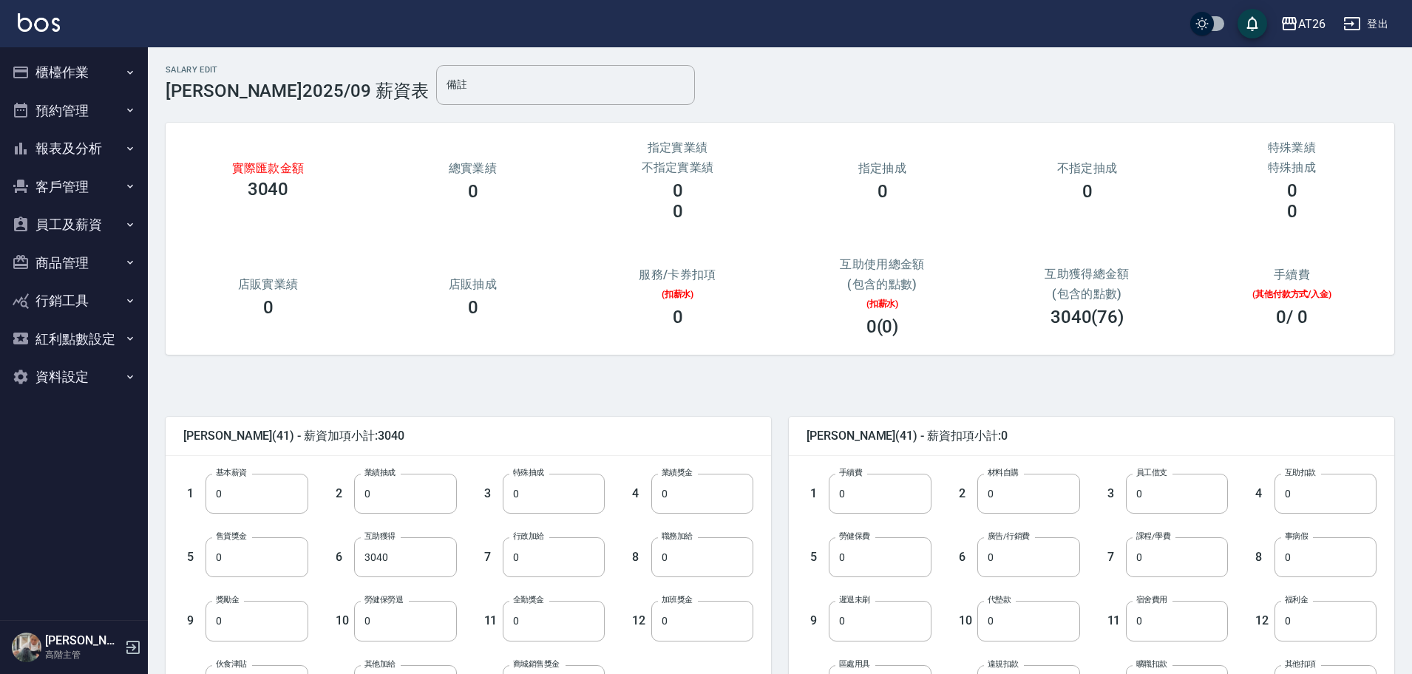
scroll to position [24, 0]
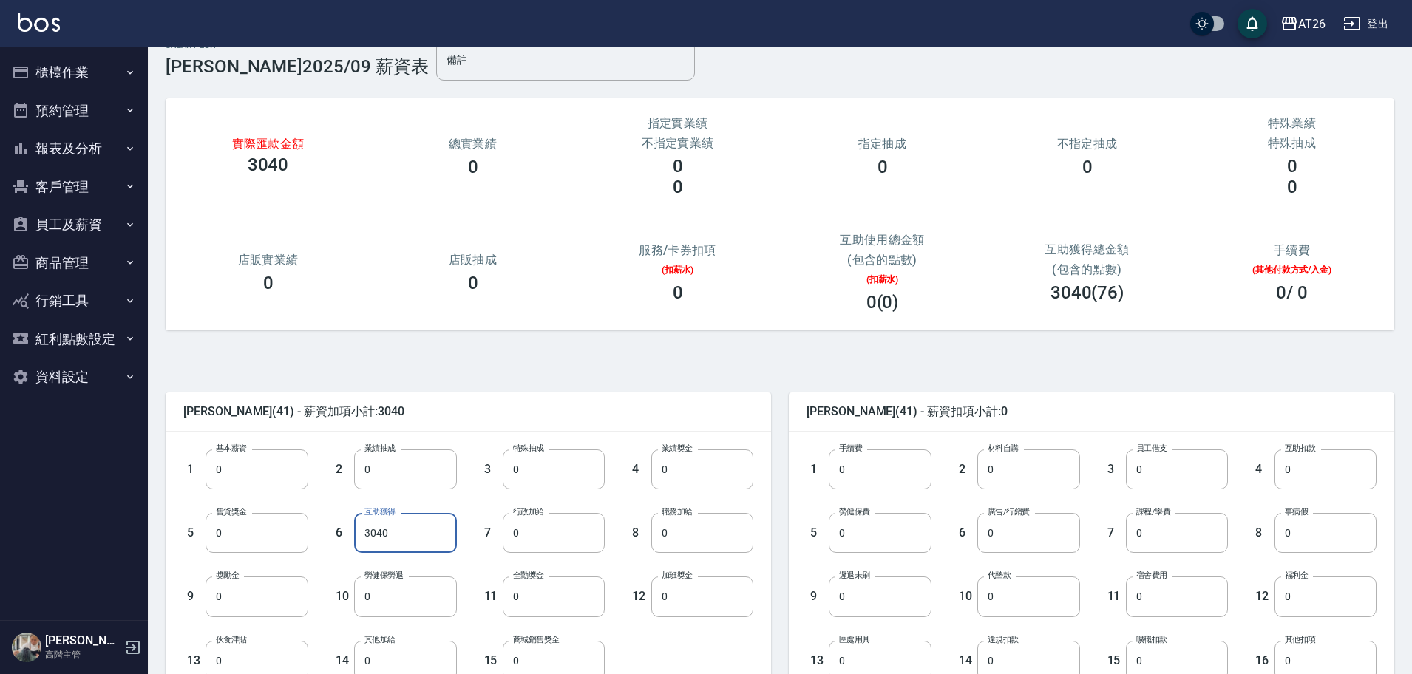
click at [381, 526] on input "3040" at bounding box center [405, 533] width 102 height 40
type input "0"
drag, startPoint x: 257, startPoint y: 445, endPoint x: 256, endPoint y: 459, distance: 14.1
click at [256, 459] on div "1 基本薪資 0 基本薪資" at bounding box center [234, 458] width 149 height 64
click at [256, 459] on input "0" at bounding box center [256, 469] width 102 height 40
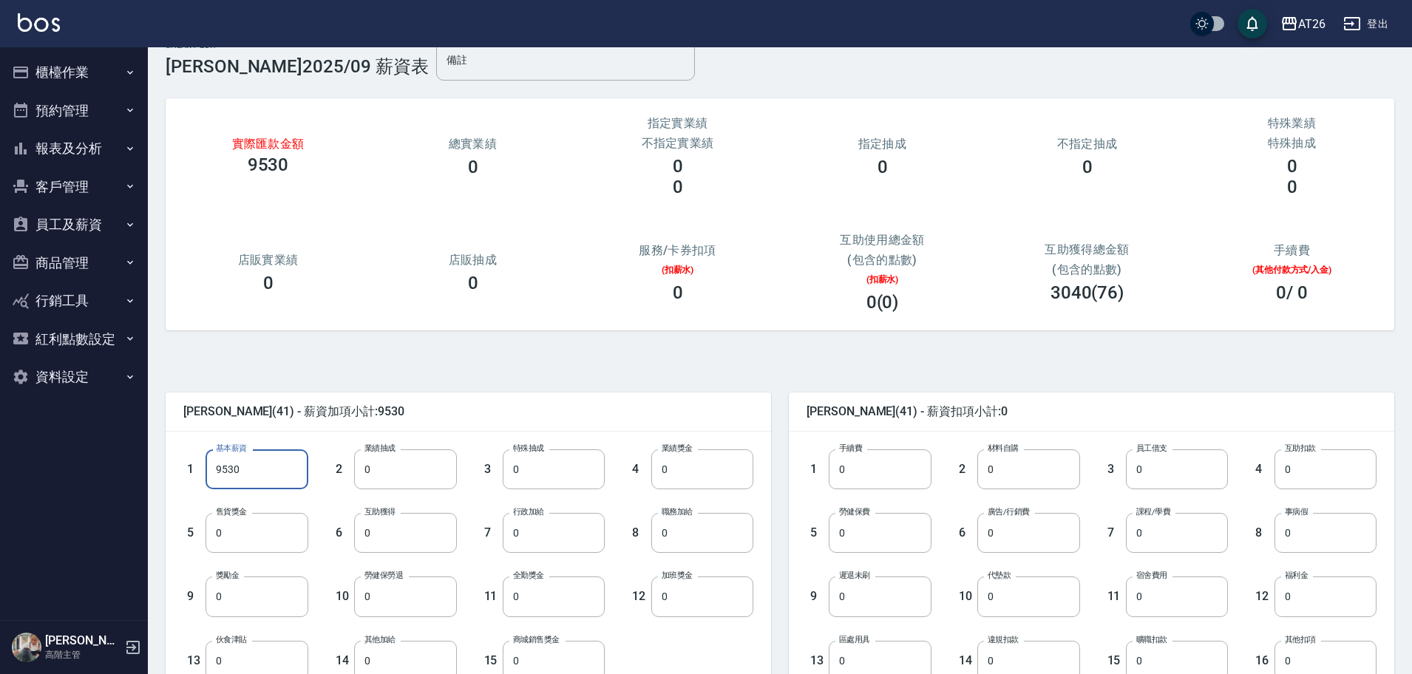
type input "9530"
click at [608, 322] on div "實際匯款金額 9530 總實業績 0 指定實業績 不指定實業績 0 0 指定抽成 0 不指定抽成 0 特殊業績 特殊抽成 0 0 店販實業績 0 店販抽成 0…" at bounding box center [780, 214] width 1228 height 232
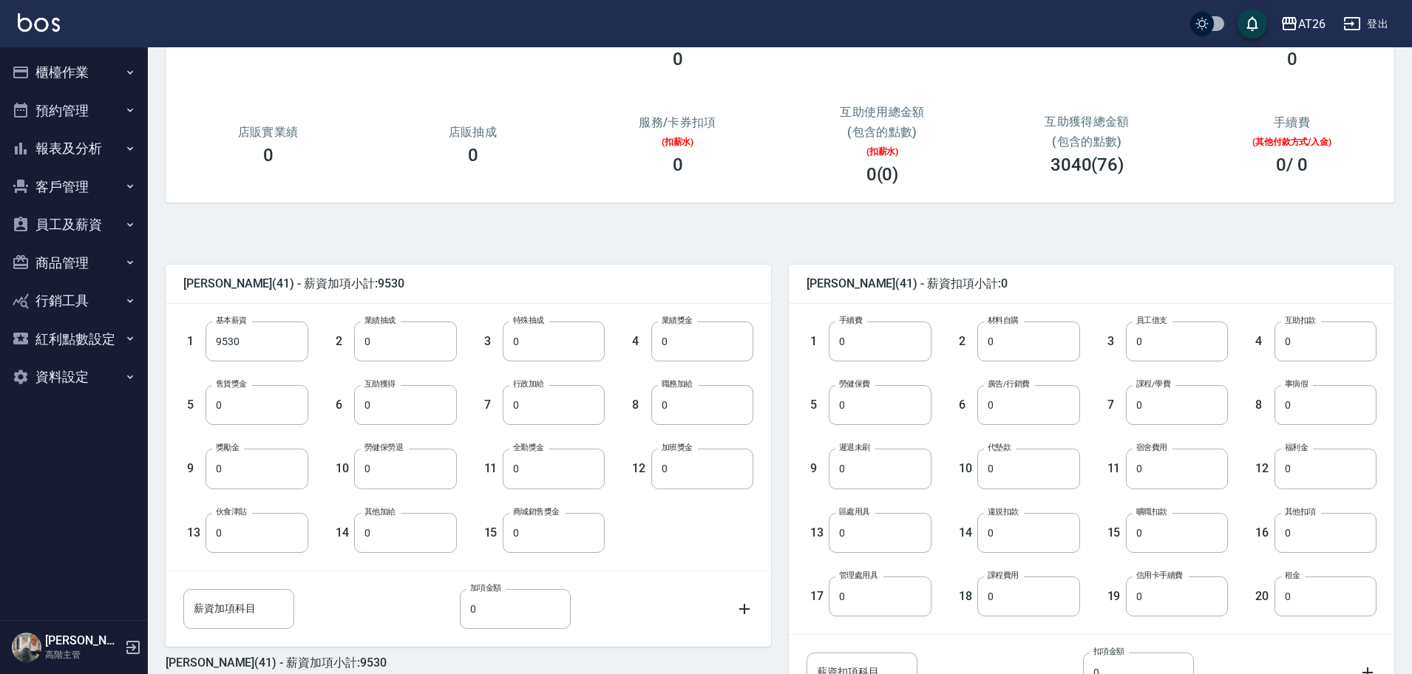
scroll to position [286, 0]
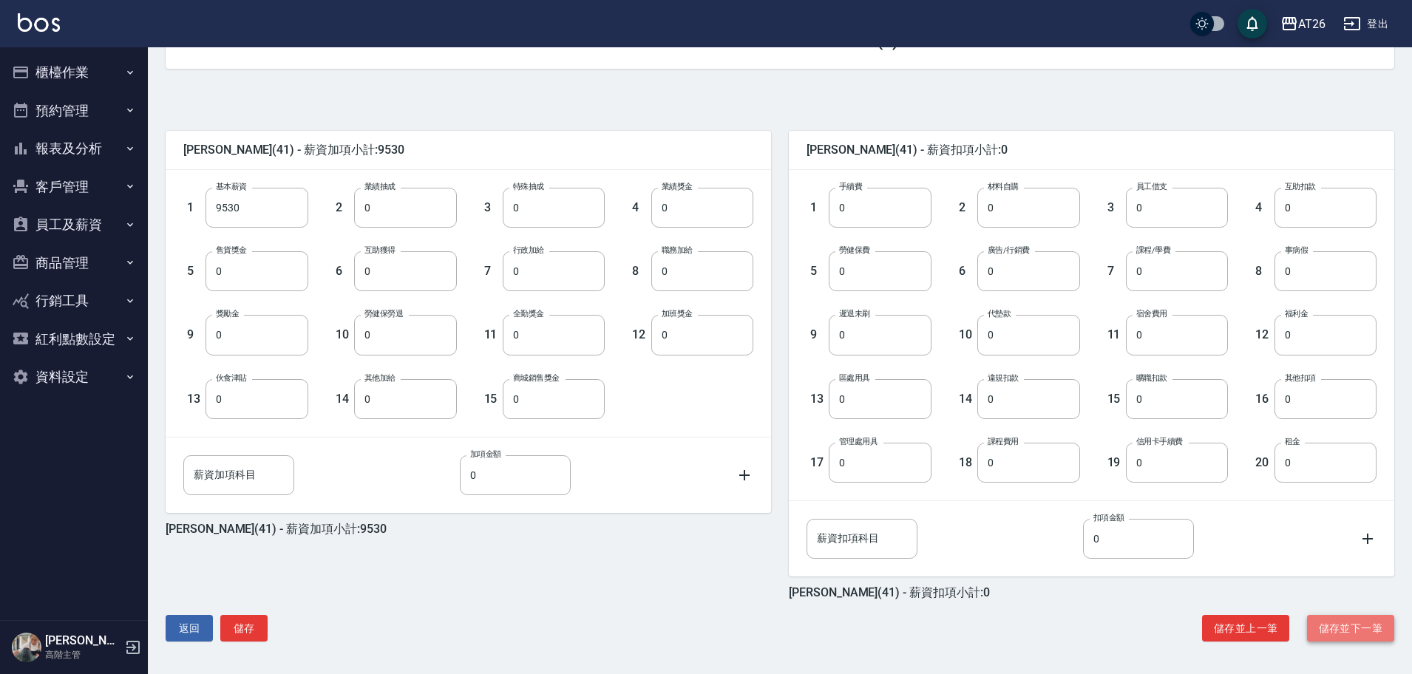
click at [1356, 623] on button "儲存並下一筆" at bounding box center [1350, 628] width 87 height 27
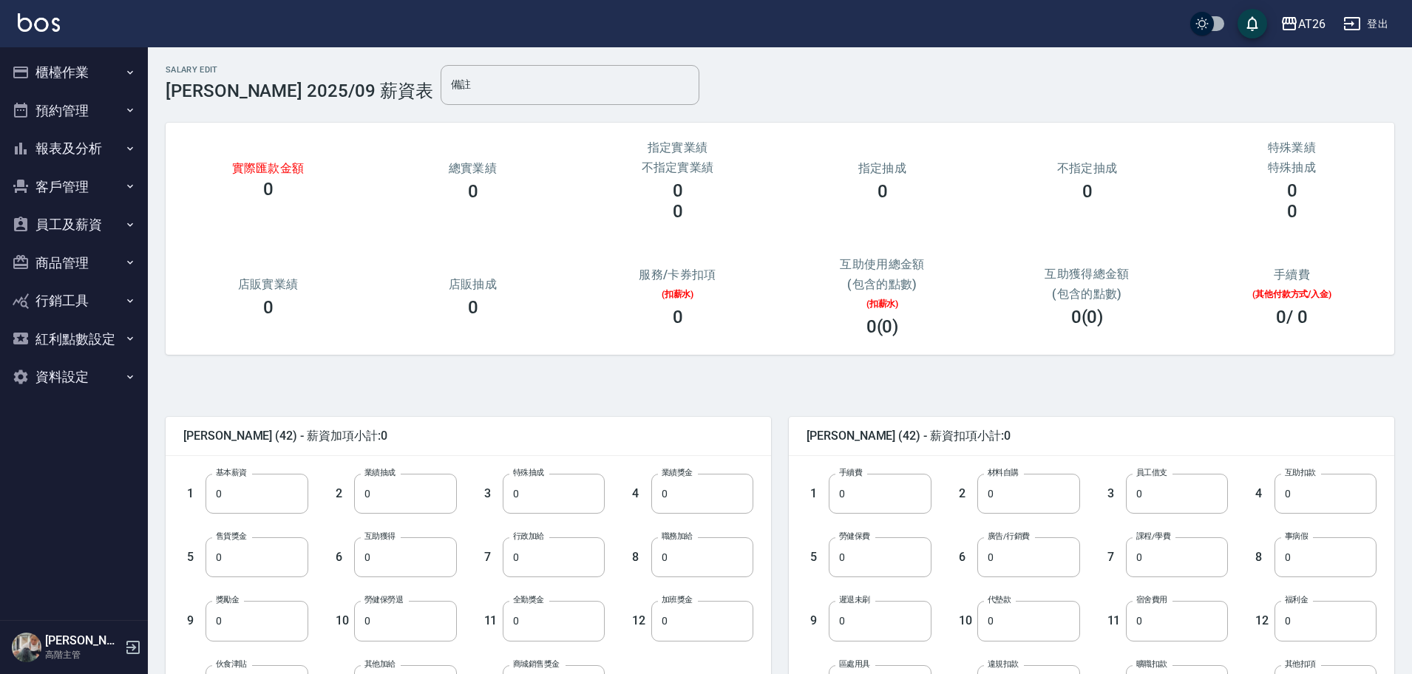
scroll to position [286, 0]
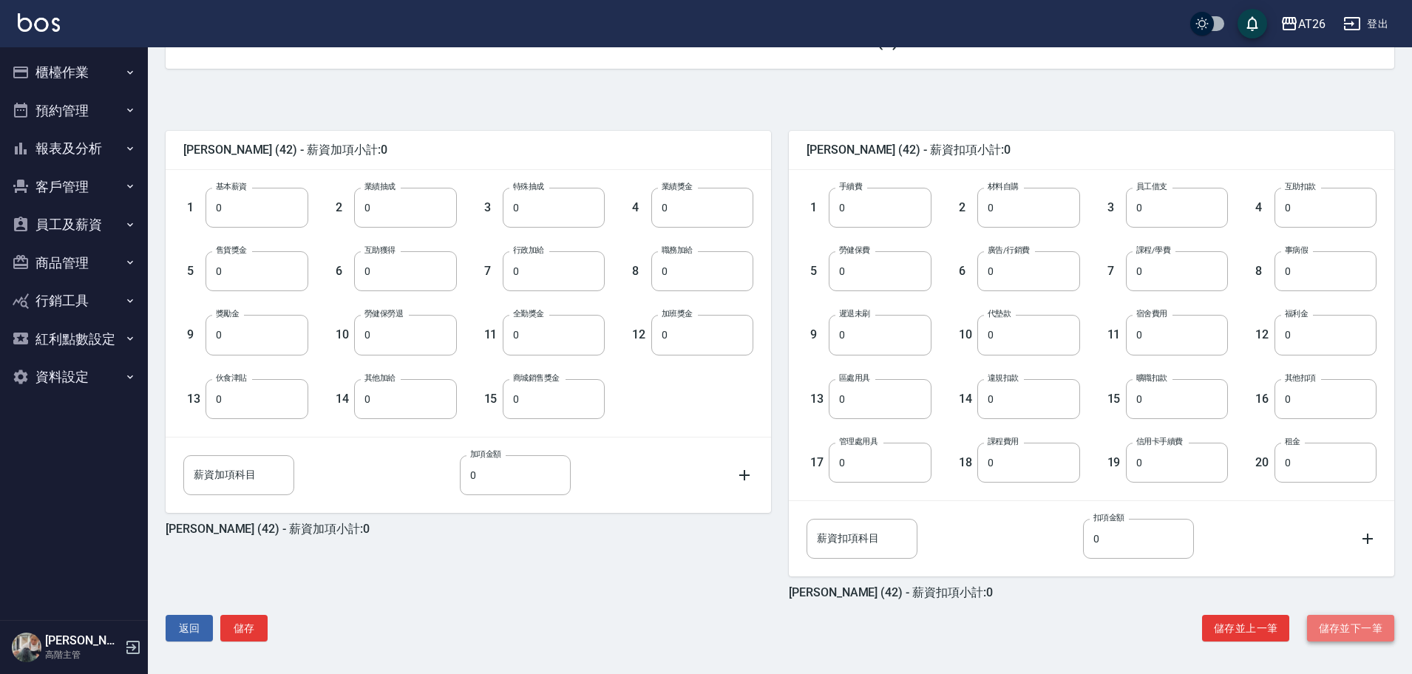
click at [1353, 633] on button "儲存並下一筆" at bounding box center [1350, 628] width 87 height 27
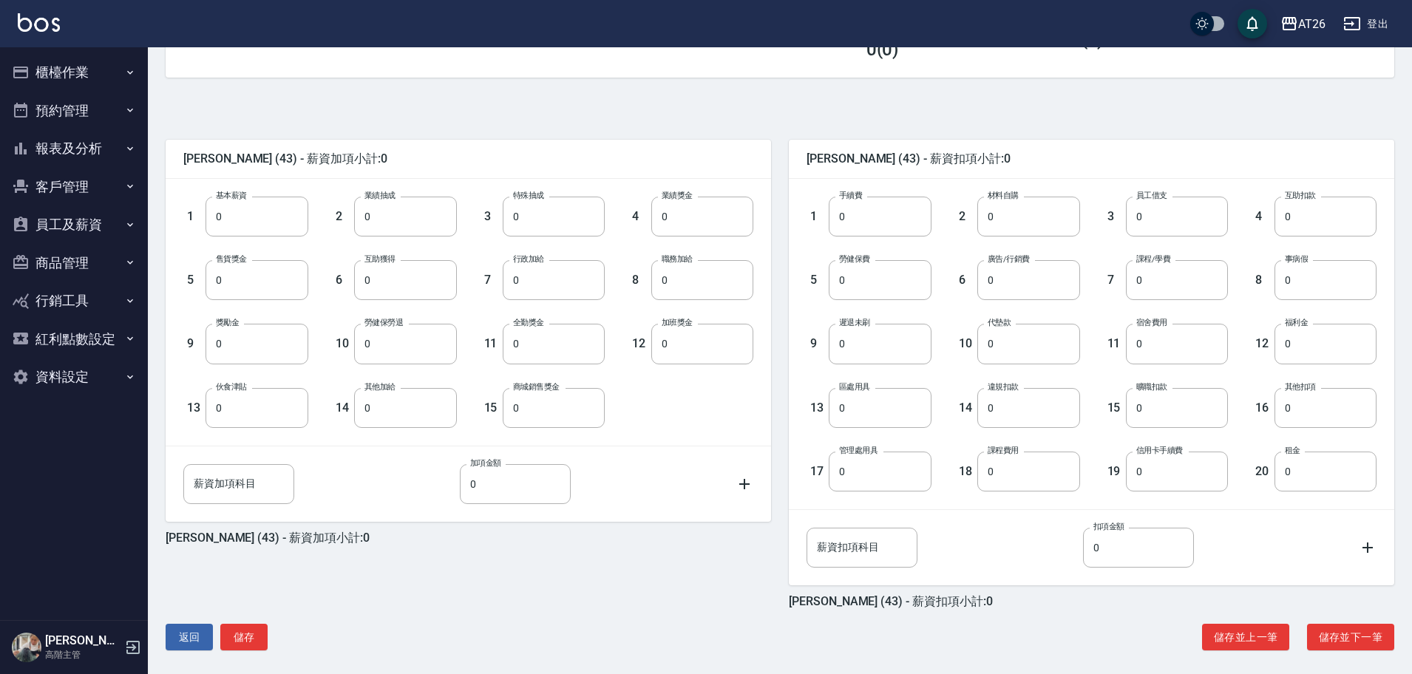
scroll to position [283, 0]
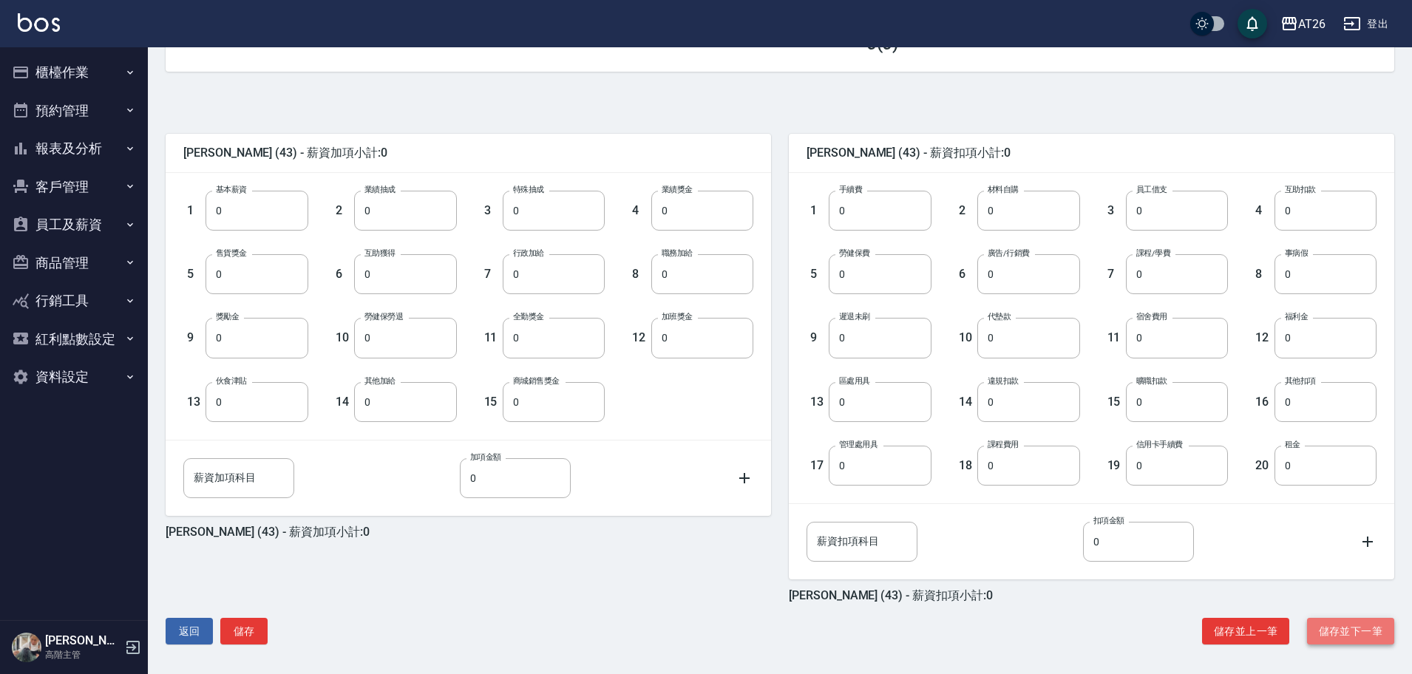
click at [1366, 625] on button "儲存並下一筆" at bounding box center [1350, 631] width 87 height 27
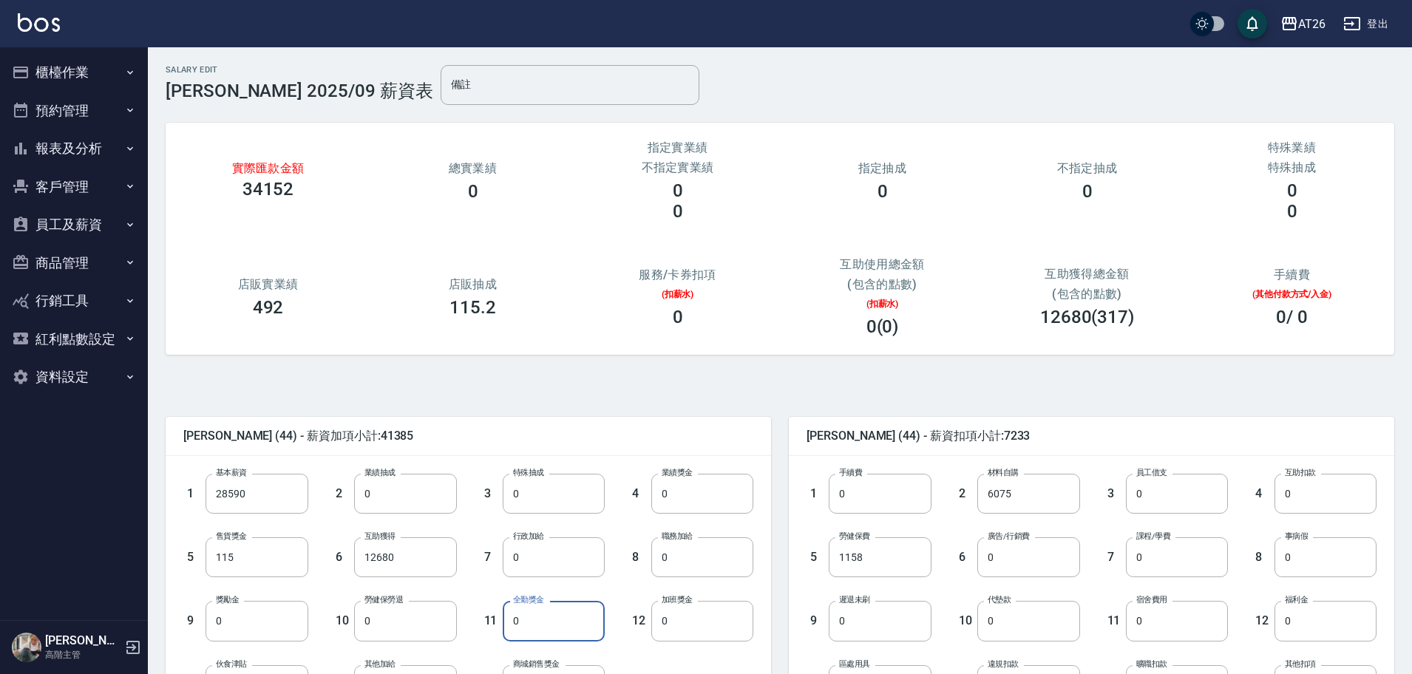
click at [560, 616] on input "0" at bounding box center [554, 621] width 102 height 40
type input "600"
click at [434, 542] on input "12680" at bounding box center [405, 557] width 102 height 40
type input "0"
click at [273, 487] on input "28590" at bounding box center [256, 494] width 102 height 40
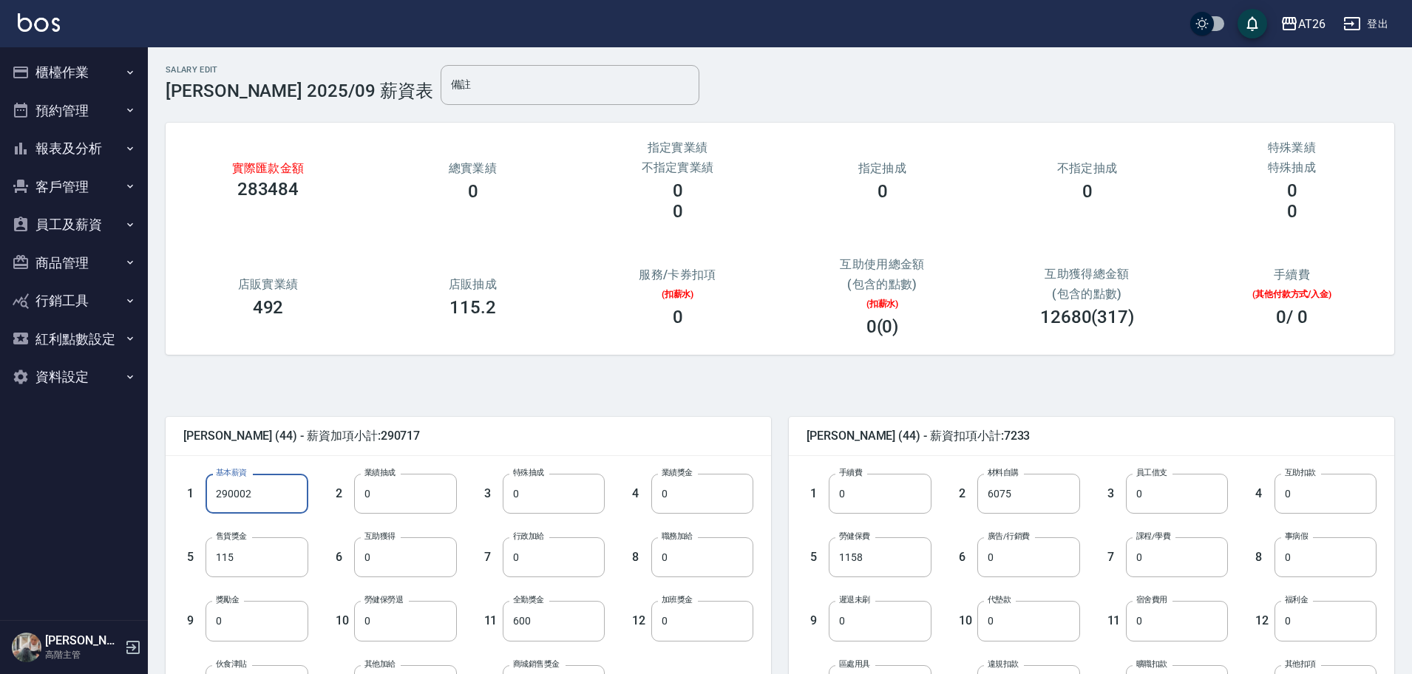
type input "29000"
click at [571, 380] on div "祐希 (44) - 薪資加項小計:29715 1 基本薪資 29000 基本薪資 2 業績抽成 0 業績抽成 3 特殊抽成 0 特殊抽成 4 業績獎金 0 業…" at bounding box center [774, 658] width 1240 height 570
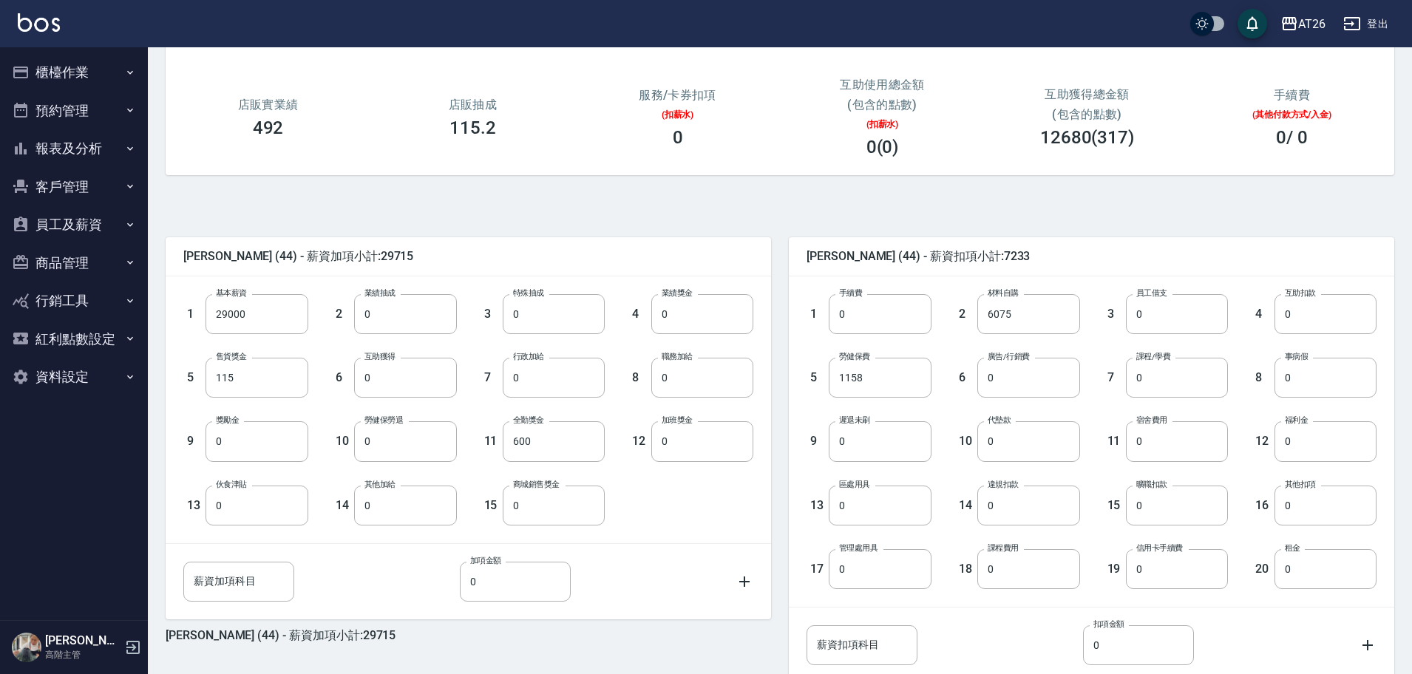
scroll to position [286, 0]
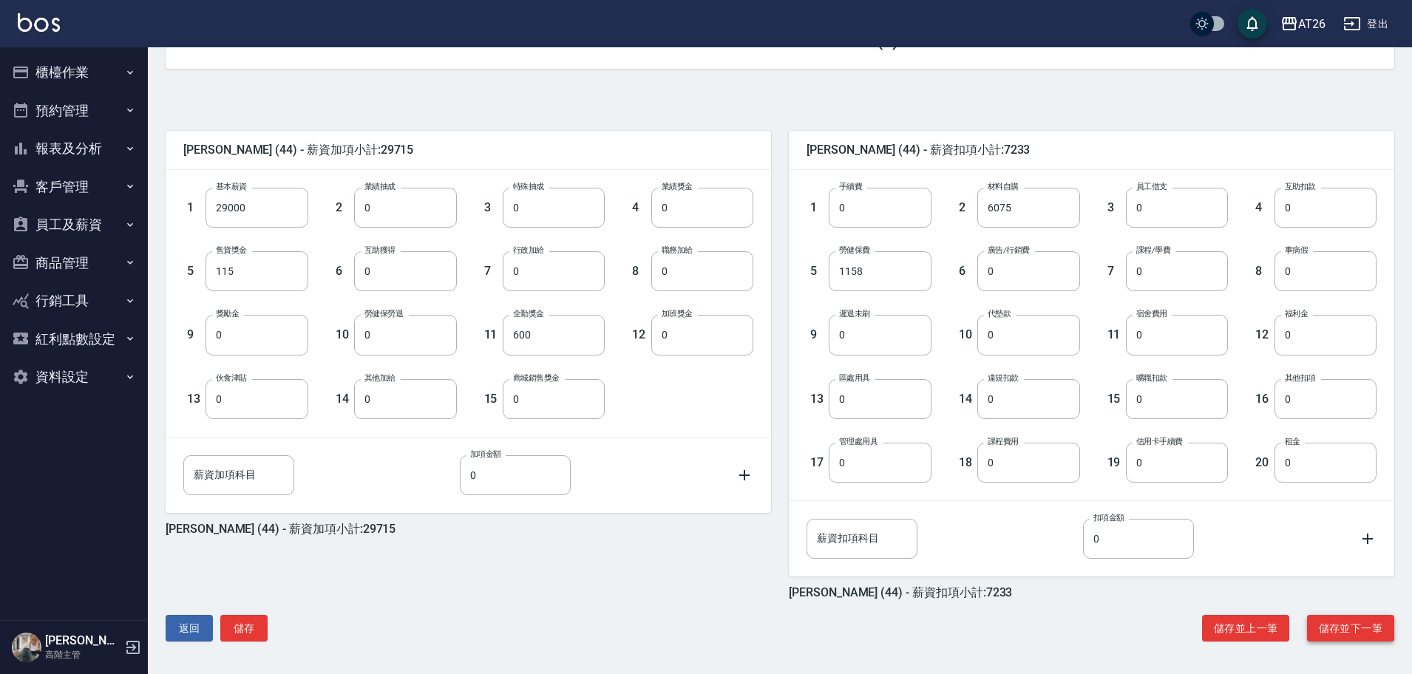
drag, startPoint x: 1333, startPoint y: 645, endPoint x: 1332, endPoint y: 619, distance: 25.9
click at [1332, 619] on div "祐希 (44) - 薪資加項小計:29715 1 基本薪資 29000 基本薪資 2 業績抽成 0 業績抽成 3 特殊抽成 0 特殊抽成 4 業績獎金 0 業…" at bounding box center [774, 371] width 1240 height 570
click at [1332, 619] on button "儲存並下一筆" at bounding box center [1350, 628] width 87 height 27
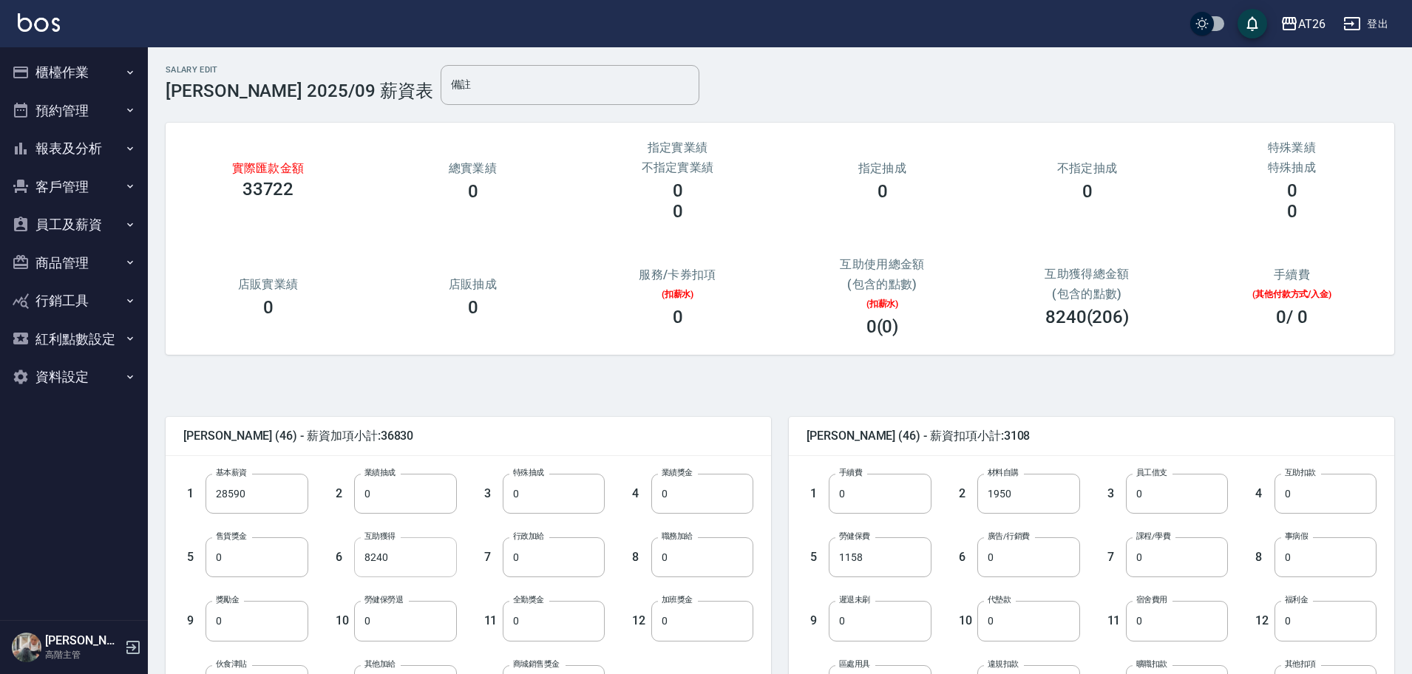
click at [418, 568] on input "8240" at bounding box center [405, 557] width 102 height 40
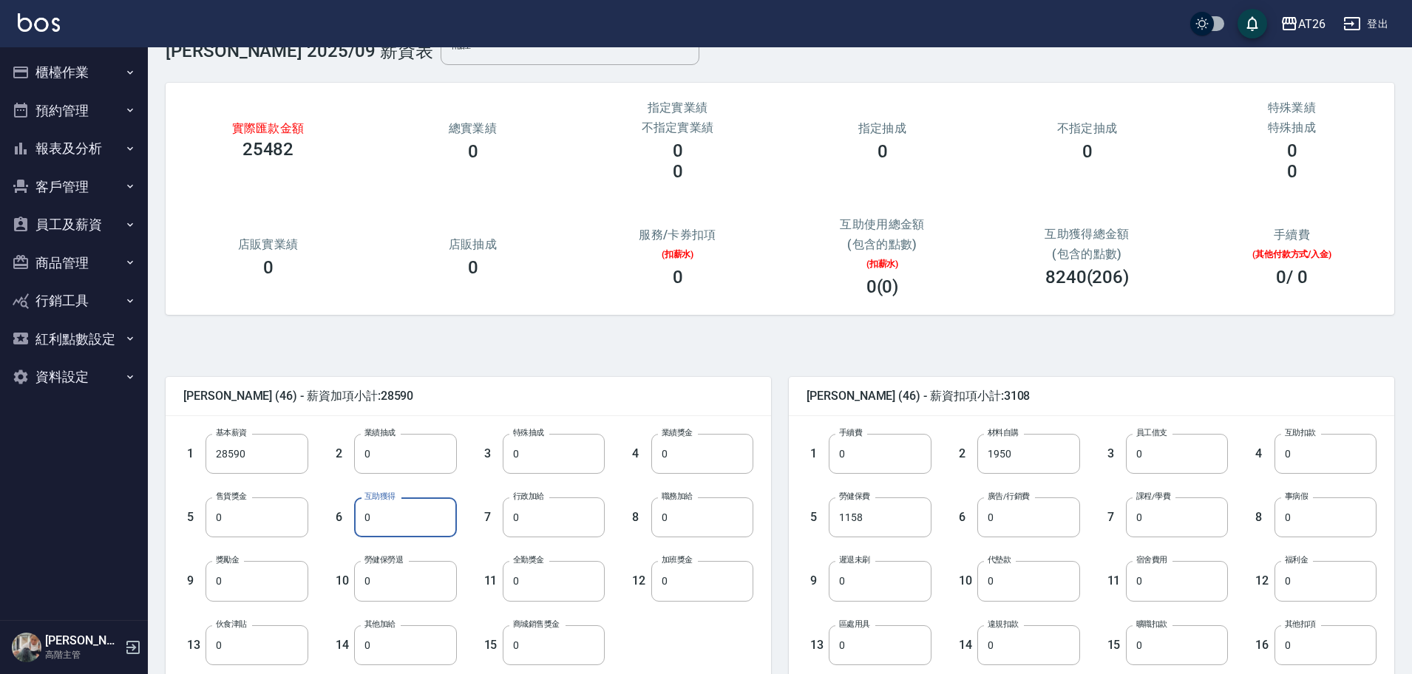
scroll to position [41, 0]
type input "0"
click at [877, 596] on input "0" at bounding box center [880, 580] width 102 height 40
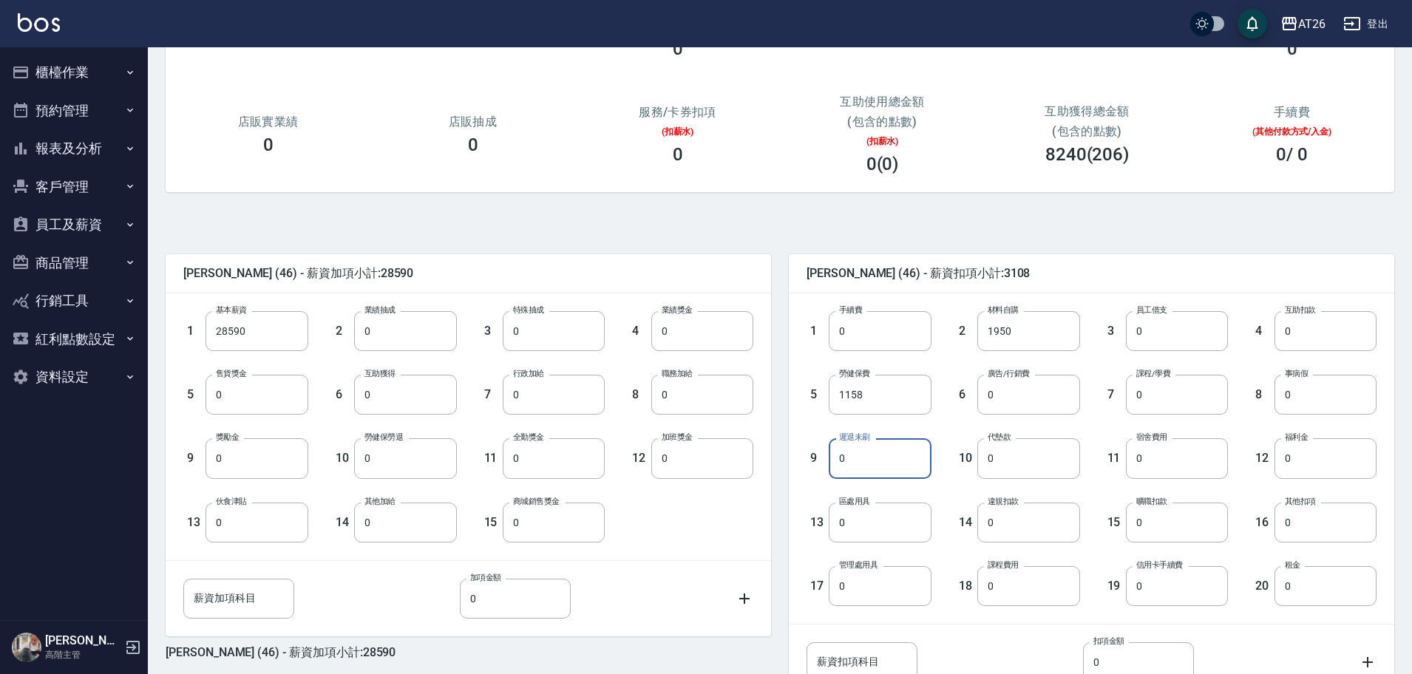
scroll to position [286, 0]
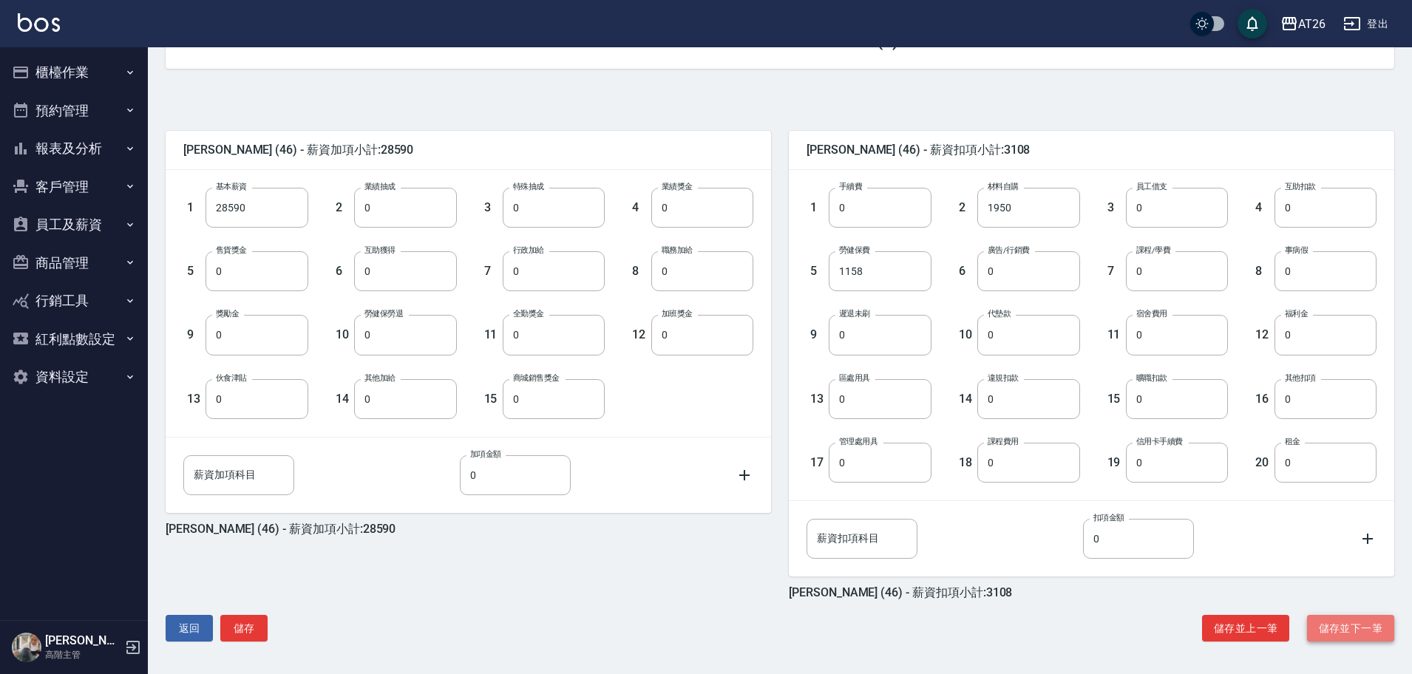
click at [1328, 633] on button "儲存並下一筆" at bounding box center [1350, 628] width 87 height 27
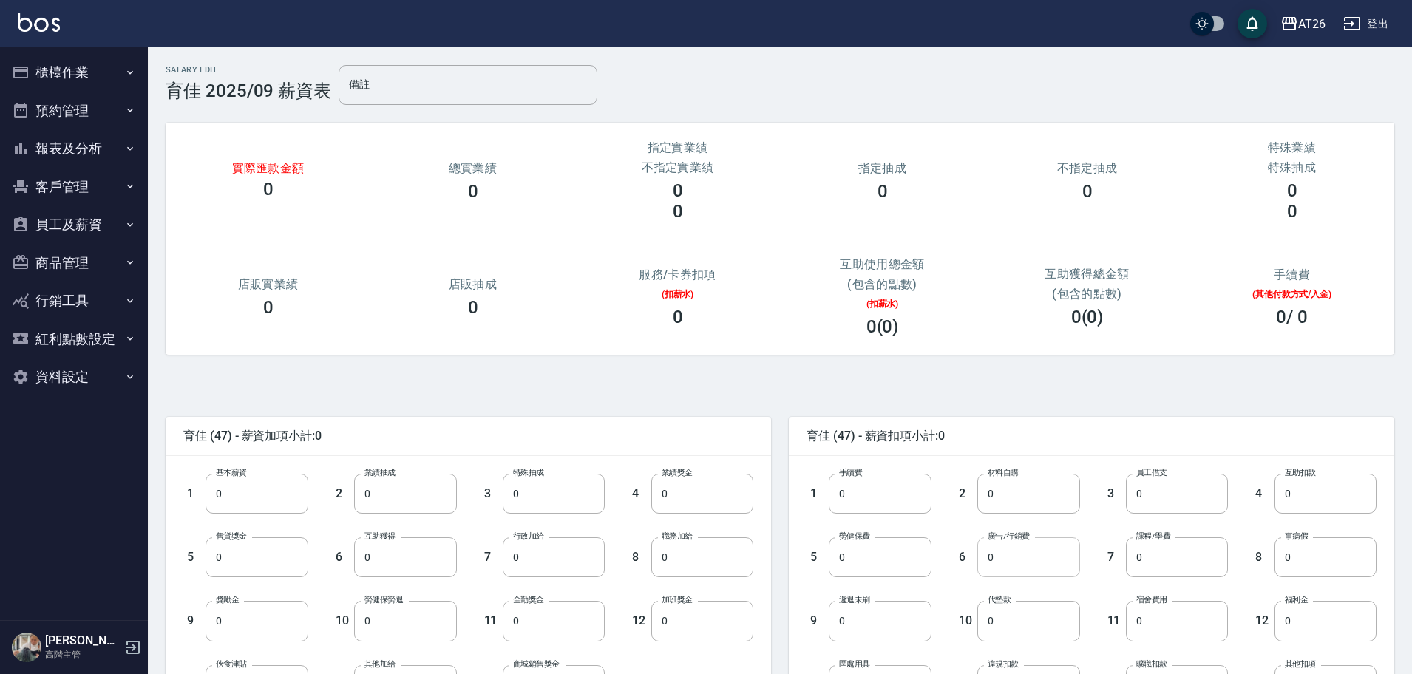
scroll to position [286, 0]
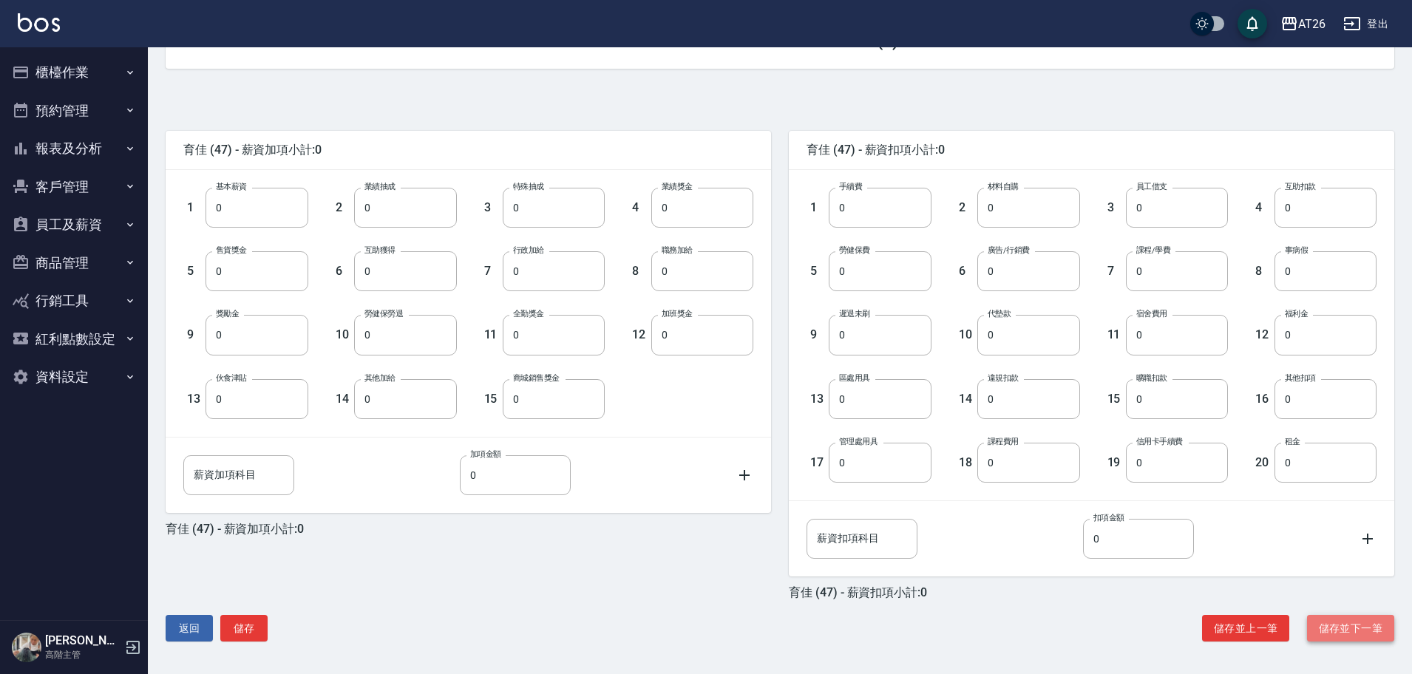
click at [1343, 619] on button "儲存並下一筆" at bounding box center [1350, 628] width 87 height 27
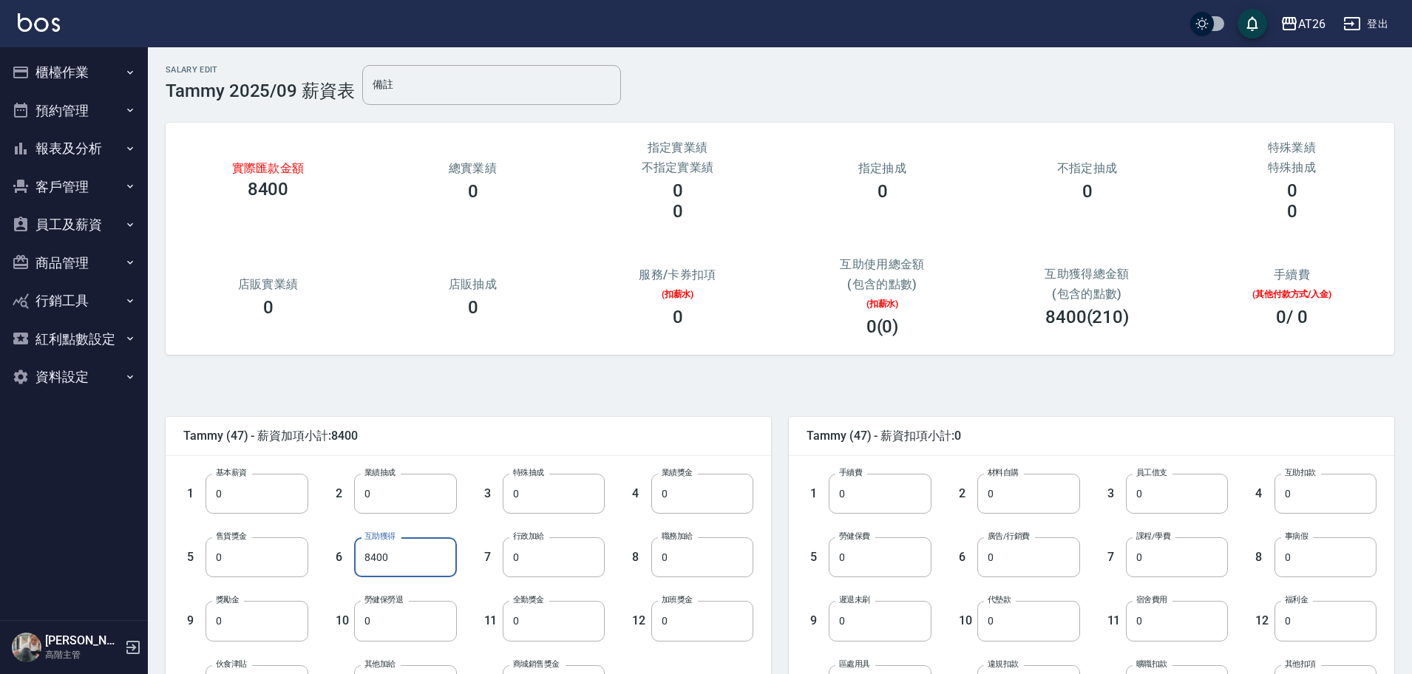
click at [412, 552] on input "8400" at bounding box center [405, 557] width 102 height 40
type input "0"
click at [257, 506] on input "0" at bounding box center [256, 494] width 102 height 40
type input "28590"
click at [857, 556] on input "0" at bounding box center [880, 557] width 102 height 40
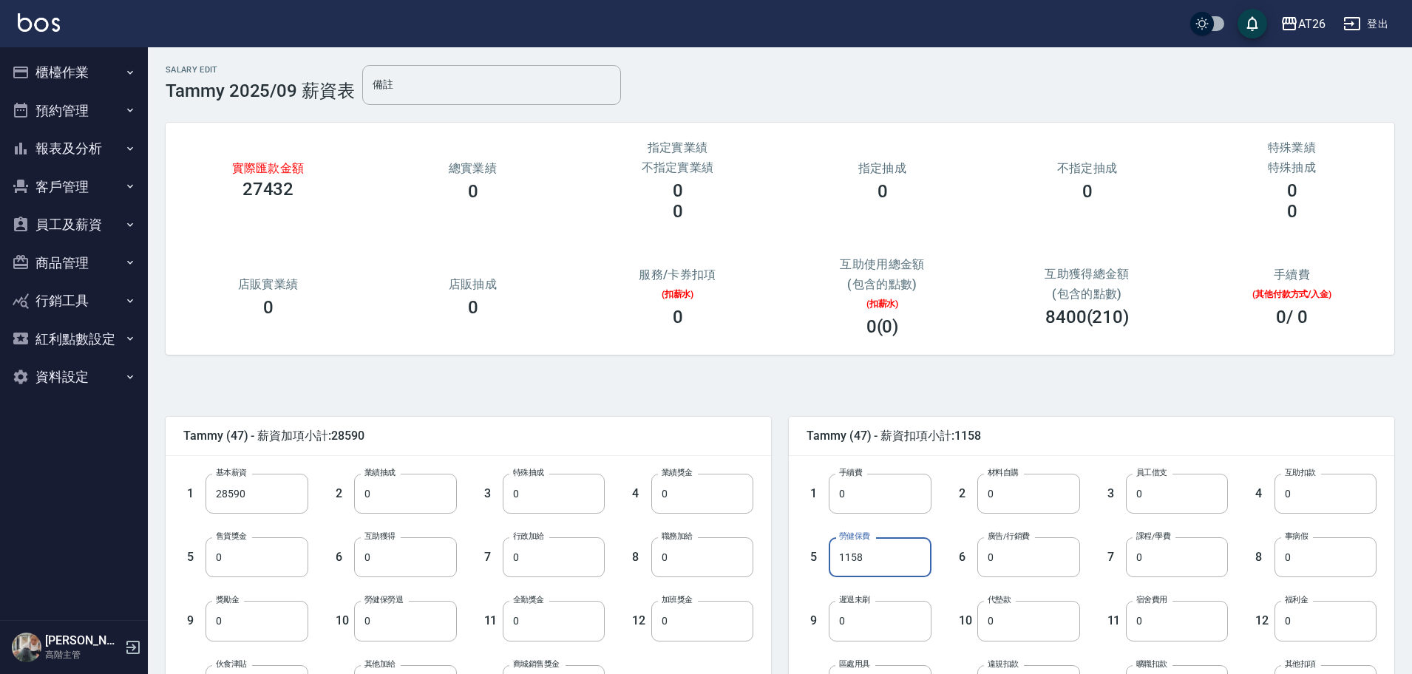
type input "1158"
click at [1061, 437] on span "Tammy (47) - 薪資扣項小計:1158" at bounding box center [1091, 436] width 570 height 15
click at [545, 606] on input "0" at bounding box center [554, 621] width 102 height 40
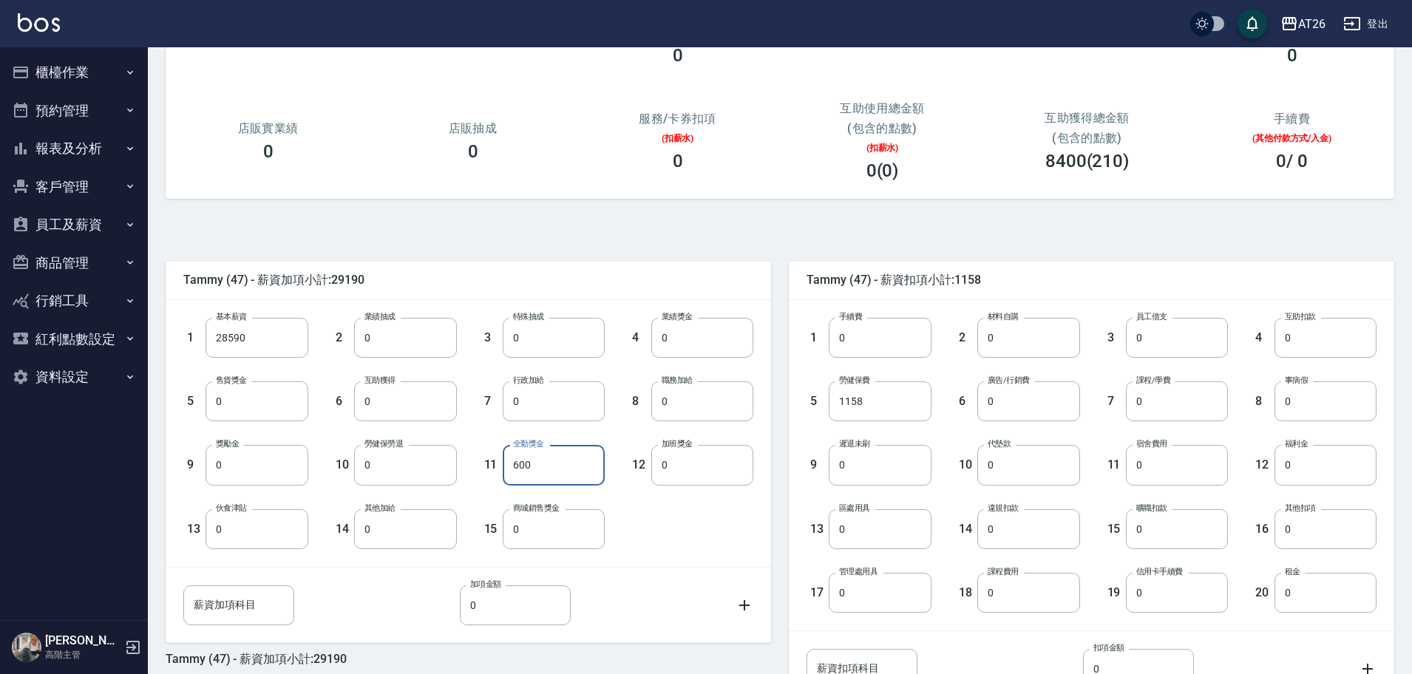
scroll to position [157, 0]
type input "600"
click at [871, 655] on input "薪資扣項科目" at bounding box center [861, 667] width 111 height 40
type input "r"
type input "ㄑ"
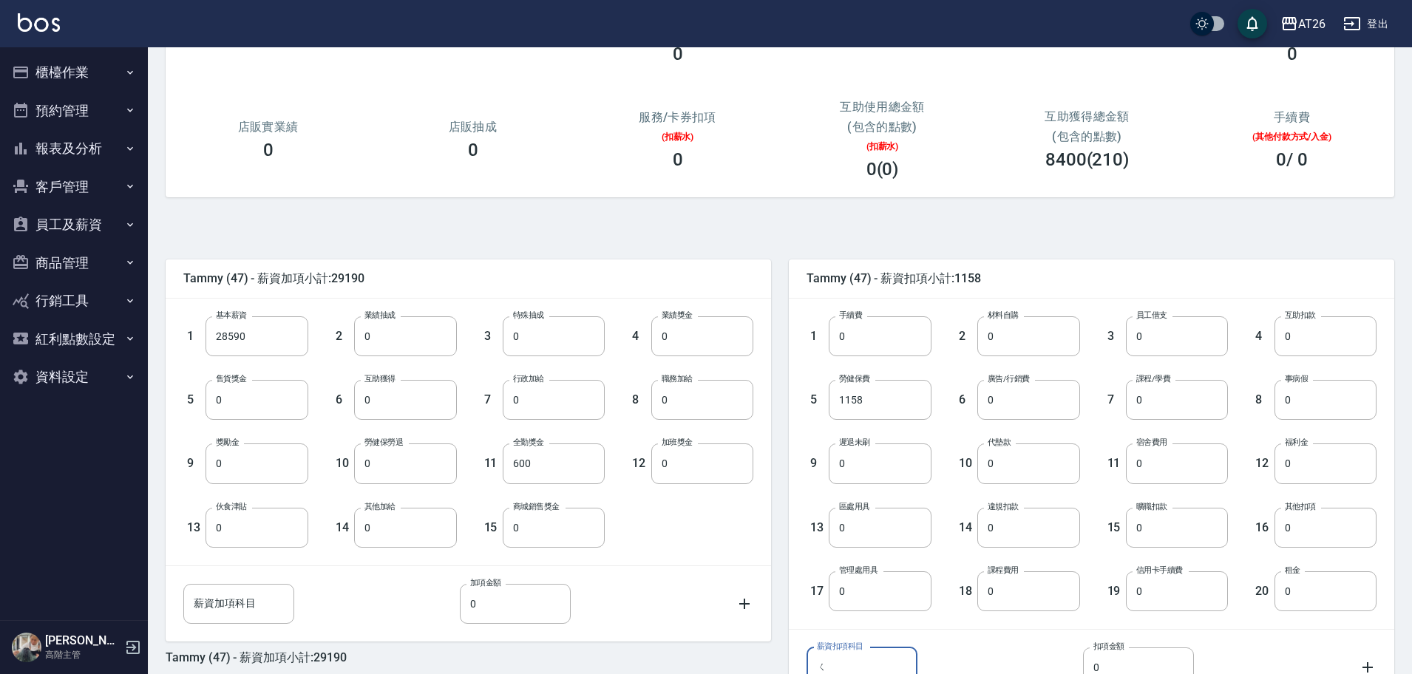
scroll to position [158, 0]
type input "技術課筆記本"
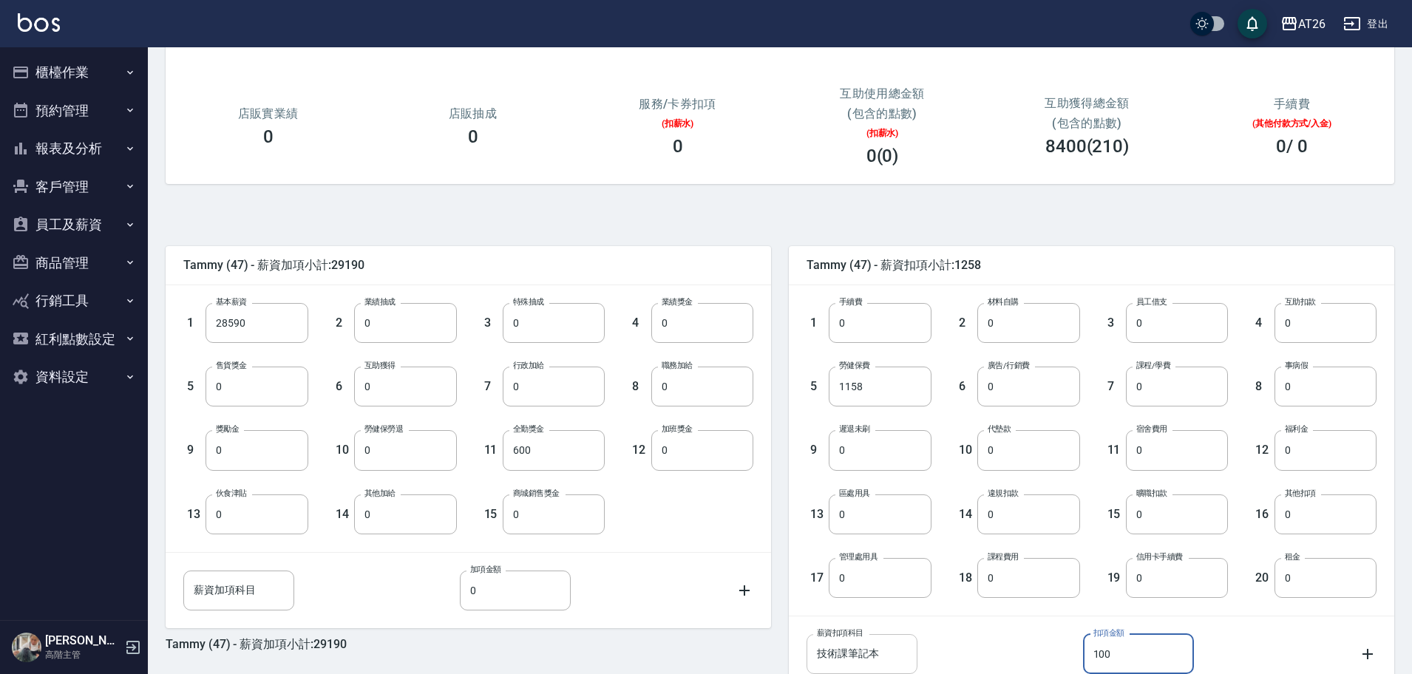
scroll to position [286, 0]
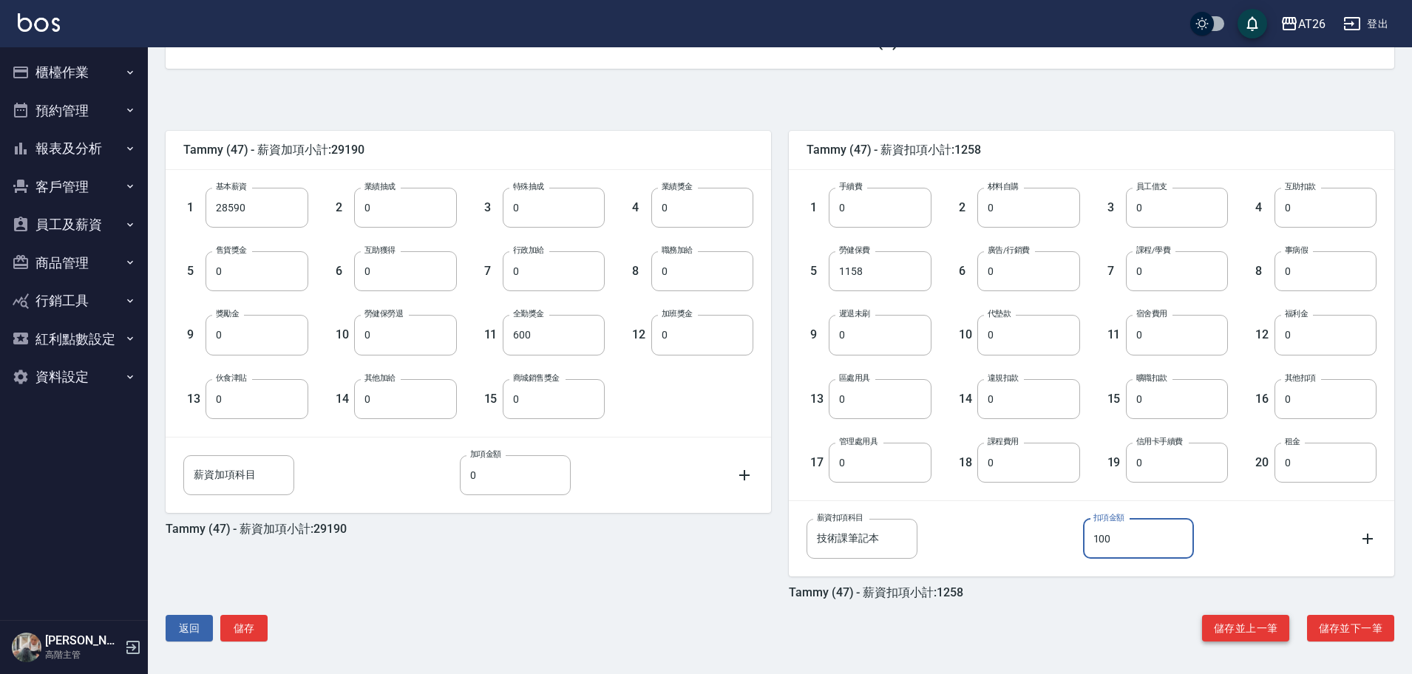
type input "100"
click at [1238, 630] on button "儲存並上一筆" at bounding box center [1245, 628] width 87 height 27
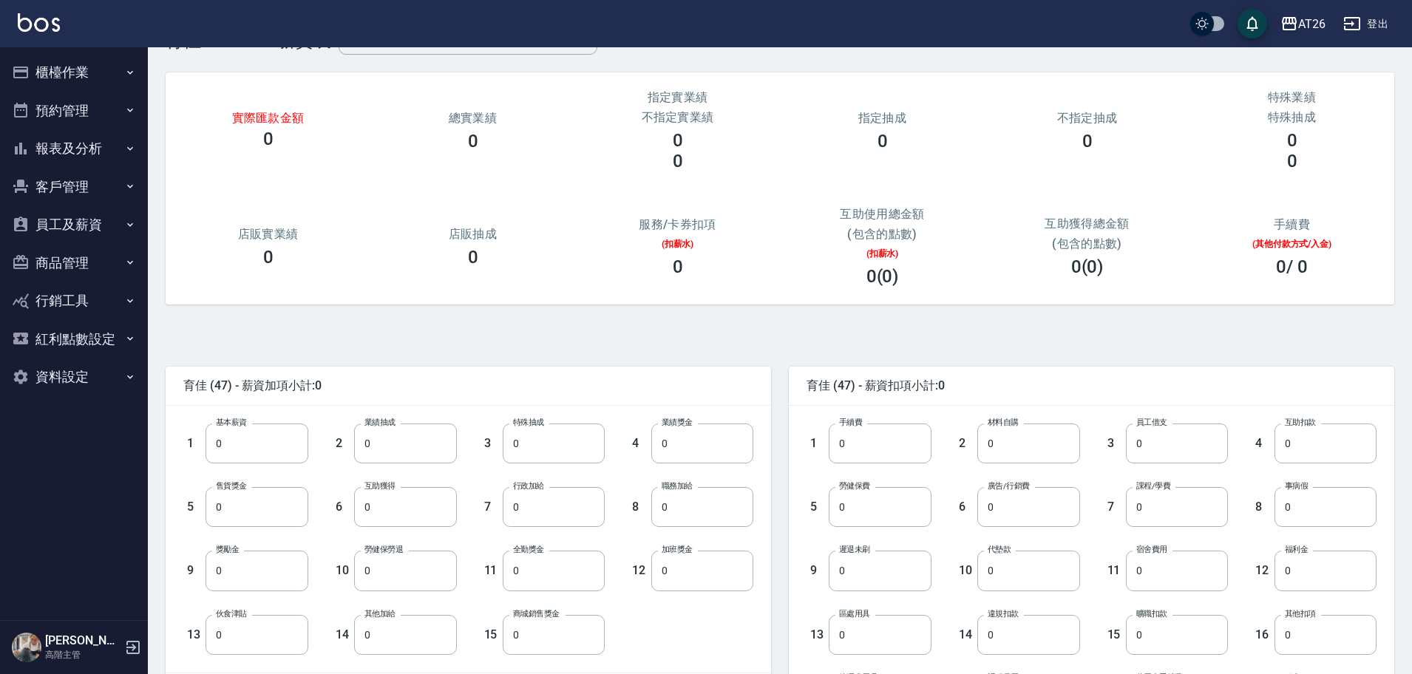
scroll to position [286, 0]
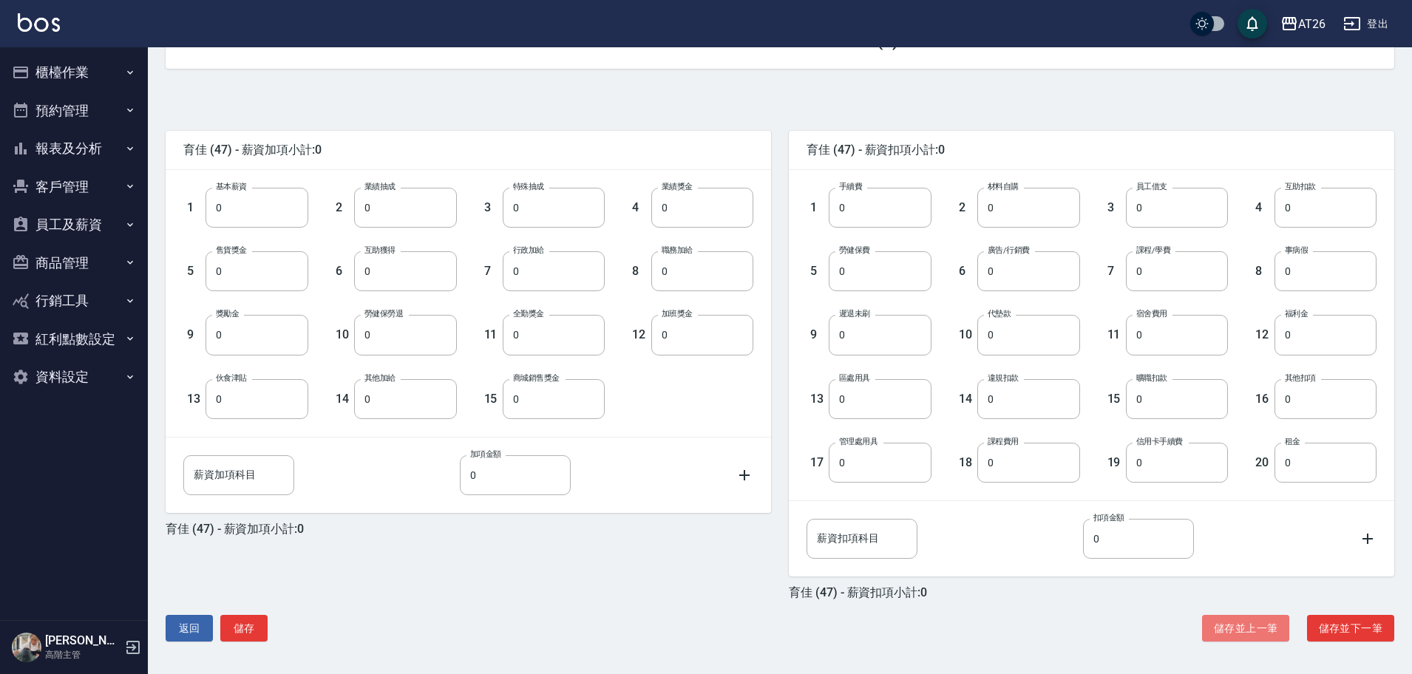
click at [1238, 630] on button "儲存並上一筆" at bounding box center [1245, 628] width 87 height 27
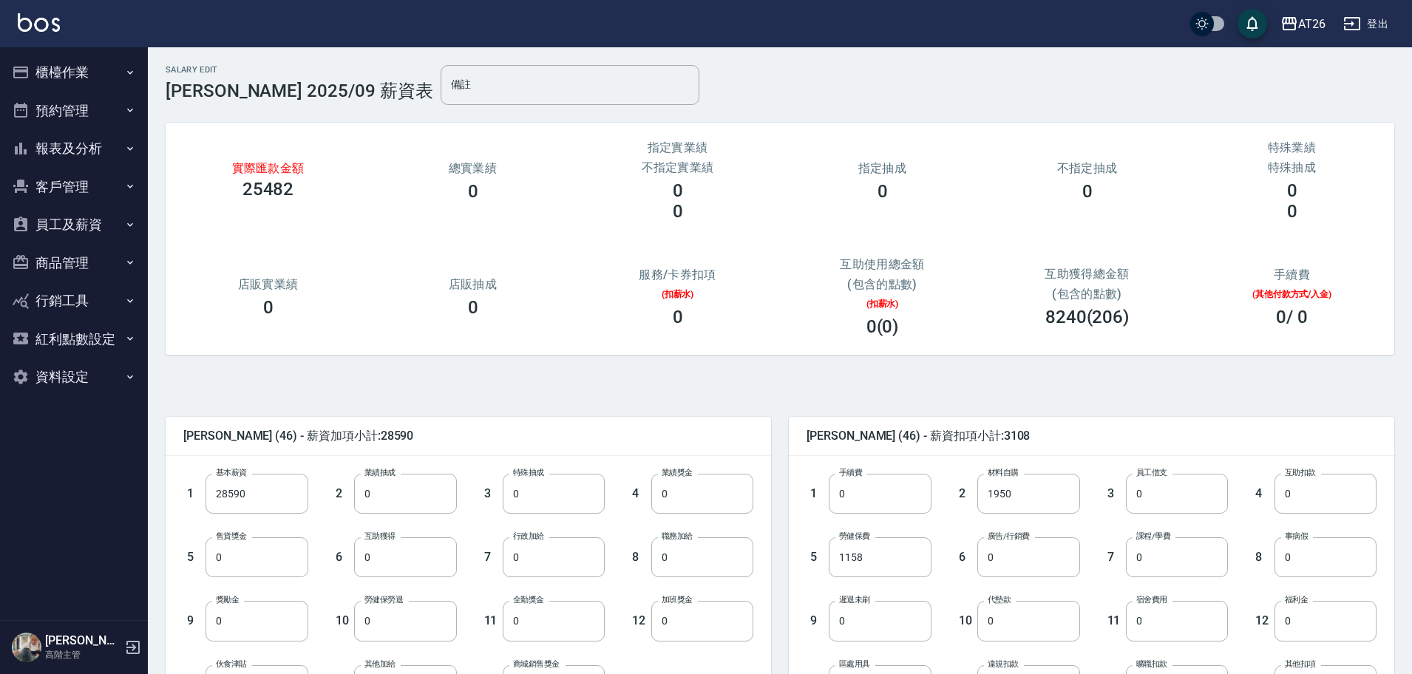
click at [1238, 630] on div "12 福利金 0 福利金" at bounding box center [1302, 609] width 149 height 64
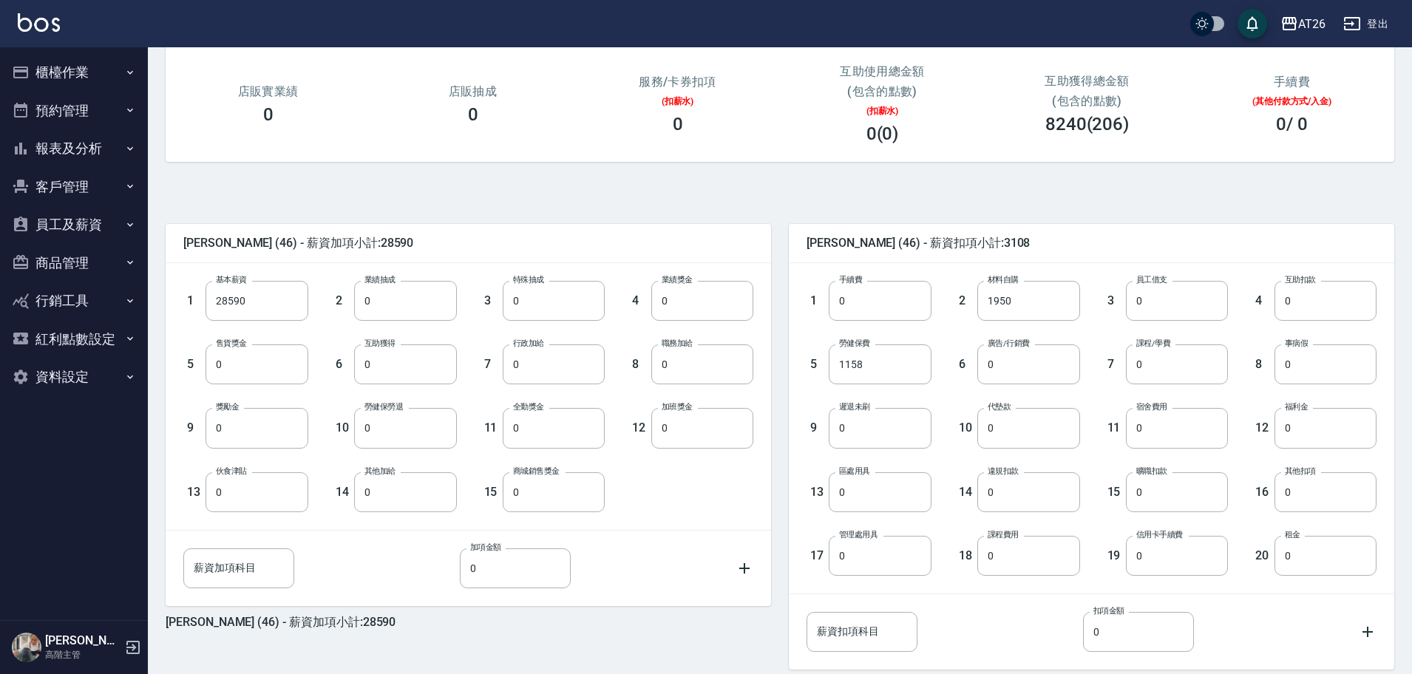
scroll to position [210, 0]
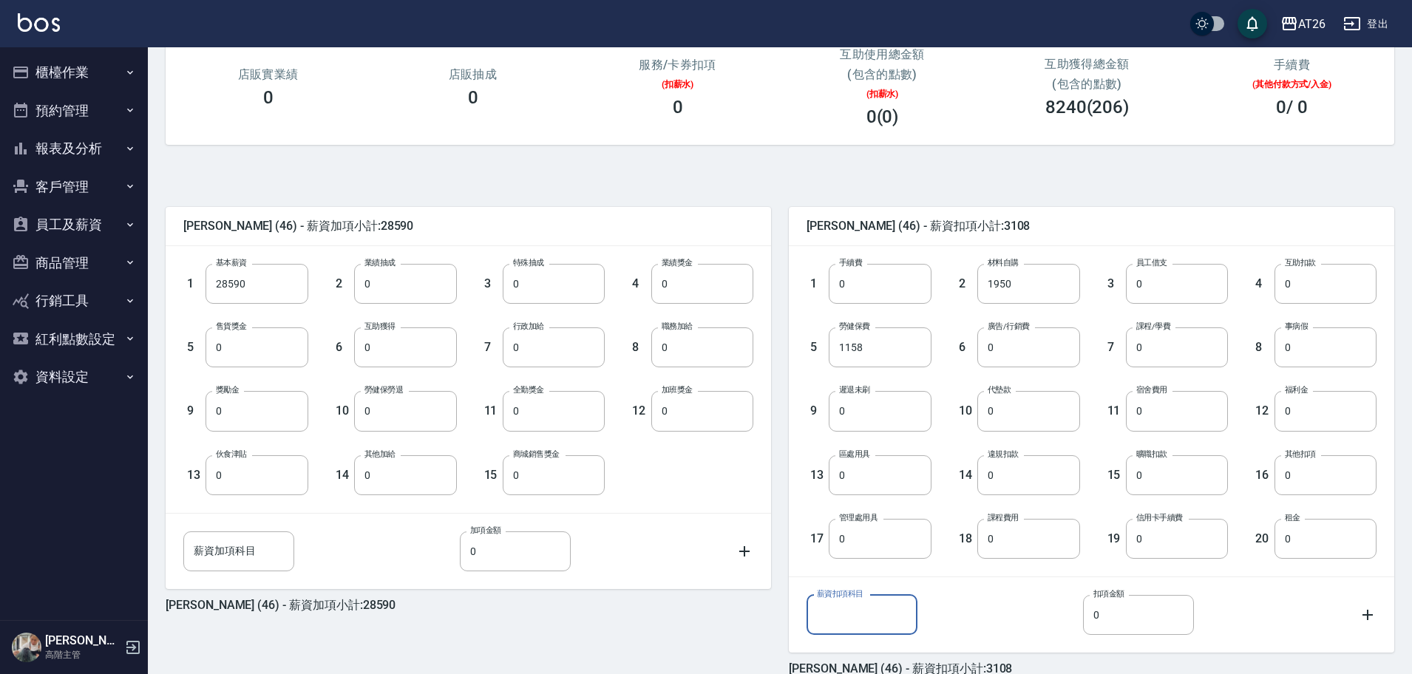
click at [875, 613] on input "薪資扣項科目" at bounding box center [861, 615] width 111 height 40
type input "ㄔ"
type input "季"
type input "技術課缺席"
type input "1000"
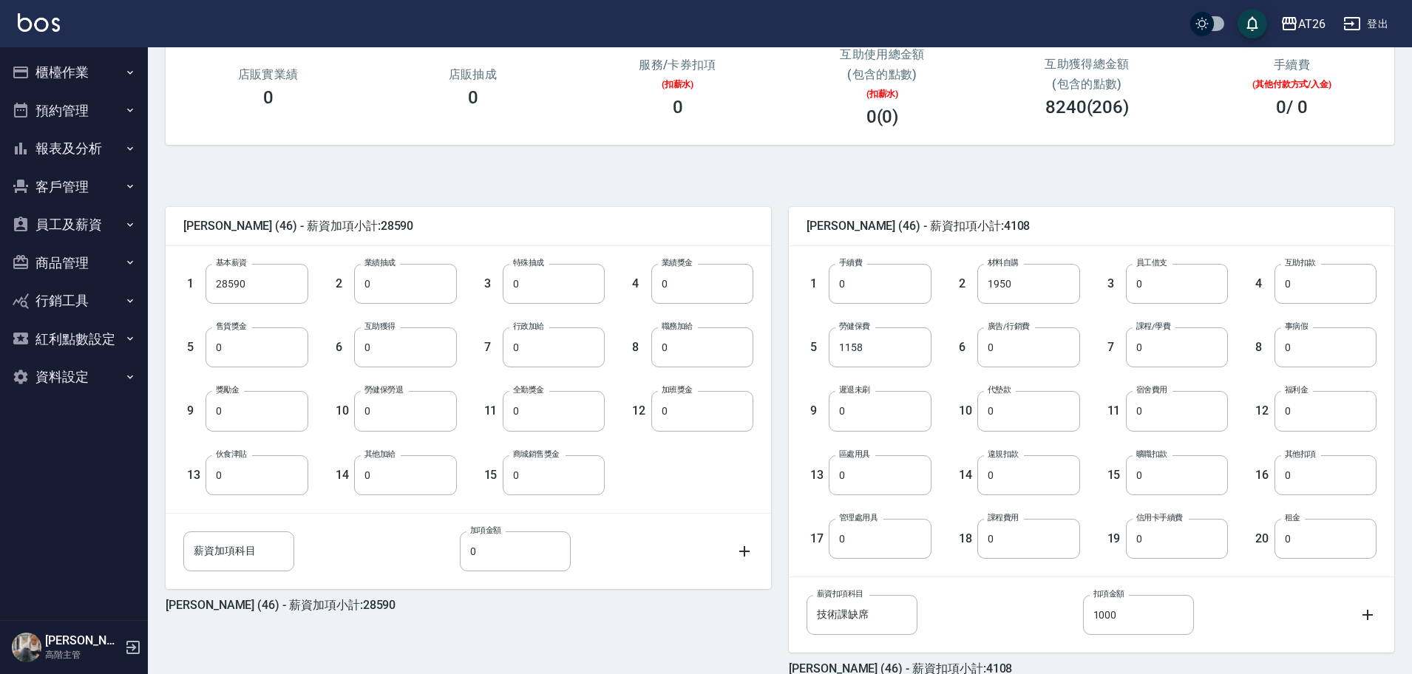
click at [1102, 396] on div "11 宿舍費用 0 宿舍費用" at bounding box center [1154, 399] width 149 height 64
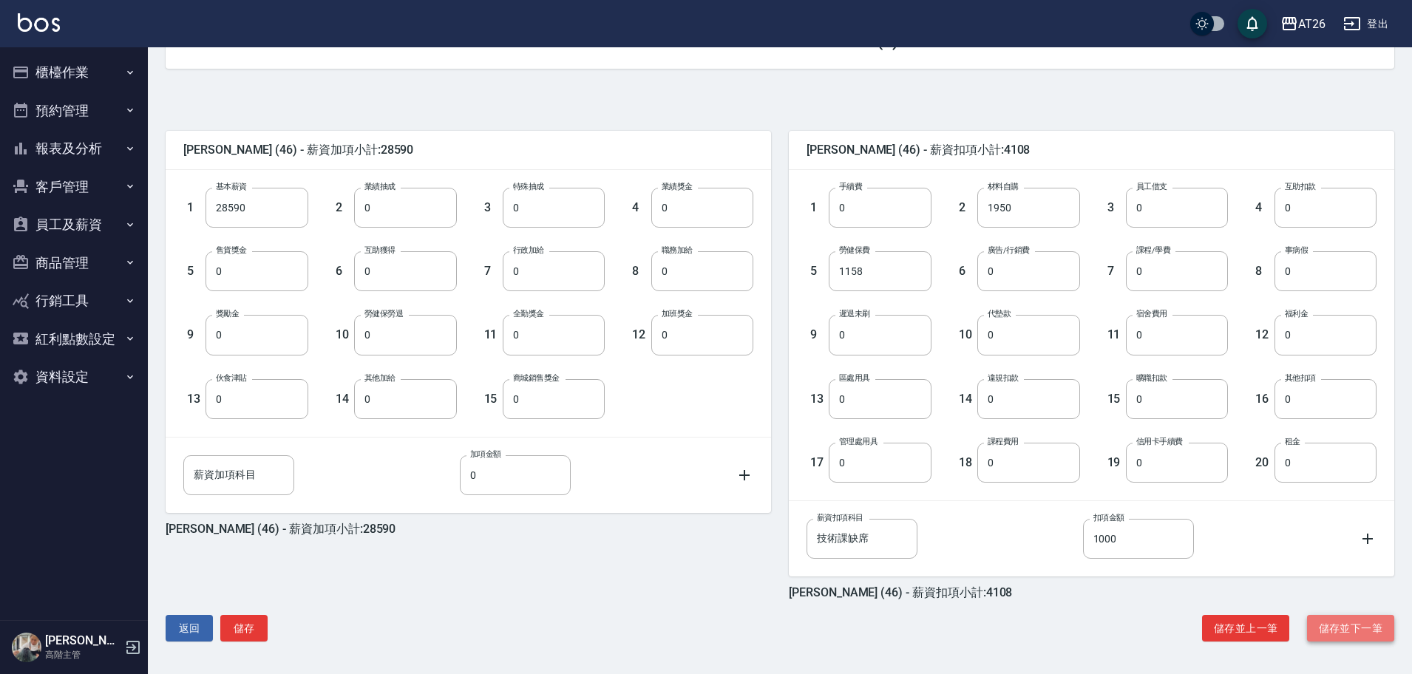
click at [1350, 626] on button "儲存並下一筆" at bounding box center [1350, 628] width 87 height 27
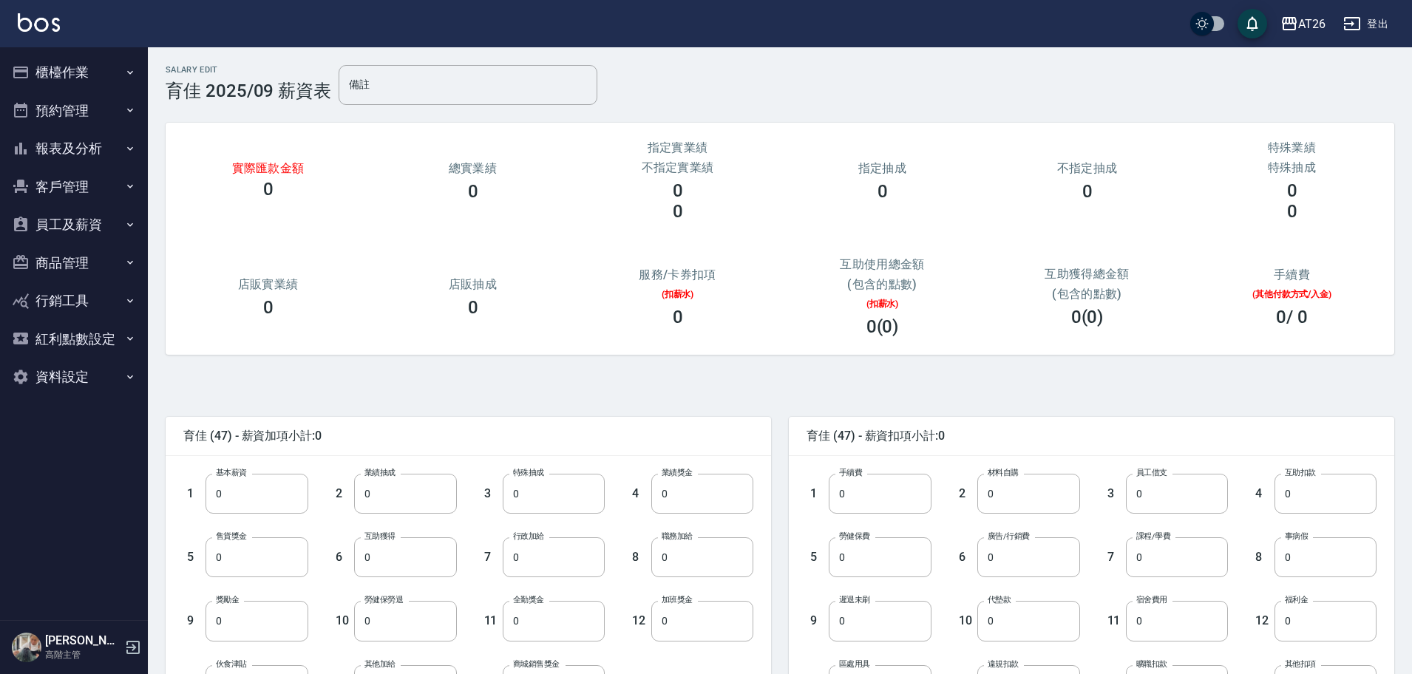
scroll to position [286, 0]
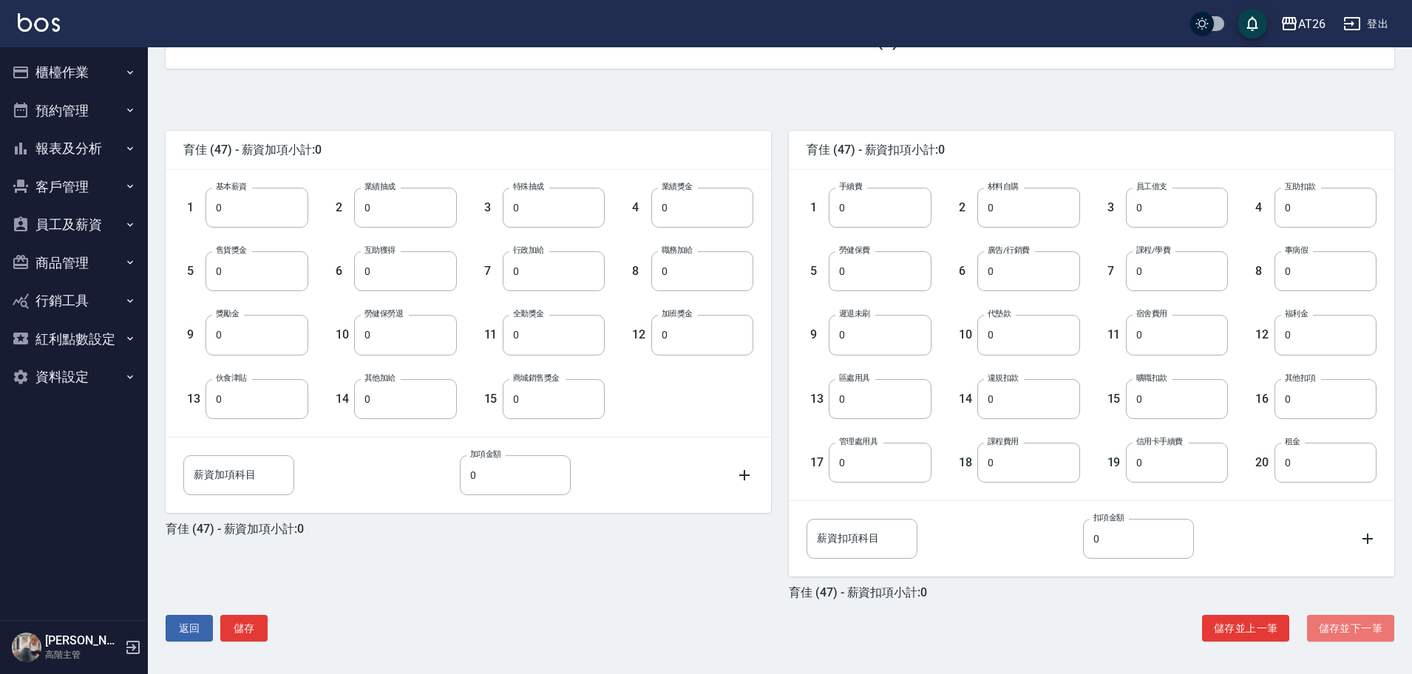
click at [1350, 626] on button "儲存並下一筆" at bounding box center [1350, 628] width 87 height 27
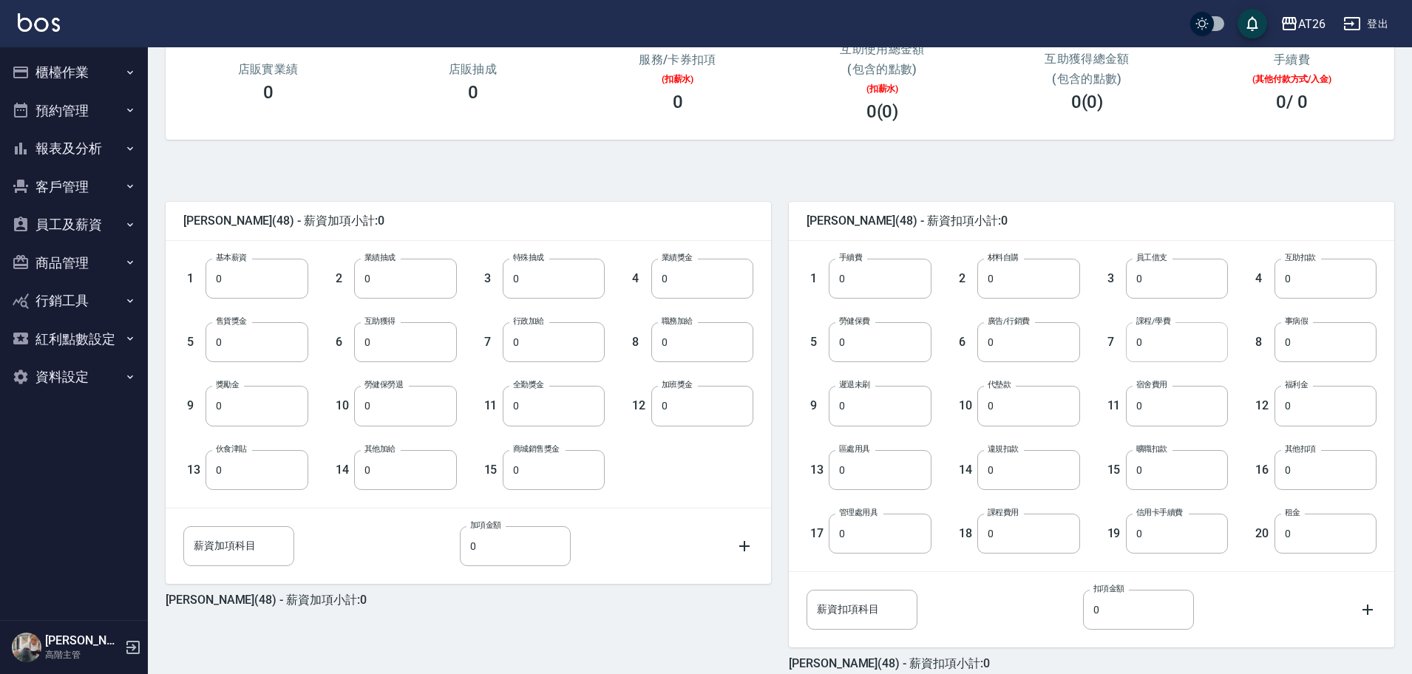
scroll to position [286, 0]
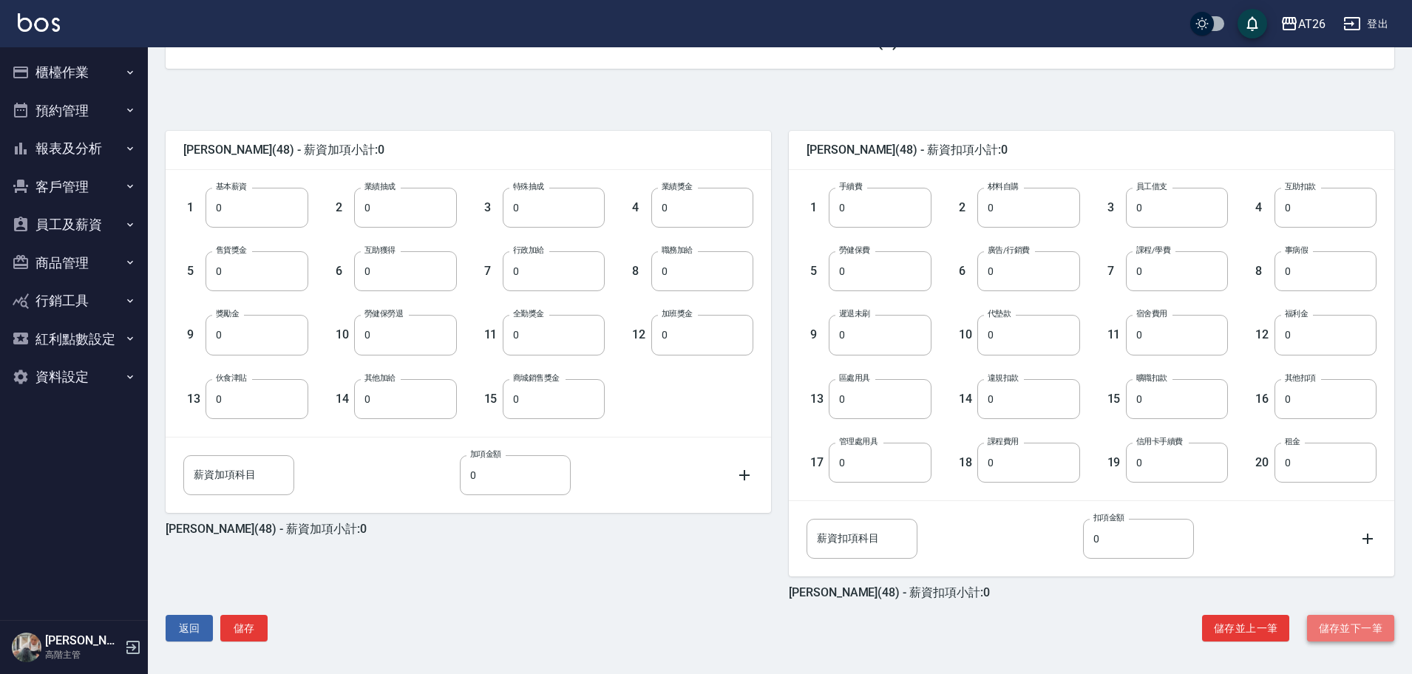
click at [1347, 636] on button "儲存並下一筆" at bounding box center [1350, 628] width 87 height 27
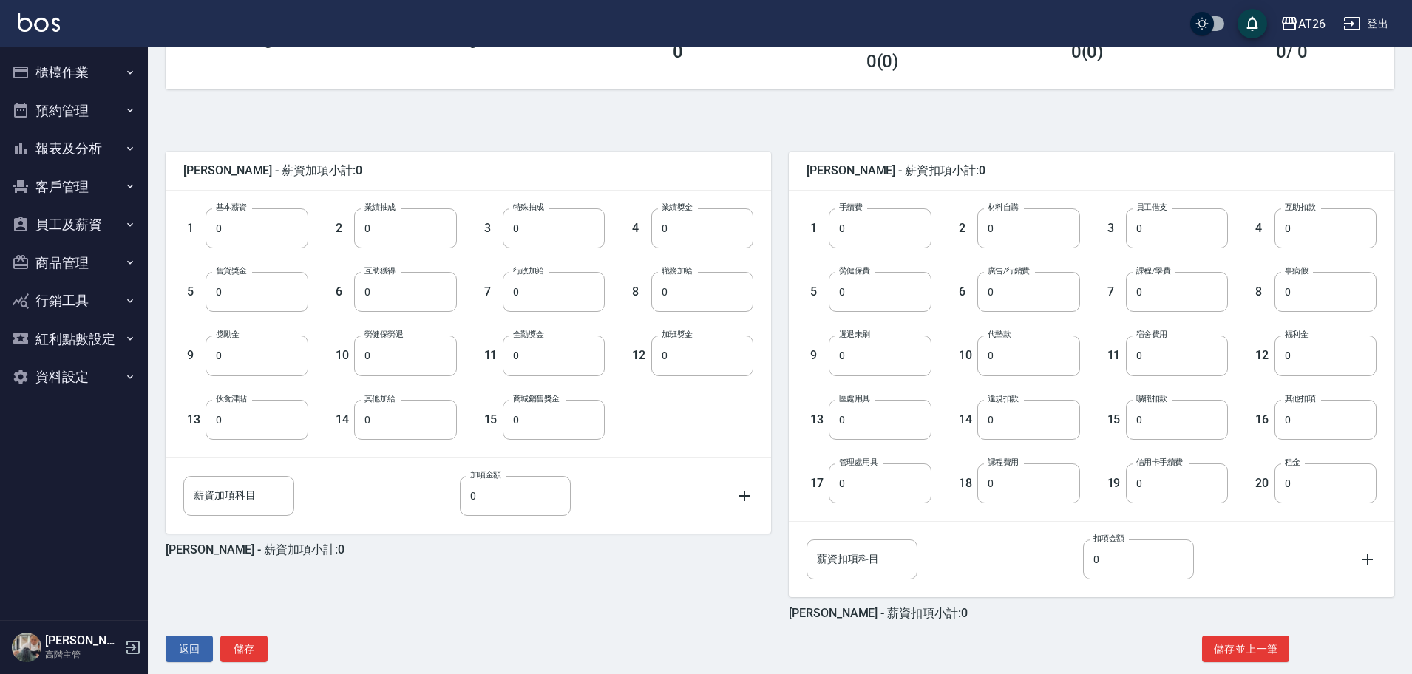
scroll to position [266, 0]
click at [226, 641] on button "儲存" at bounding box center [243, 648] width 47 height 27
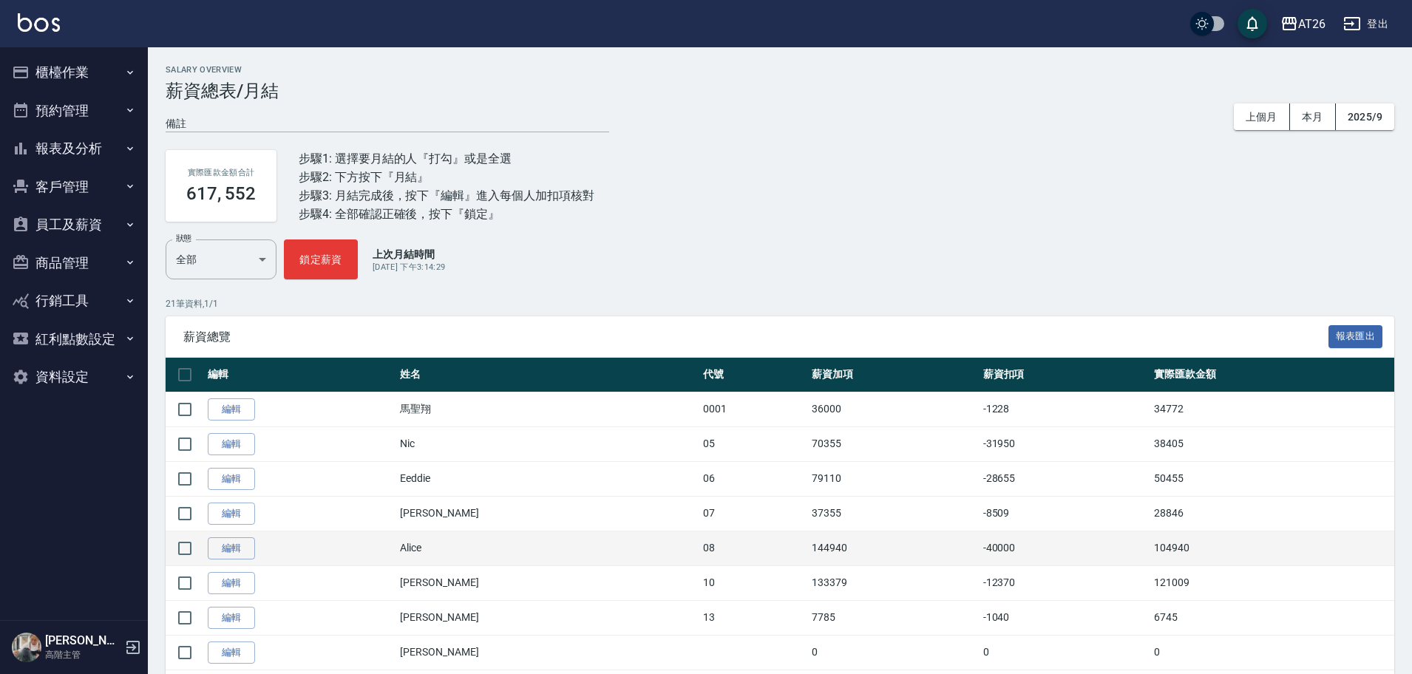
scroll to position [55, 0]
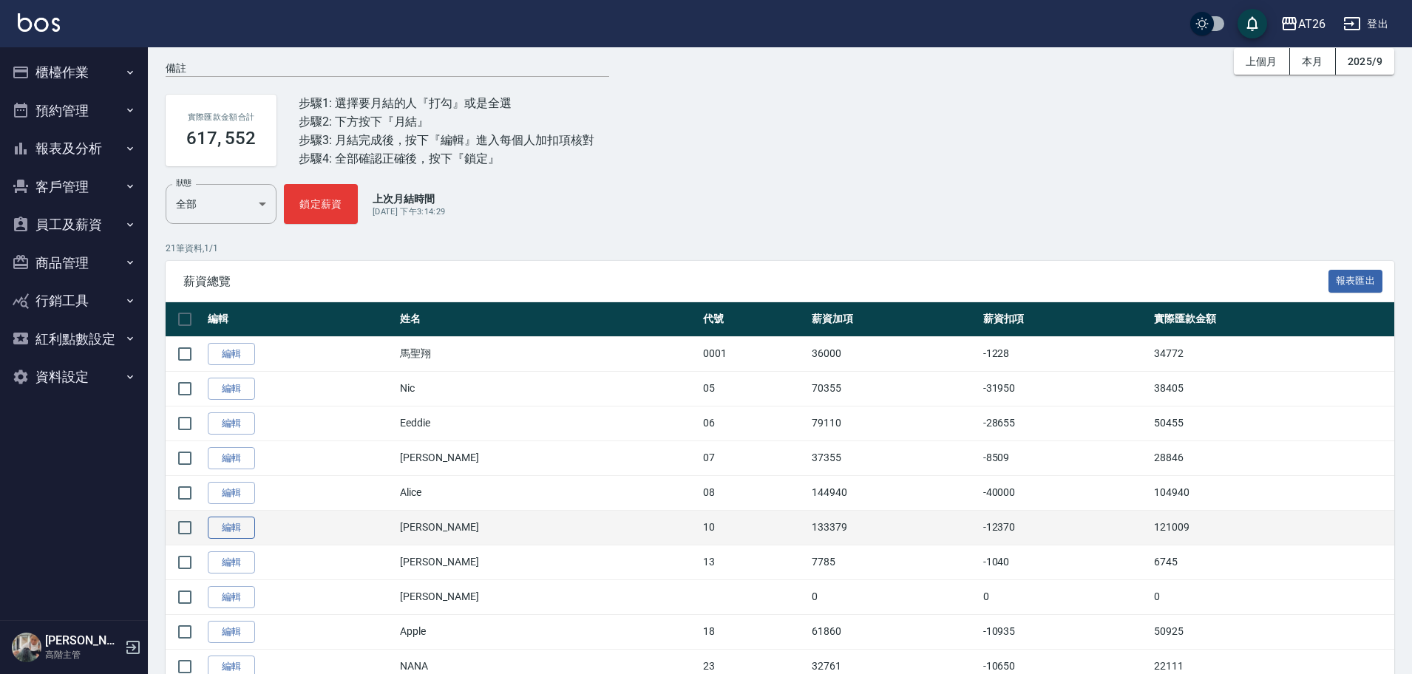
click at [210, 531] on link "編輯" at bounding box center [231, 528] width 47 height 23
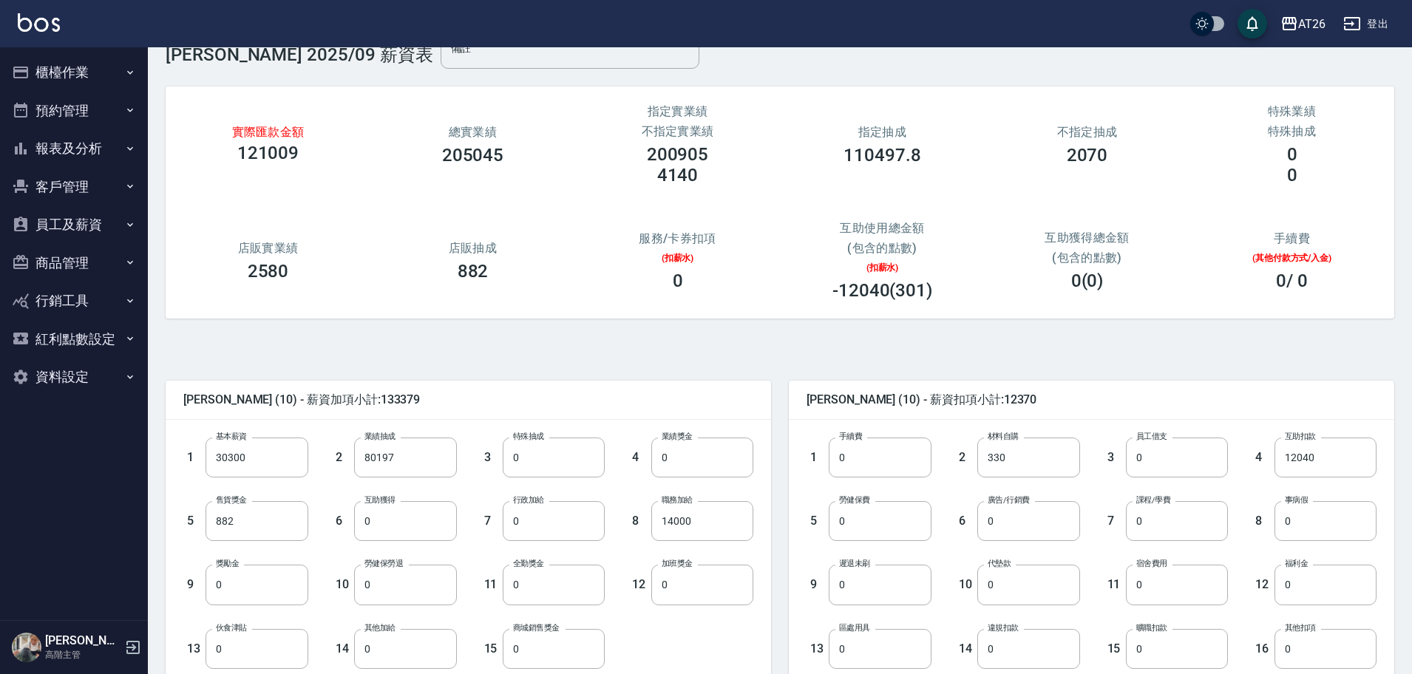
scroll to position [41, 0]
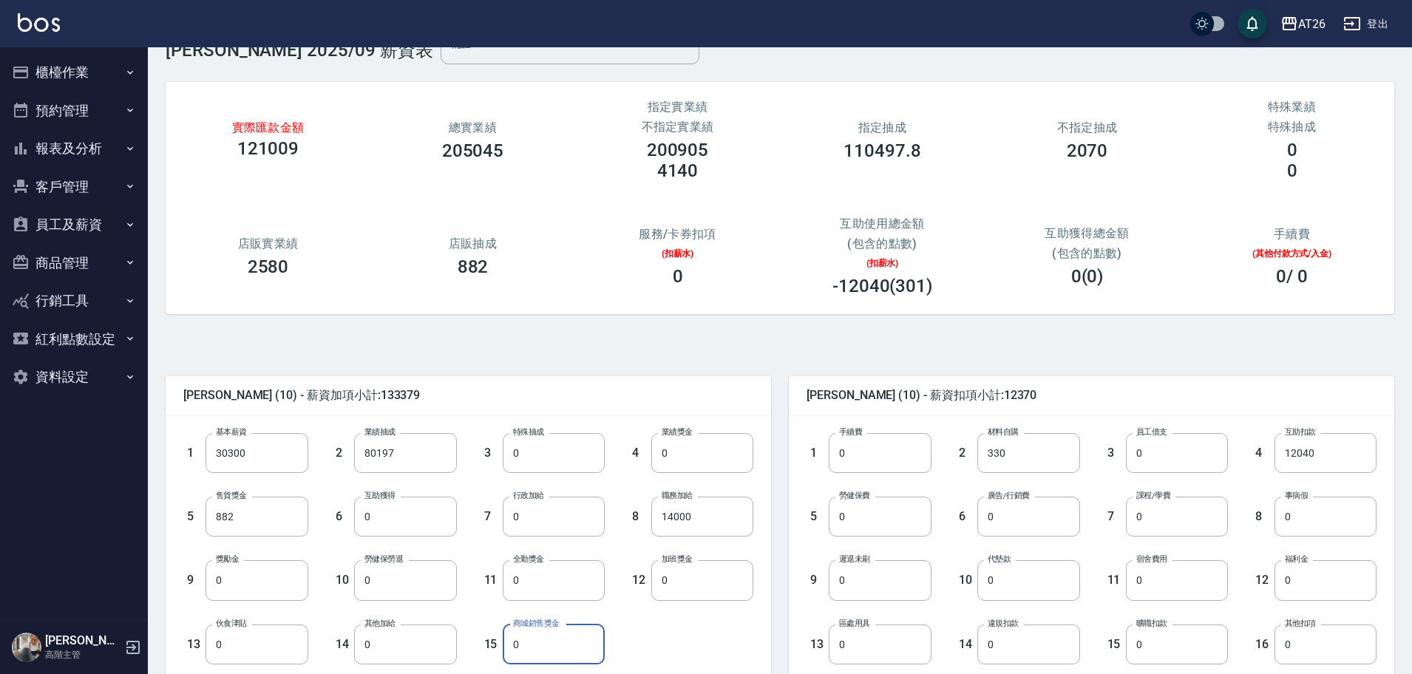
click at [572, 639] on input "0" at bounding box center [554, 645] width 102 height 40
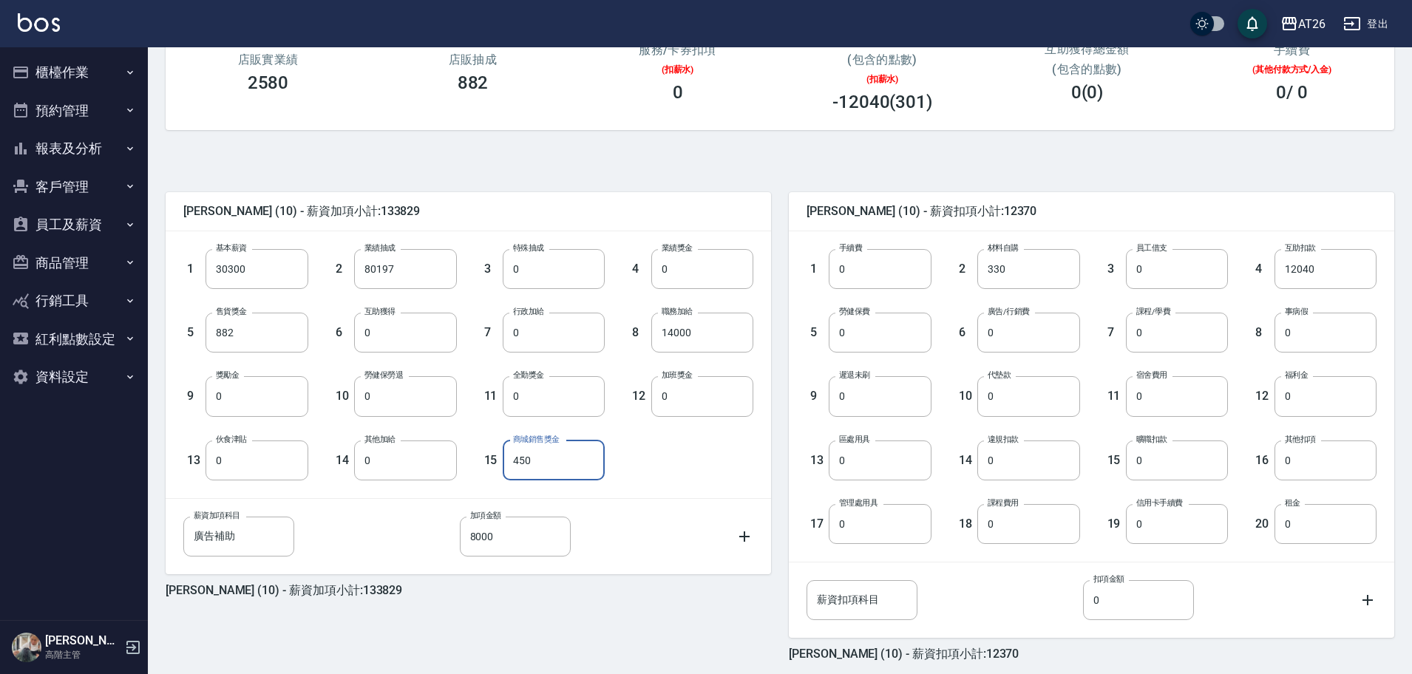
scroll to position [286, 0]
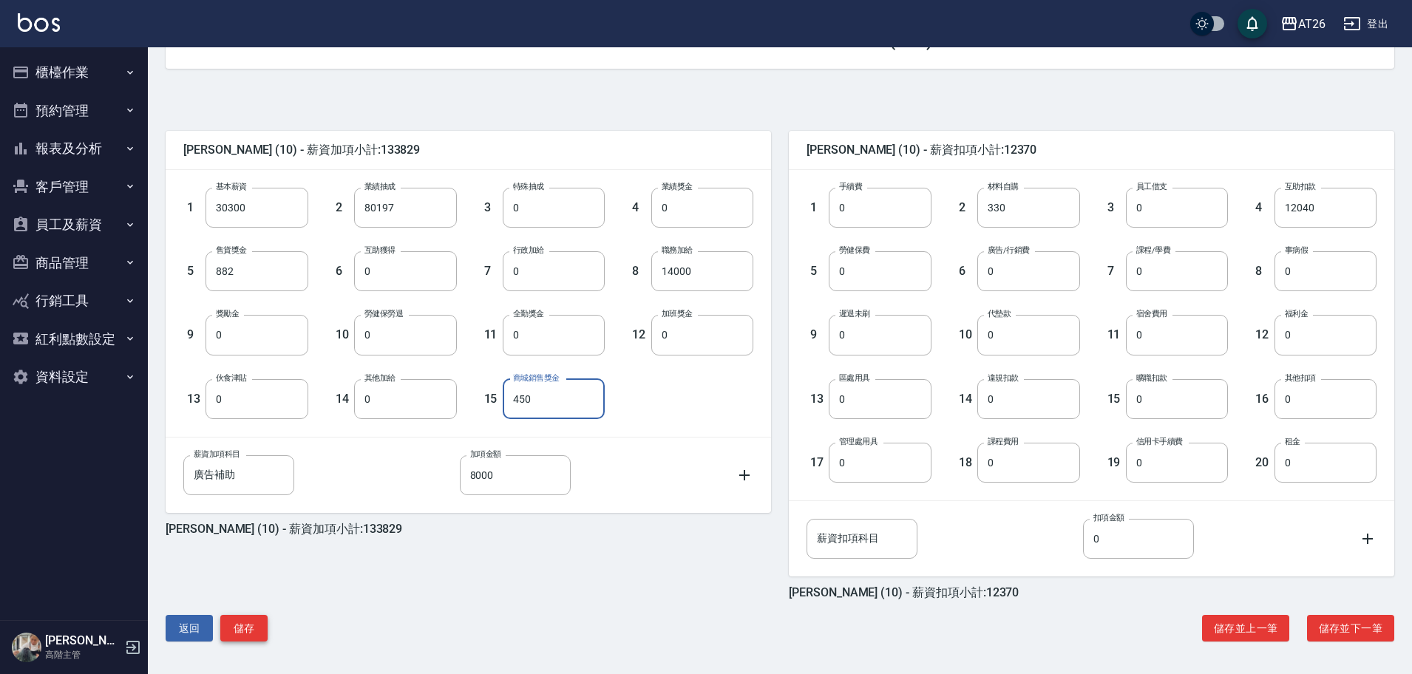
type input "450"
click at [231, 638] on button "儲存" at bounding box center [243, 628] width 47 height 27
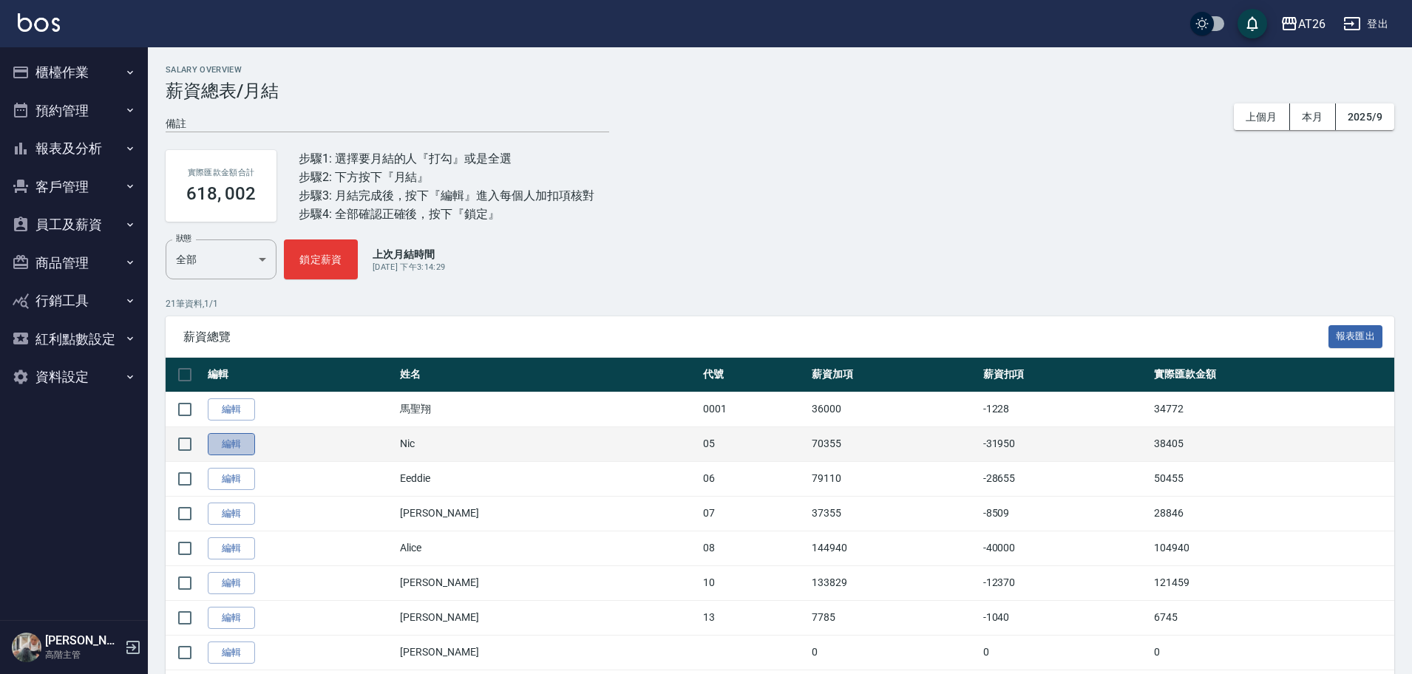
click at [244, 438] on link "編輯" at bounding box center [231, 444] width 47 height 23
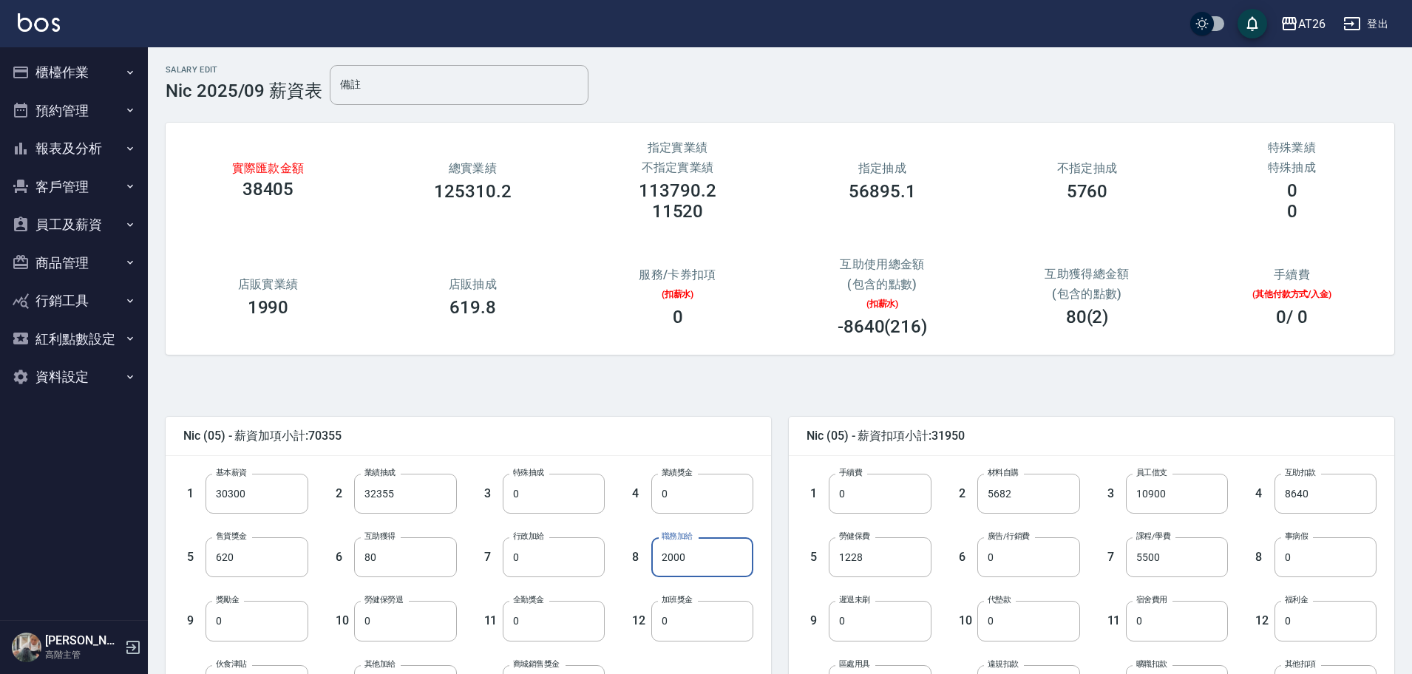
click at [672, 560] on input "2000" at bounding box center [702, 557] width 102 height 40
click at [623, 401] on div "Nic (05) - 薪資加項小計:70355 1 基本薪資 30300 基本薪資 2 業績抽成 32355 業績抽成 3 特殊抽成 0 特殊抽成 4 業績獎…" at bounding box center [459, 642] width 623 height 487
click at [681, 557] on input "2000" at bounding box center [702, 557] width 102 height 40
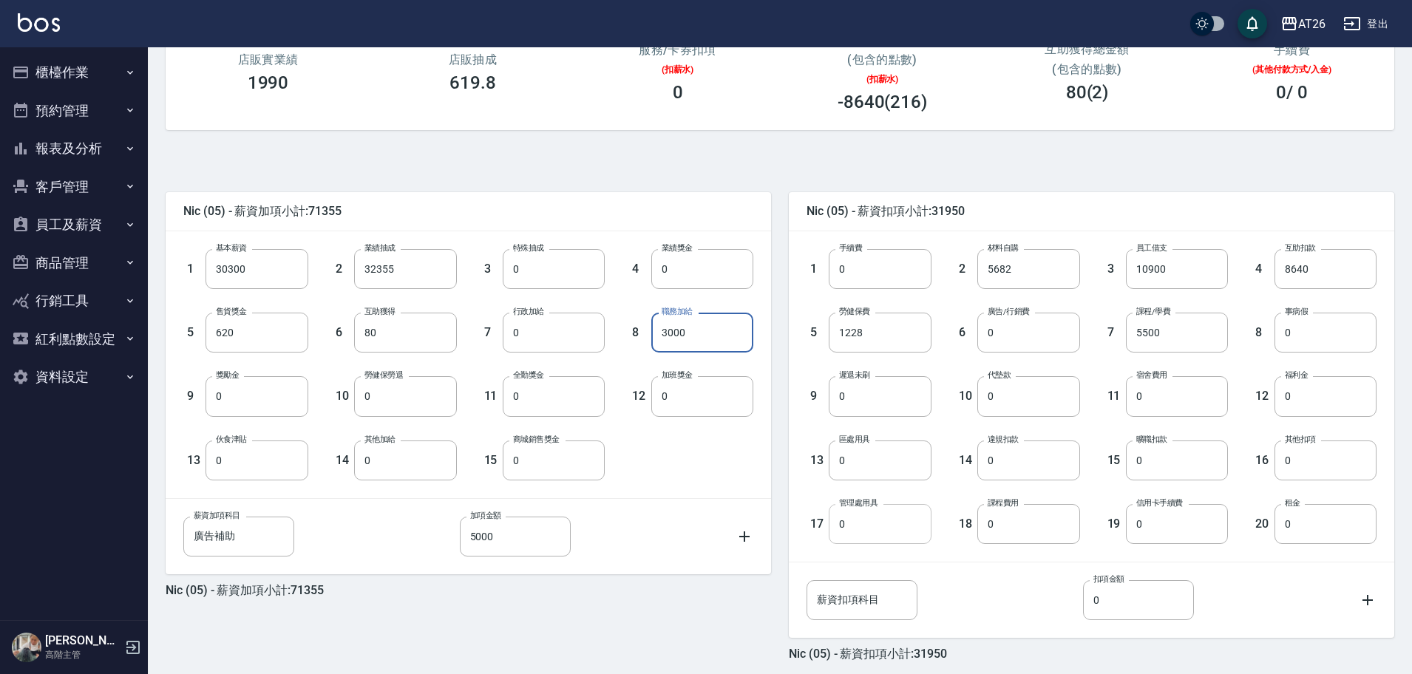
scroll to position [225, 0]
type input "3000"
click at [871, 601] on input "薪資扣項科目" at bounding box center [861, 599] width 111 height 40
type input "主"
type input "店"
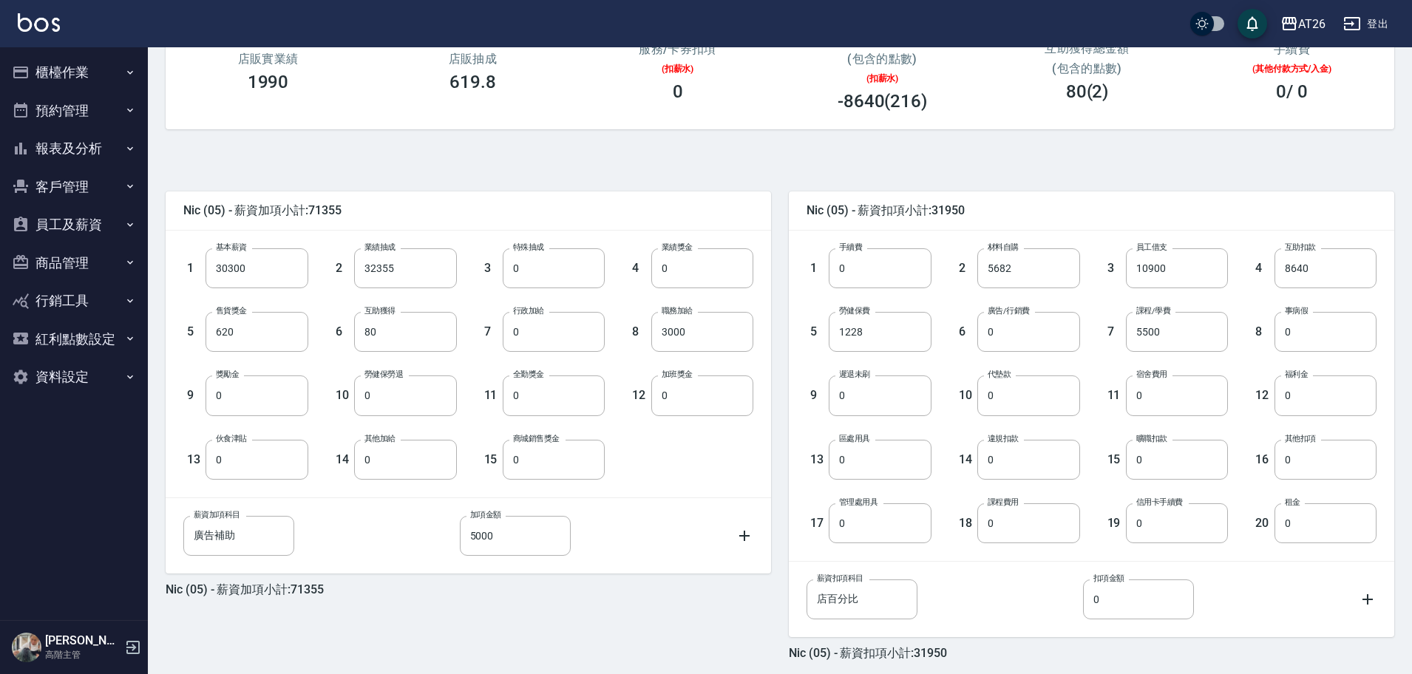
drag, startPoint x: 871, startPoint y: 601, endPoint x: 763, endPoint y: 599, distance: 108.7
click at [763, 599] on div "Nic (05) - 薪資加項小計:71355 1 基本薪資 30300 基本薪資 2 業績抽成 32355 業績抽成 3 特殊抽成 0 特殊抽成 4 業績獎…" at bounding box center [459, 417] width 623 height 487
click at [892, 594] on input "店百分比" at bounding box center [861, 599] width 111 height 40
type input "第"
click at [718, 330] on input "3000" at bounding box center [702, 332] width 102 height 40
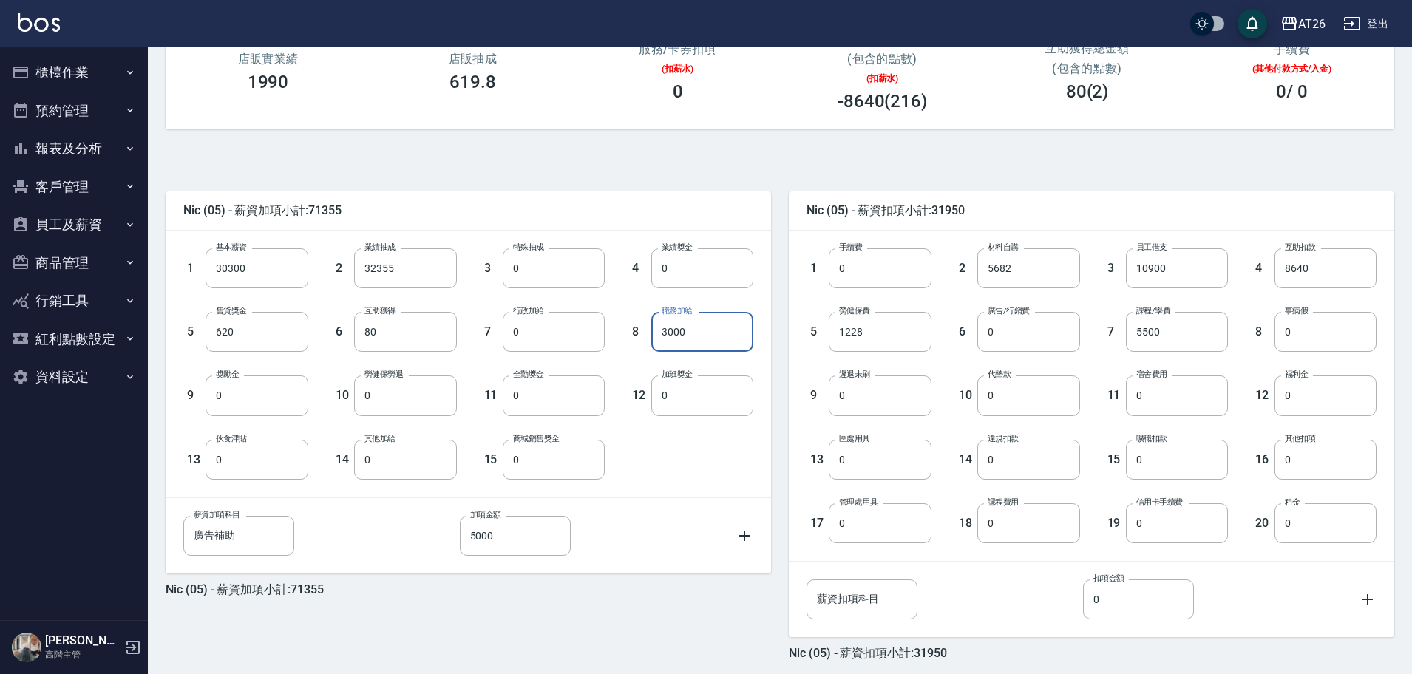
click at [718, 330] on input "3000" at bounding box center [702, 332] width 102 height 40
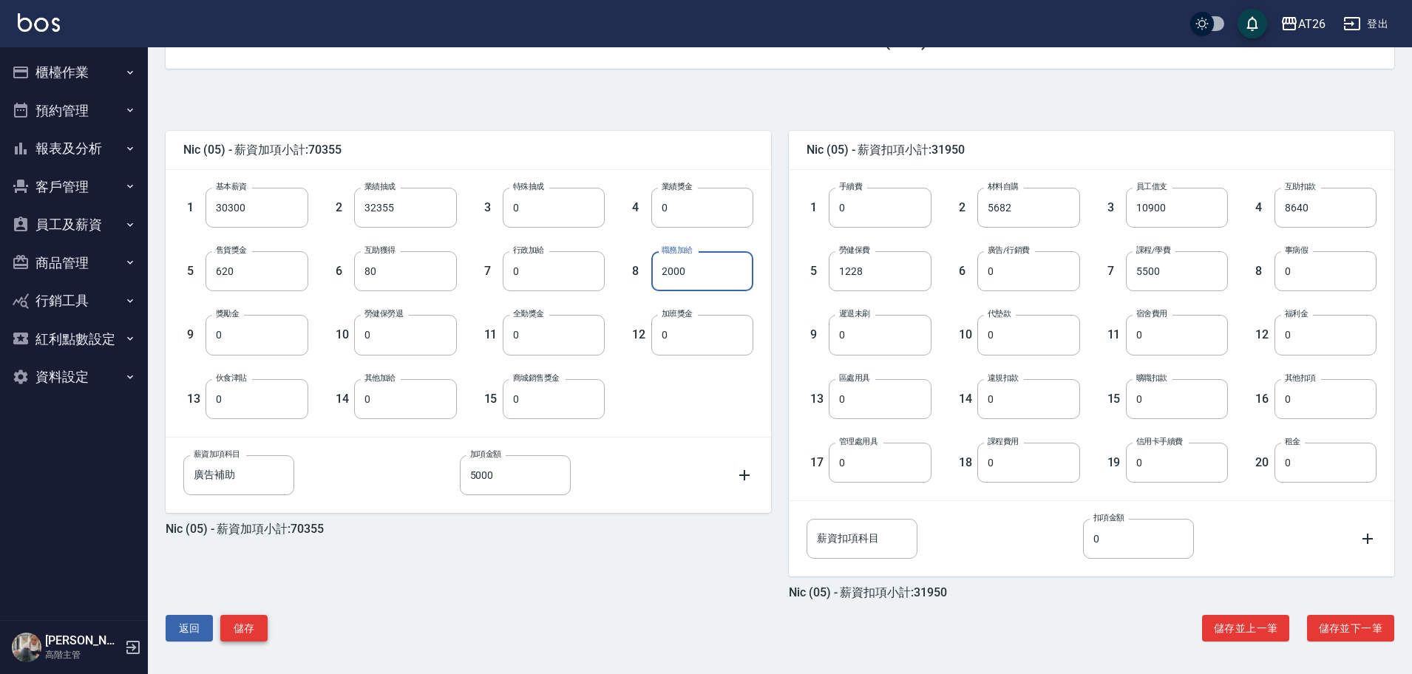
type input "2000"
click at [252, 627] on button "儲存" at bounding box center [243, 628] width 47 height 27
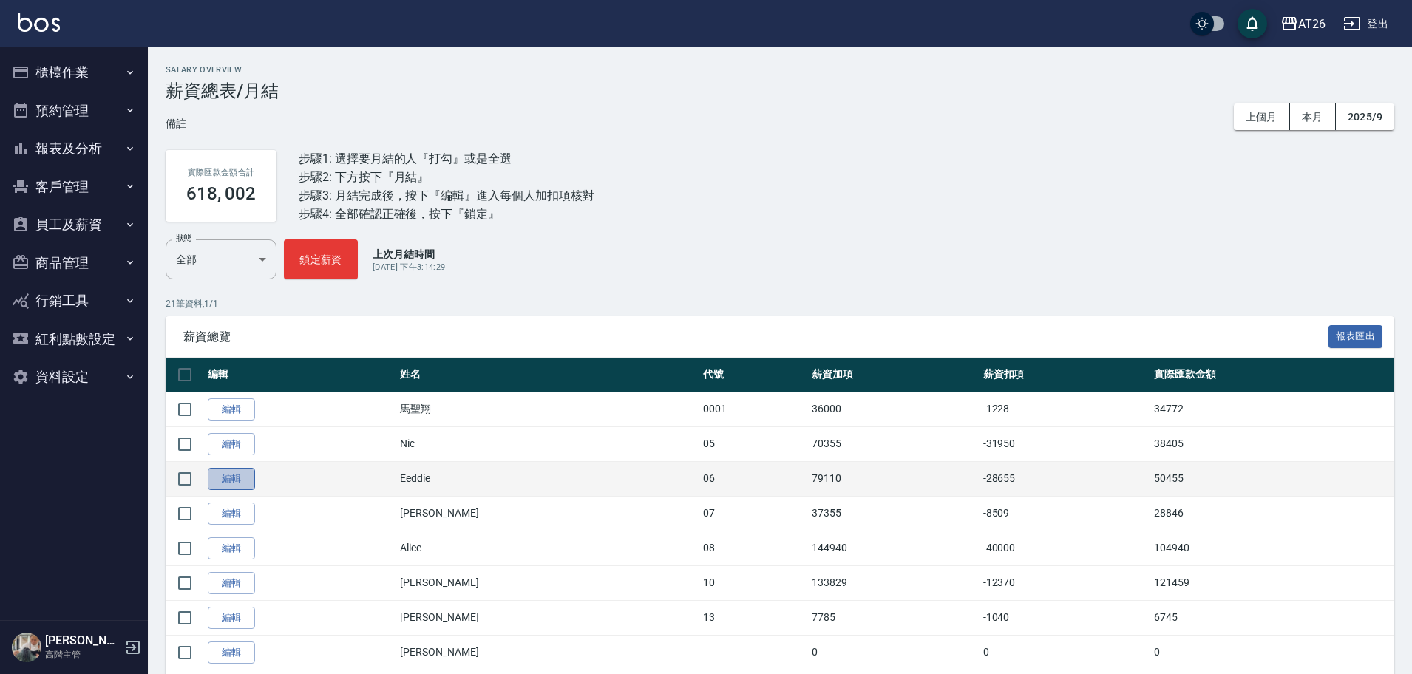
click at [224, 483] on link "編輯" at bounding box center [231, 479] width 47 height 23
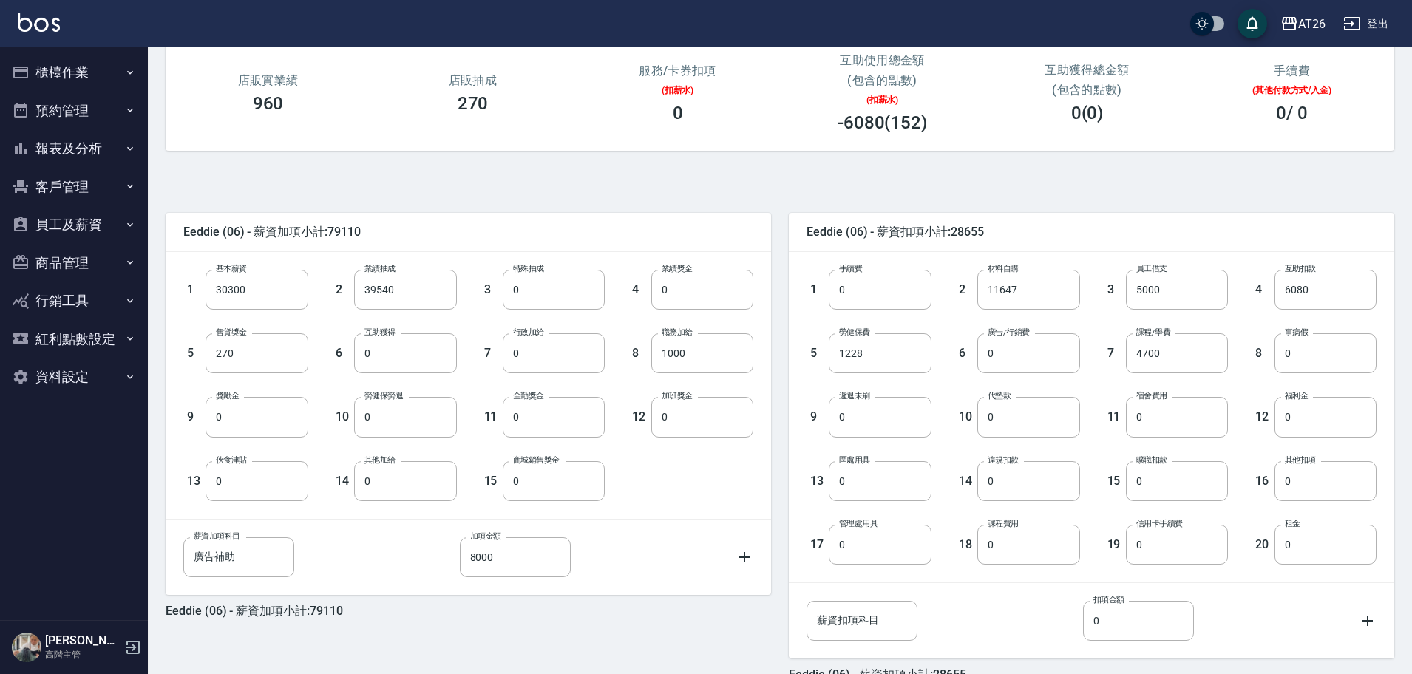
scroll to position [286, 0]
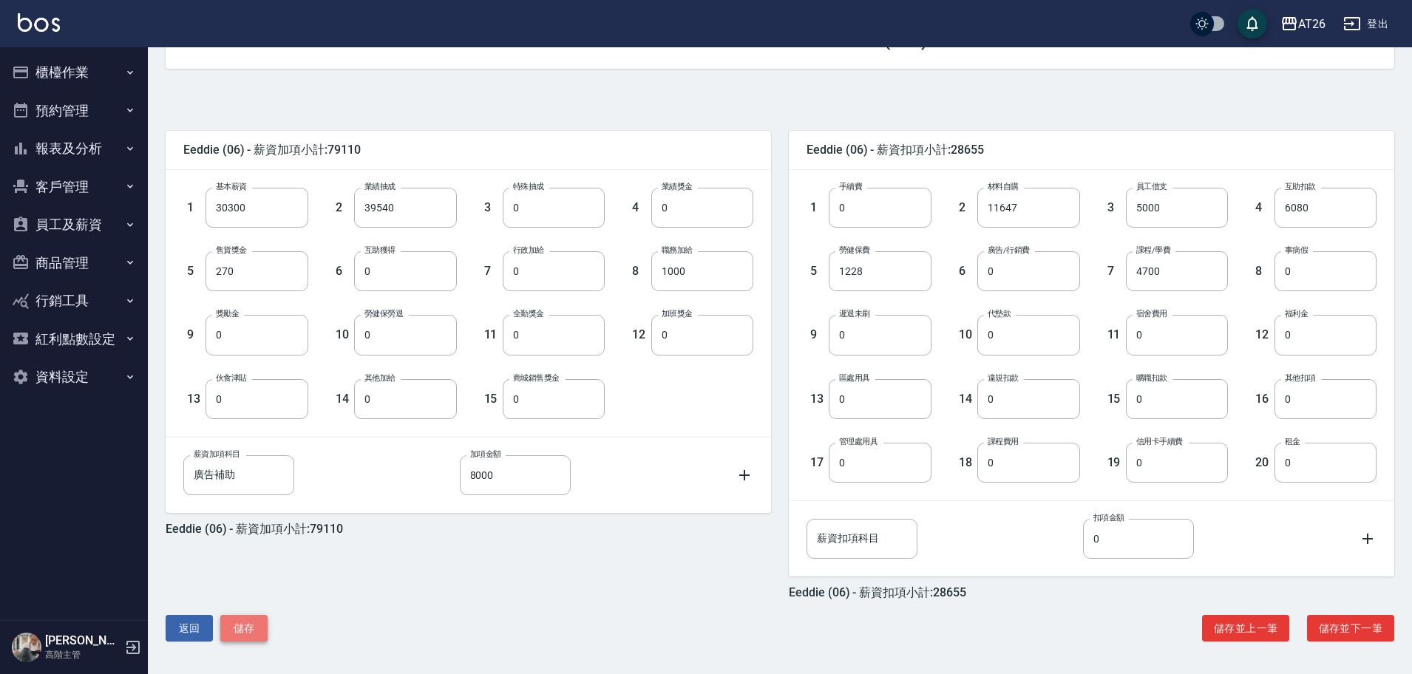
click at [241, 631] on button "儲存" at bounding box center [243, 628] width 47 height 27
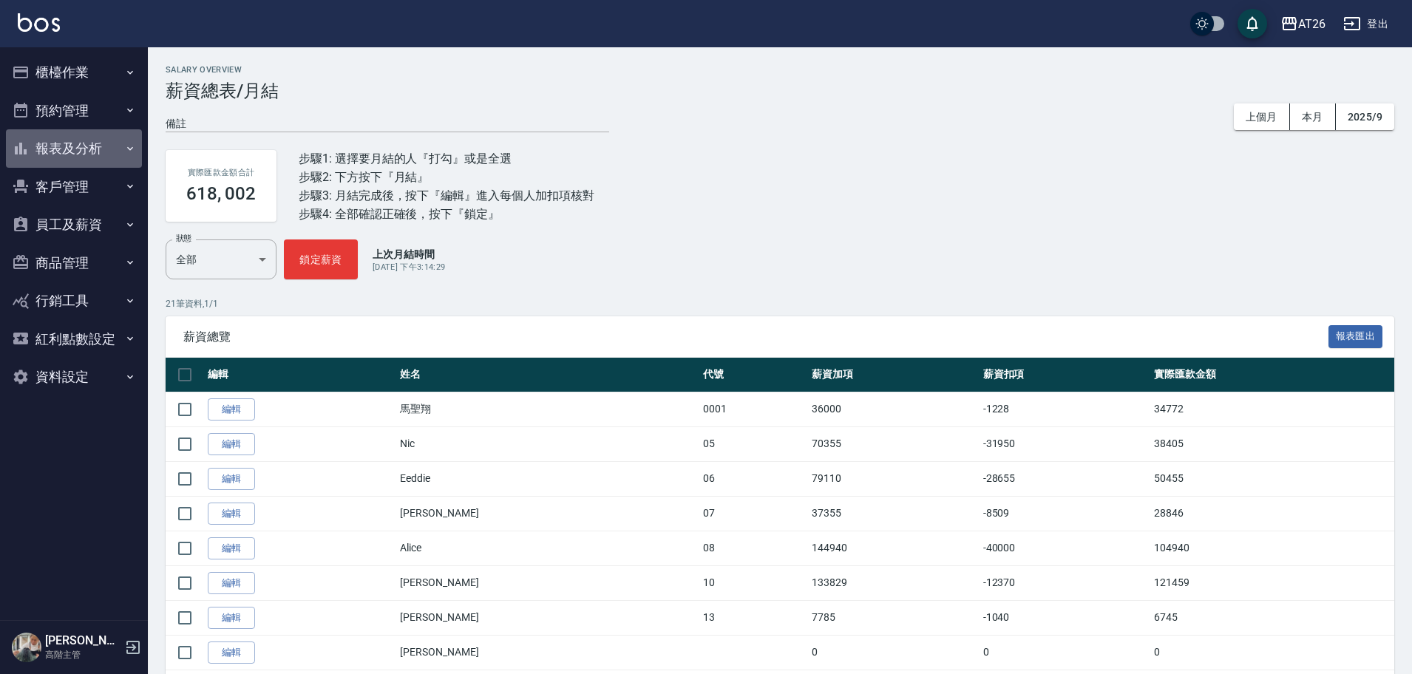
click at [59, 143] on button "報表及分析" at bounding box center [74, 148] width 136 height 38
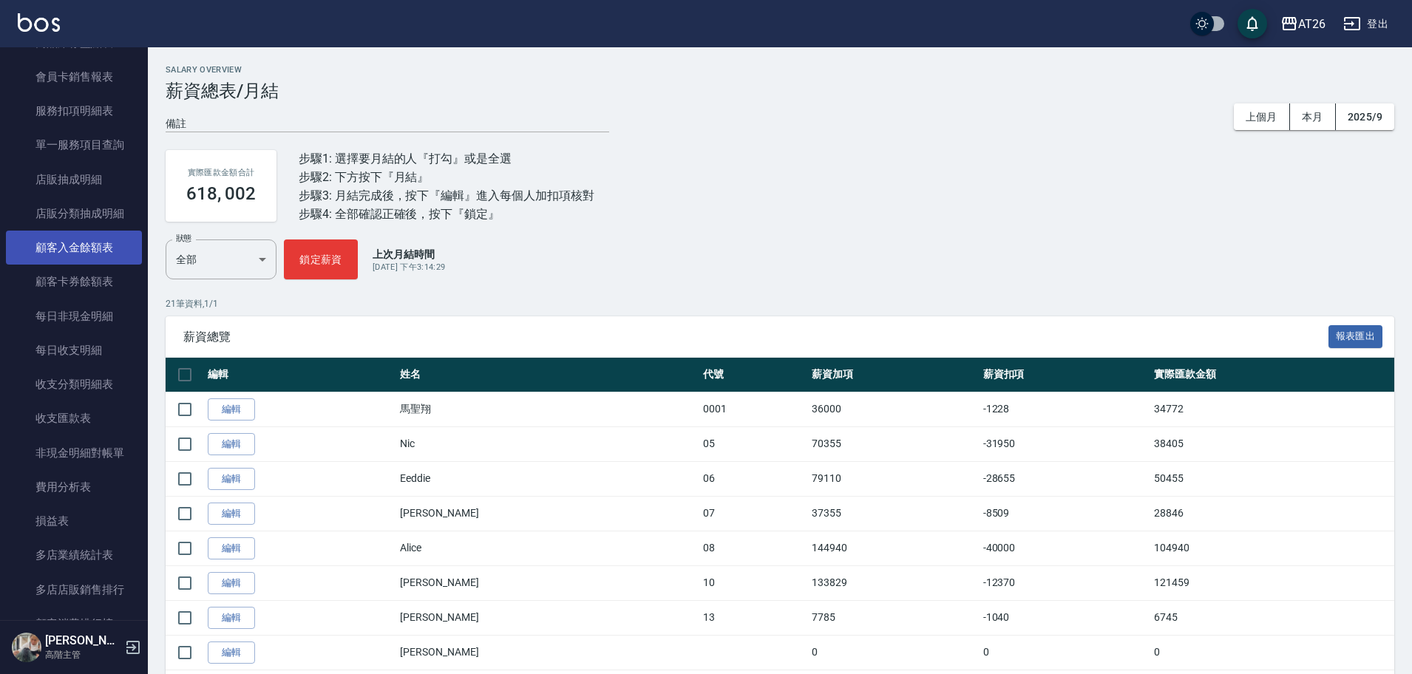
scroll to position [968, 0]
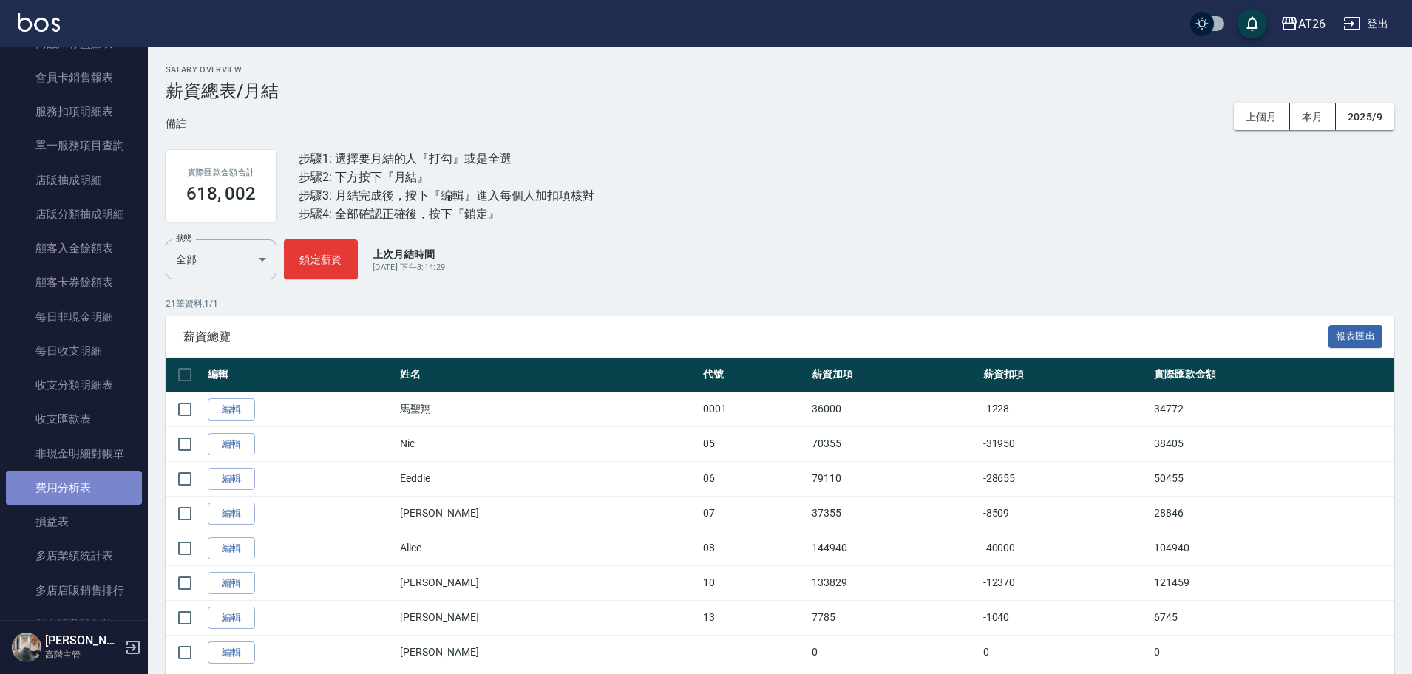
click at [80, 480] on link "費用分析表" at bounding box center [74, 488] width 136 height 34
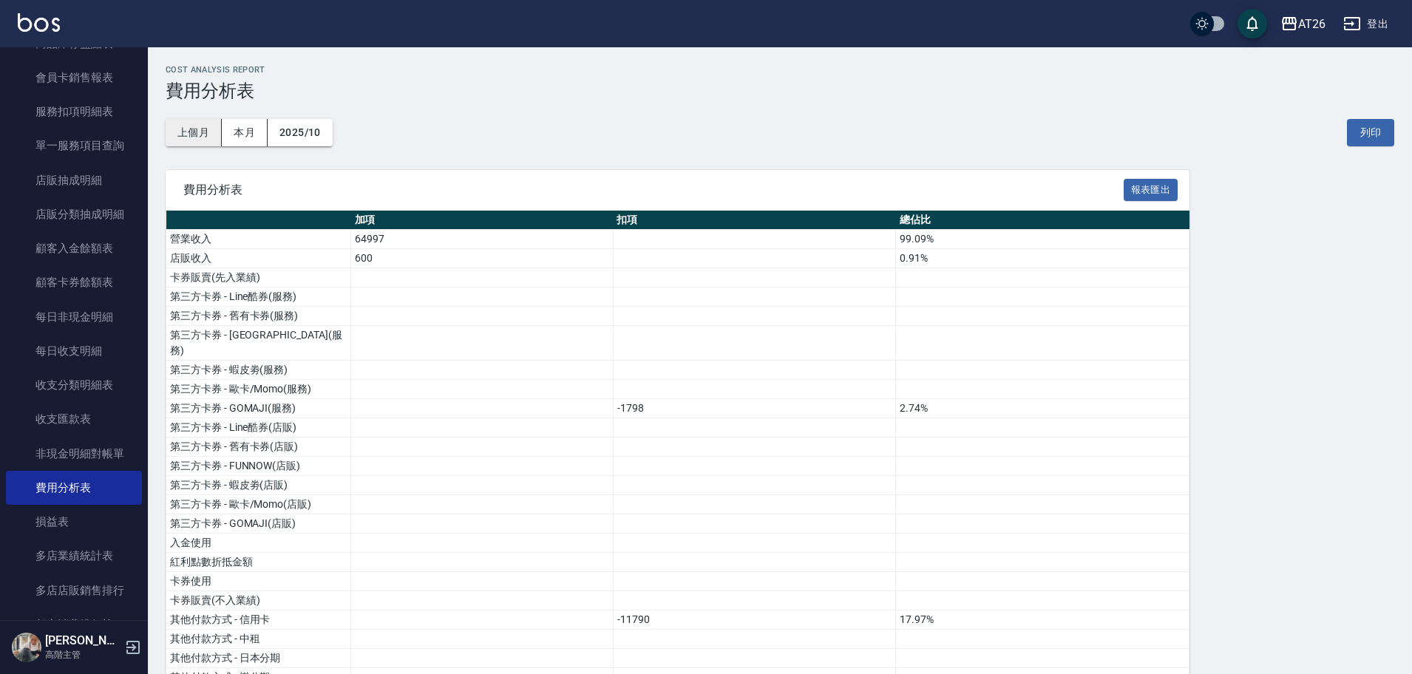
click at [193, 132] on button "上個月" at bounding box center [194, 132] width 56 height 27
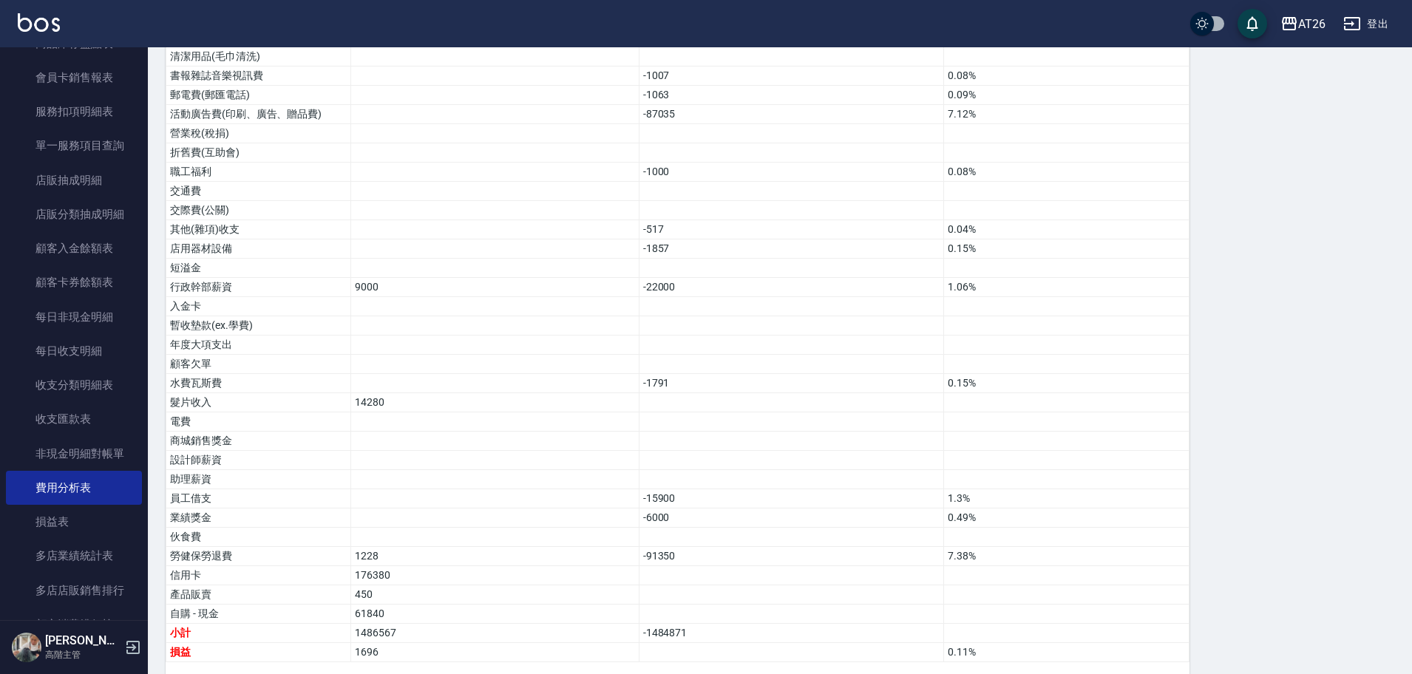
scroll to position [910, 0]
